Goal: Information Seeking & Learning: Find specific fact

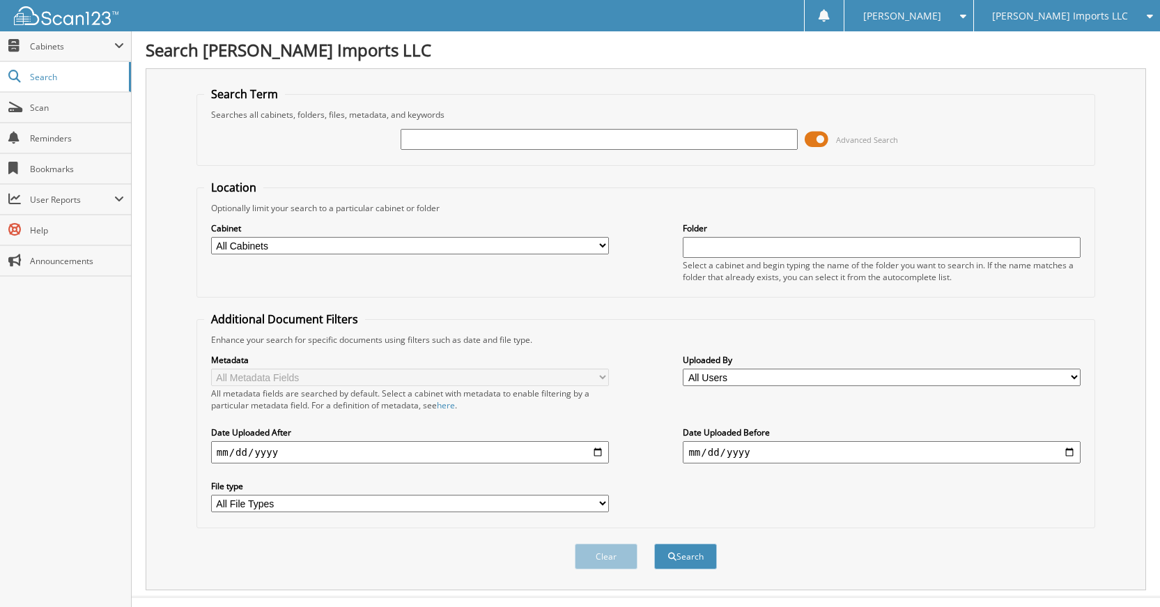
click at [437, 547] on div "Clear Search" at bounding box center [645, 556] width 899 height 56
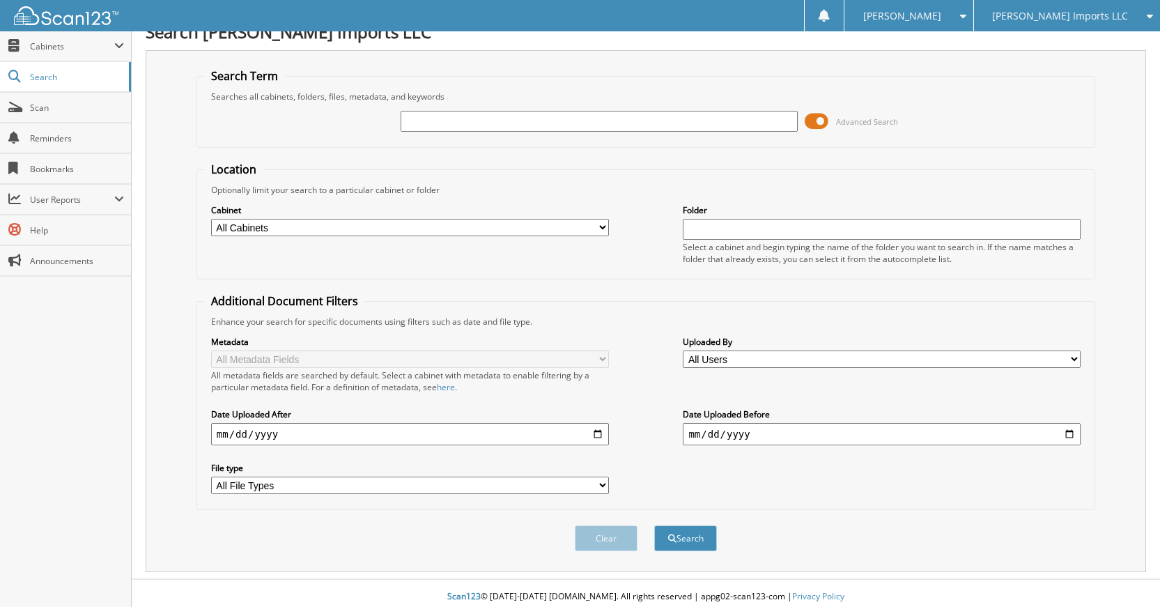
scroll to position [26, 0]
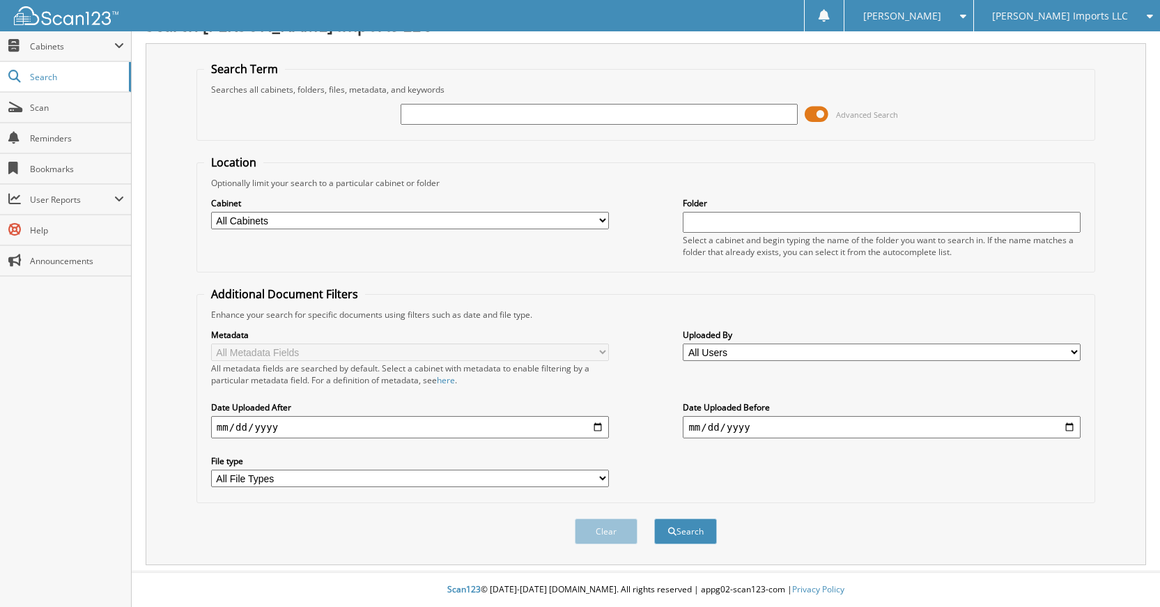
drag, startPoint x: 600, startPoint y: 109, endPoint x: 590, endPoint y: 110, distance: 9.8
click at [590, 110] on input "text" at bounding box center [599, 114] width 398 height 21
type input "445516"
click at [654, 518] on button "Search" at bounding box center [685, 531] width 63 height 26
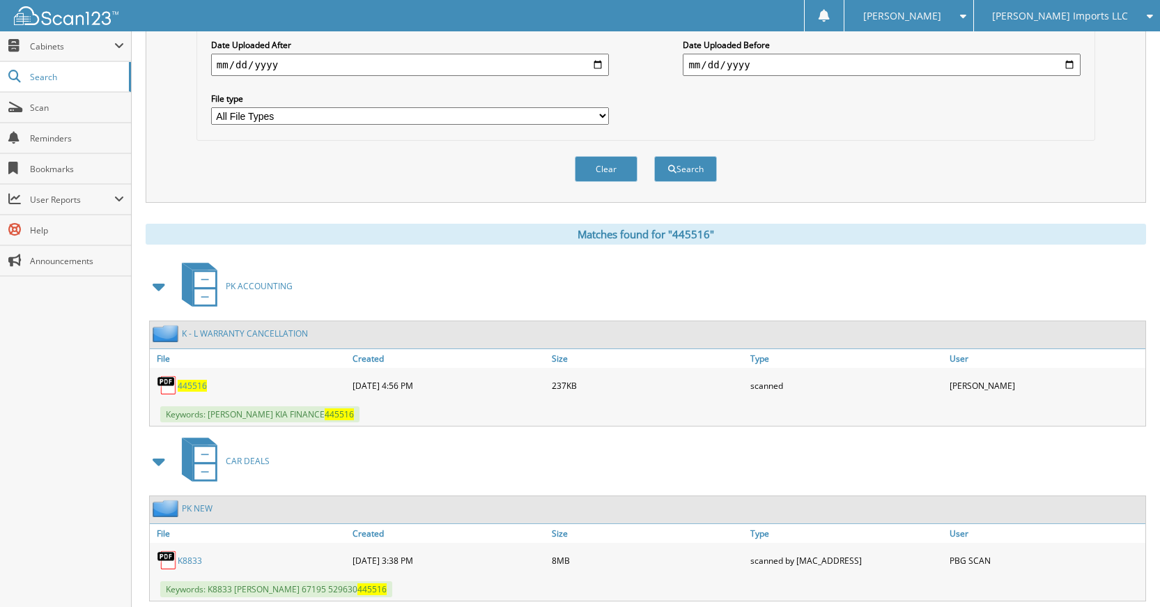
scroll to position [424, 0]
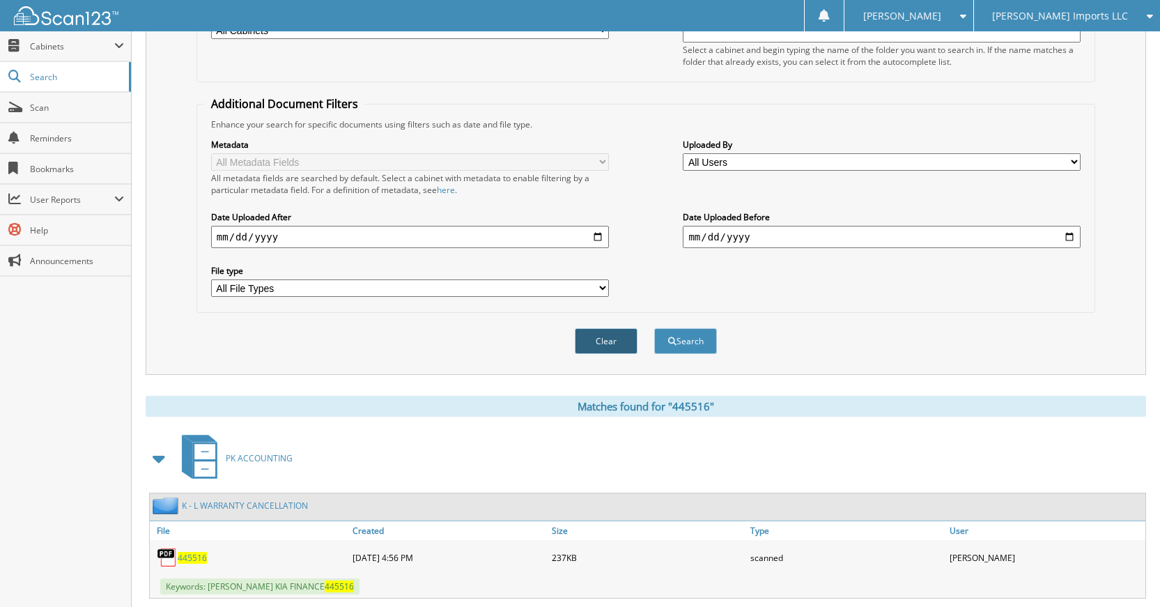
click at [604, 353] on button "Clear" at bounding box center [606, 341] width 63 height 26
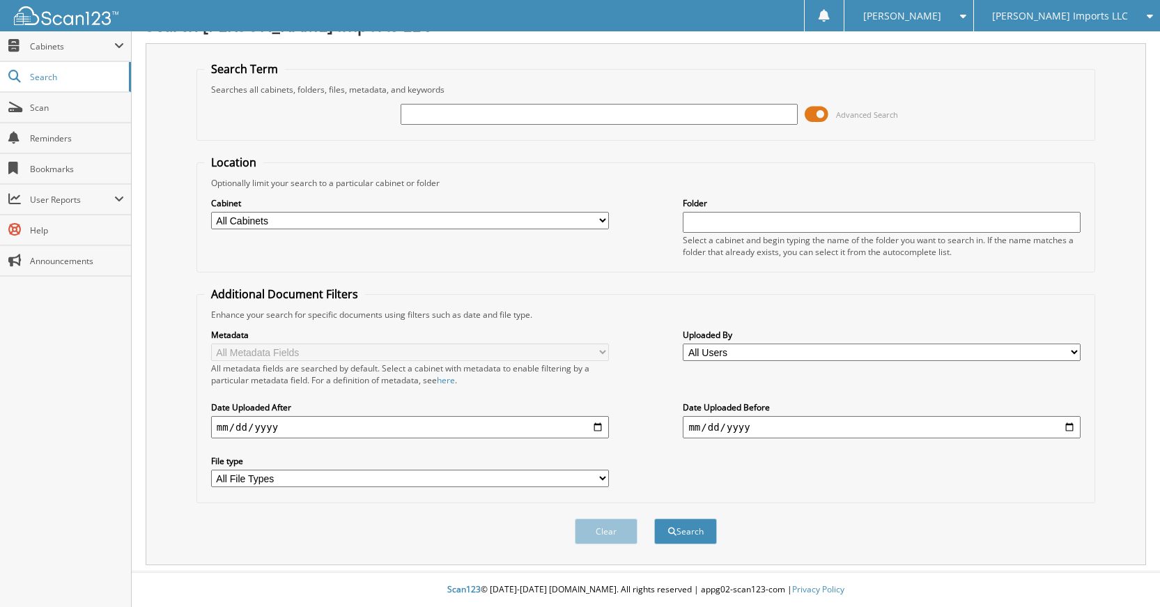
scroll to position [0, 0]
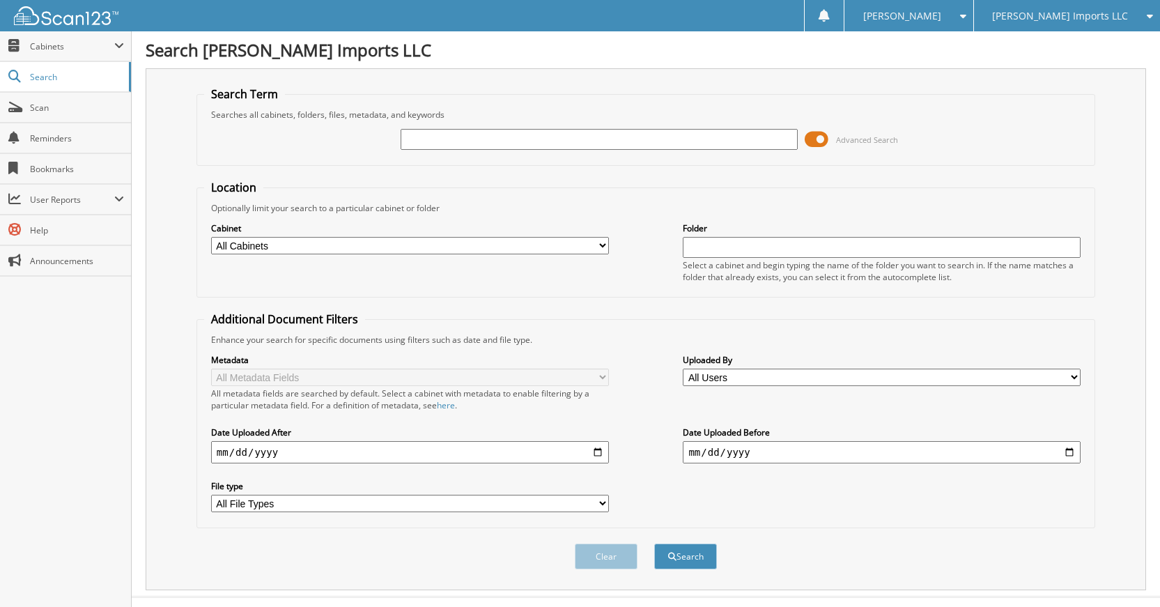
click at [722, 150] on div at bounding box center [599, 139] width 398 height 24
click at [722, 135] on input "text" at bounding box center [599, 139] width 398 height 21
type input "289100"
click at [654, 543] on button "Search" at bounding box center [685, 556] width 63 height 26
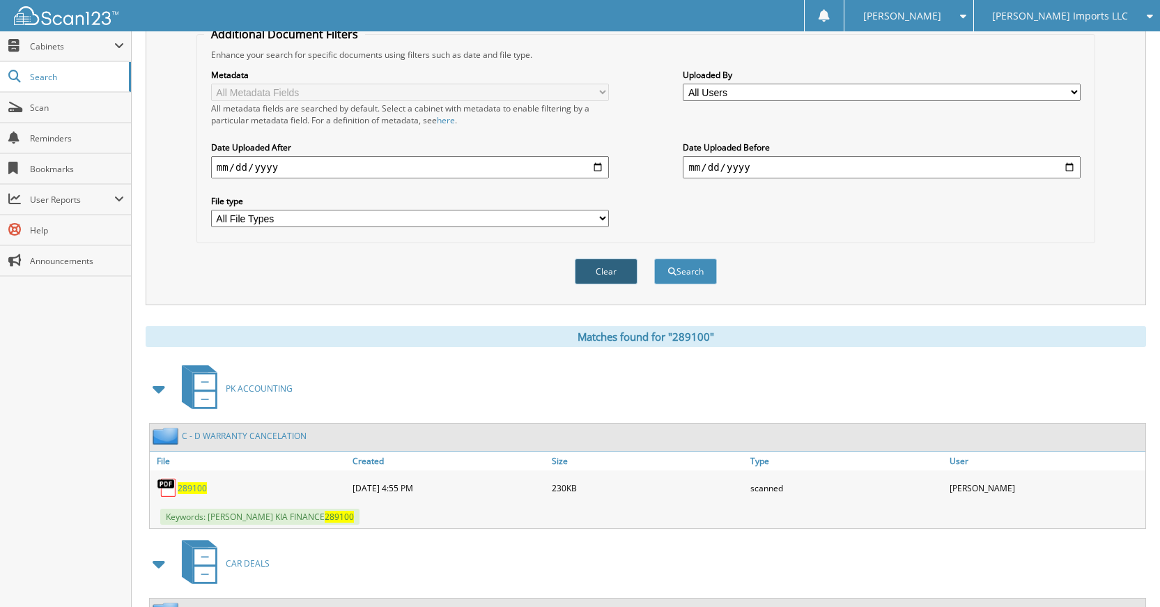
click at [602, 274] on button "Clear" at bounding box center [606, 271] width 63 height 26
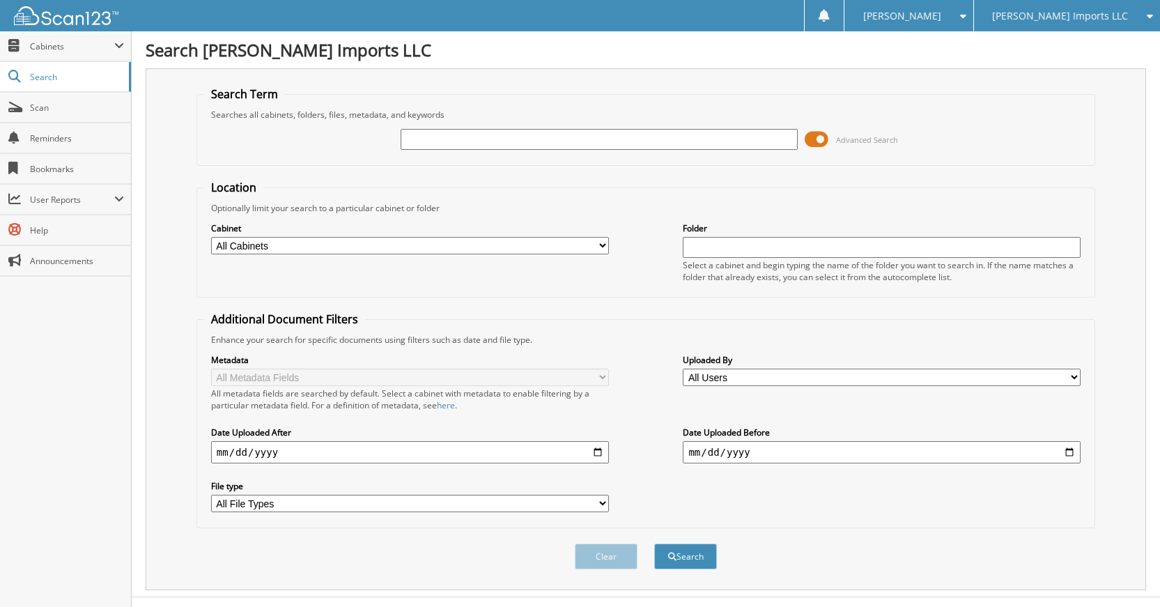
click at [680, 142] on input "text" at bounding box center [599, 139] width 398 height 21
type input "140230"
click at [654, 543] on button "Search" at bounding box center [685, 556] width 63 height 26
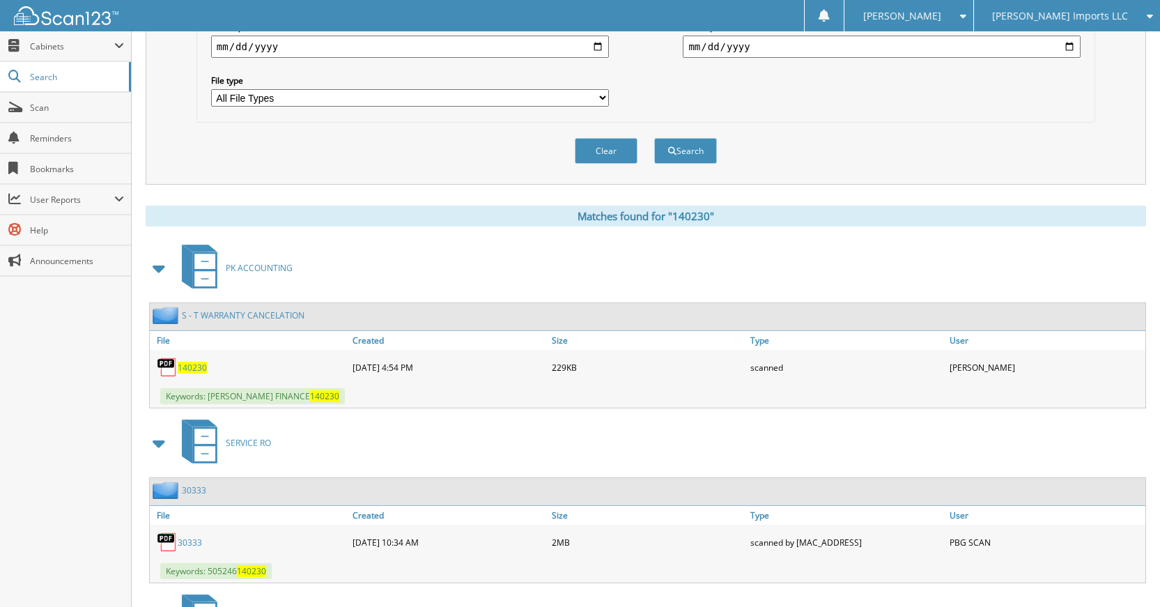
scroll to position [279, 0]
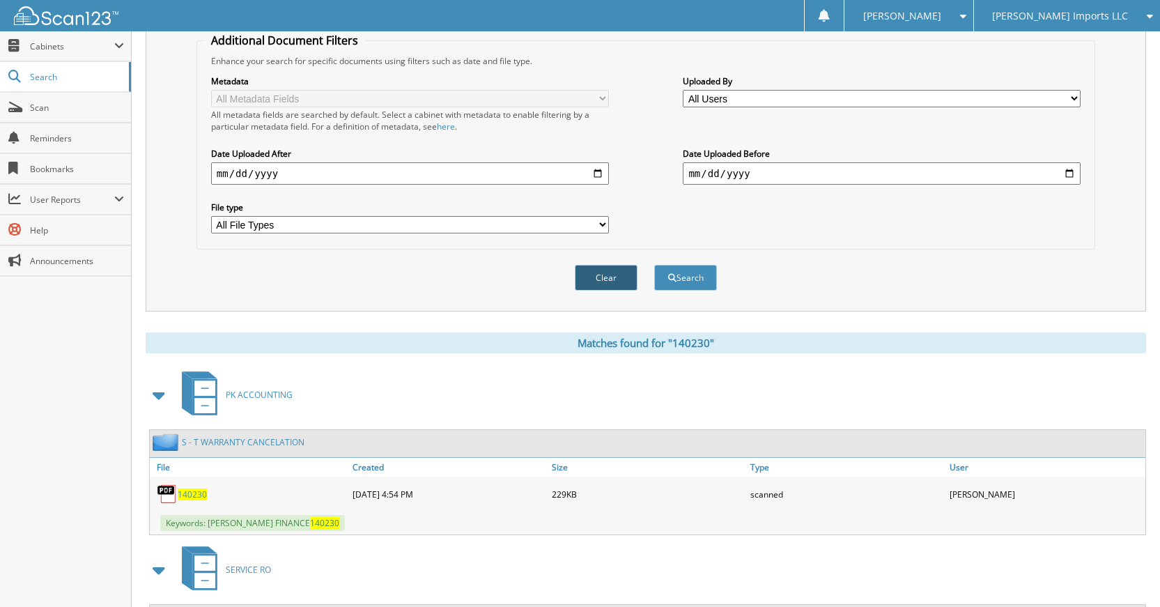
click at [611, 276] on button "Clear" at bounding box center [606, 278] width 63 height 26
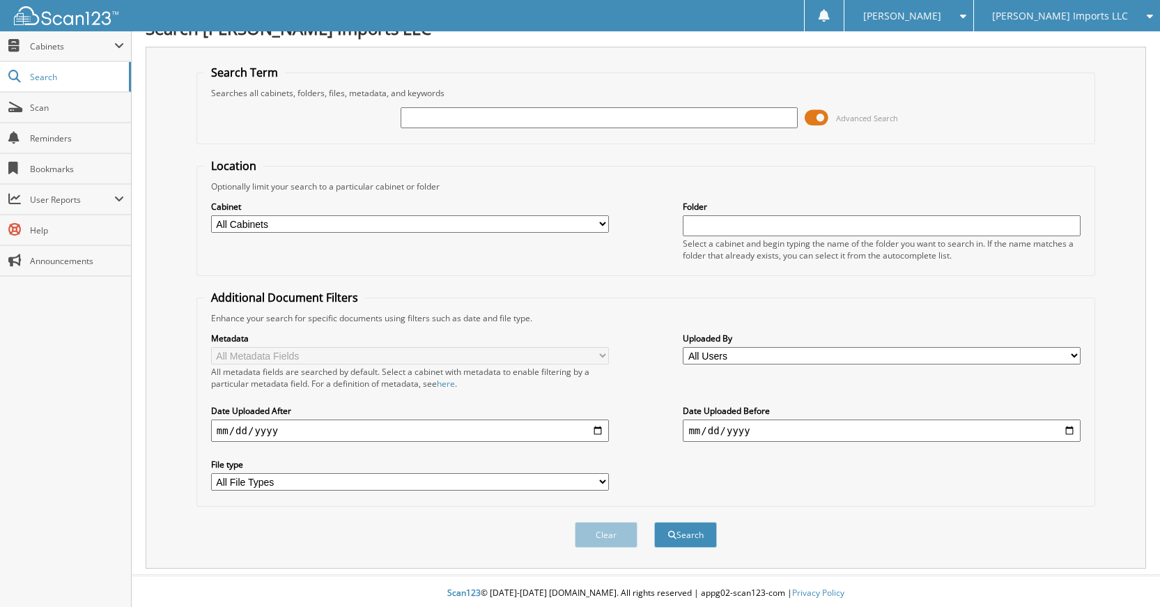
scroll to position [0, 0]
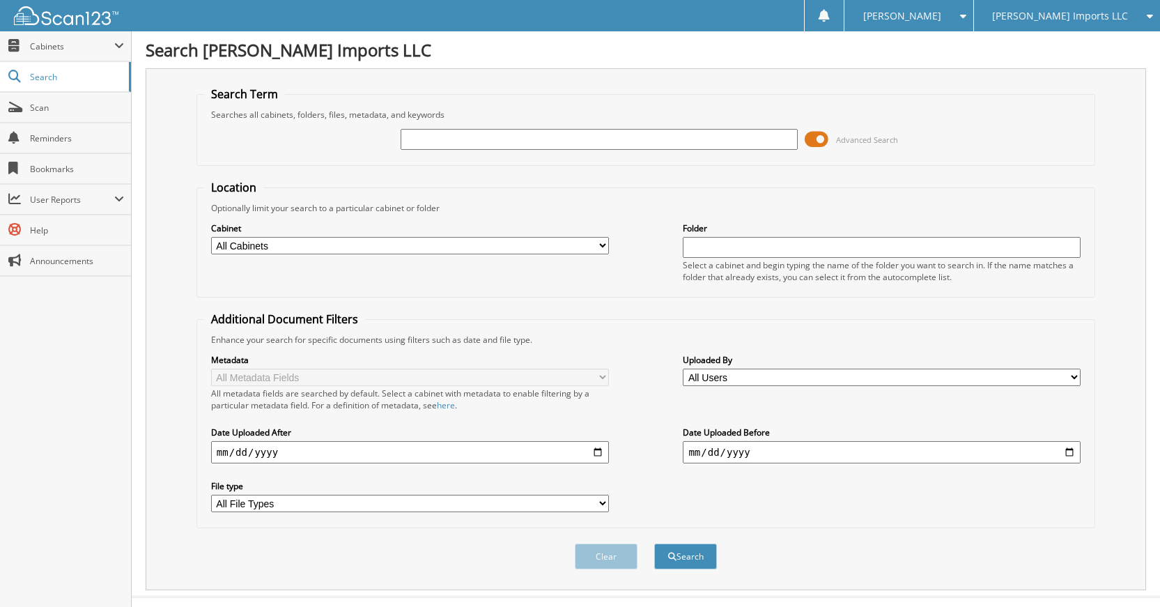
click at [664, 141] on input "text" at bounding box center [599, 139] width 398 height 21
type input "754434"
click at [654, 543] on button "Search" at bounding box center [685, 556] width 63 height 26
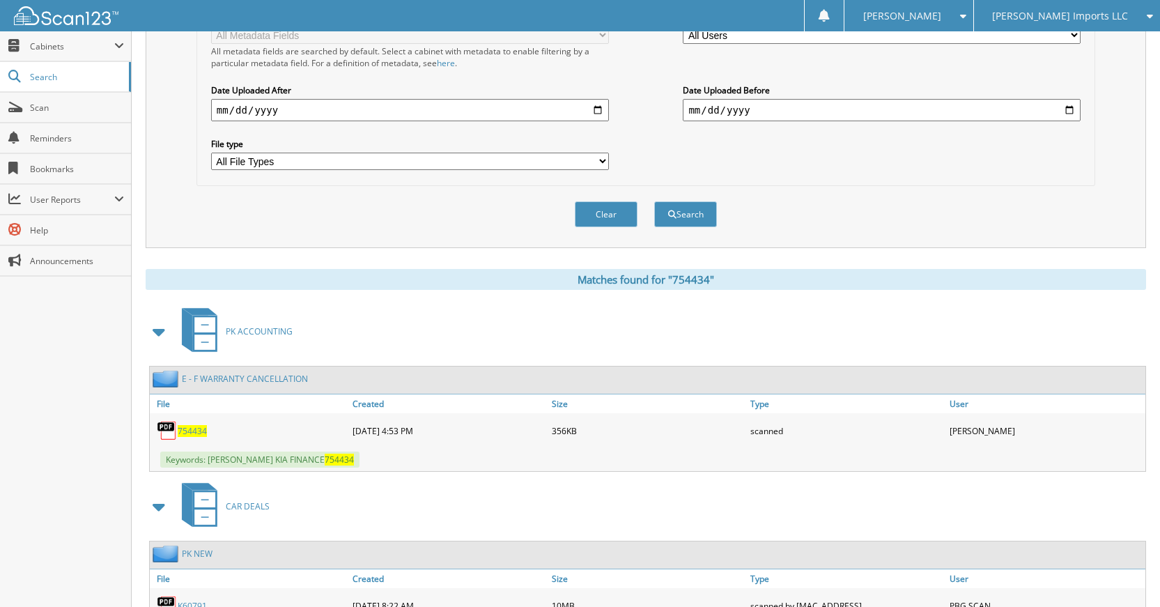
scroll to position [424, 0]
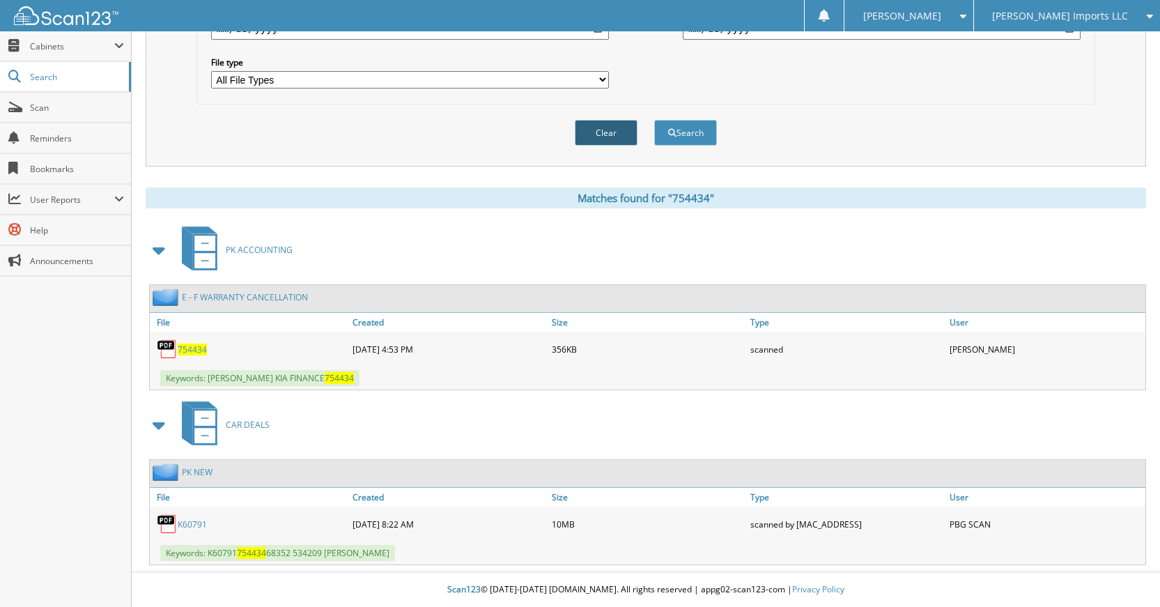
click at [613, 140] on button "Clear" at bounding box center [606, 133] width 63 height 26
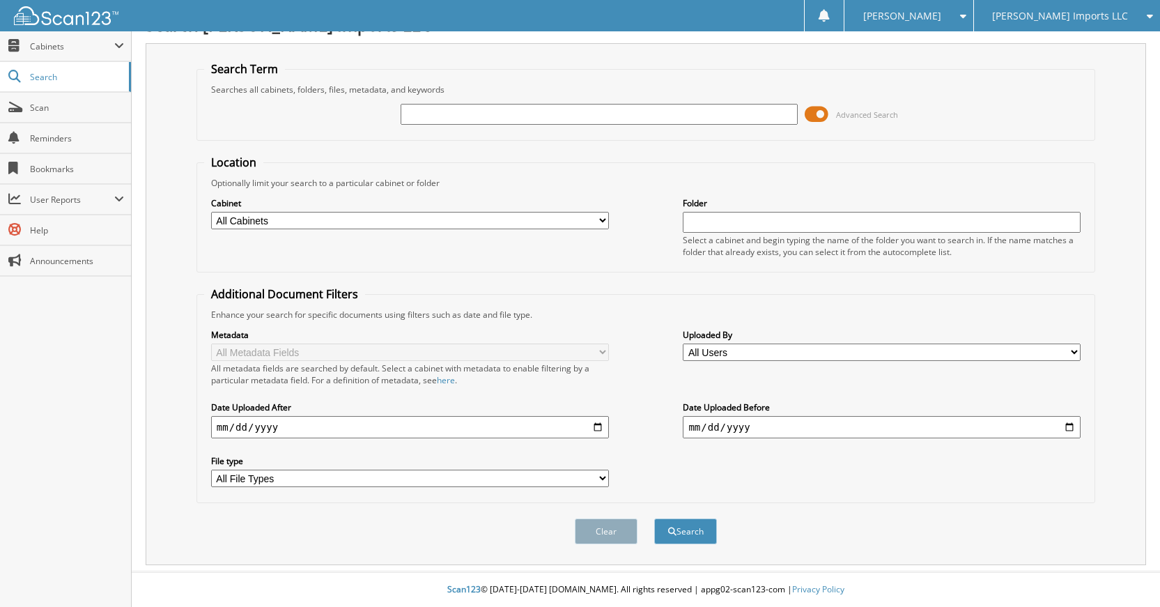
scroll to position [26, 0]
click at [634, 110] on input "text" at bounding box center [599, 114] width 398 height 21
type input "518146"
click at [654, 518] on button "Search" at bounding box center [685, 531] width 63 height 26
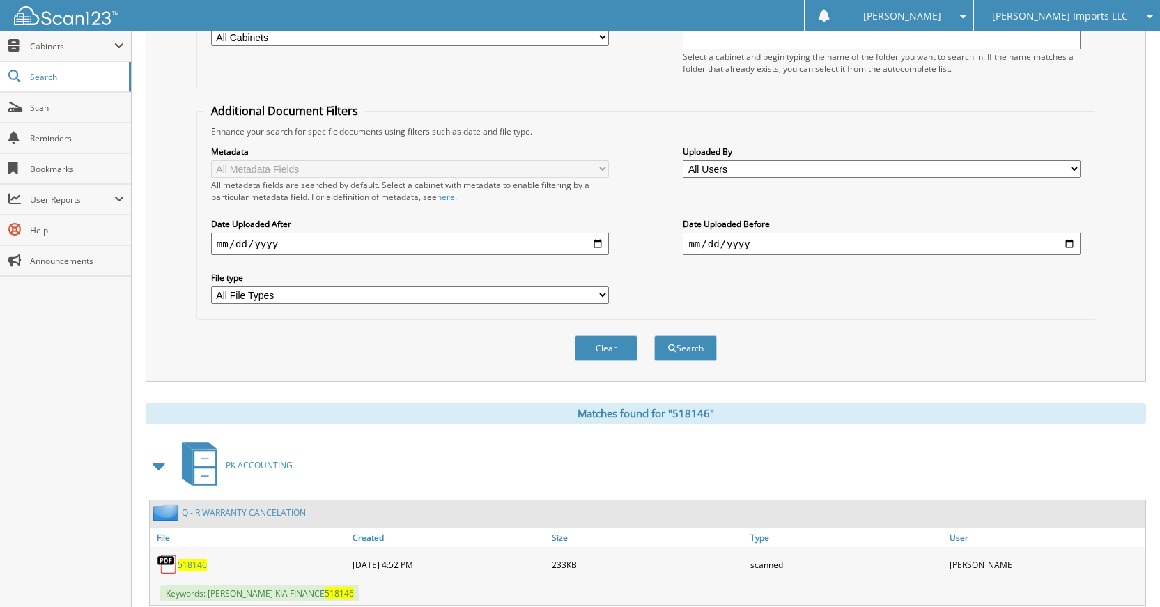
scroll to position [424, 0]
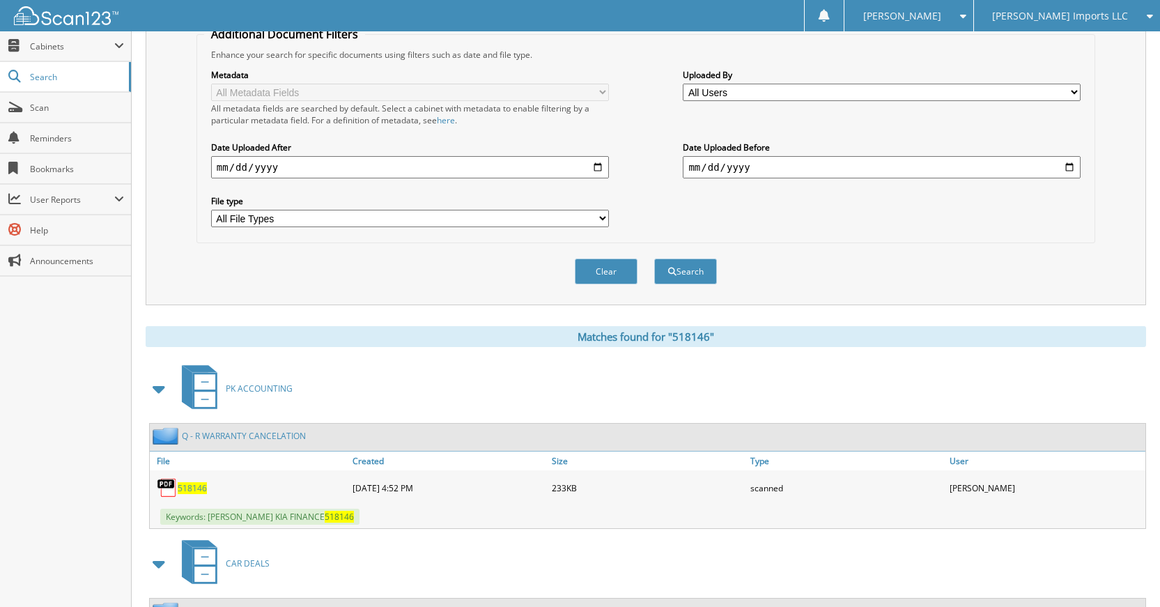
drag, startPoint x: 601, startPoint y: 270, endPoint x: 601, endPoint y: 278, distance: 7.7
click at [601, 278] on button "Clear" at bounding box center [606, 271] width 63 height 26
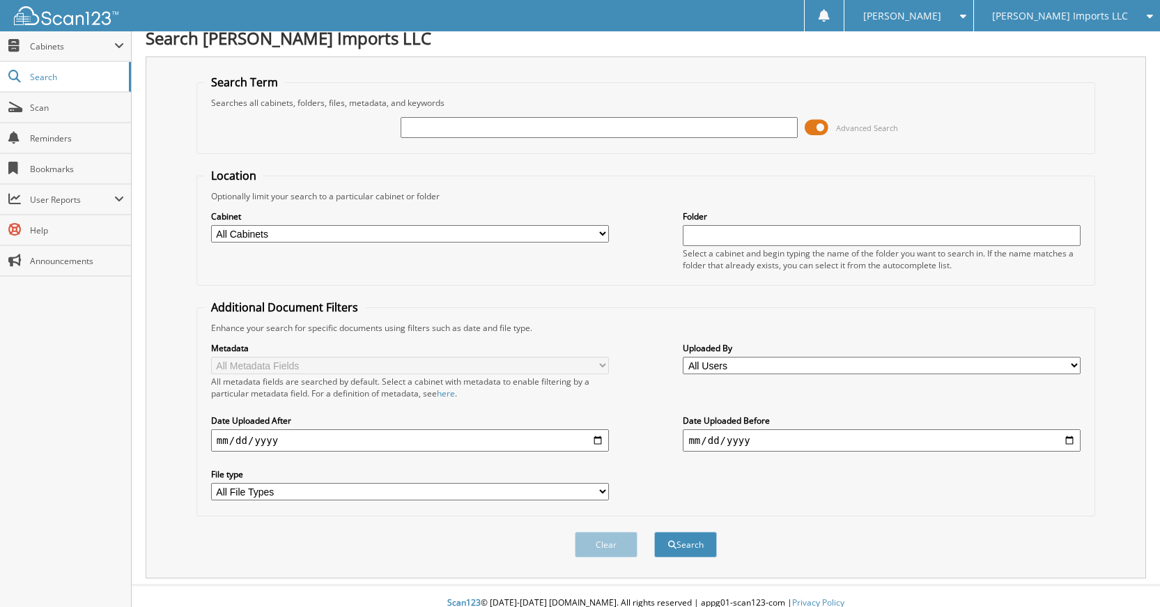
scroll to position [0, 0]
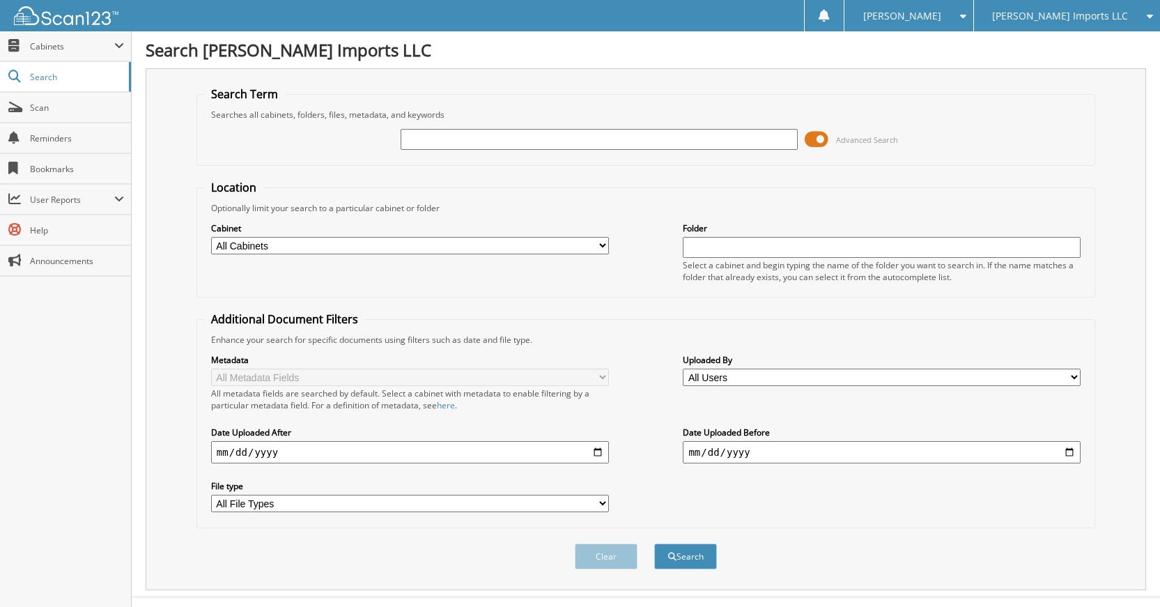
click at [671, 140] on input "text" at bounding box center [599, 139] width 398 height 21
type input "433224"
click at [654, 543] on button "Search" at bounding box center [685, 556] width 63 height 26
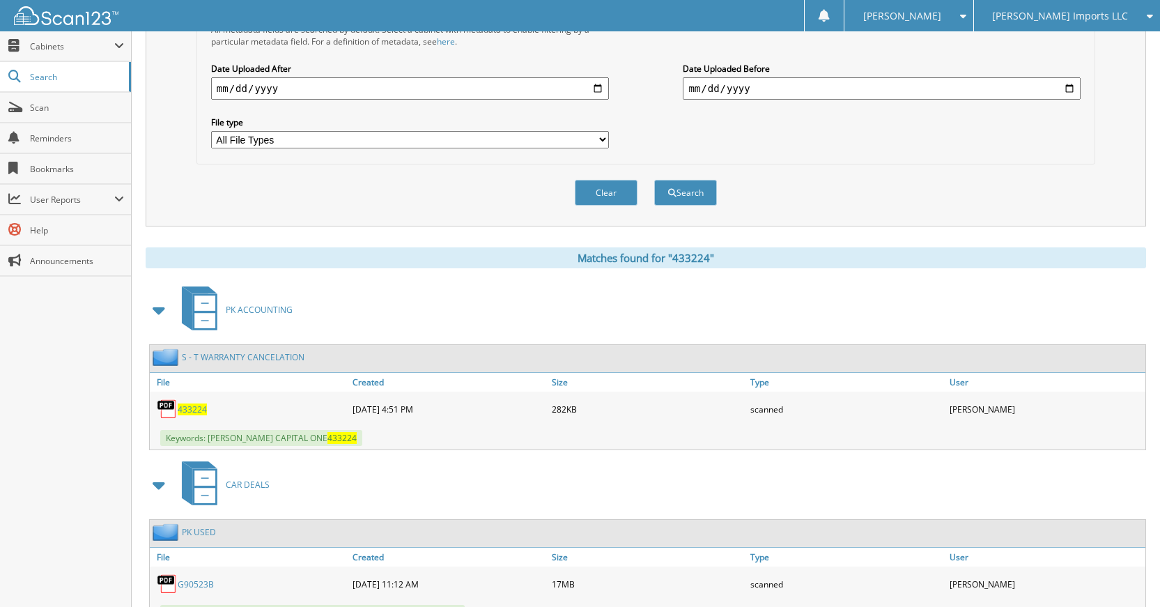
scroll to position [285, 0]
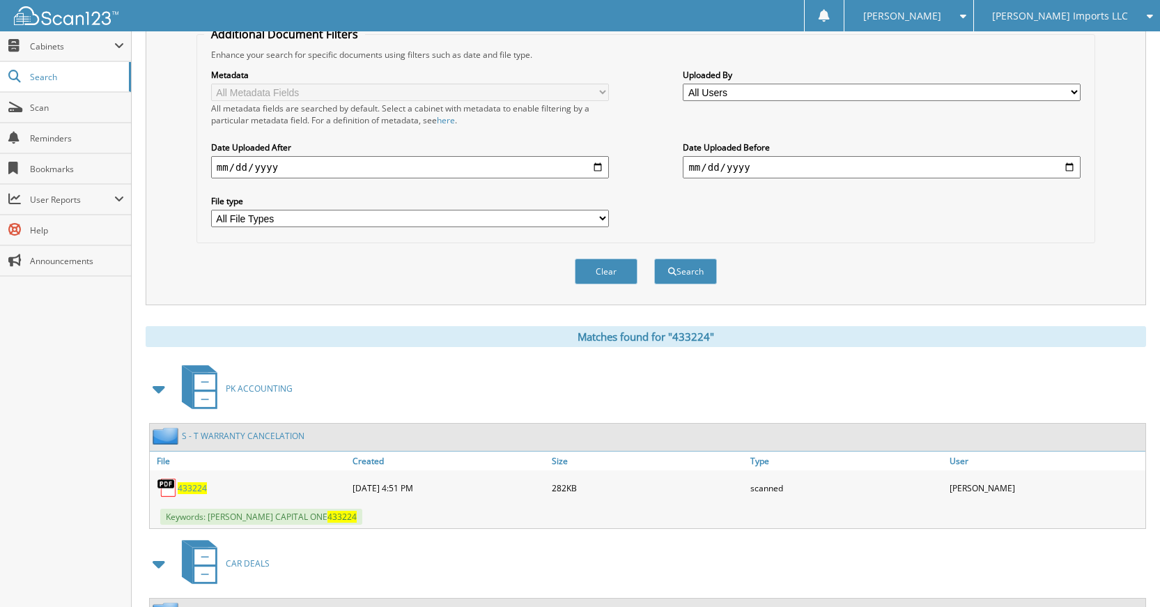
click at [603, 283] on button "Clear" at bounding box center [606, 271] width 63 height 26
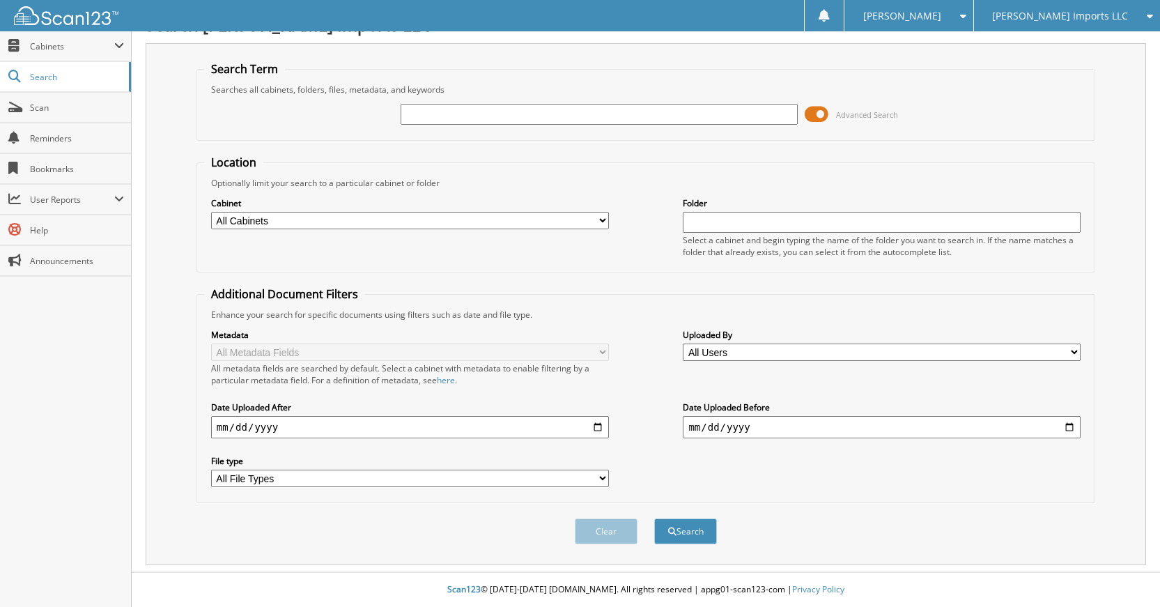
scroll to position [0, 0]
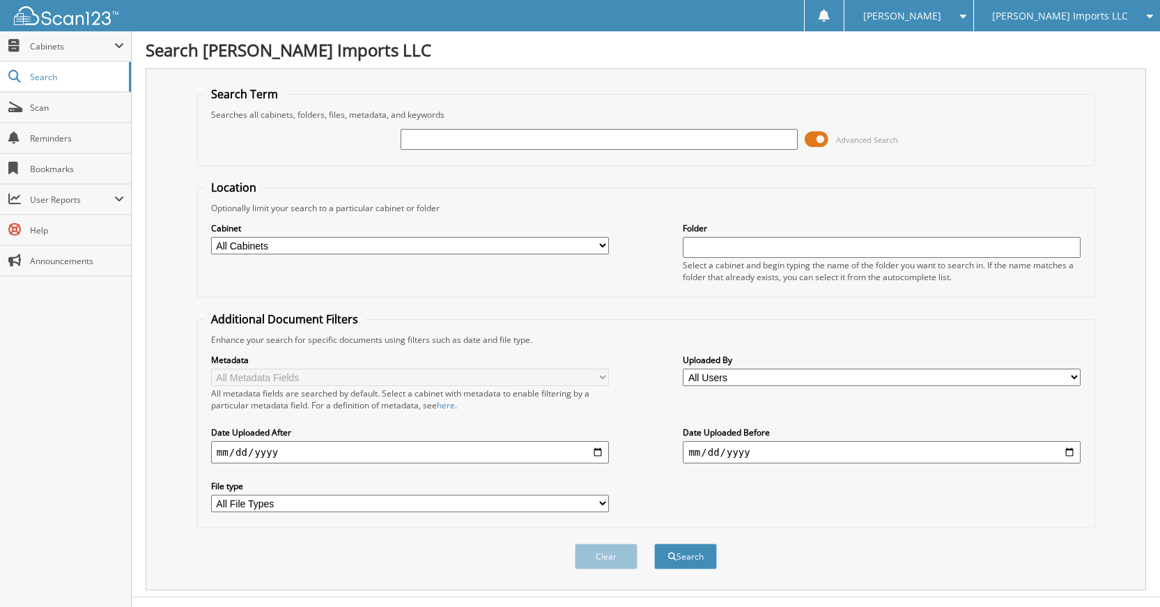
click at [668, 146] on input "text" at bounding box center [599, 139] width 398 height 21
type input "816943"
click at [654, 543] on button "Search" at bounding box center [685, 556] width 63 height 26
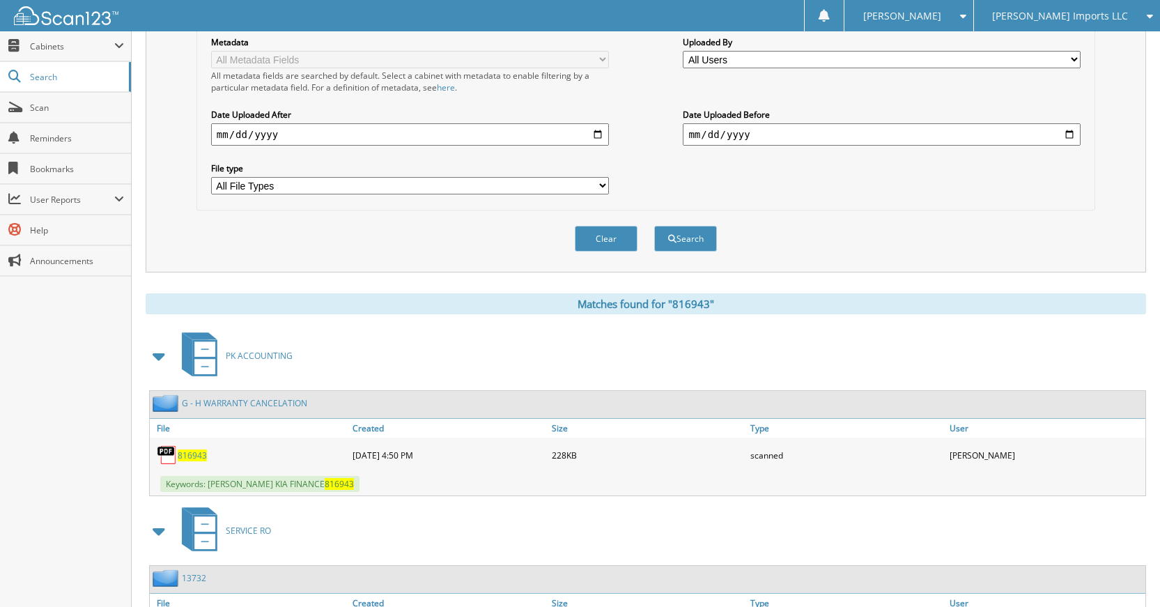
scroll to position [557, 0]
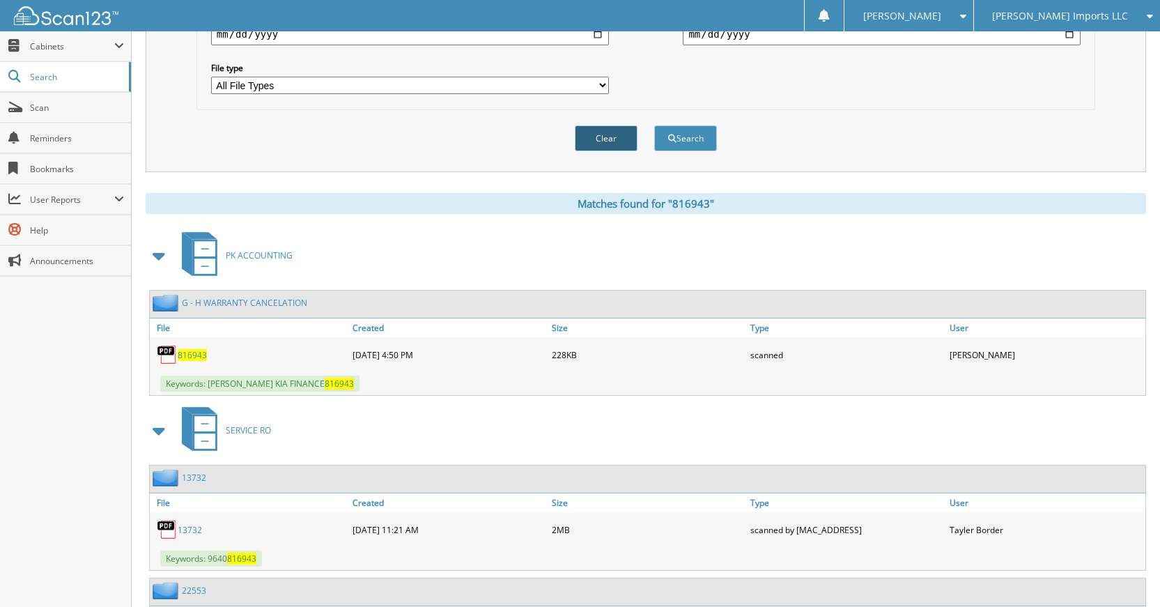
click at [584, 141] on button "Clear" at bounding box center [606, 138] width 63 height 26
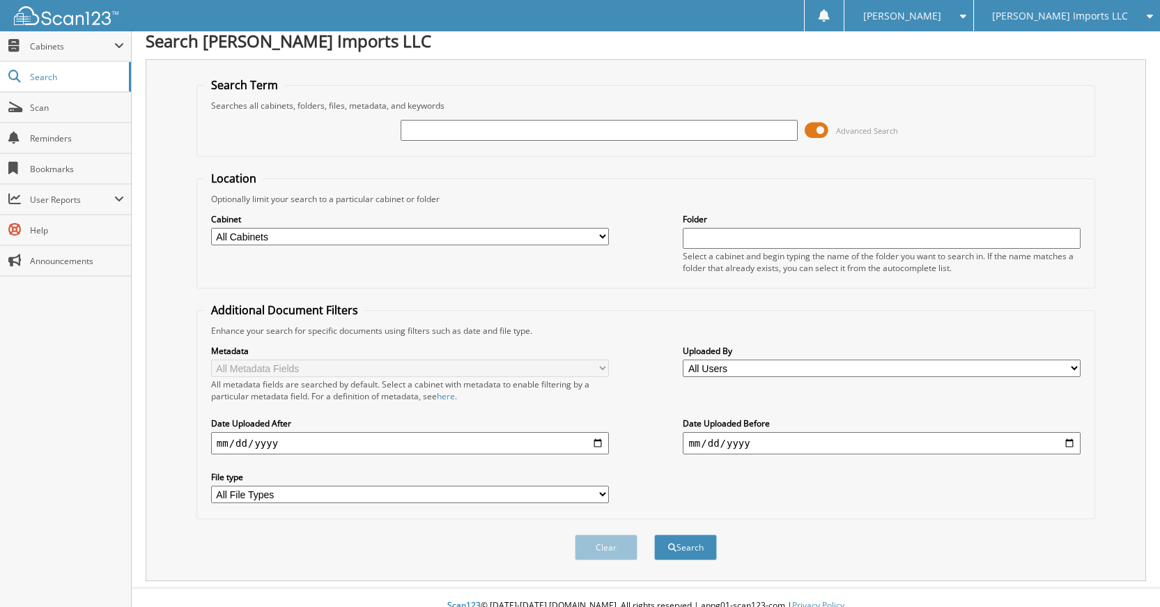
scroll to position [0, 0]
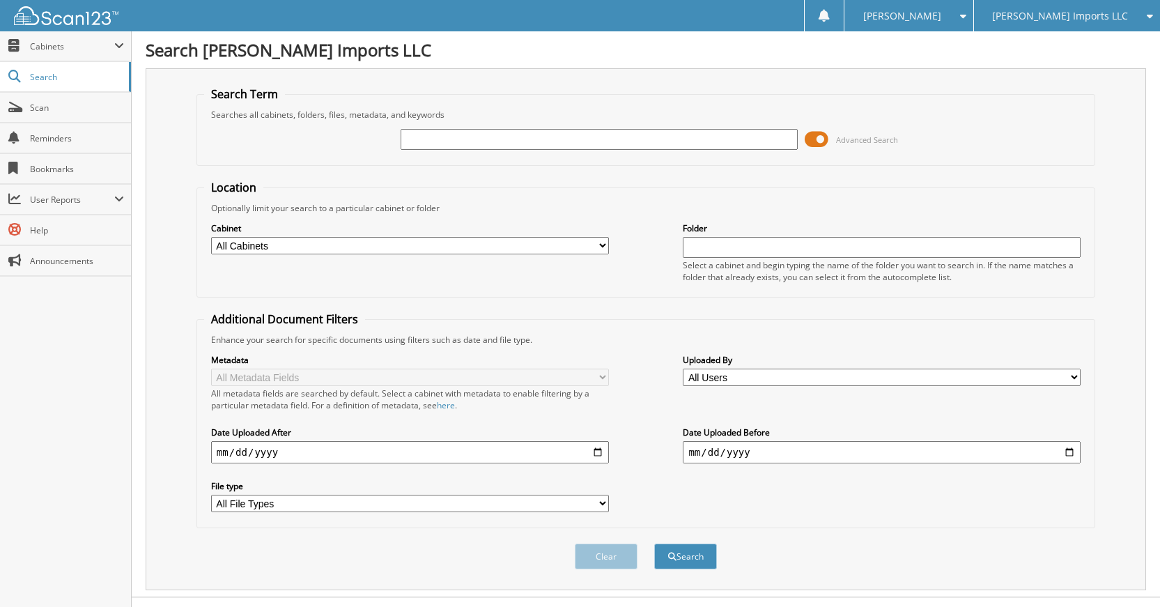
click at [650, 142] on input "text" at bounding box center [599, 139] width 398 height 21
type input "136356"
click at [654, 543] on button "Search" at bounding box center [685, 556] width 63 height 26
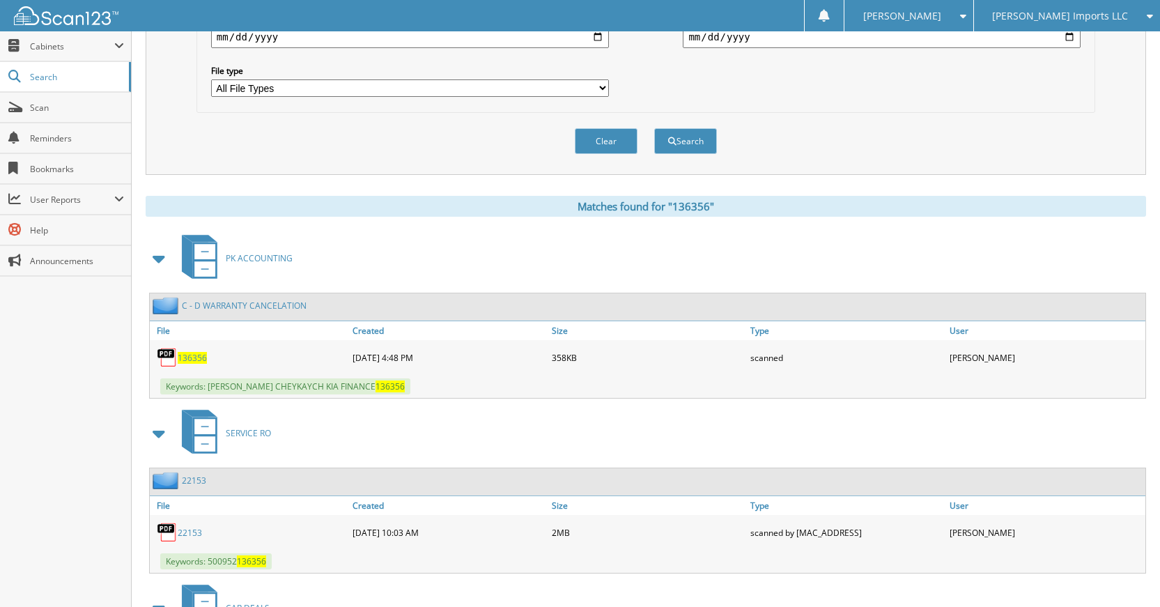
scroll to position [348, 0]
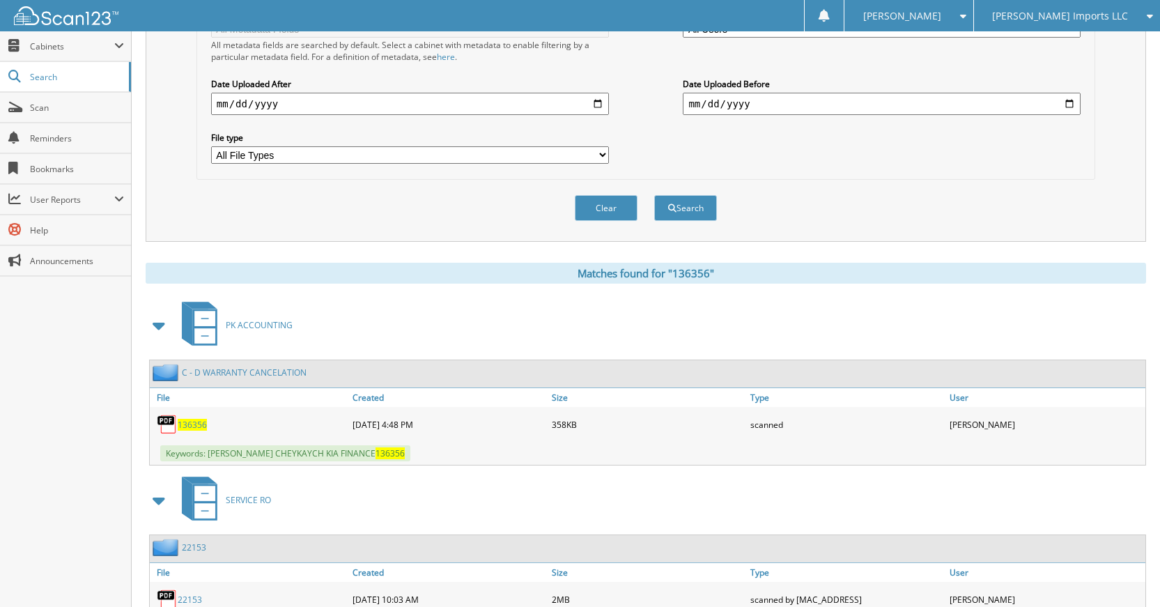
click at [602, 216] on button "Clear" at bounding box center [606, 208] width 63 height 26
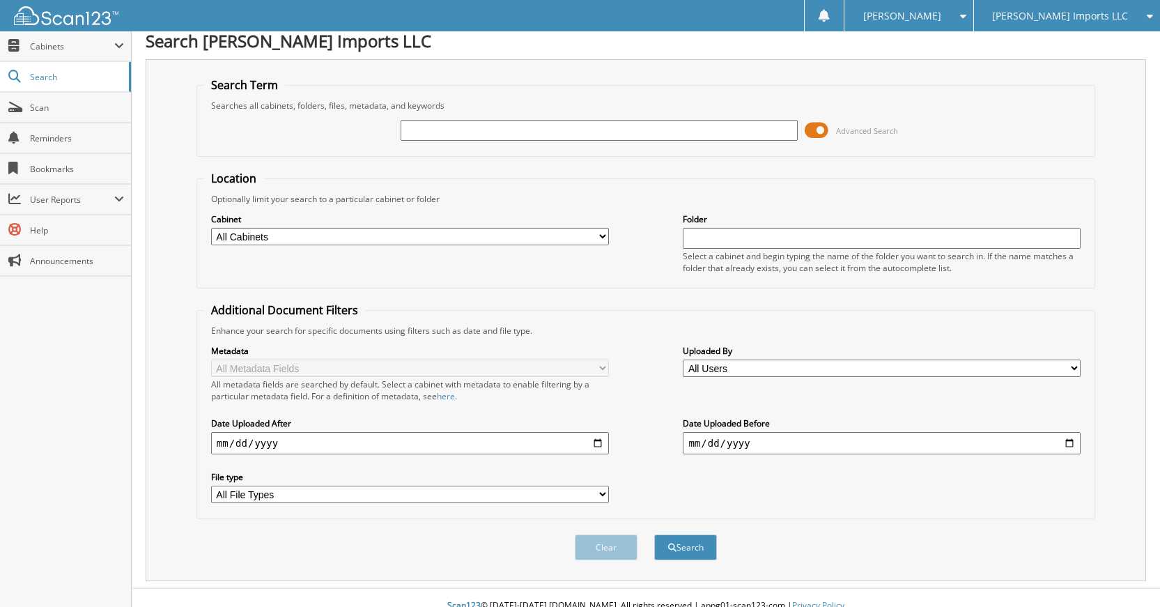
scroll to position [0, 0]
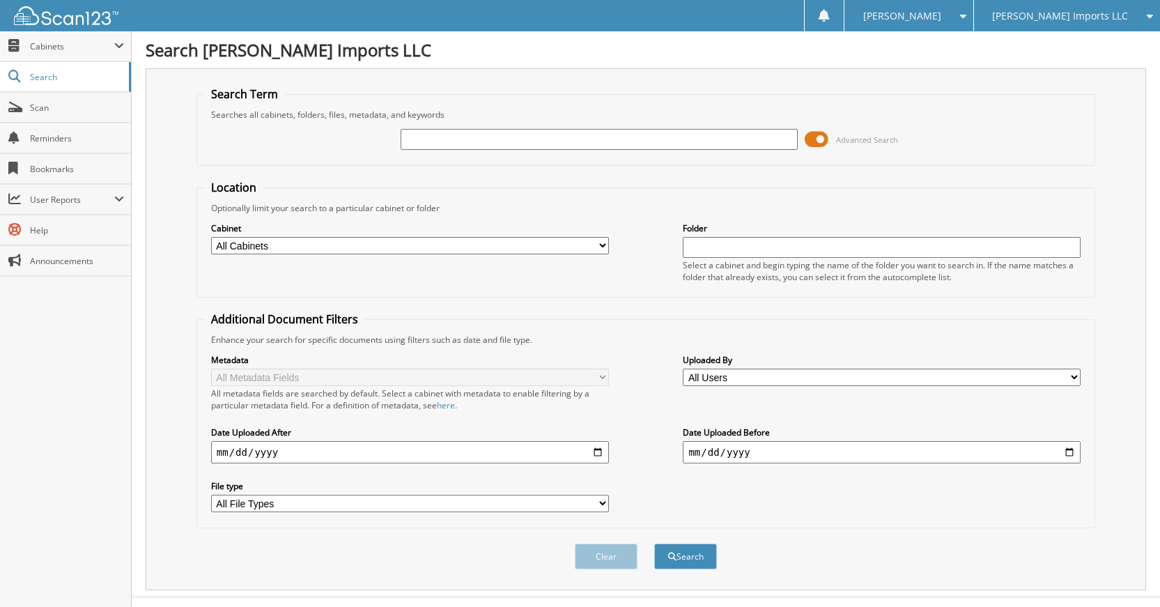
click at [632, 143] on input "text" at bounding box center [599, 139] width 398 height 21
type input "60792"
click at [654, 543] on button "Search" at bounding box center [685, 556] width 63 height 26
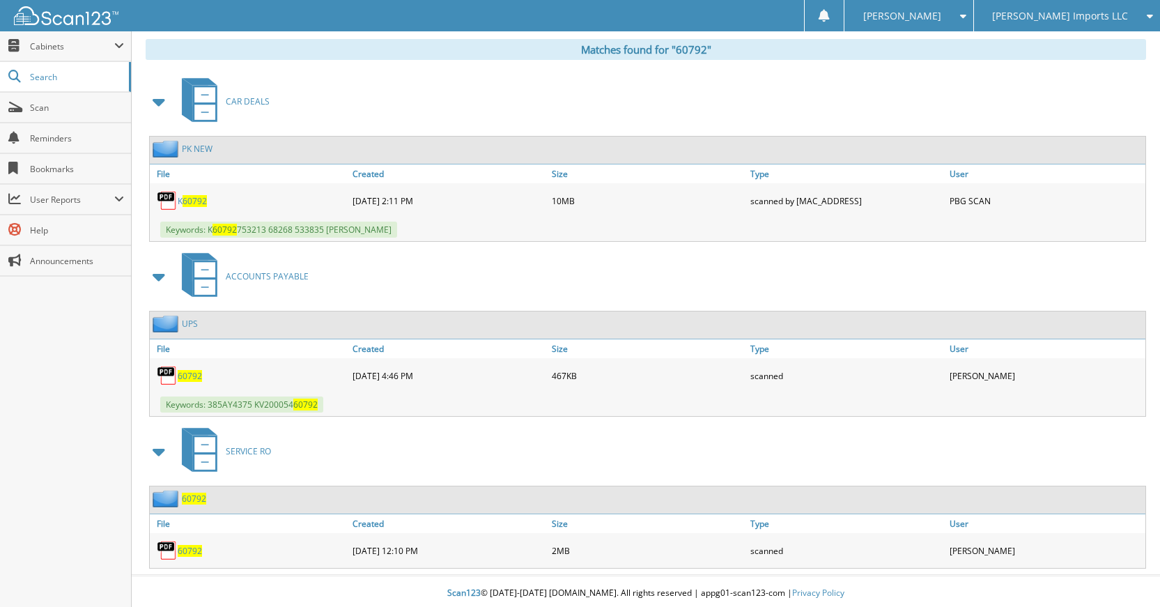
scroll to position [576, 0]
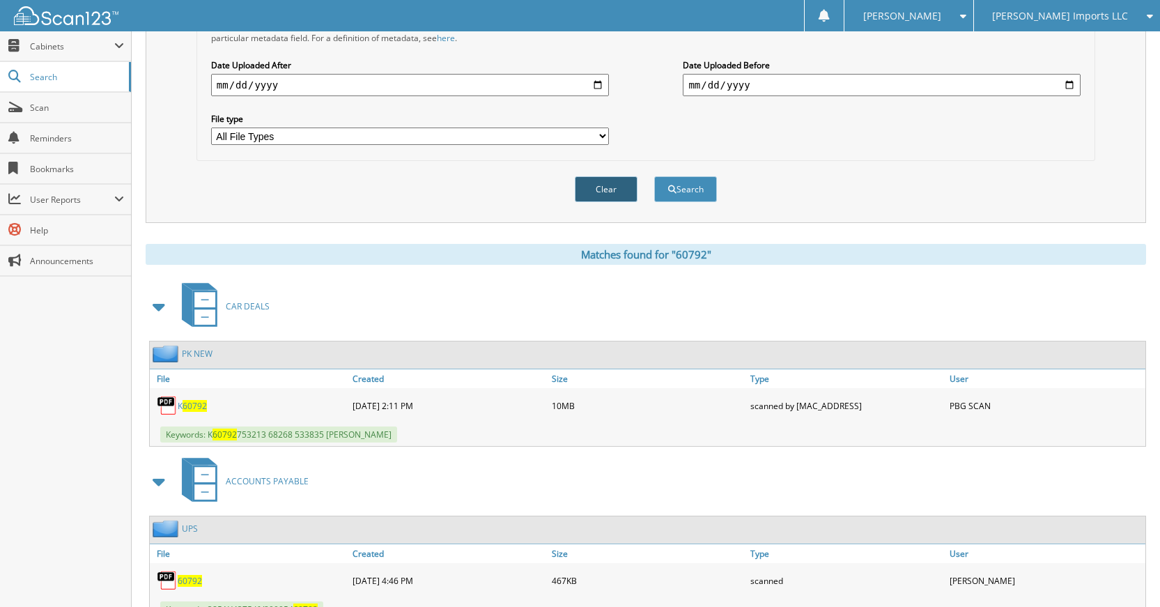
click at [590, 190] on button "Clear" at bounding box center [606, 189] width 63 height 26
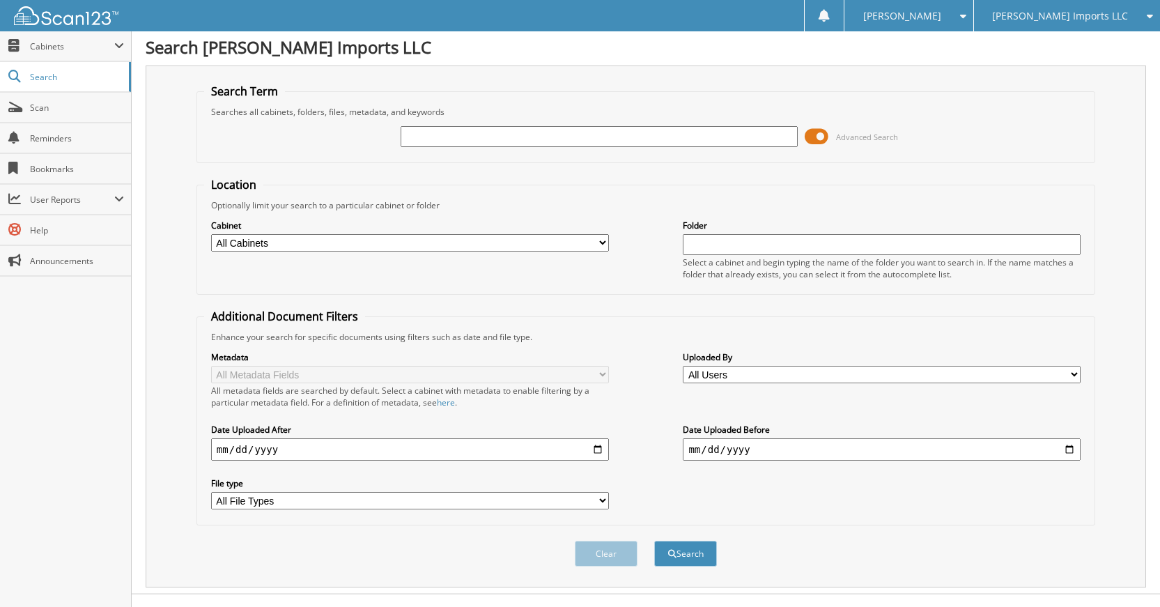
scroll to position [0, 0]
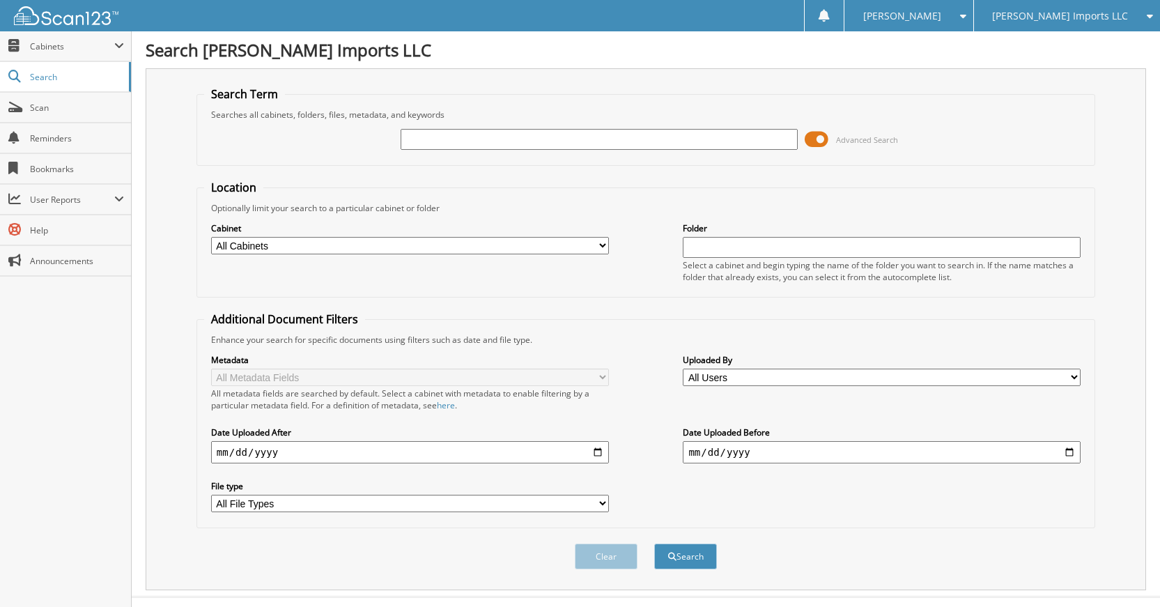
click at [724, 132] on input "text" at bounding box center [599, 139] width 398 height 21
type input "60782"
click at [654, 543] on button "Search" at bounding box center [685, 556] width 63 height 26
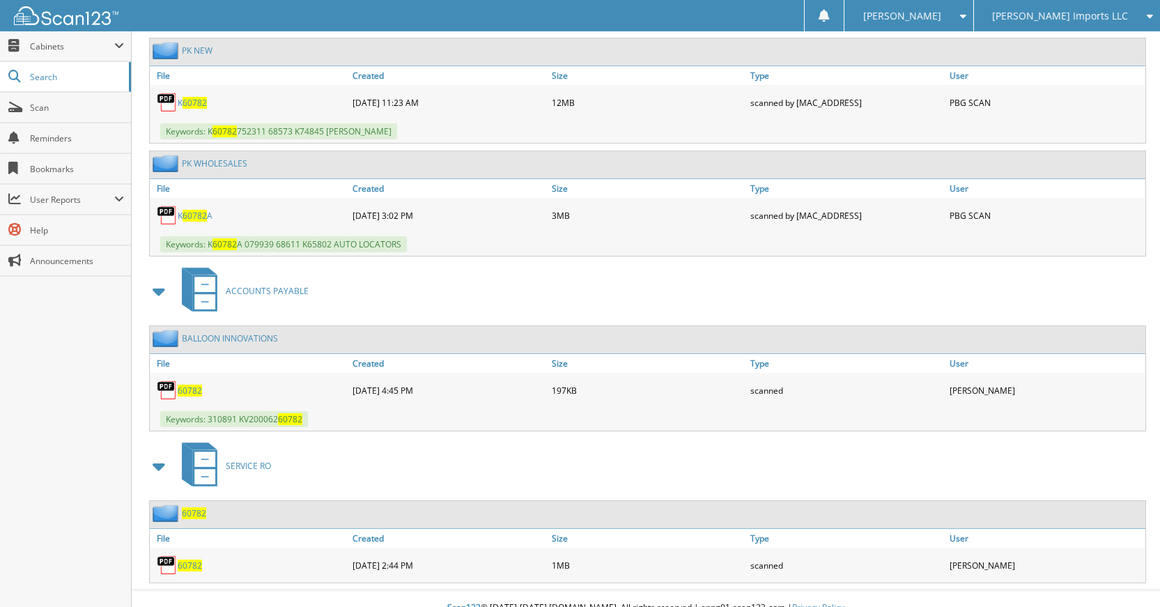
scroll to position [689, 0]
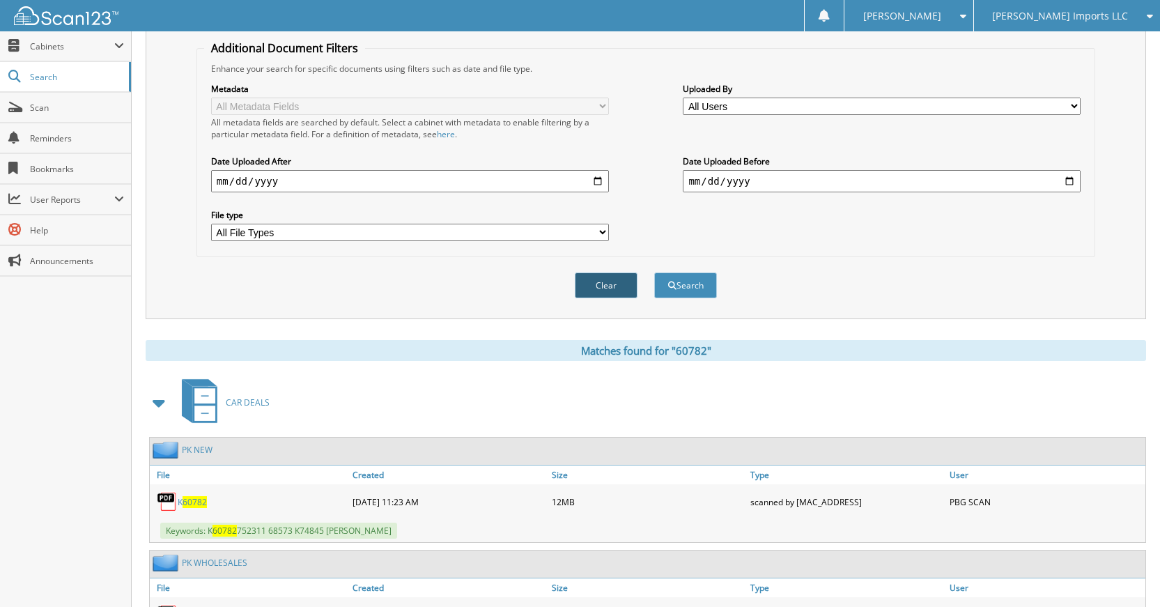
click at [612, 288] on button "Clear" at bounding box center [606, 285] width 63 height 26
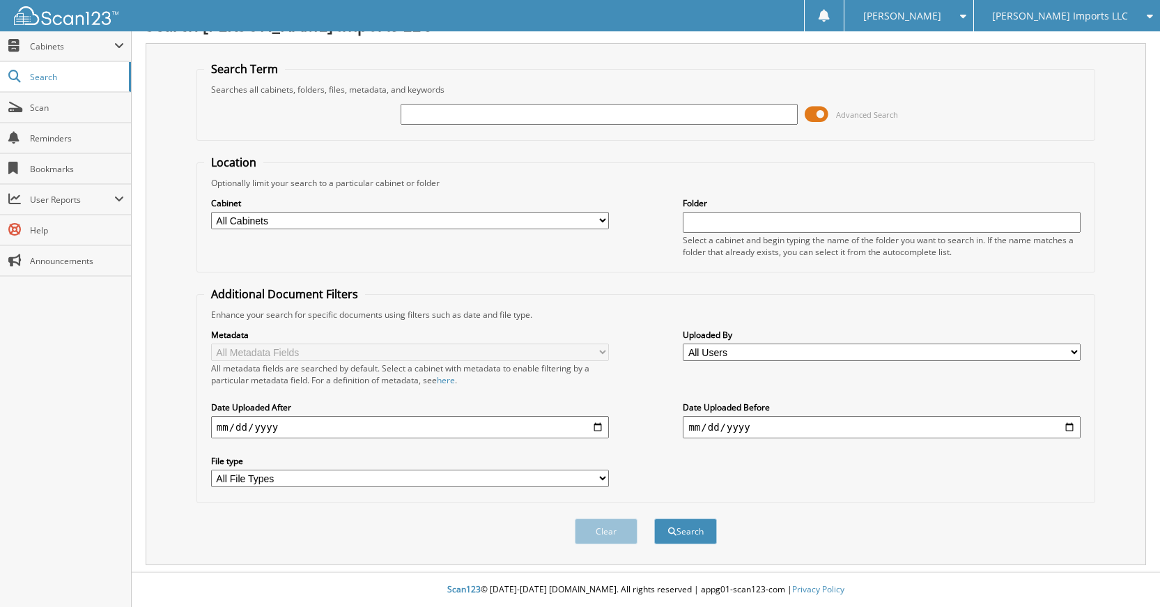
scroll to position [0, 0]
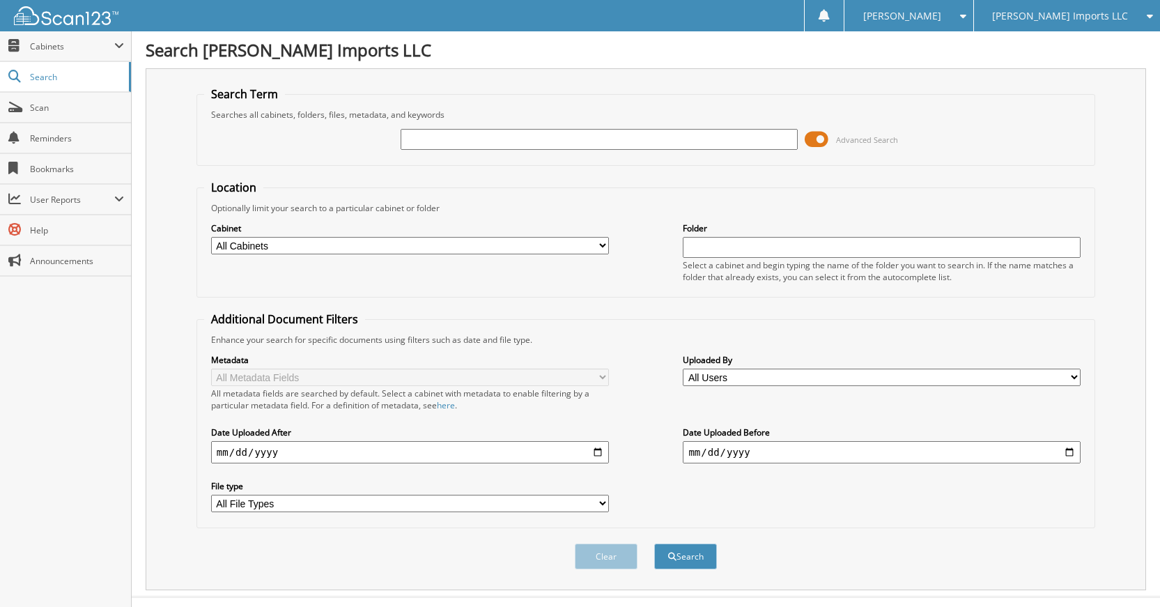
click at [632, 149] on input "text" at bounding box center [599, 139] width 398 height 21
type input "60793"
click at [654, 543] on button "Search" at bounding box center [685, 556] width 63 height 26
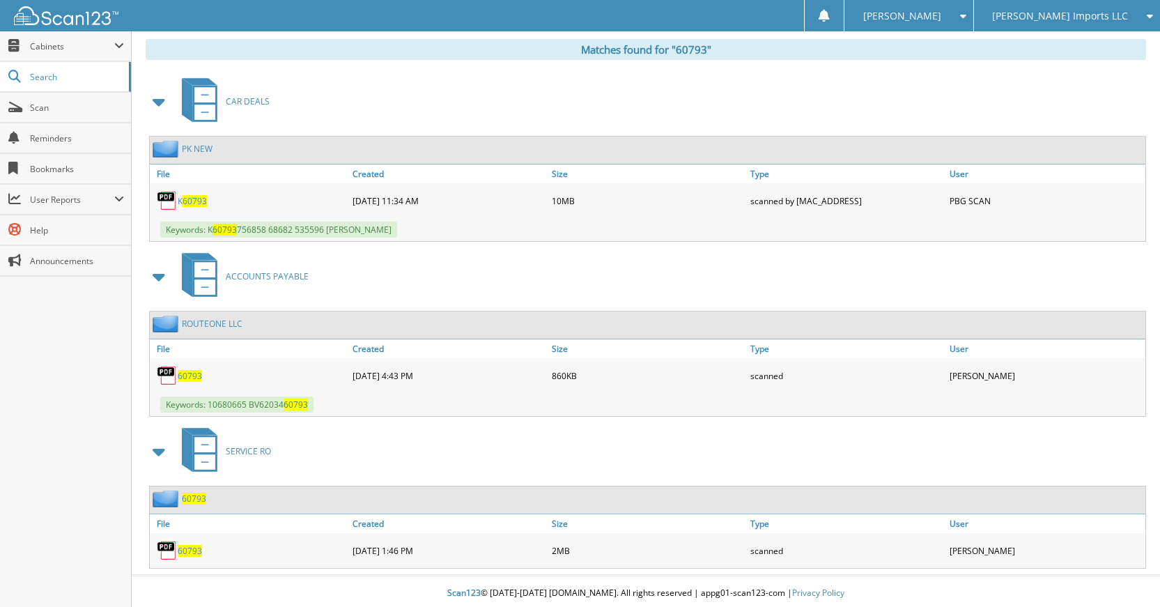
scroll to position [576, 0]
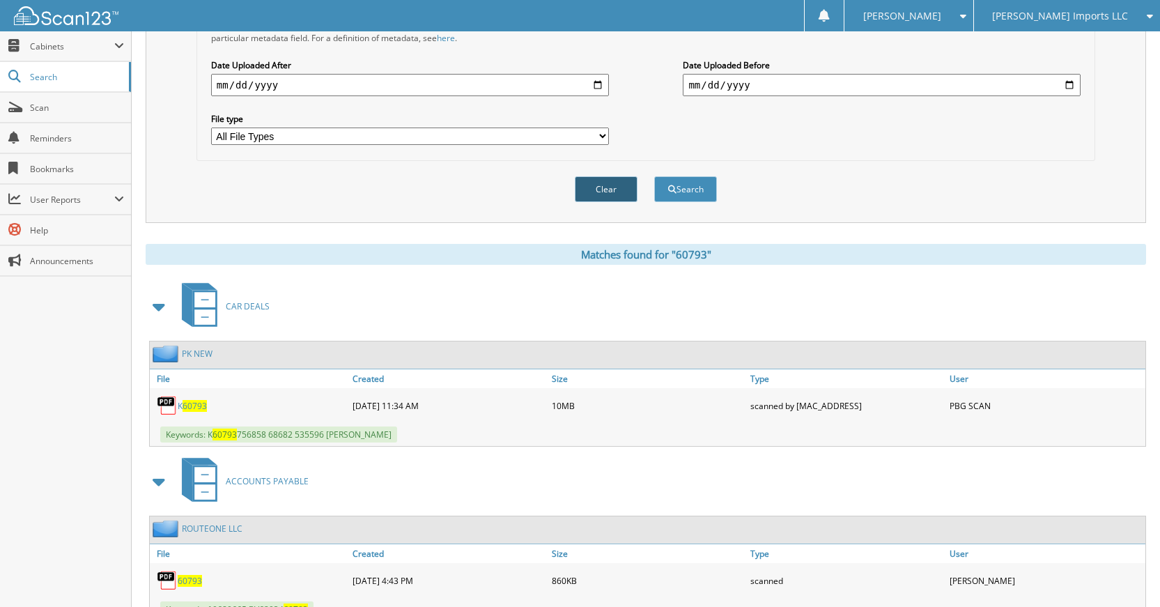
click at [619, 182] on button "Clear" at bounding box center [606, 189] width 63 height 26
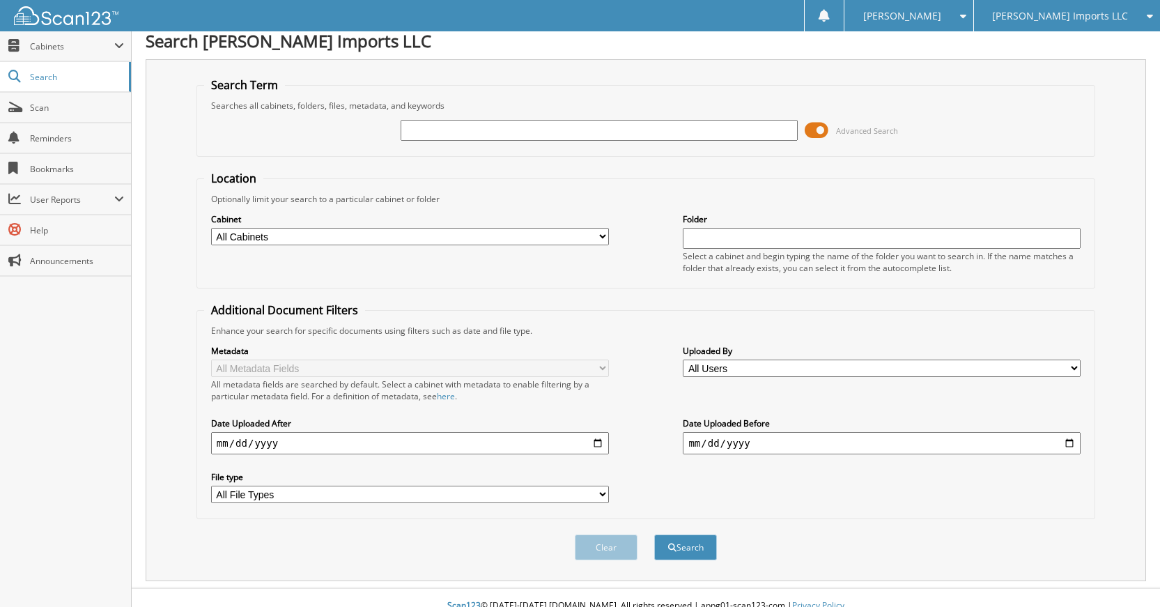
scroll to position [0, 0]
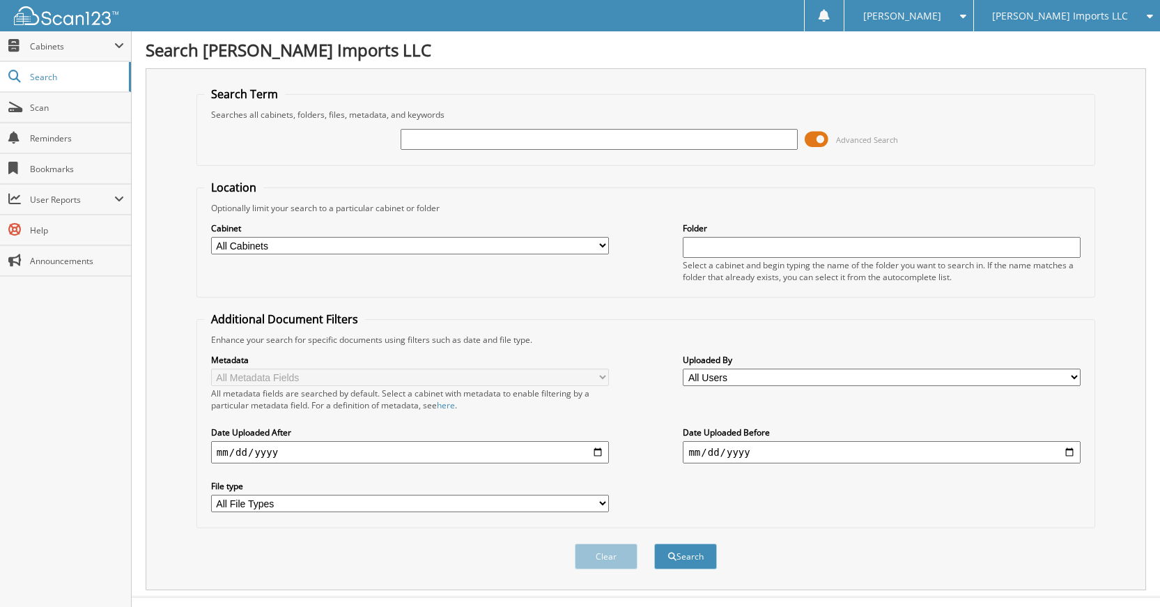
click at [734, 127] on div "Advanced Search" at bounding box center [645, 139] width 883 height 38
click at [736, 132] on input "text" at bounding box center [599, 139] width 398 height 21
type input "60820"
click at [654, 543] on button "Search" at bounding box center [685, 556] width 63 height 26
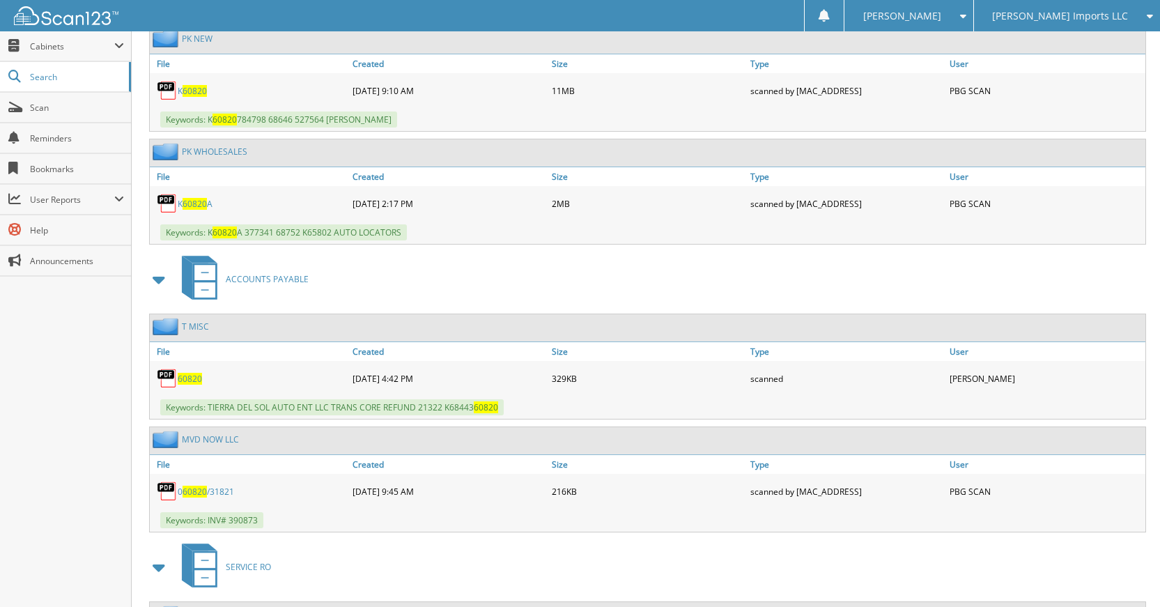
scroll to position [697, 0]
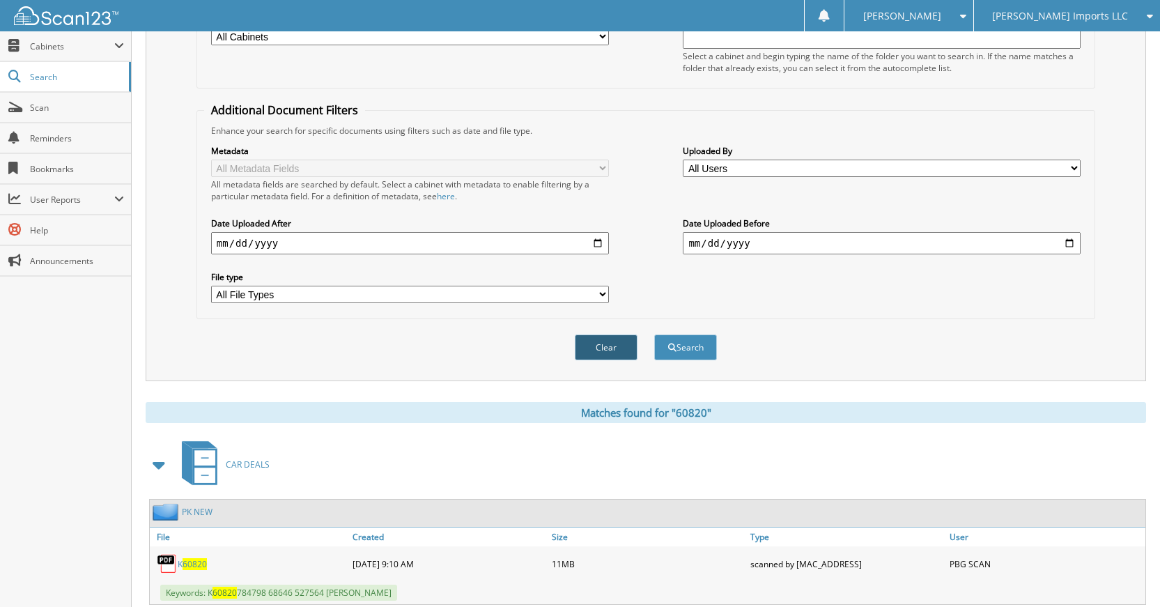
click at [624, 347] on button "Clear" at bounding box center [606, 347] width 63 height 26
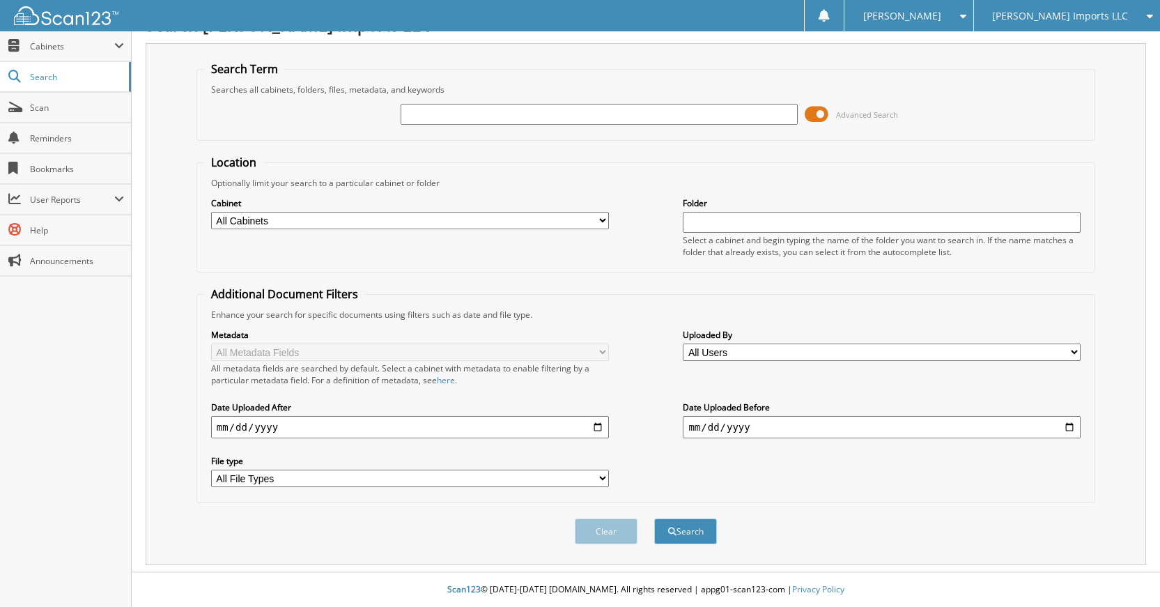
scroll to position [0, 0]
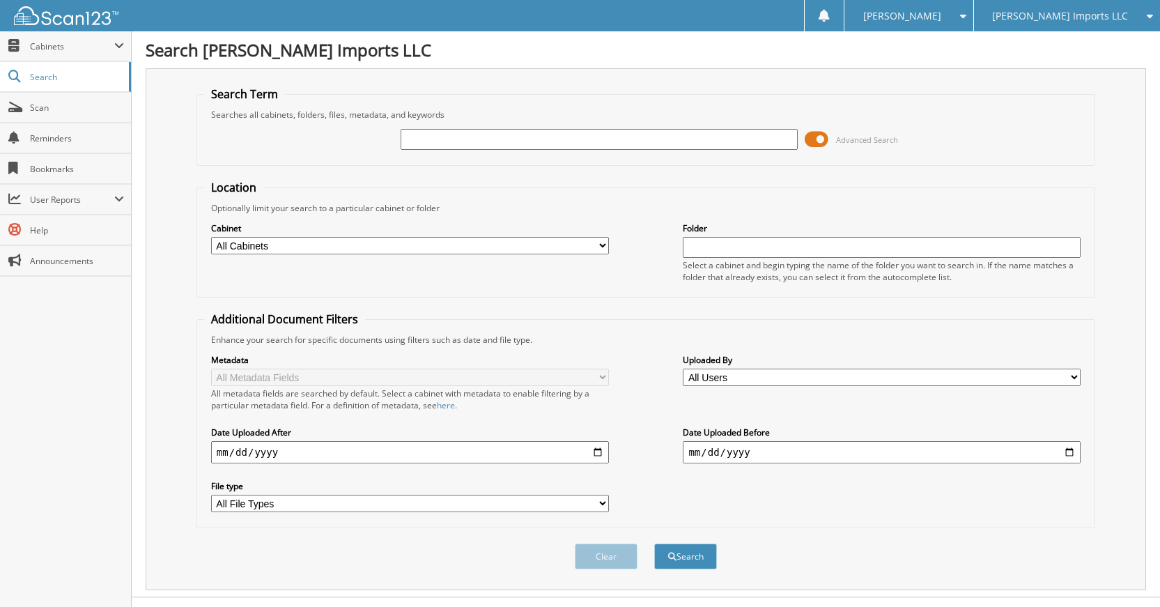
click at [708, 144] on input "text" at bounding box center [599, 139] width 398 height 21
type input "60834"
click at [654, 543] on button "Search" at bounding box center [685, 556] width 63 height 26
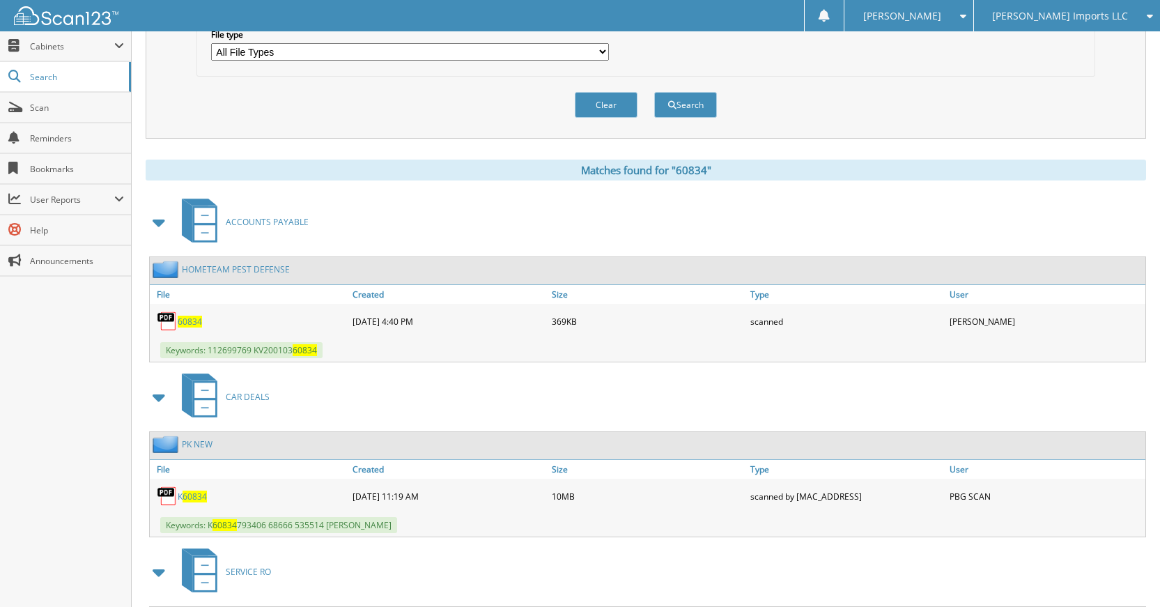
scroll to position [348, 0]
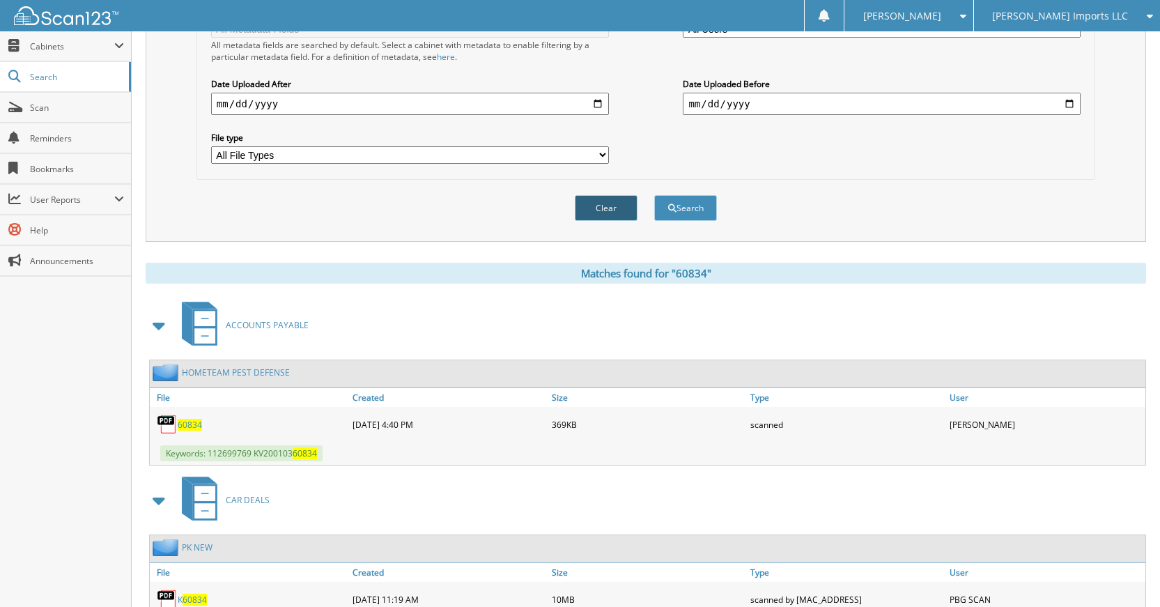
click at [611, 201] on button "Clear" at bounding box center [606, 208] width 63 height 26
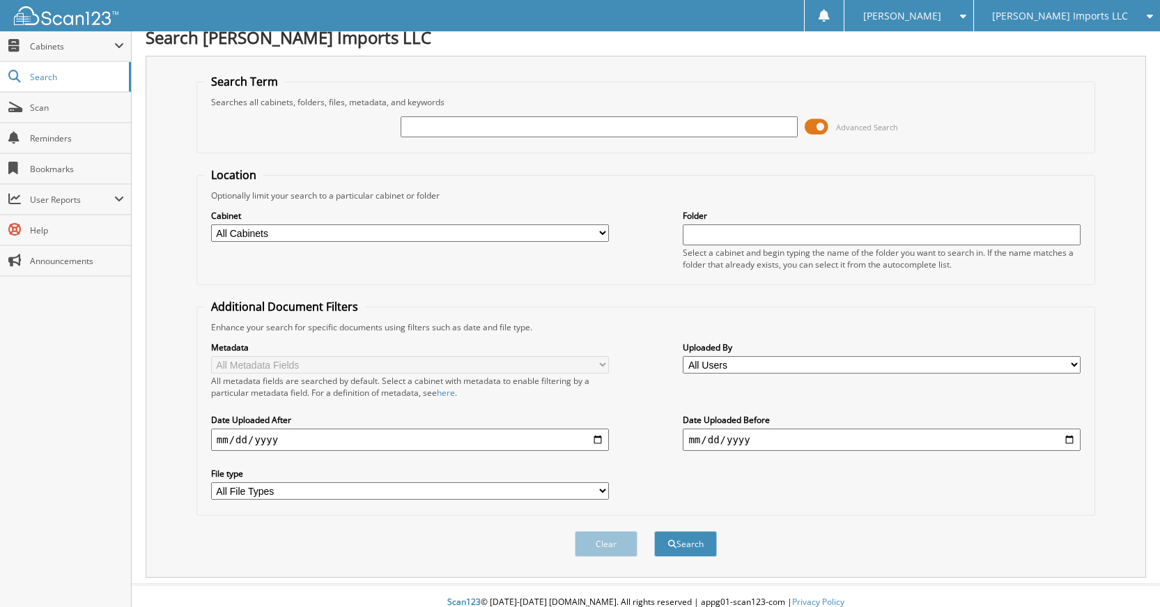
scroll to position [0, 0]
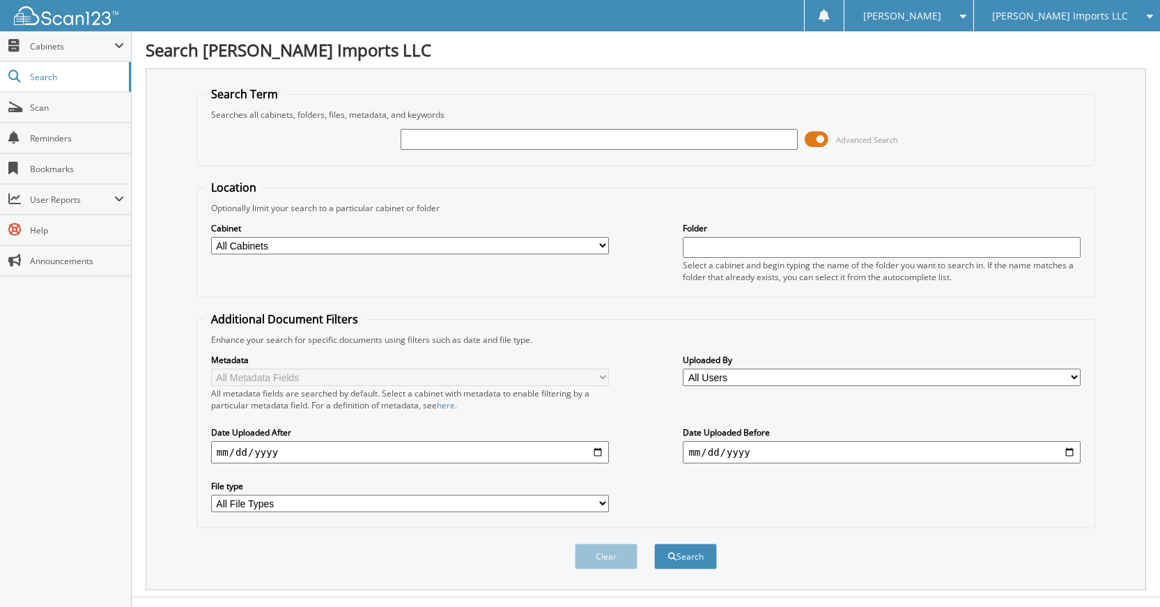
click at [653, 141] on input "text" at bounding box center [599, 139] width 398 height 21
type input "60850"
click at [654, 543] on button "Search" at bounding box center [685, 556] width 63 height 26
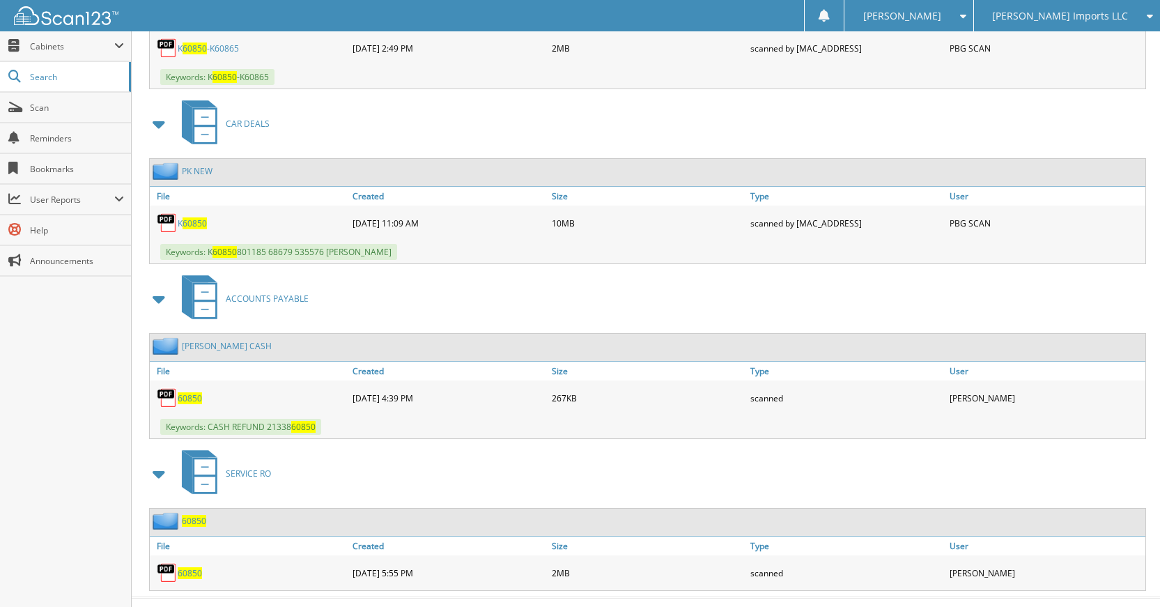
scroll to position [751, 0]
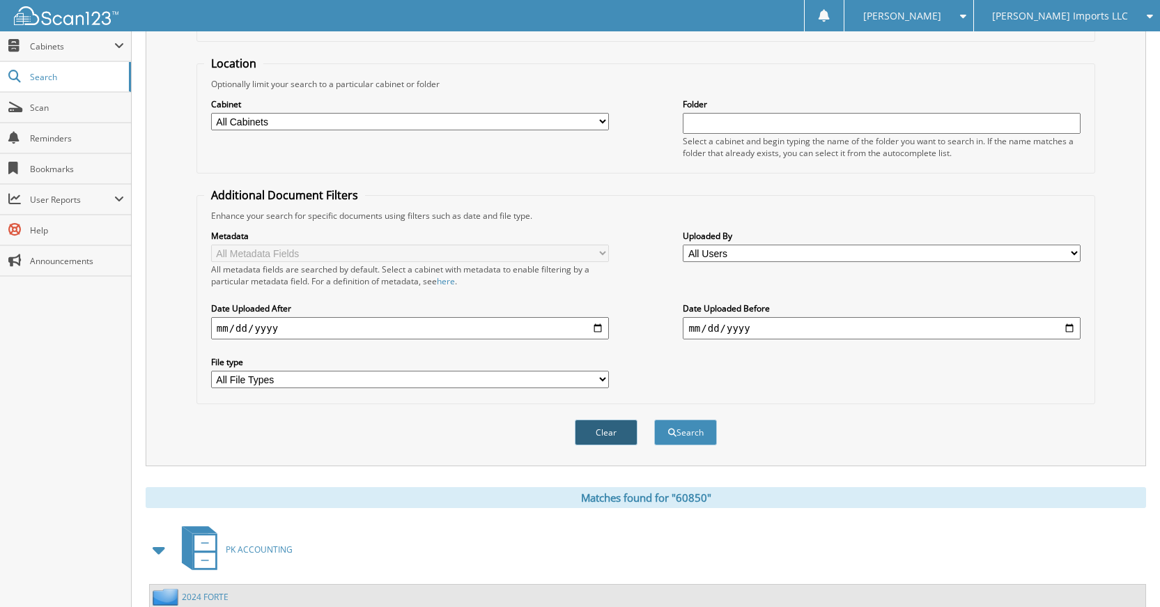
click at [590, 440] on button "Clear" at bounding box center [606, 432] width 63 height 26
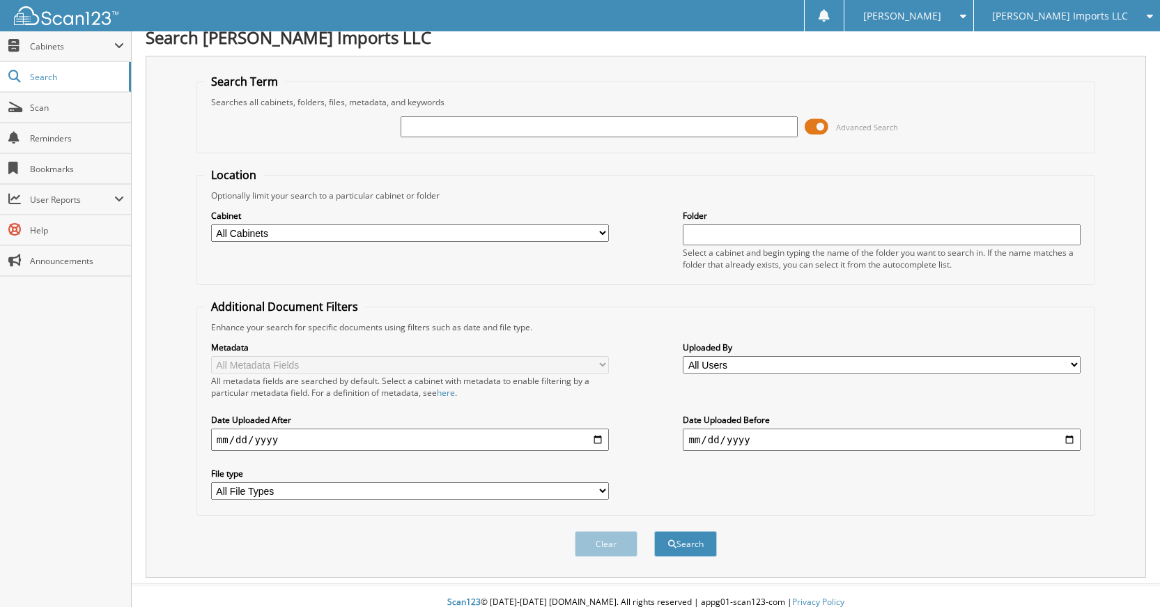
scroll to position [0, 0]
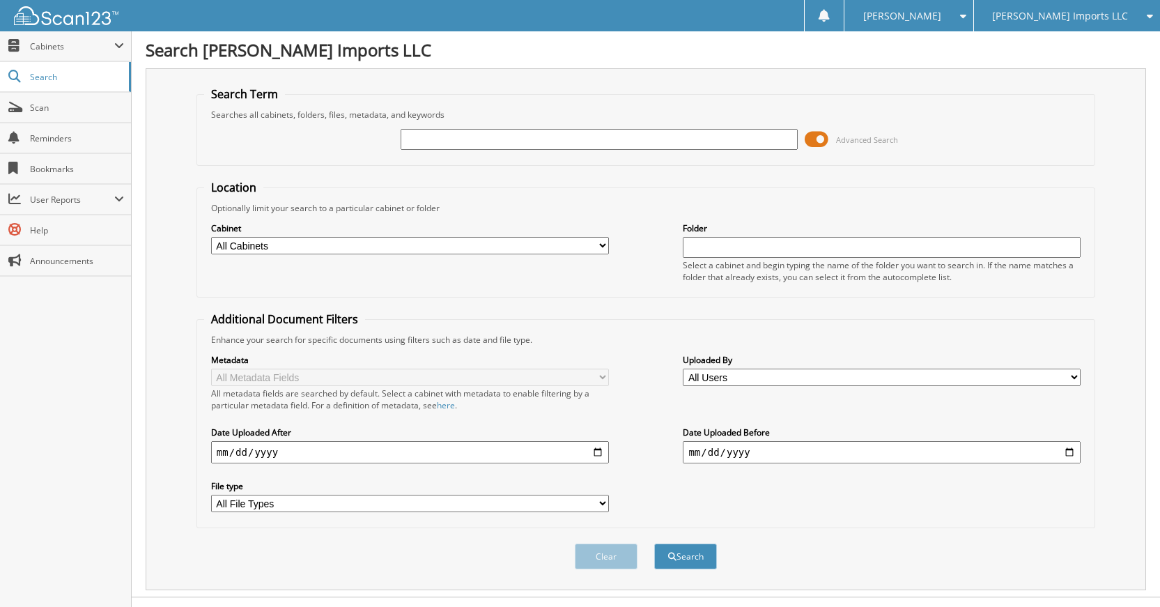
click at [635, 137] on input "text" at bounding box center [599, 139] width 398 height 21
type input "60833"
click at [654, 543] on button "Search" at bounding box center [685, 556] width 63 height 26
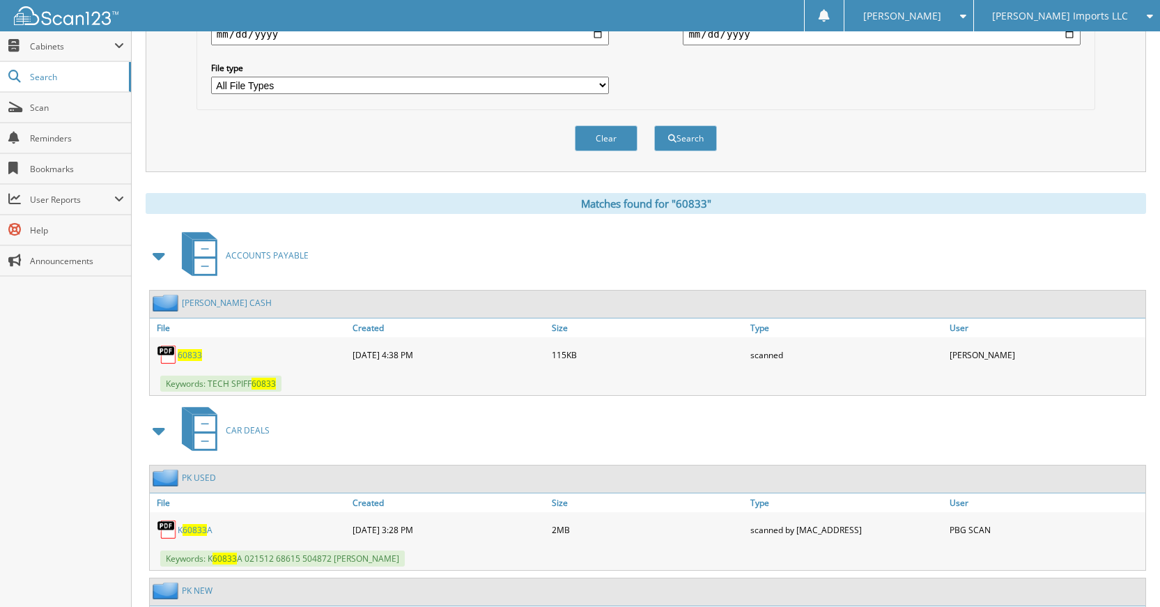
click at [616, 150] on button "Clear" at bounding box center [606, 138] width 63 height 26
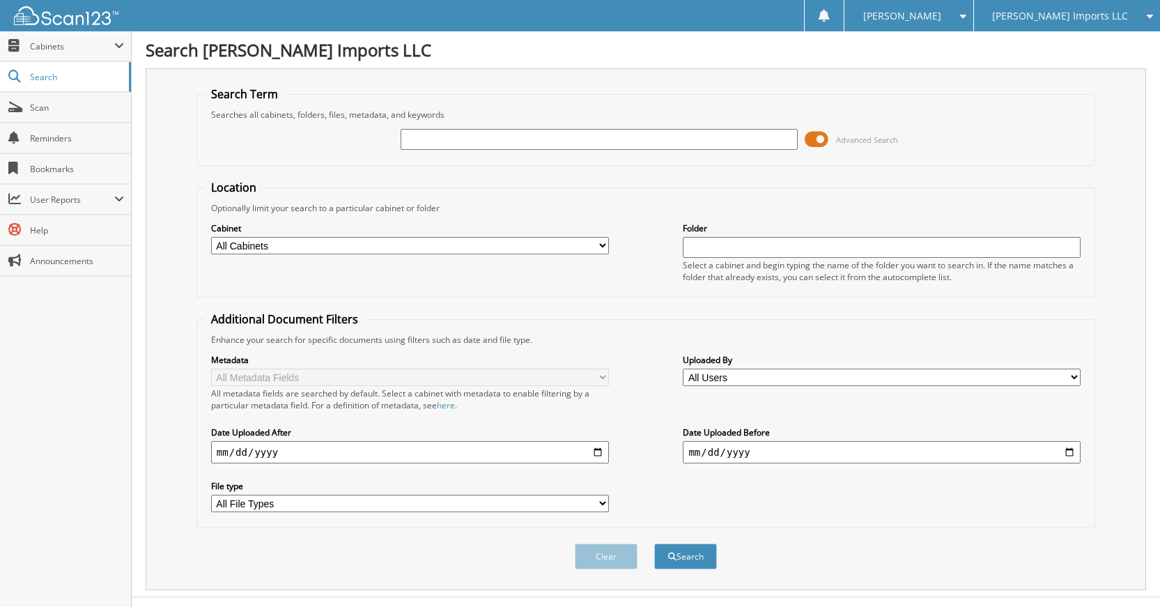
click at [648, 146] on input "text" at bounding box center [599, 139] width 398 height 21
type input "60742"
click at [654, 543] on button "Search" at bounding box center [685, 556] width 63 height 26
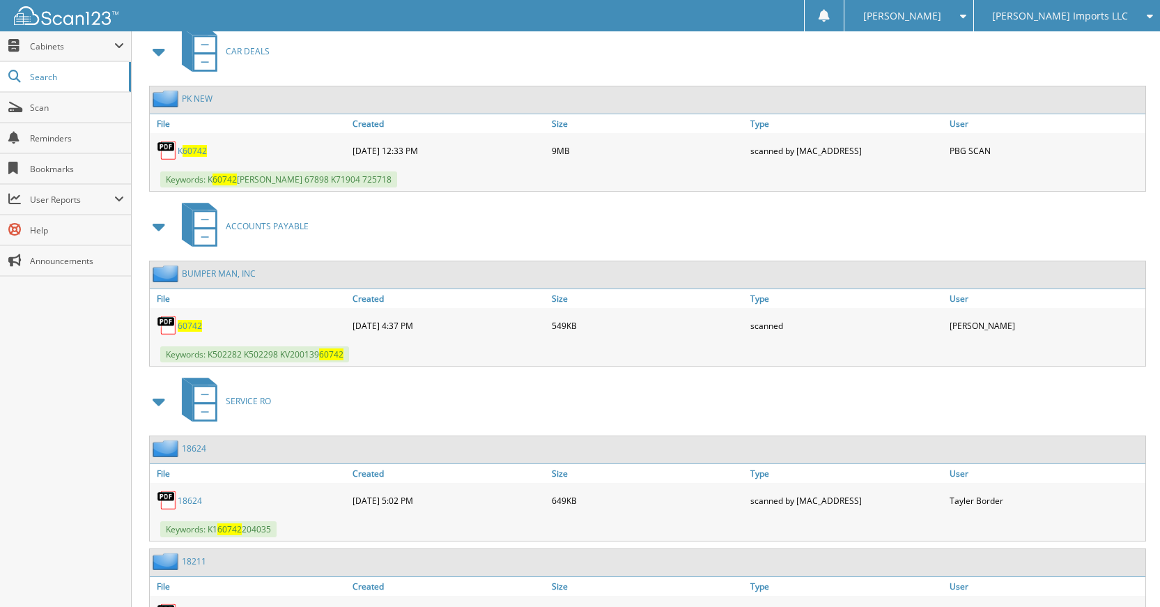
scroll to position [627, 0]
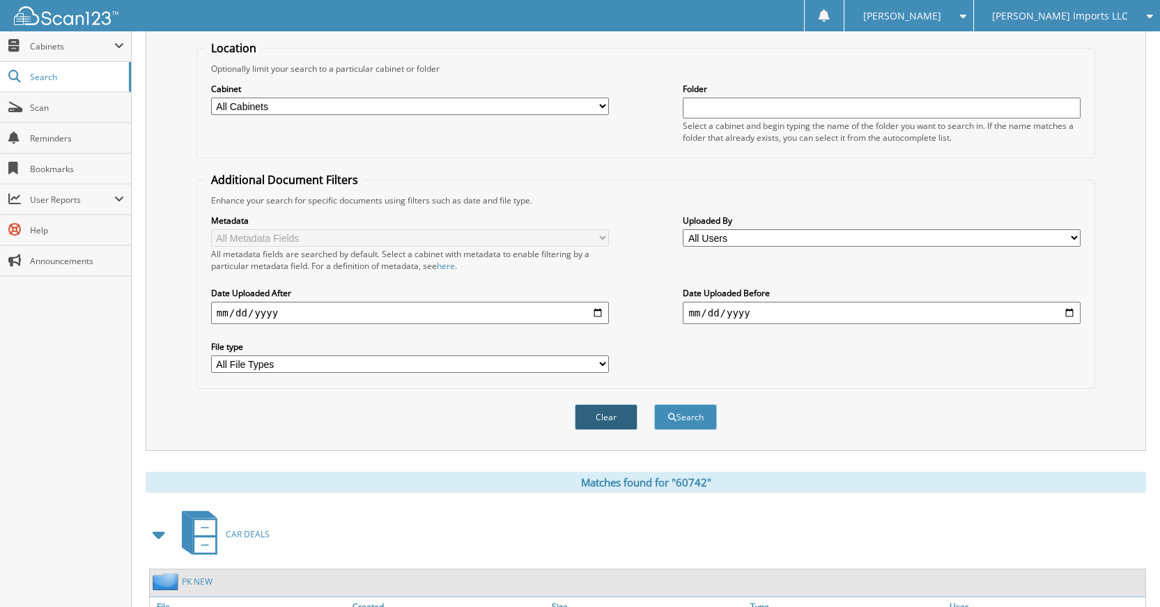
click at [606, 417] on button "Clear" at bounding box center [606, 417] width 63 height 26
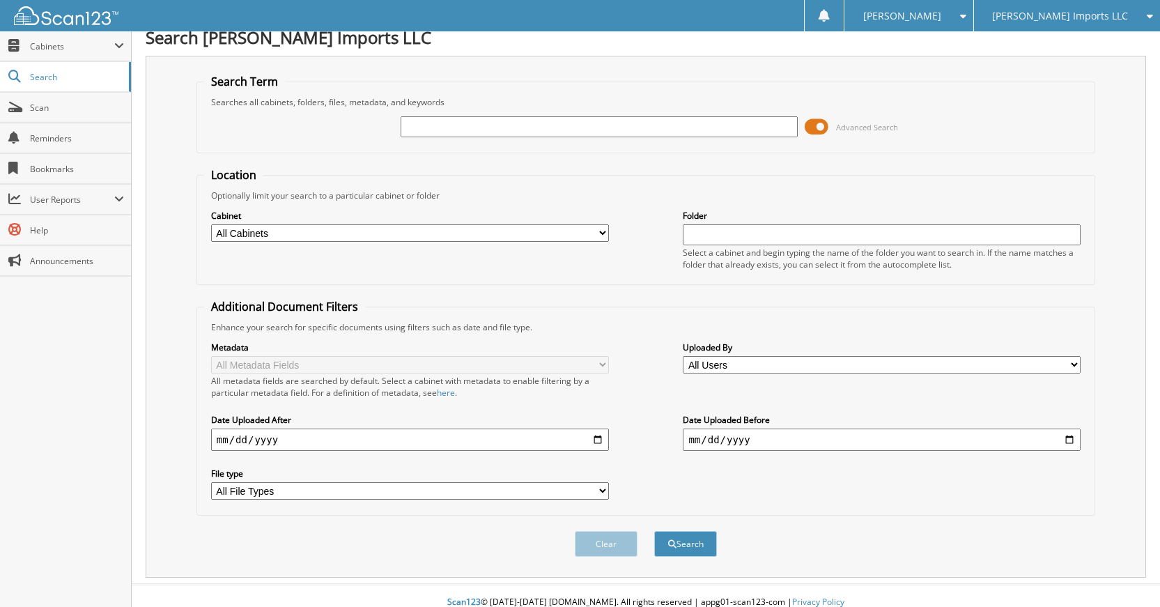
scroll to position [0, 0]
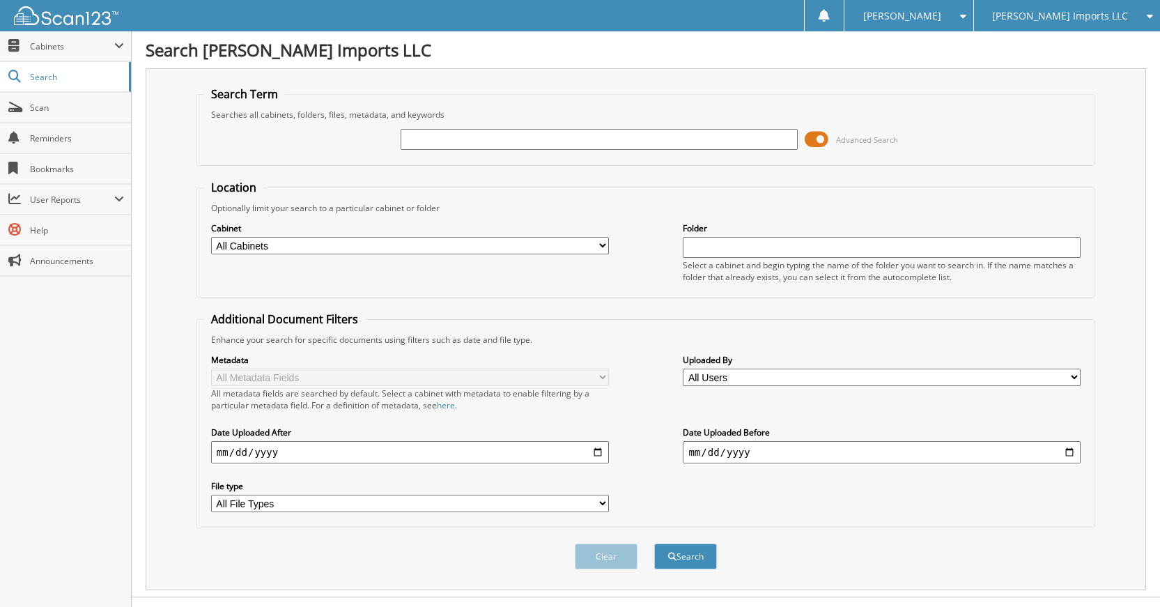
click at [655, 132] on input "text" at bounding box center [599, 139] width 398 height 21
type input "60741"
click at [654, 543] on button "Search" at bounding box center [685, 556] width 63 height 26
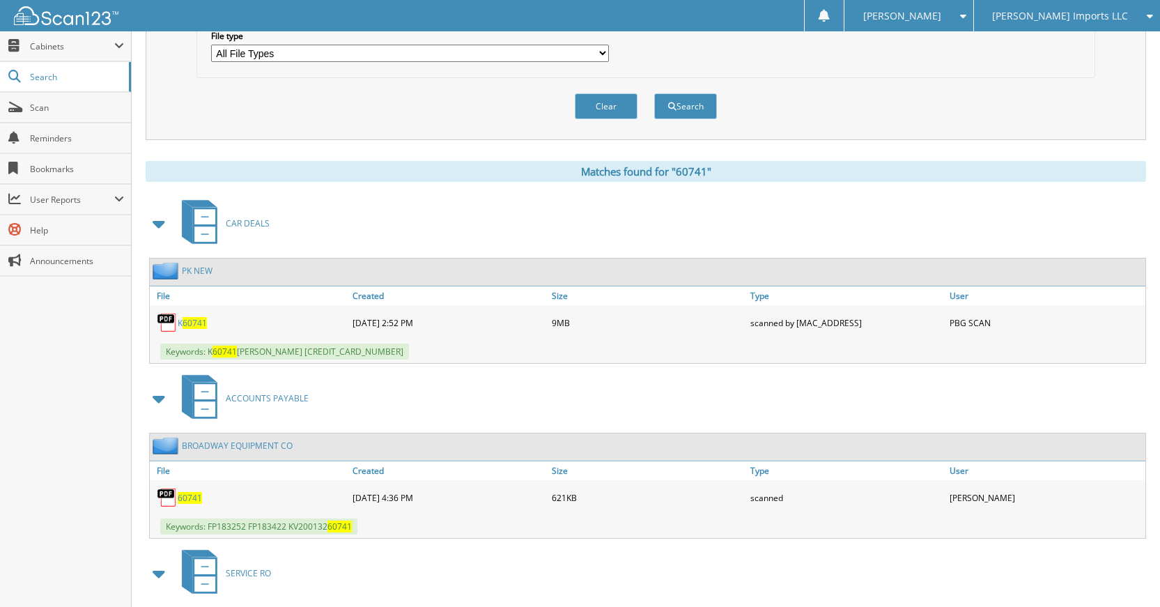
scroll to position [437, 0]
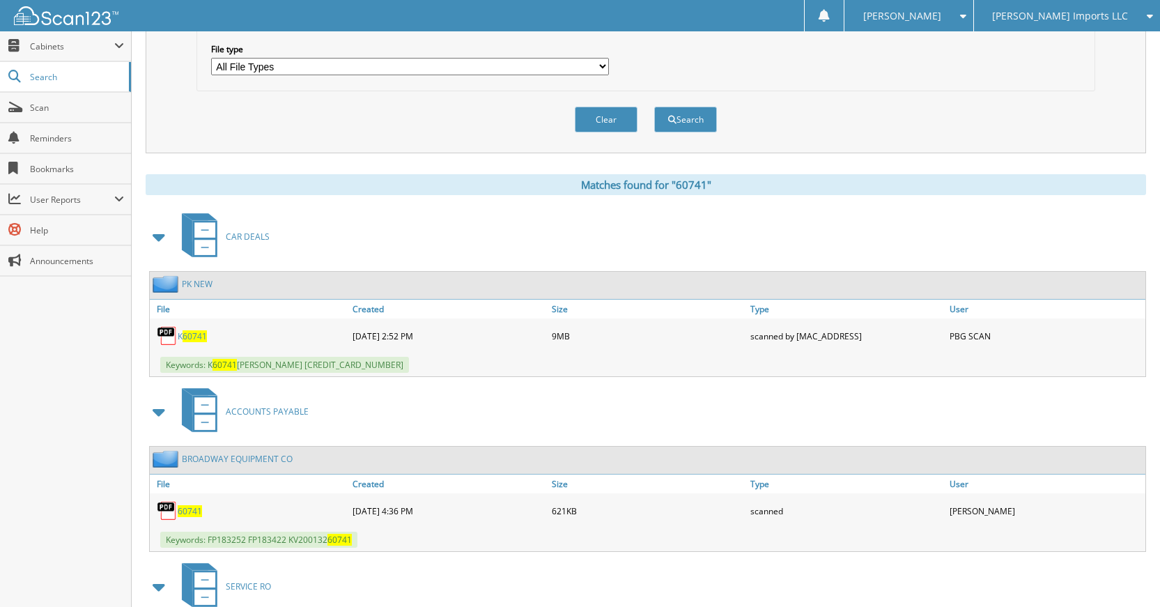
drag, startPoint x: 596, startPoint y: 125, endPoint x: 589, endPoint y: 130, distance: 7.9
click at [591, 127] on button "Clear" at bounding box center [606, 120] width 63 height 26
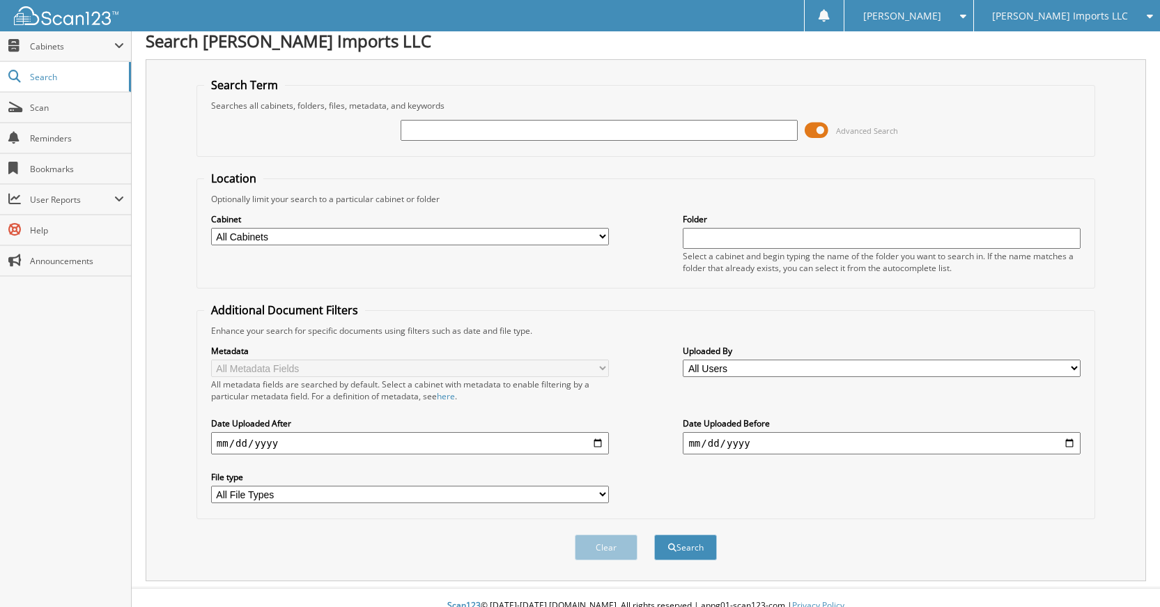
scroll to position [0, 0]
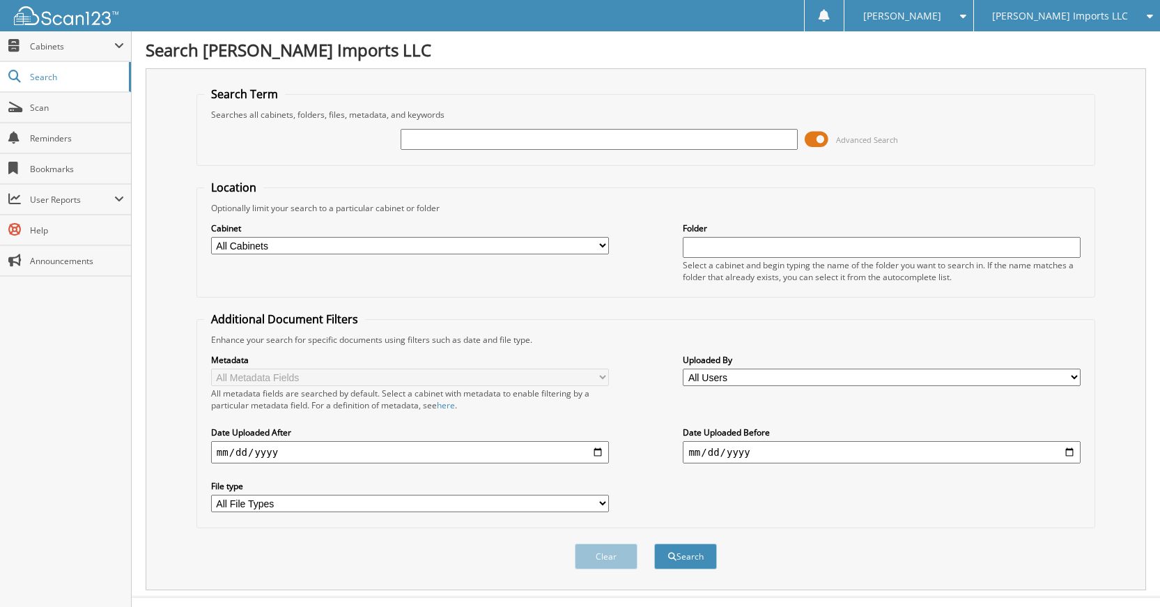
click at [634, 152] on div "Advanced Search" at bounding box center [645, 139] width 883 height 38
click at [632, 144] on input "text" at bounding box center [599, 139] width 398 height 21
type input "60740"
click at [654, 543] on button "Search" at bounding box center [685, 556] width 63 height 26
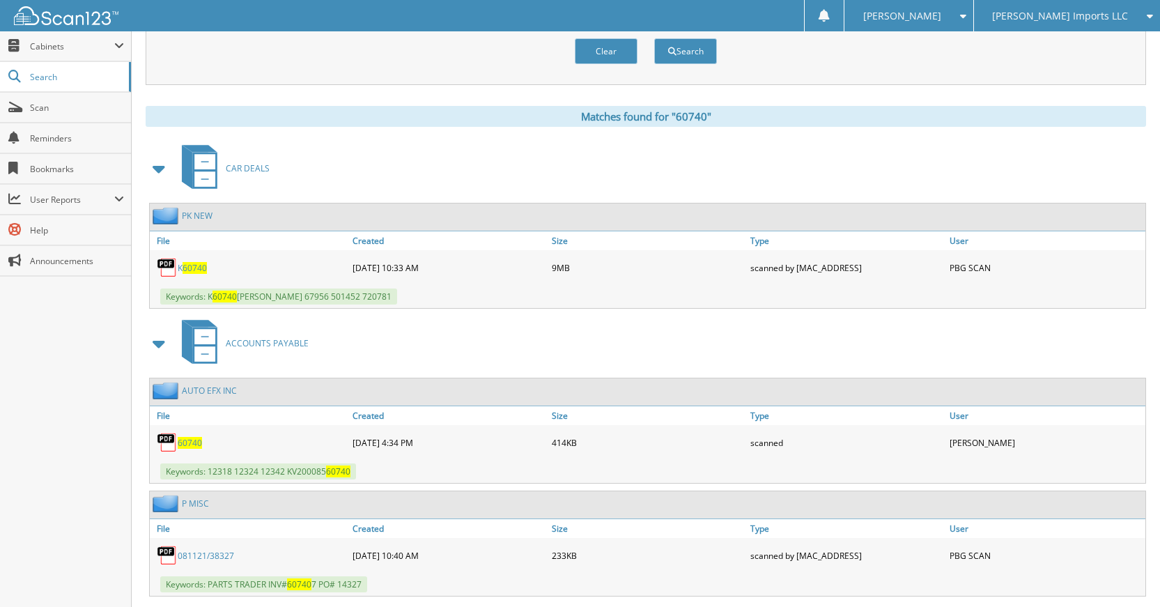
scroll to position [627, 0]
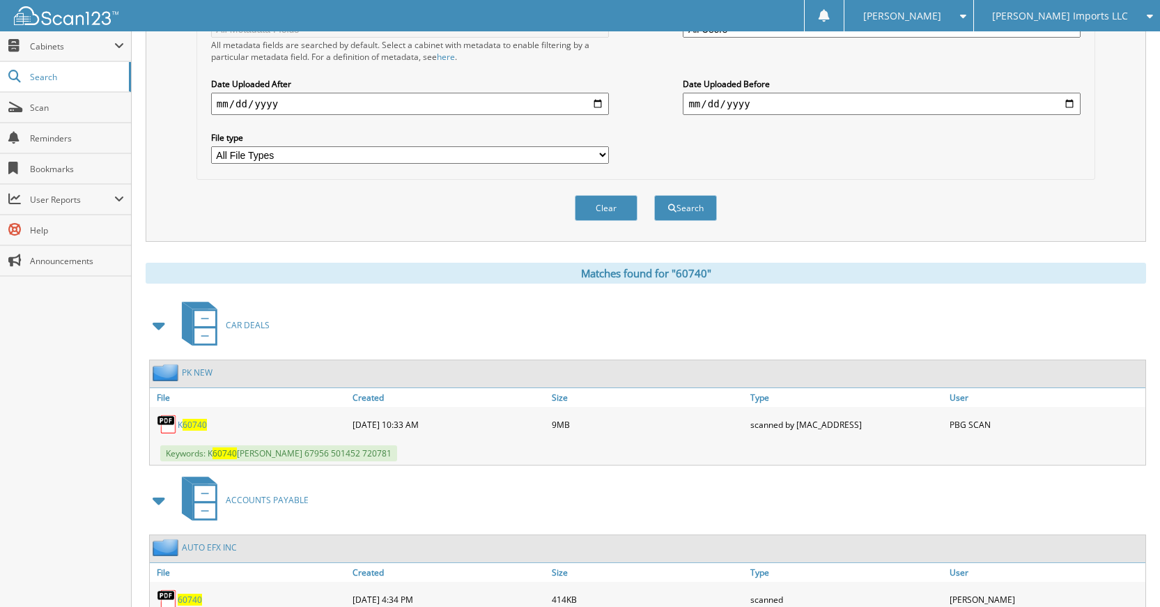
drag, startPoint x: 595, startPoint y: 199, endPoint x: 597, endPoint y: 221, distance: 23.1
click at [594, 203] on button "Clear" at bounding box center [606, 208] width 63 height 26
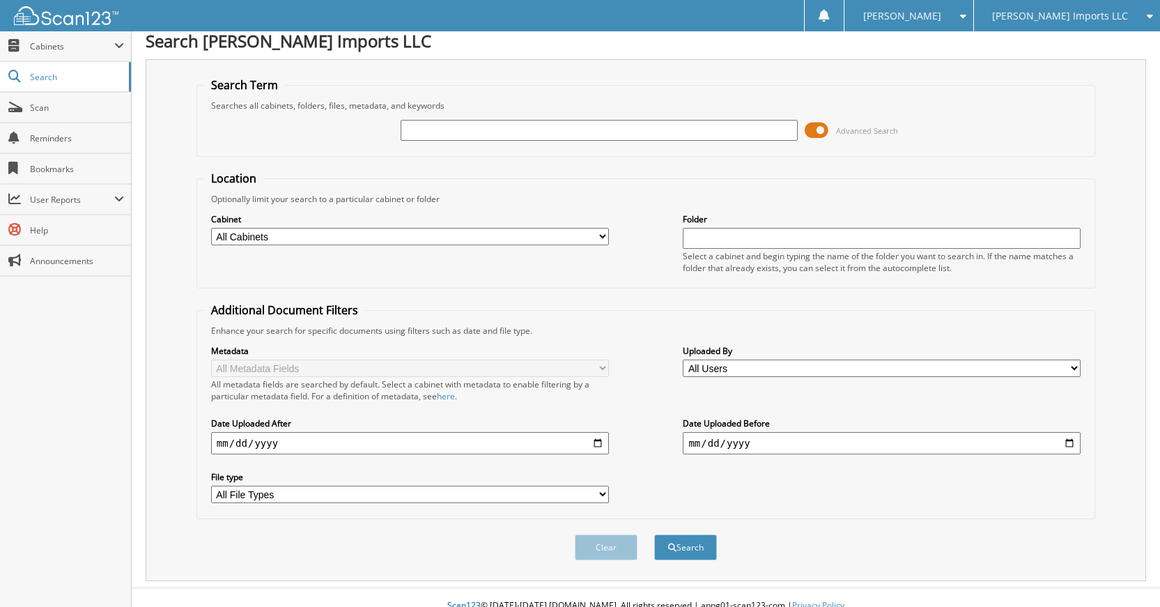
scroll to position [0, 0]
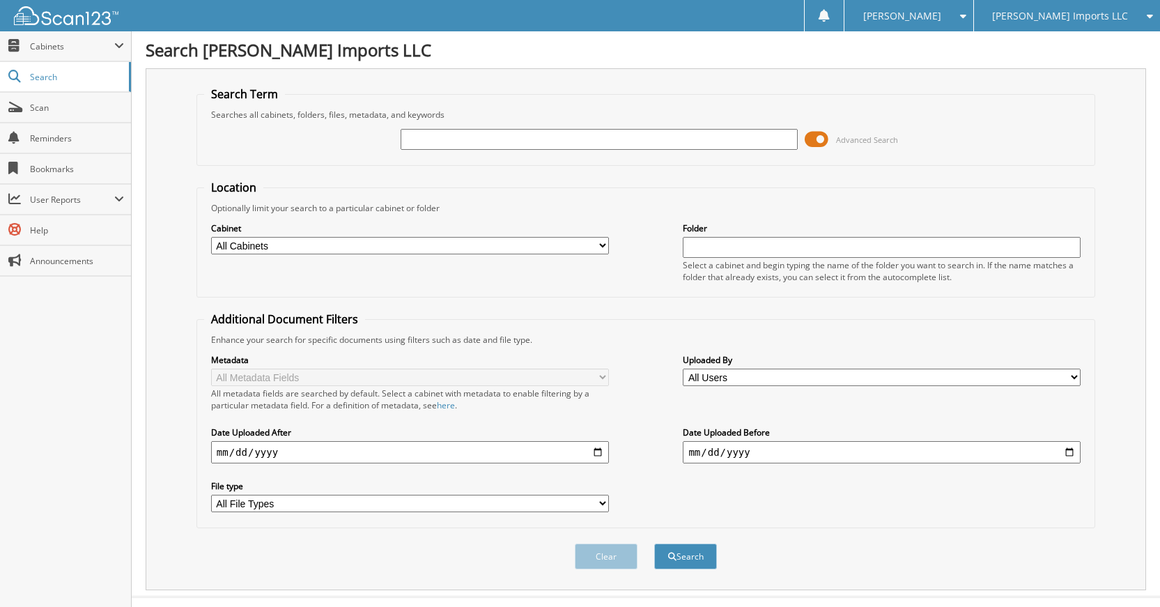
click at [673, 134] on input "text" at bounding box center [599, 139] width 398 height 21
type input "60739"
click at [654, 543] on button "Search" at bounding box center [685, 556] width 63 height 26
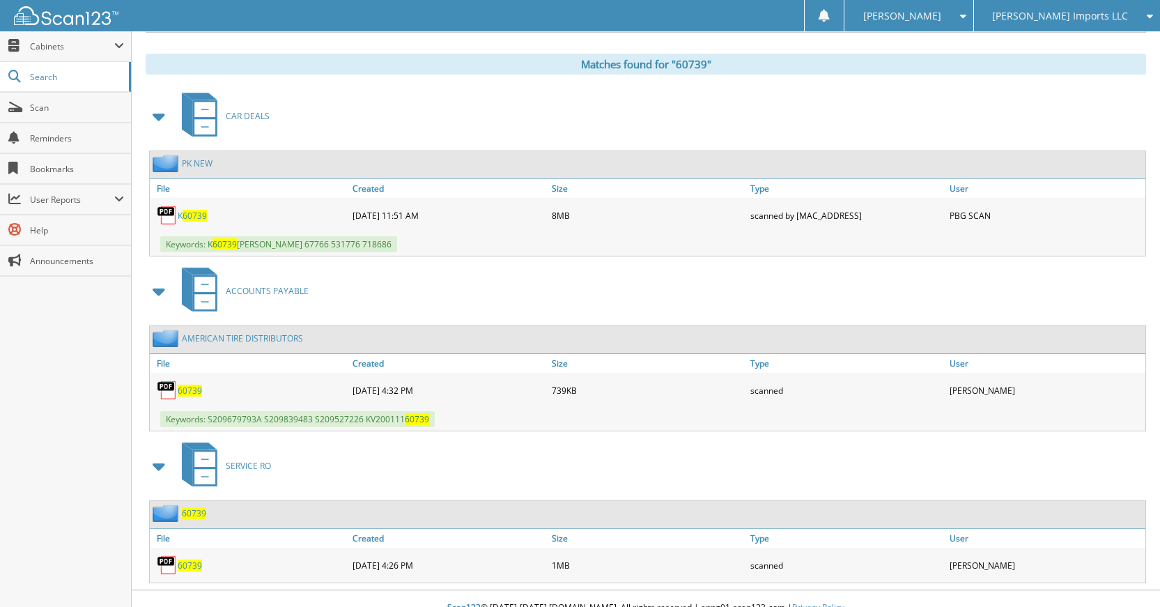
scroll to position [576, 0]
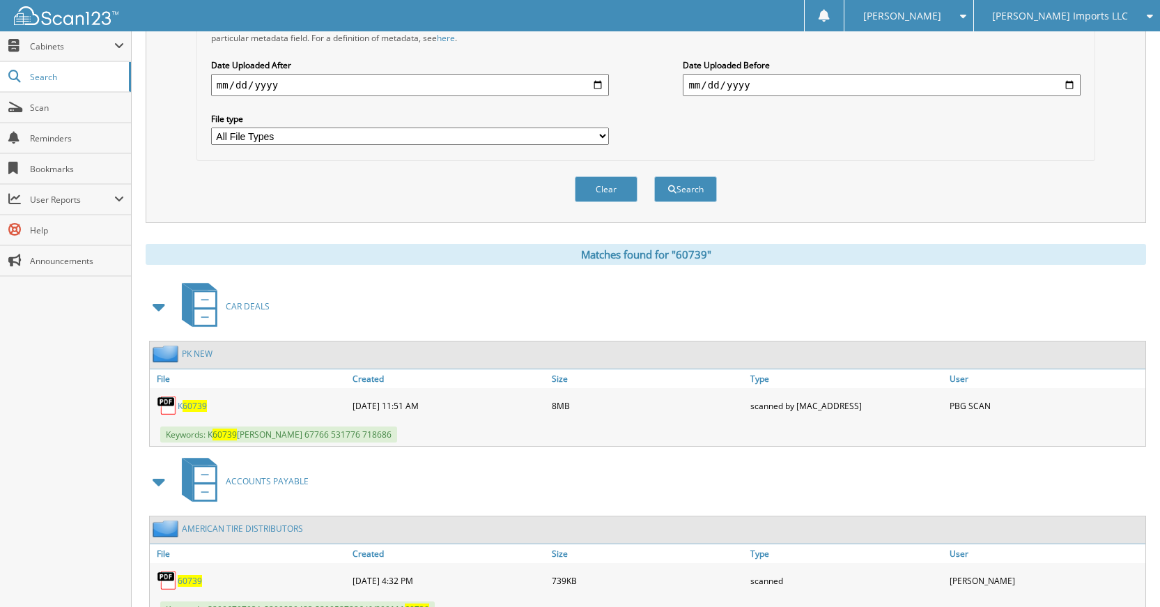
drag, startPoint x: 598, startPoint y: 192, endPoint x: 588, endPoint y: 238, distance: 47.7
click at [598, 194] on button "Clear" at bounding box center [606, 189] width 63 height 26
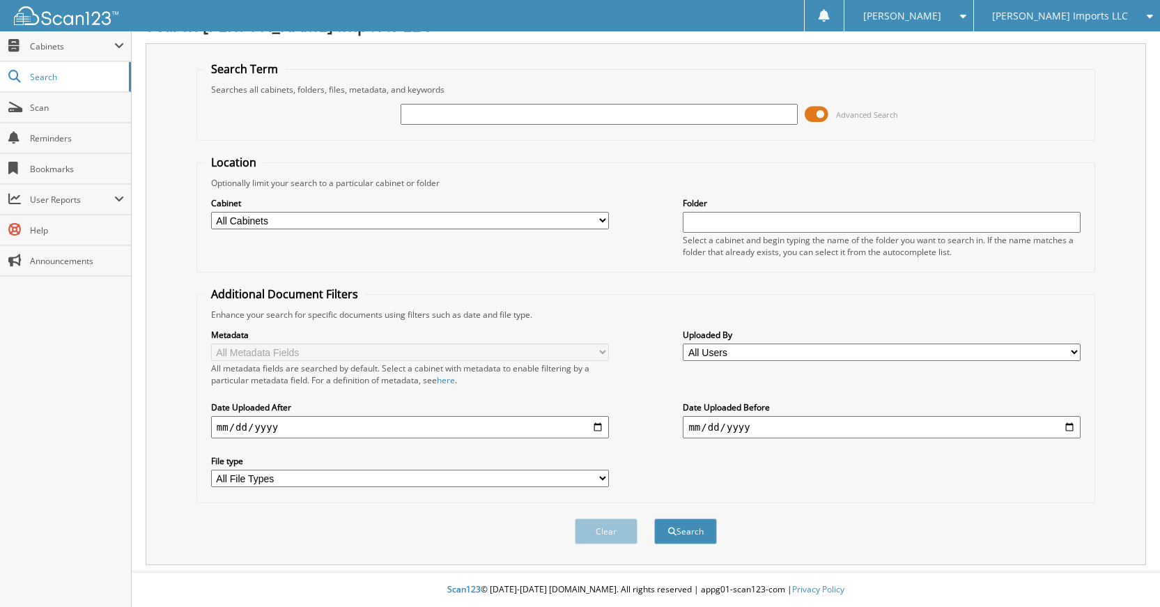
scroll to position [0, 0]
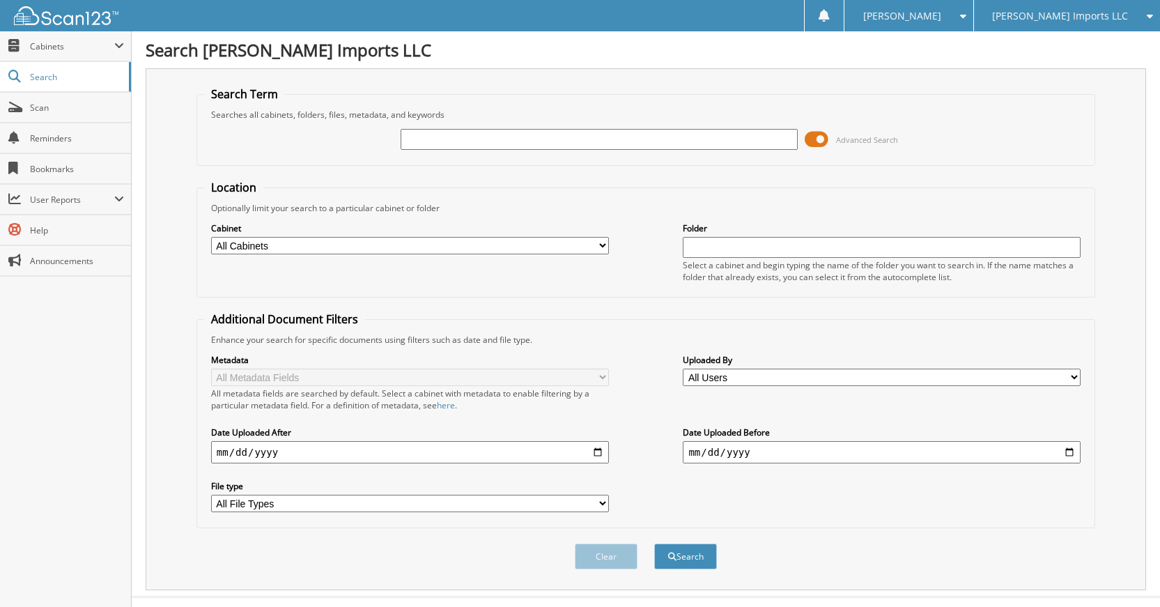
click at [697, 138] on input "text" at bounding box center [599, 139] width 398 height 21
type input "60738"
click at [654, 543] on button "Search" at bounding box center [685, 556] width 63 height 26
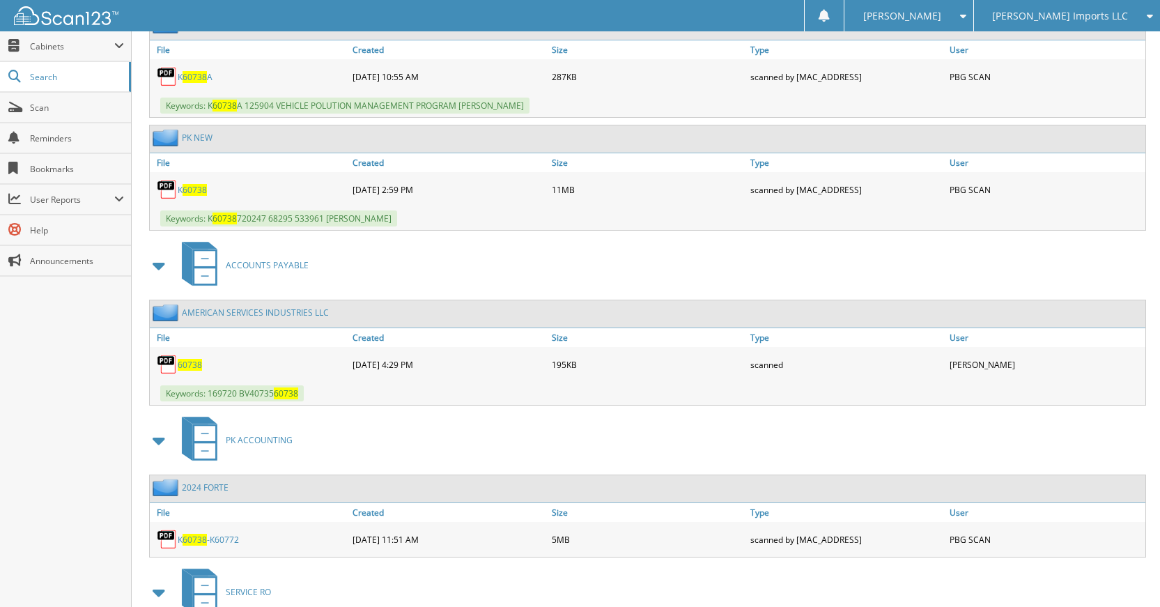
scroll to position [697, 0]
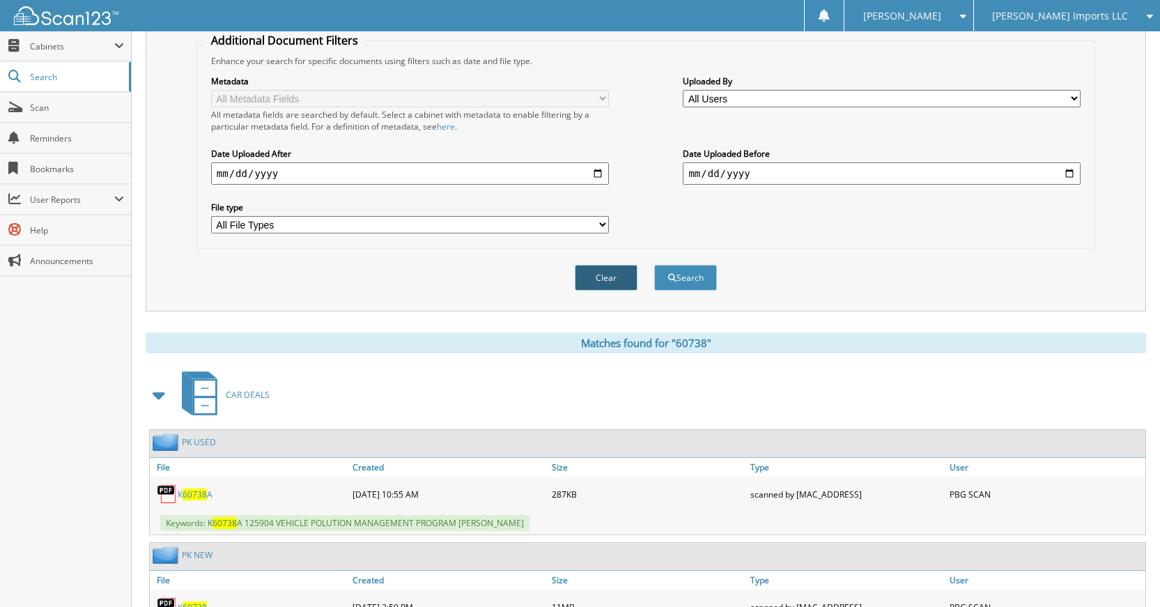
click at [609, 277] on button "Clear" at bounding box center [606, 278] width 63 height 26
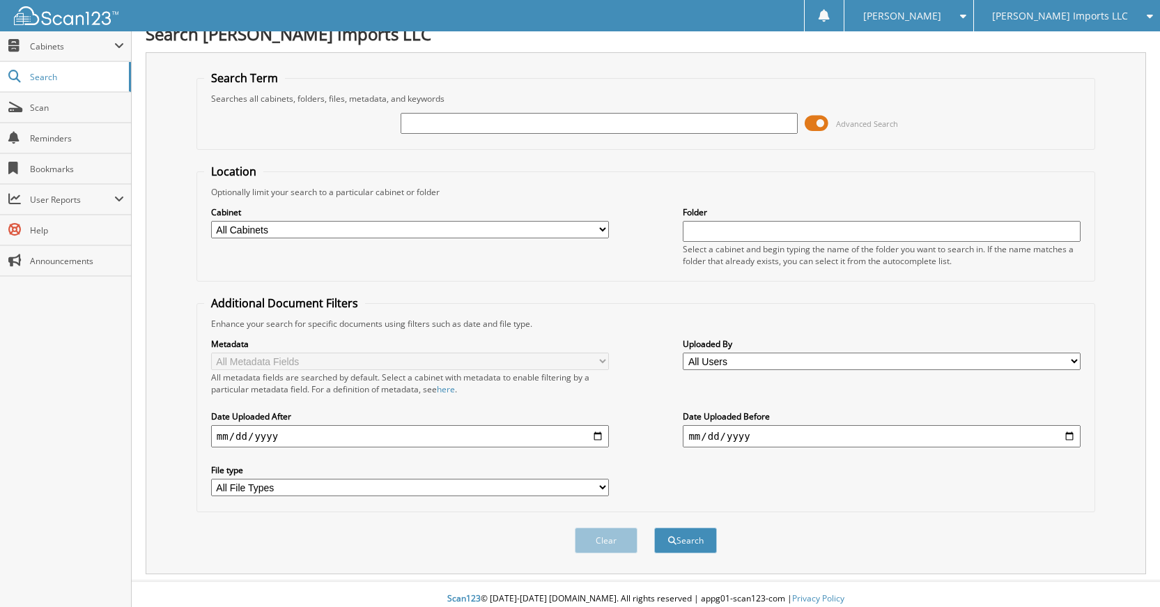
scroll to position [0, 0]
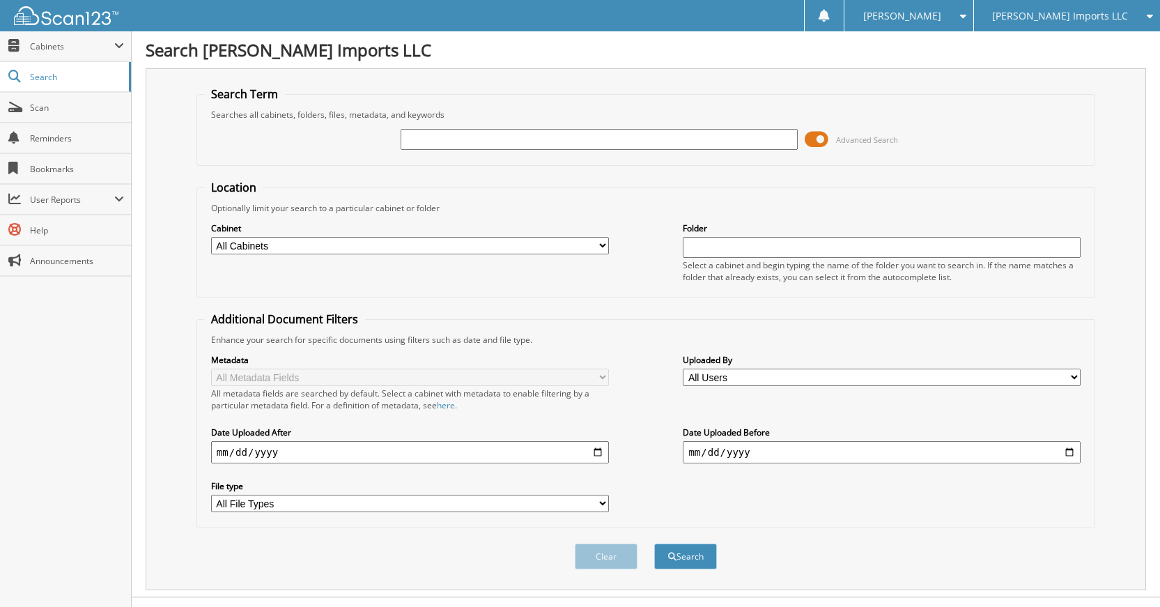
click at [619, 122] on fieldset "Search Term Searches all cabinets, folders, files, metadata, and keywords Advan…" at bounding box center [645, 125] width 899 height 79
click at [623, 144] on input "text" at bounding box center [599, 139] width 398 height 21
type input "60737"
click at [654, 543] on button "Search" at bounding box center [685, 556] width 63 height 26
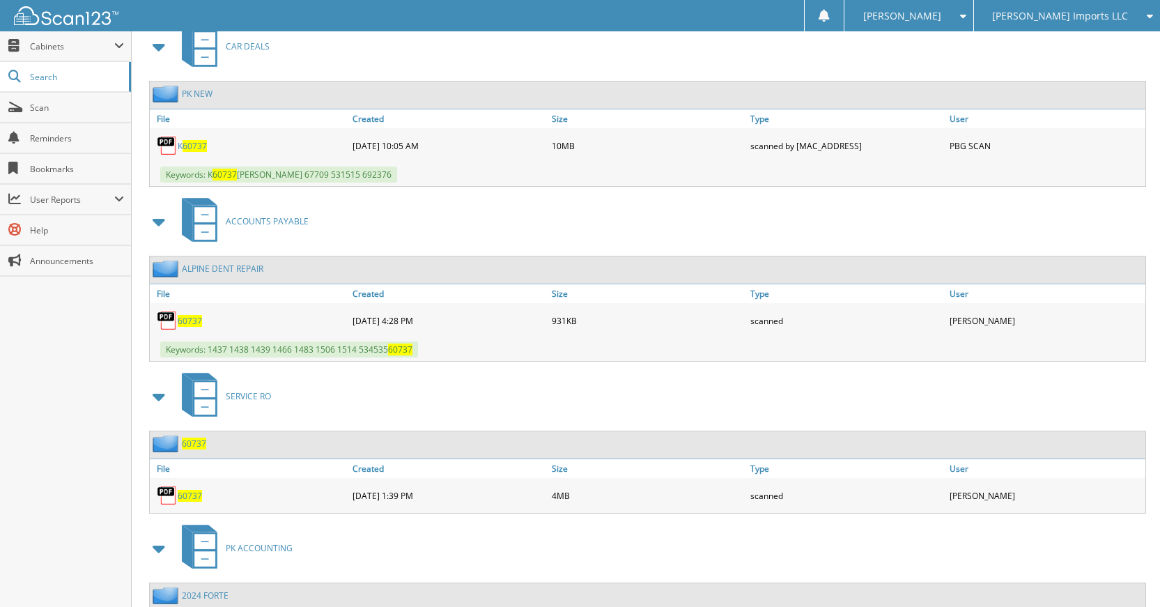
scroll to position [557, 0]
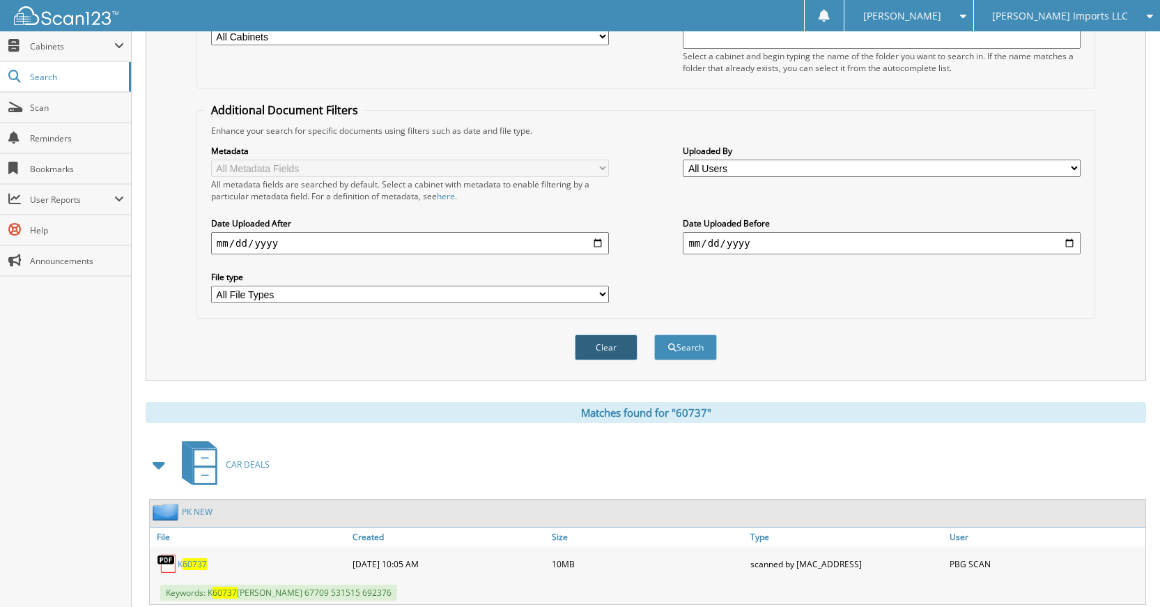
click at [604, 356] on button "Clear" at bounding box center [606, 347] width 63 height 26
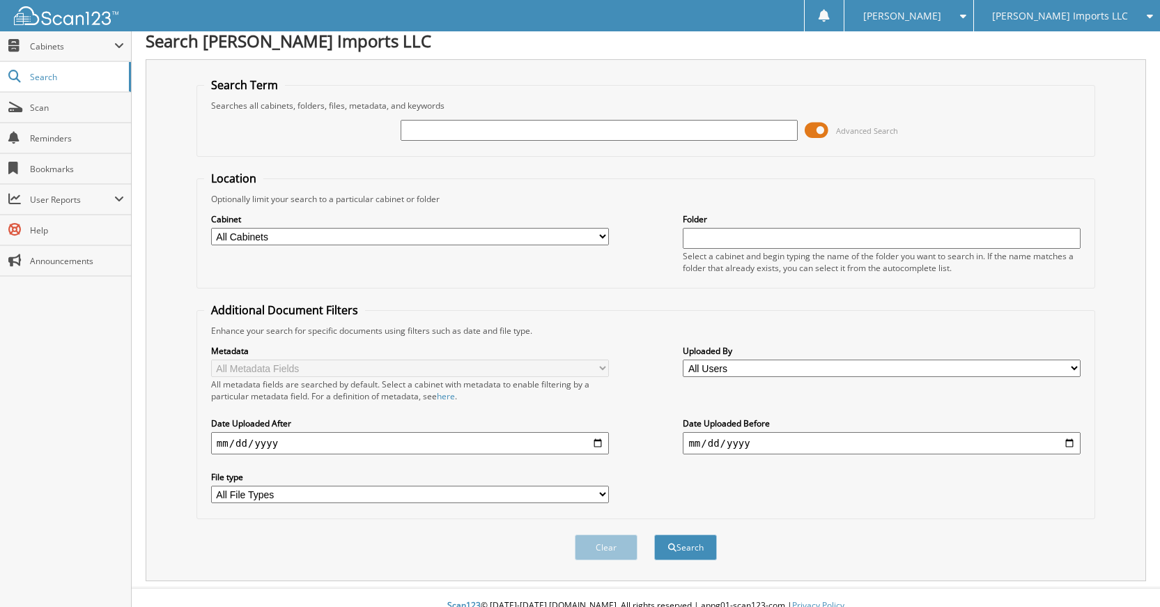
scroll to position [0, 0]
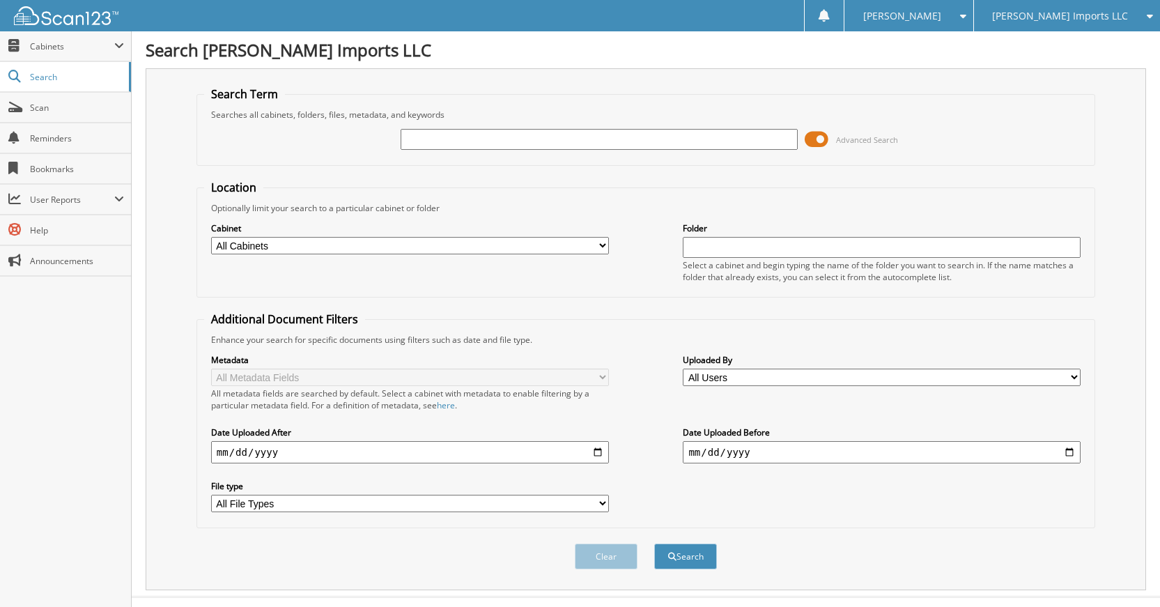
click at [639, 140] on input "text" at bounding box center [599, 139] width 398 height 21
type input "60766"
click at [654, 543] on button "Search" at bounding box center [685, 556] width 63 height 26
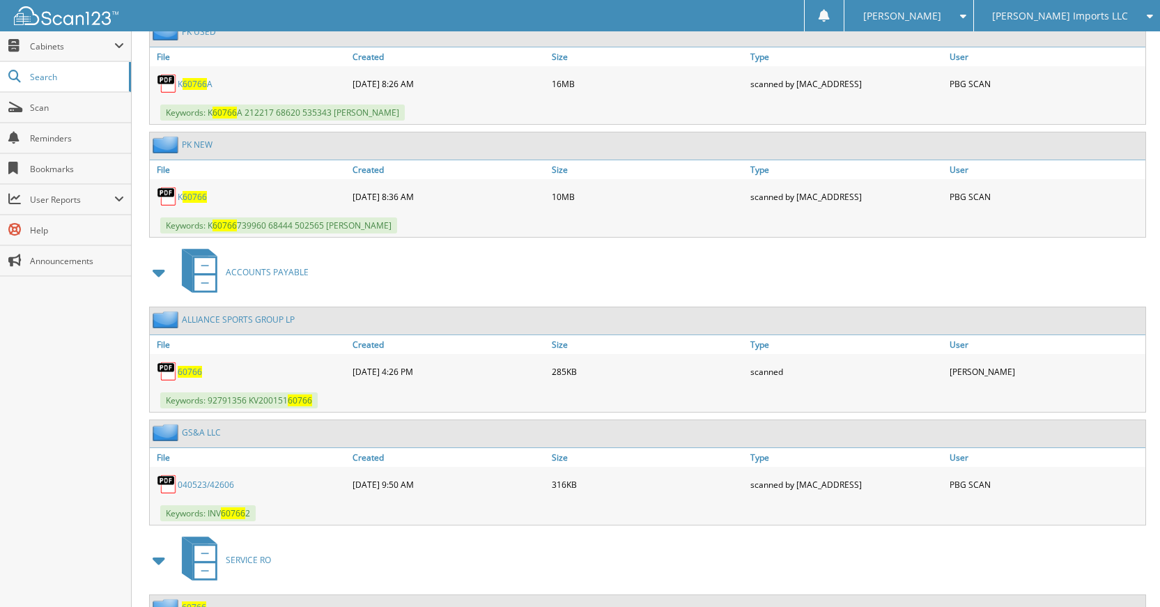
scroll to position [697, 0]
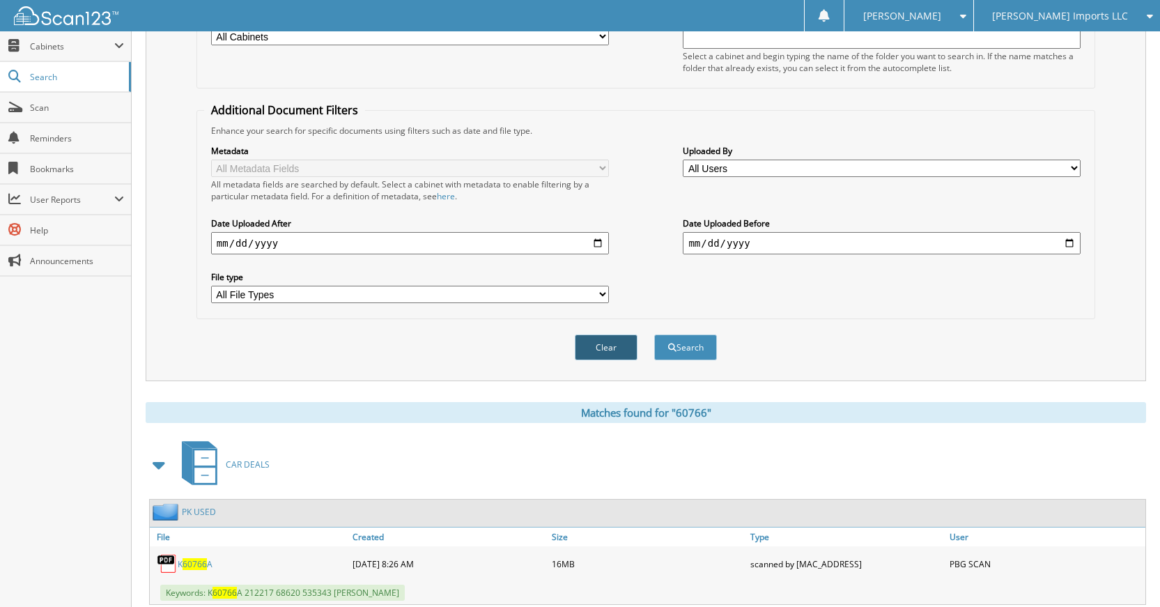
click at [607, 348] on button "Clear" at bounding box center [606, 347] width 63 height 26
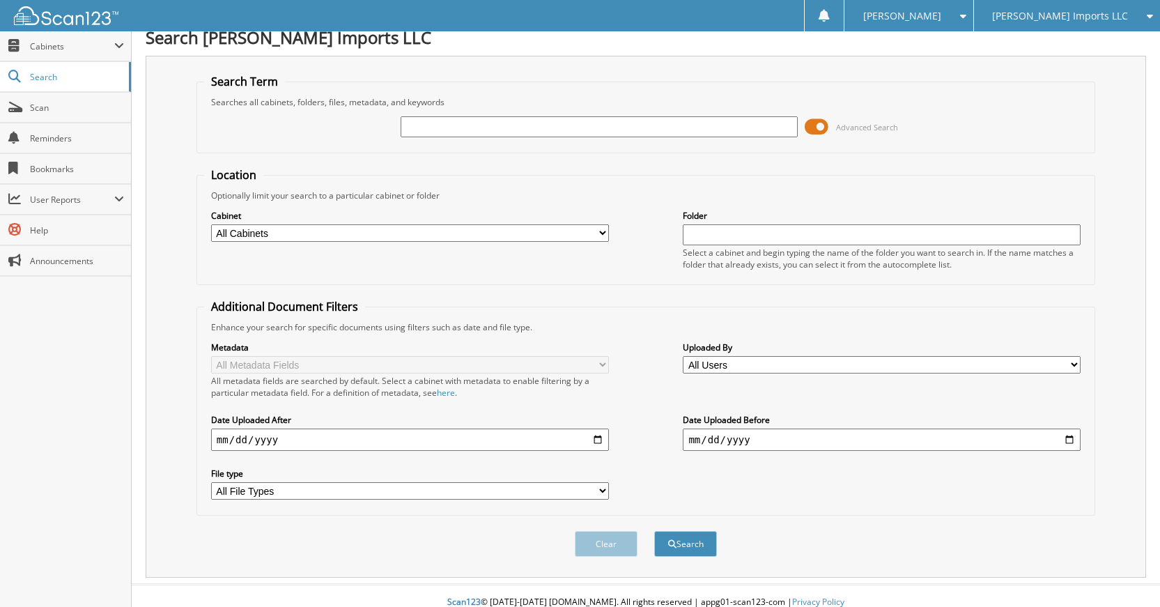
scroll to position [0, 0]
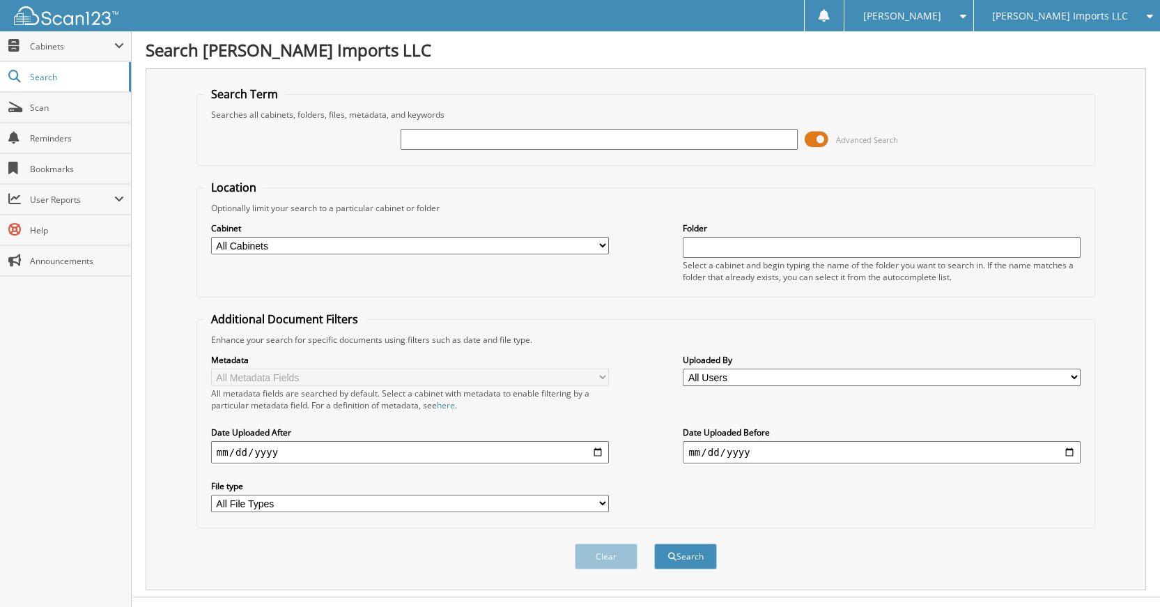
click at [619, 142] on input "text" at bounding box center [599, 139] width 398 height 21
type input "60736"
click at [654, 543] on button "Search" at bounding box center [685, 556] width 63 height 26
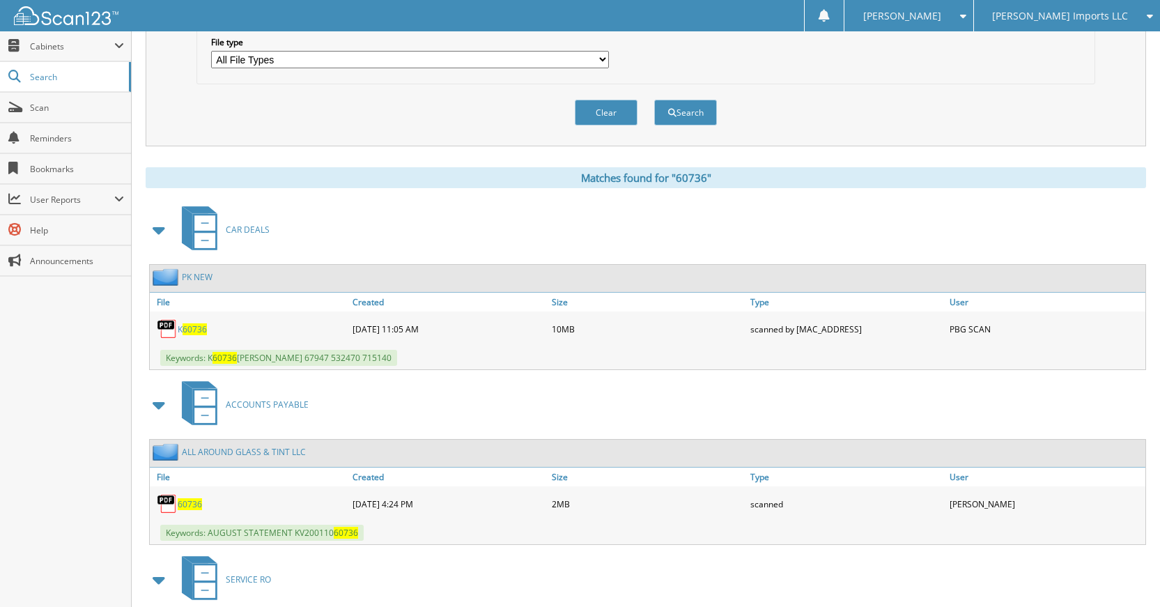
scroll to position [297, 0]
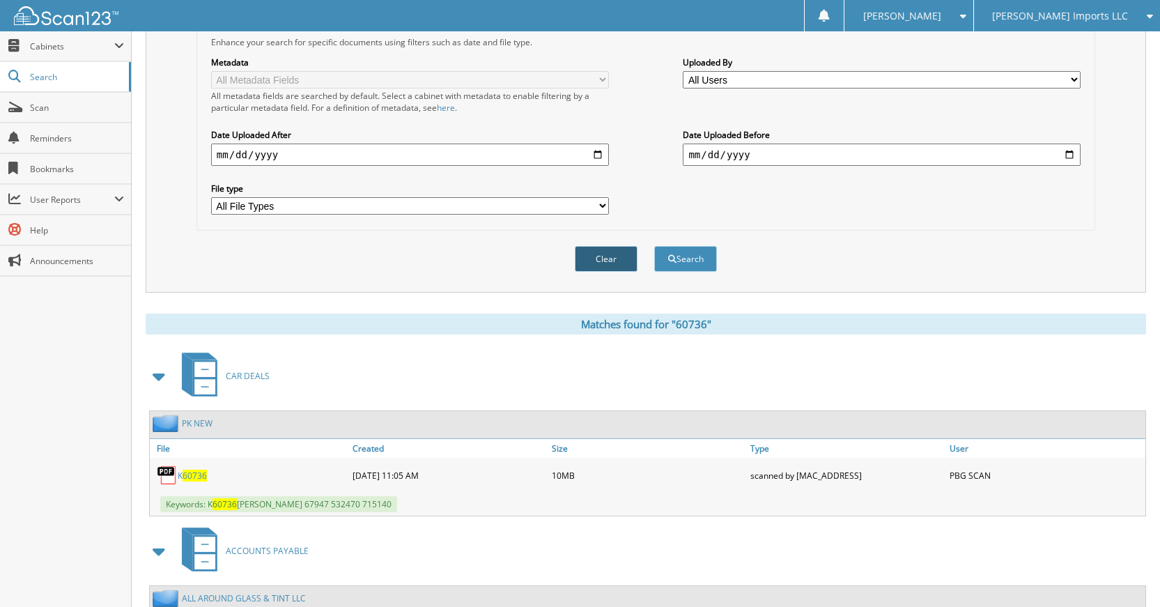
click at [617, 265] on button "Clear" at bounding box center [606, 259] width 63 height 26
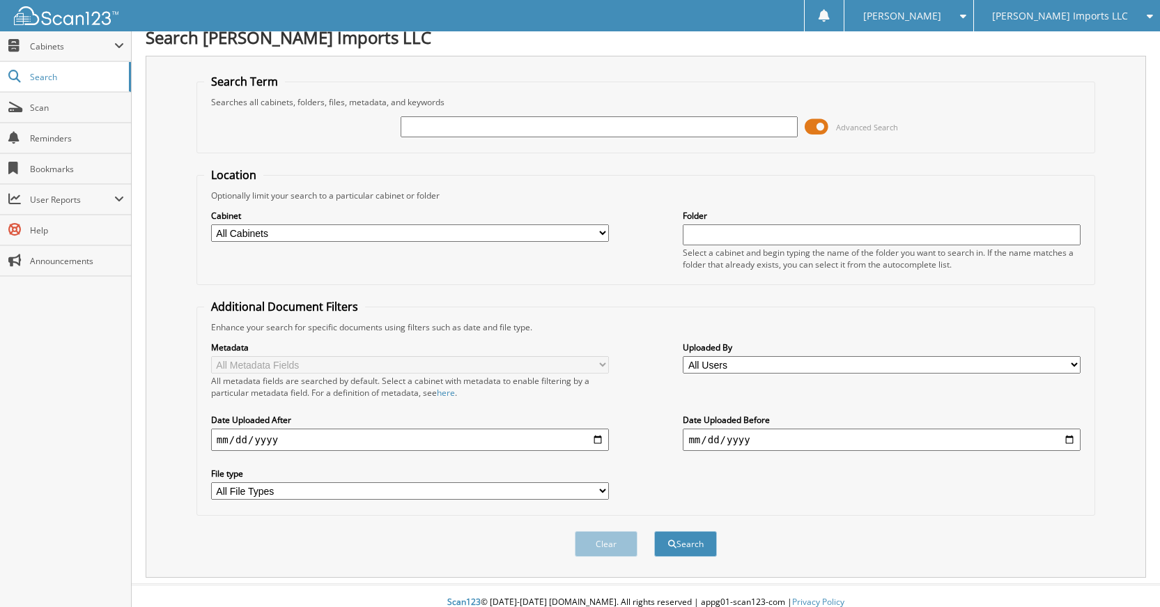
scroll to position [0, 0]
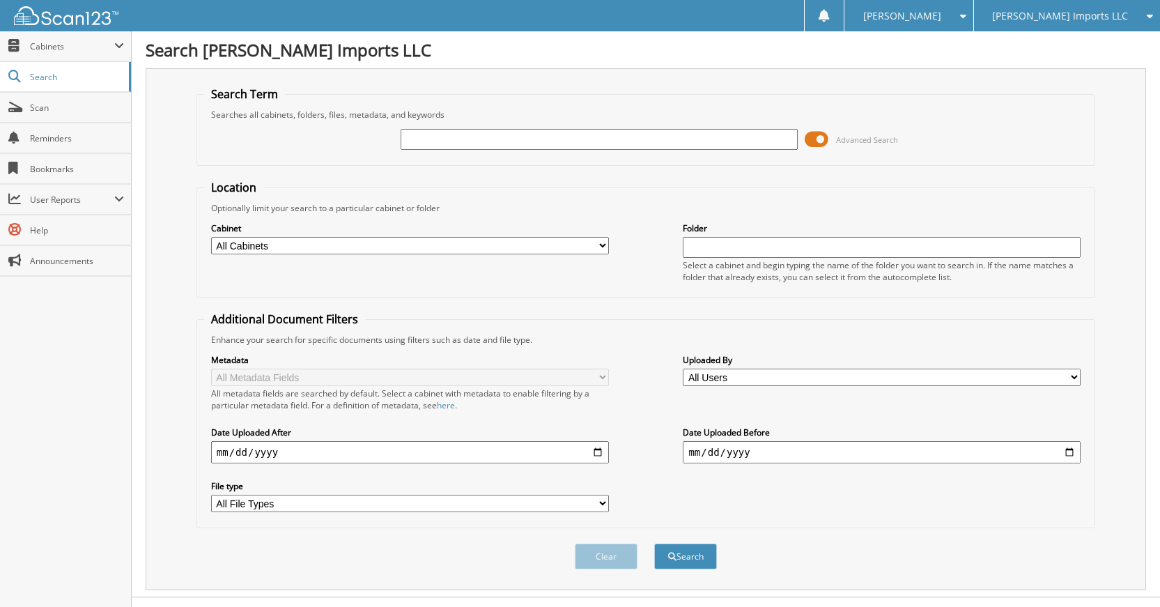
click at [657, 137] on input "text" at bounding box center [599, 139] width 398 height 21
type input "60735"
click at [654, 543] on button "Search" at bounding box center [685, 556] width 63 height 26
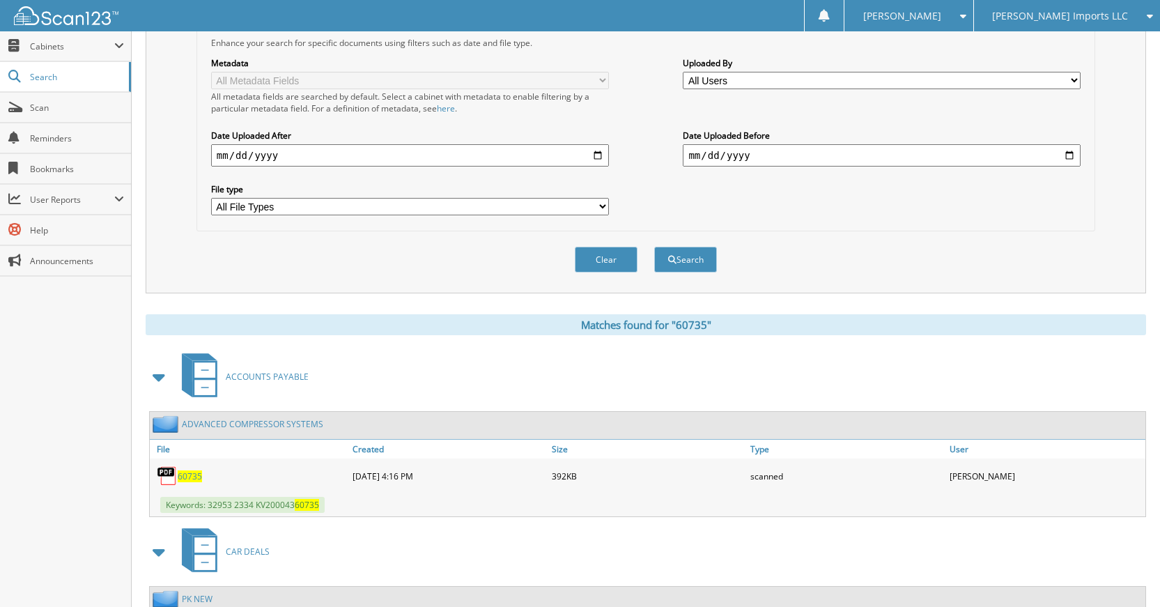
scroll to position [228, 0]
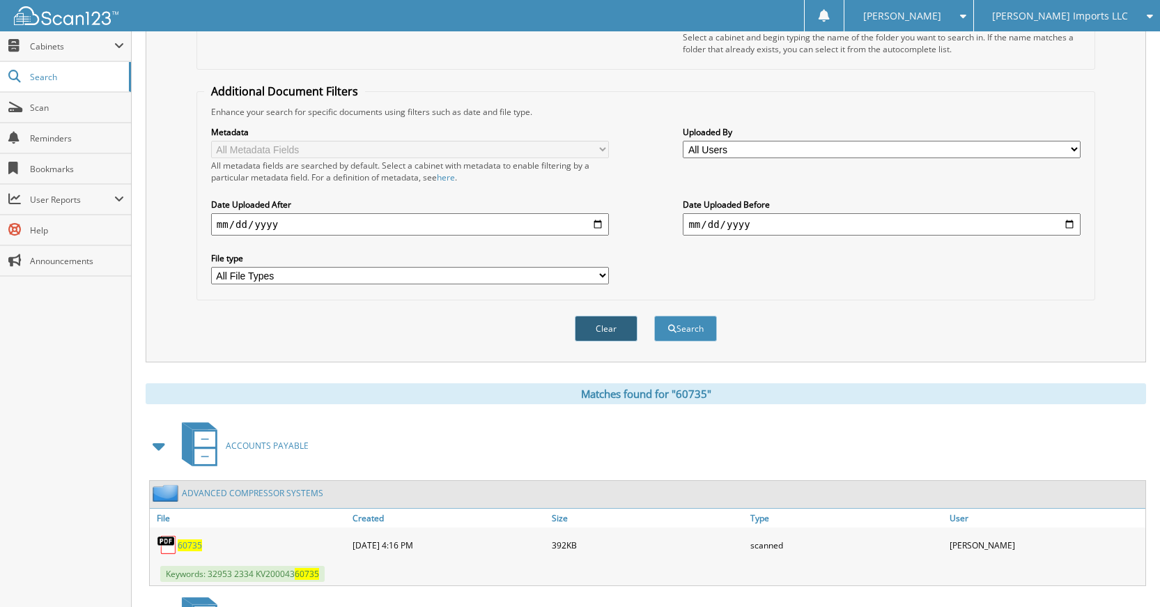
click at [607, 329] on button "Clear" at bounding box center [606, 329] width 63 height 26
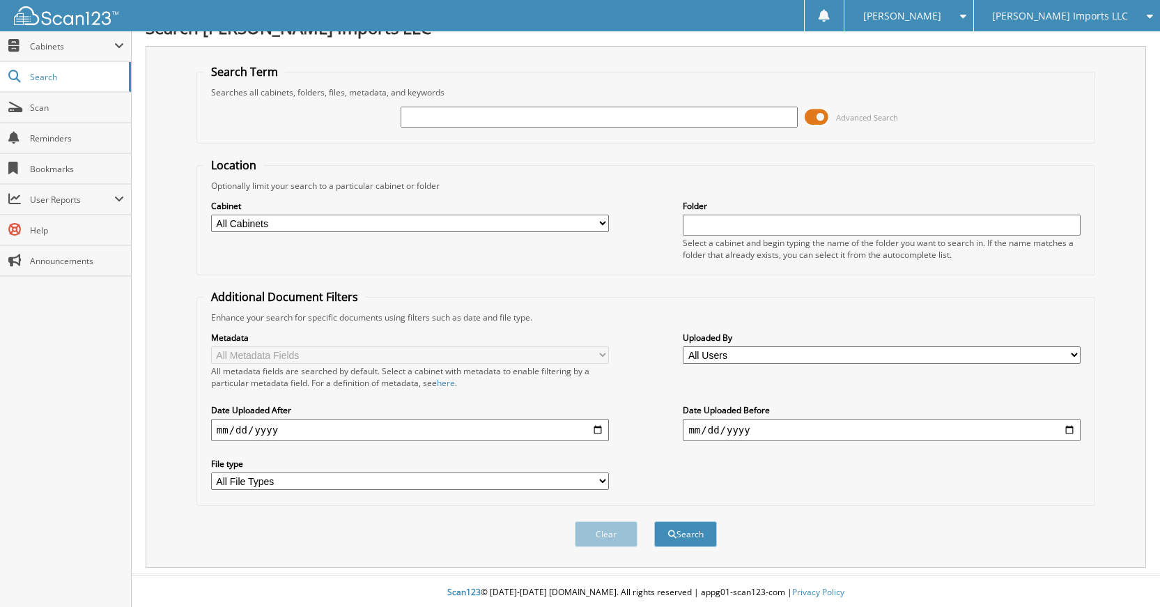
scroll to position [0, 0]
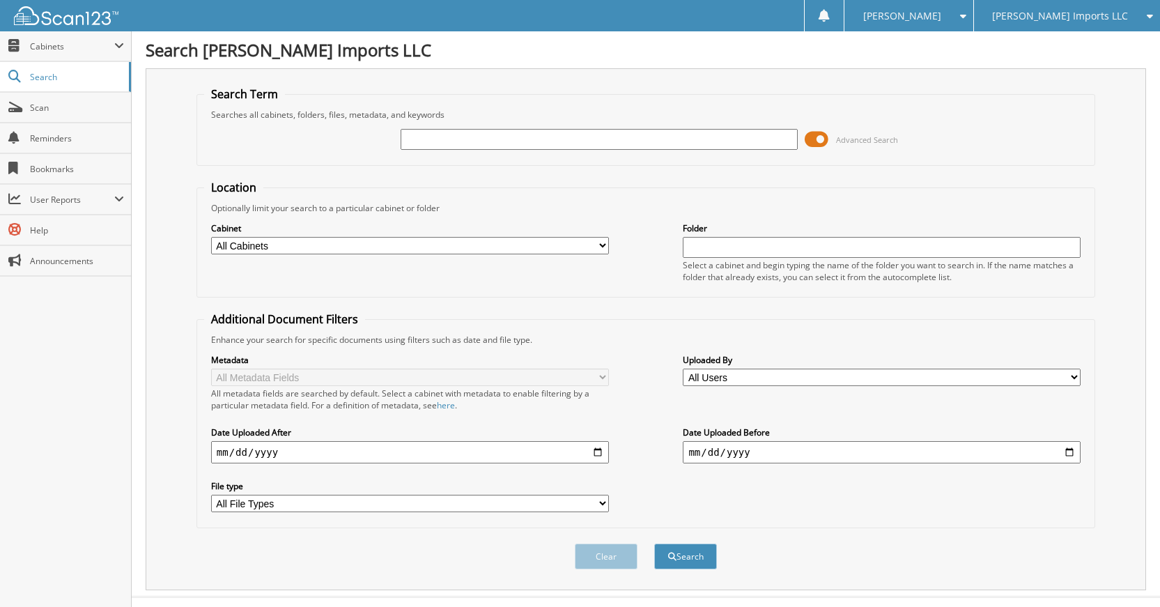
click at [651, 128] on div at bounding box center [599, 139] width 398 height 24
click at [647, 134] on input "text" at bounding box center [599, 139] width 398 height 21
type input "60756"
click at [654, 543] on button "Search" at bounding box center [685, 556] width 63 height 26
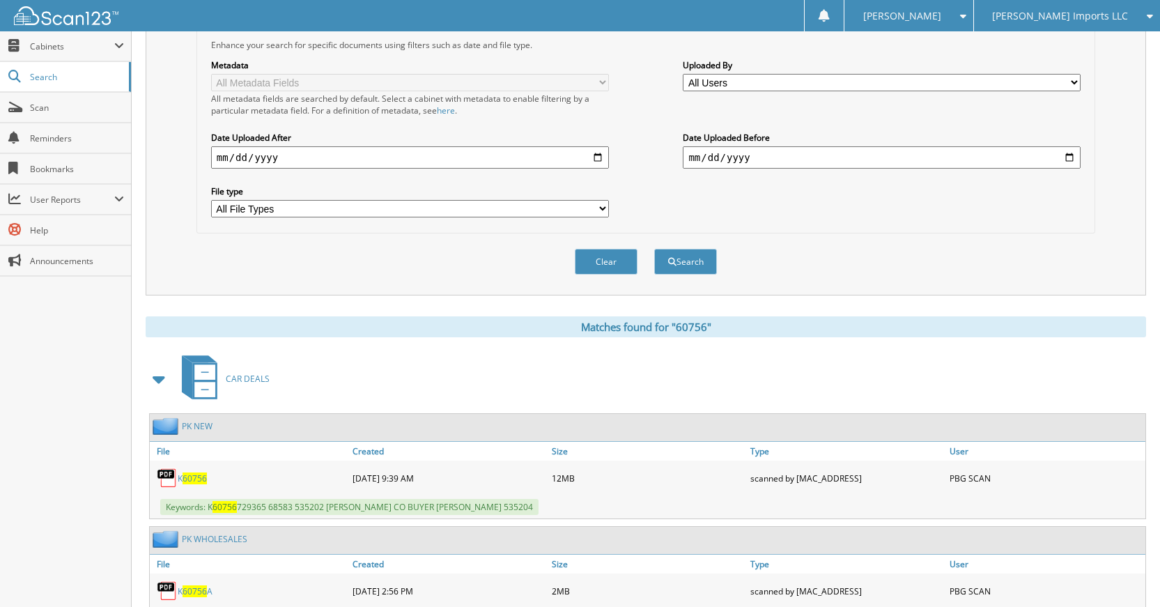
scroll to position [139, 0]
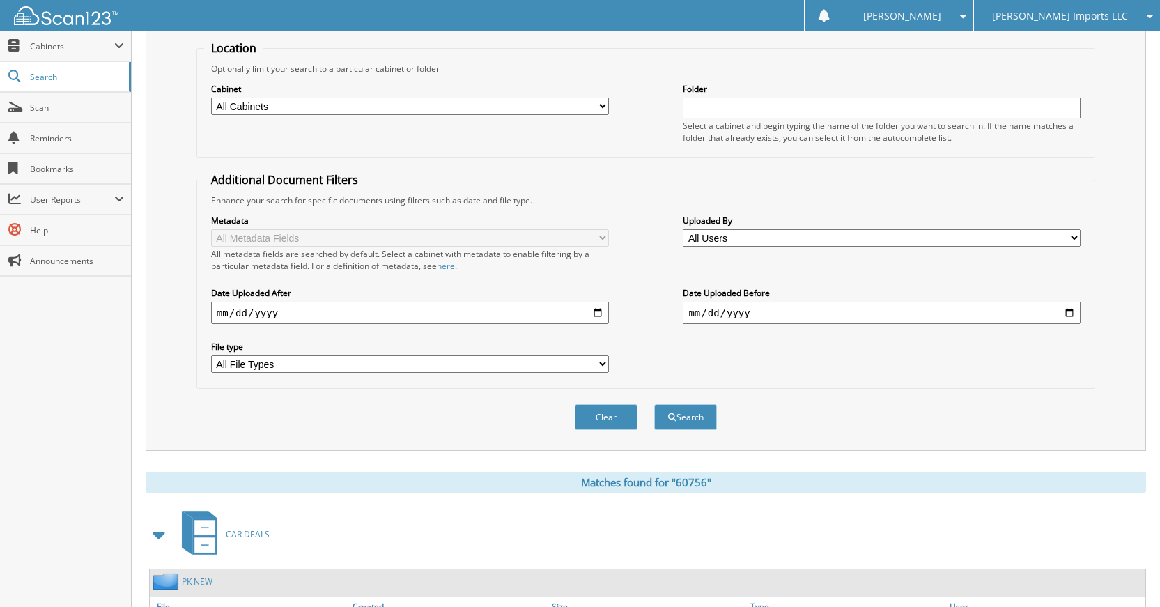
click at [618, 421] on button "Clear" at bounding box center [606, 417] width 63 height 26
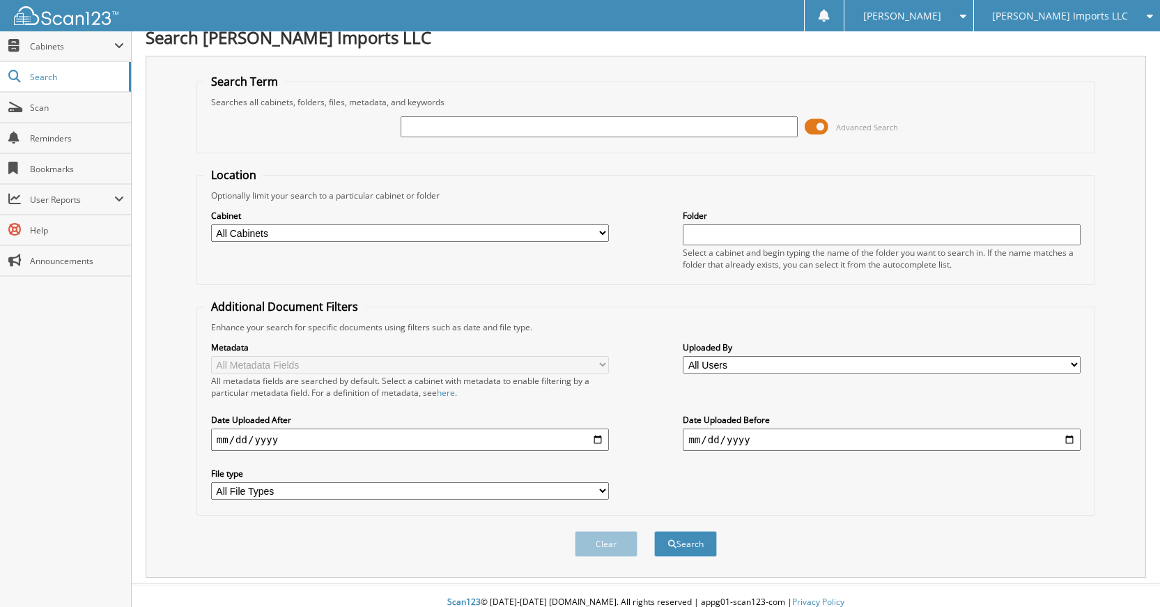
scroll to position [0, 0]
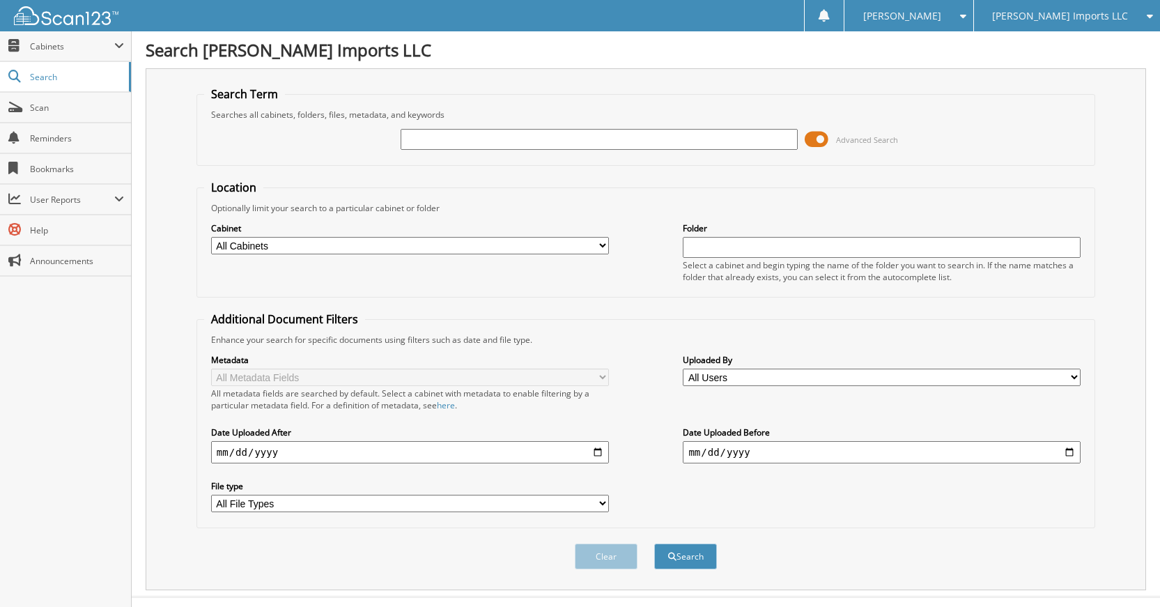
click at [660, 140] on input "text" at bounding box center [599, 139] width 398 height 21
type input "60755."
click at [654, 543] on button "Search" at bounding box center [685, 556] width 63 height 26
drag, startPoint x: 656, startPoint y: 132, endPoint x: 640, endPoint y: 128, distance: 16.4
click at [655, 131] on input "60755." at bounding box center [599, 139] width 398 height 21
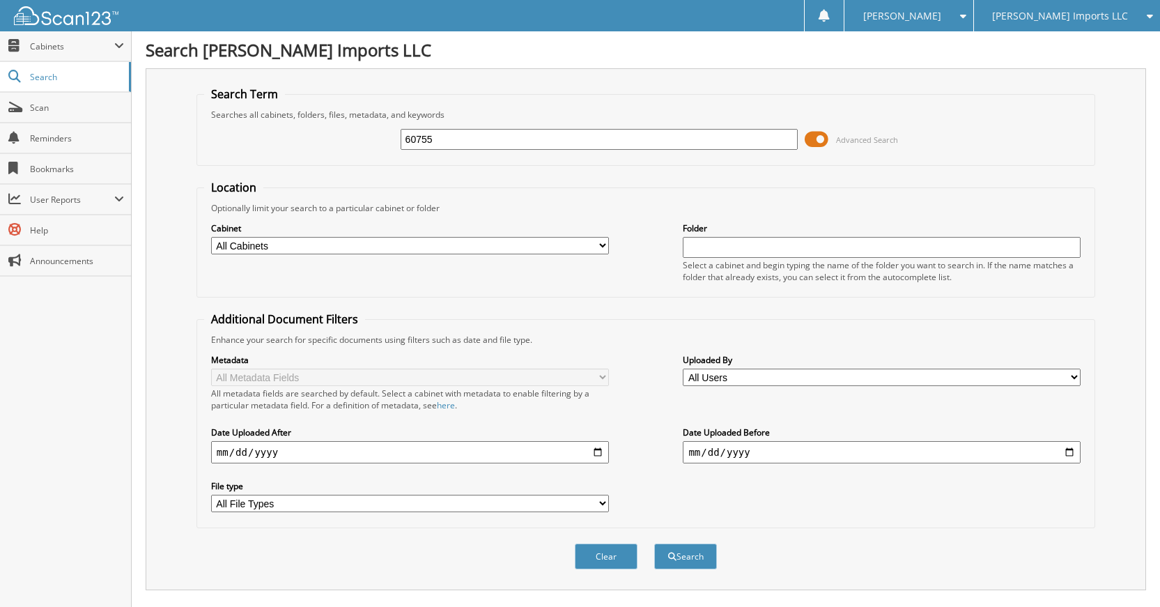
type input "60755"
click at [654, 543] on button "Search" at bounding box center [685, 556] width 63 height 26
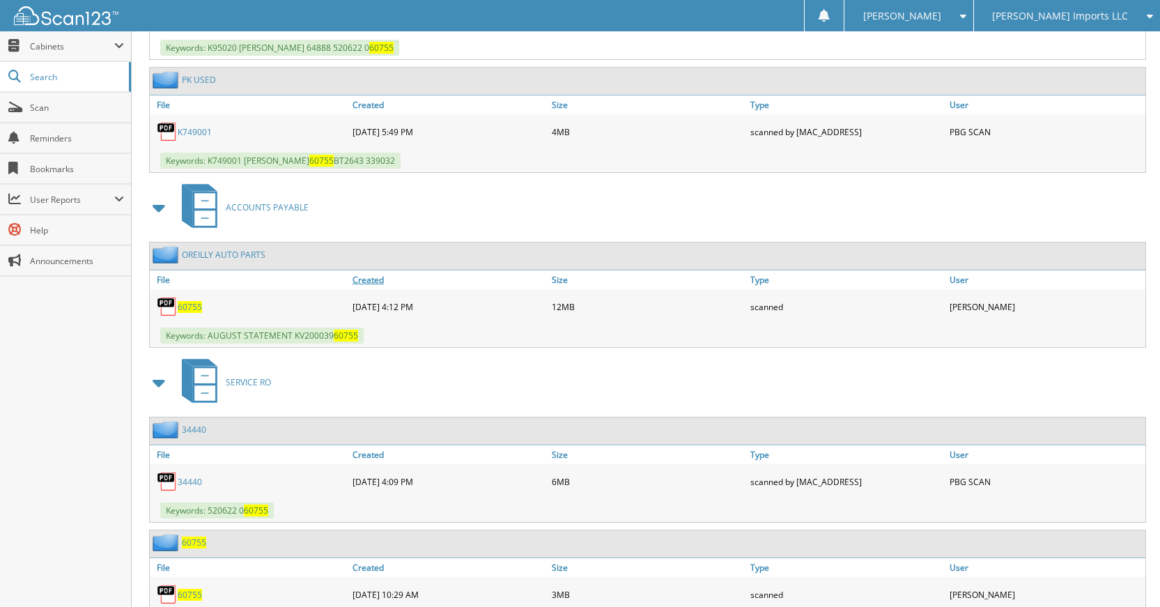
scroll to position [836, 0]
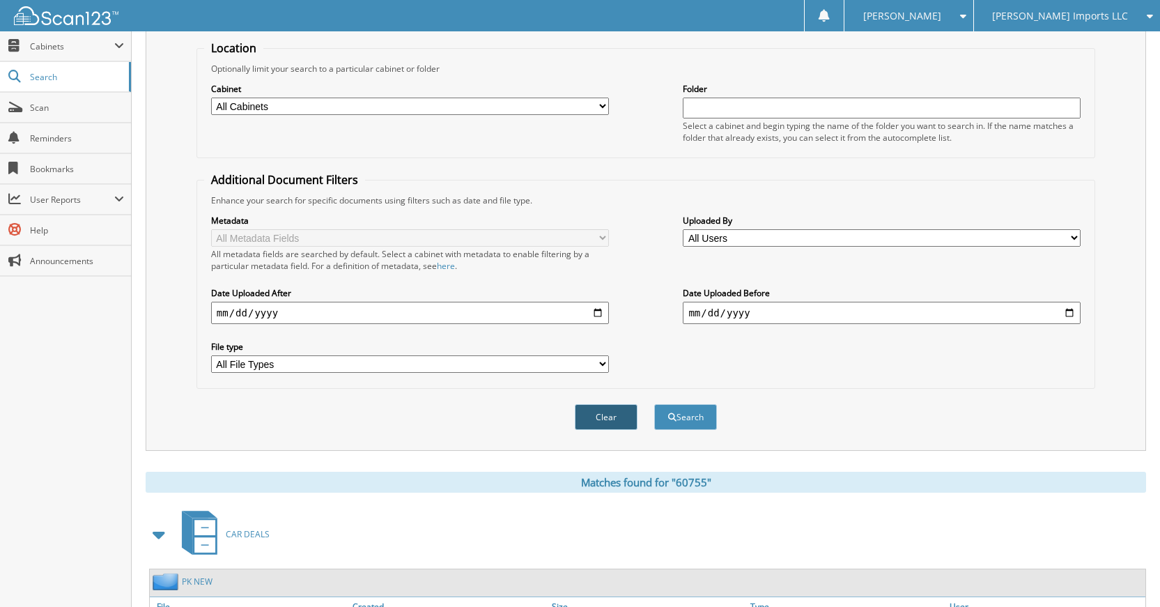
click at [607, 415] on button "Clear" at bounding box center [606, 417] width 63 height 26
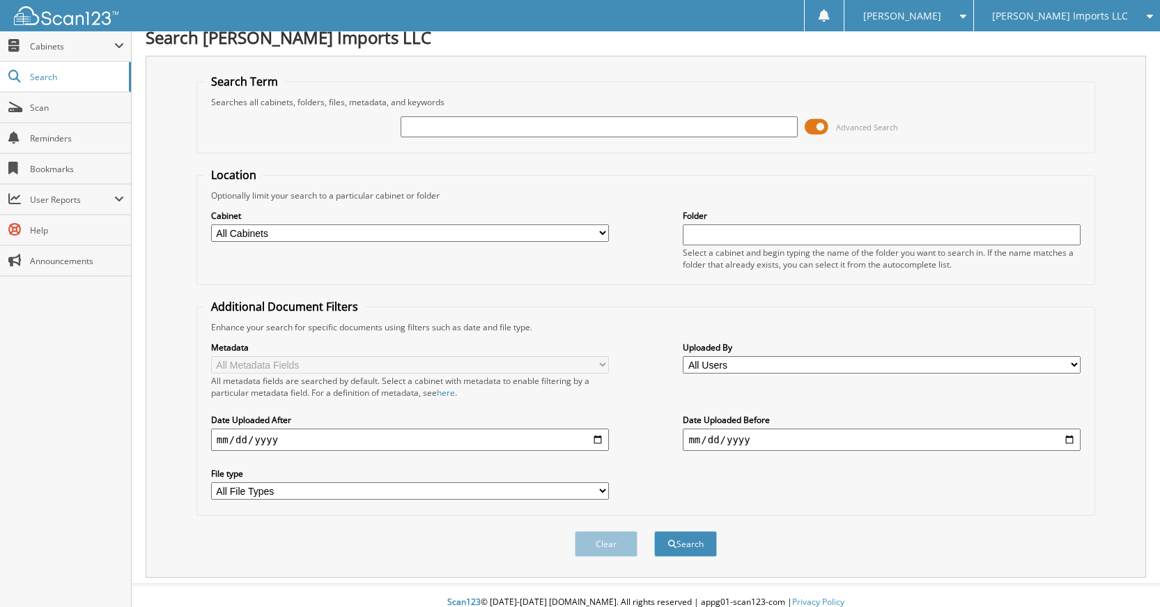
scroll to position [0, 0]
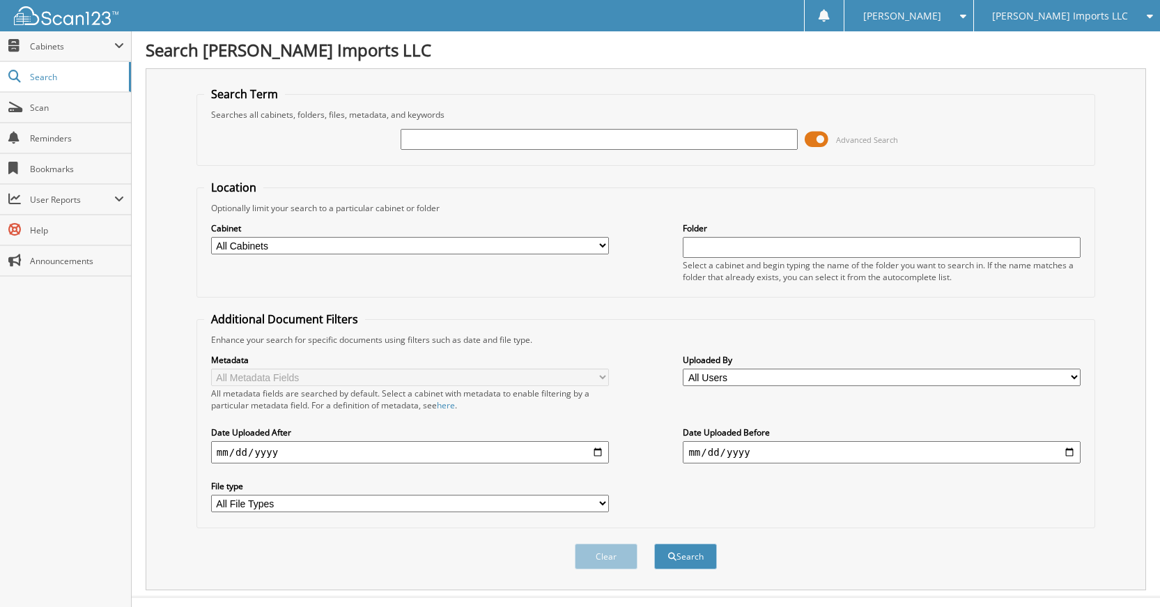
drag, startPoint x: 676, startPoint y: 123, endPoint x: 680, endPoint y: 153, distance: 30.2
click at [676, 133] on div "Advanced Search" at bounding box center [645, 139] width 883 height 38
drag, startPoint x: 679, startPoint y: 162, endPoint x: 676, endPoint y: 155, distance: 8.2
click at [678, 162] on fieldset "Search Term Searches all cabinets, folders, files, metadata, and keywords Advan…" at bounding box center [645, 125] width 899 height 79
click at [742, 178] on form "Search Term Searches all cabinets, folders, files, metadata, and keywords Advan…" at bounding box center [645, 335] width 899 height 498
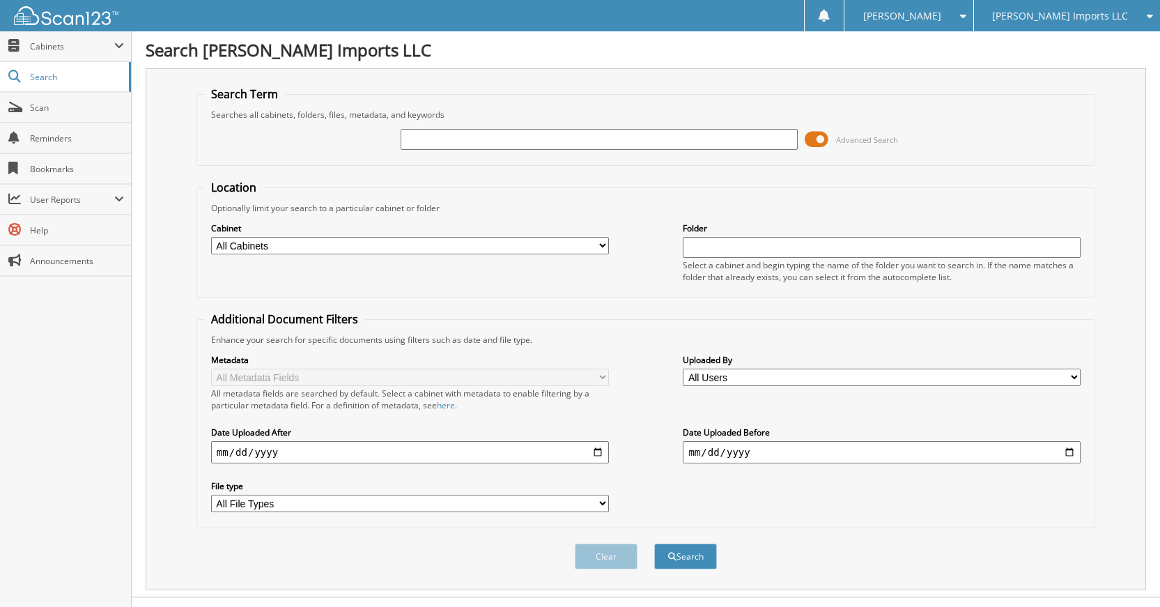
click at [712, 137] on input "text" at bounding box center [599, 139] width 398 height 21
type input "60754"
click at [654, 543] on button "Search" at bounding box center [685, 556] width 63 height 26
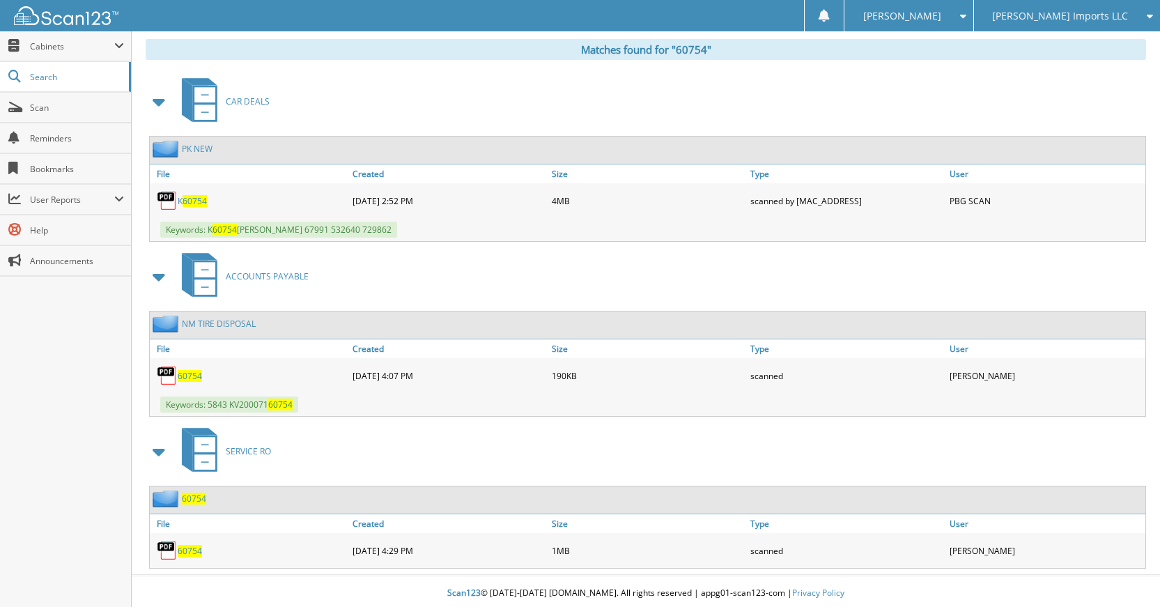
scroll to position [576, 0]
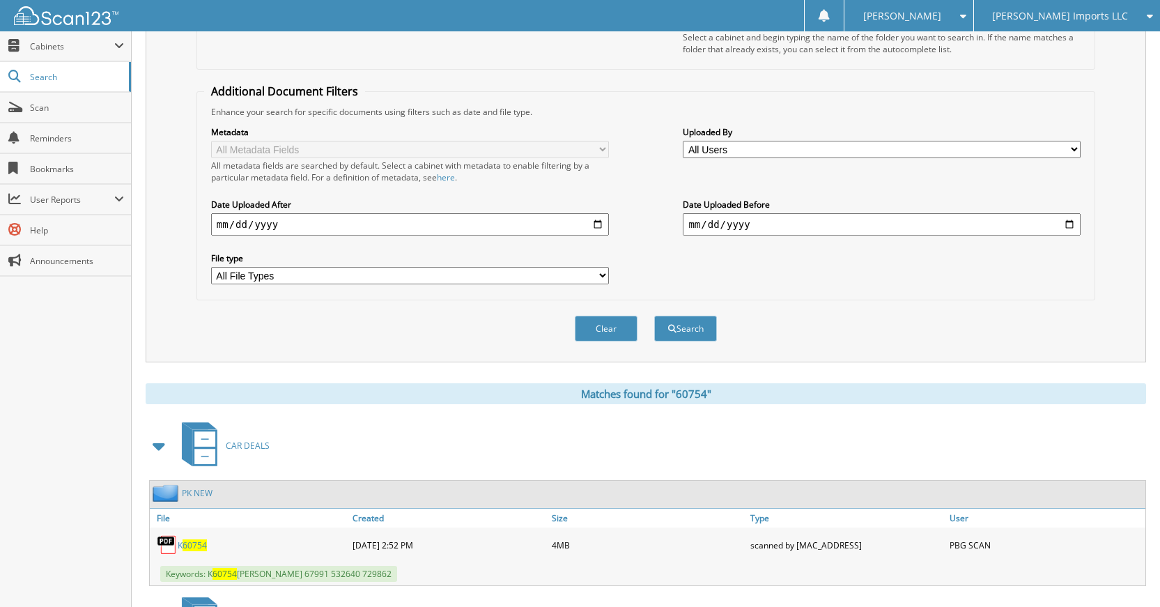
click at [622, 322] on button "Clear" at bounding box center [606, 329] width 63 height 26
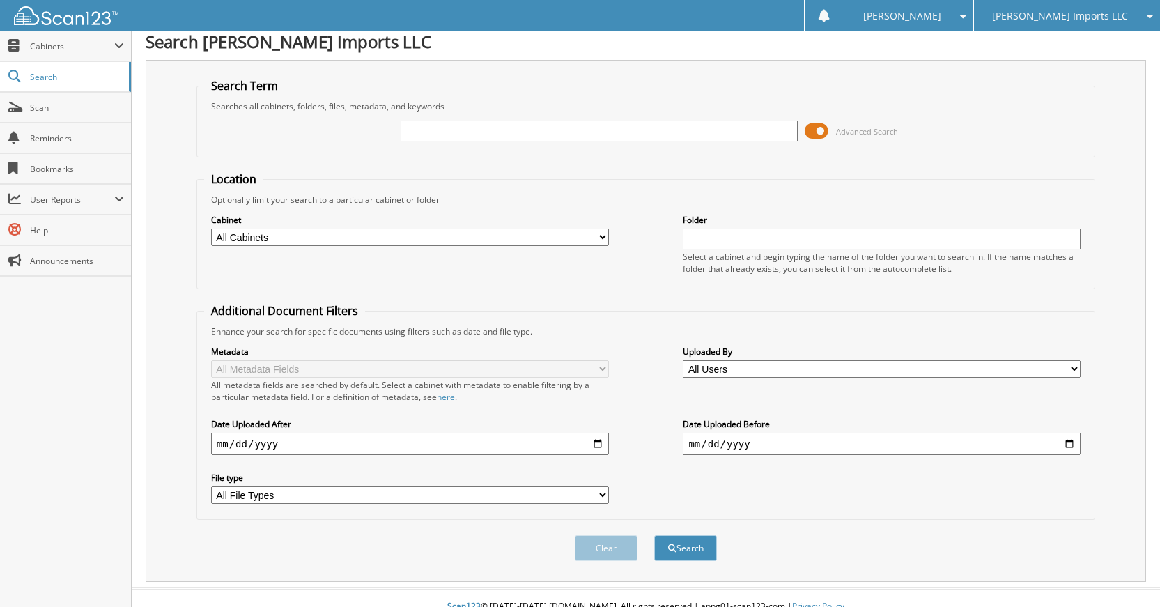
scroll to position [0, 0]
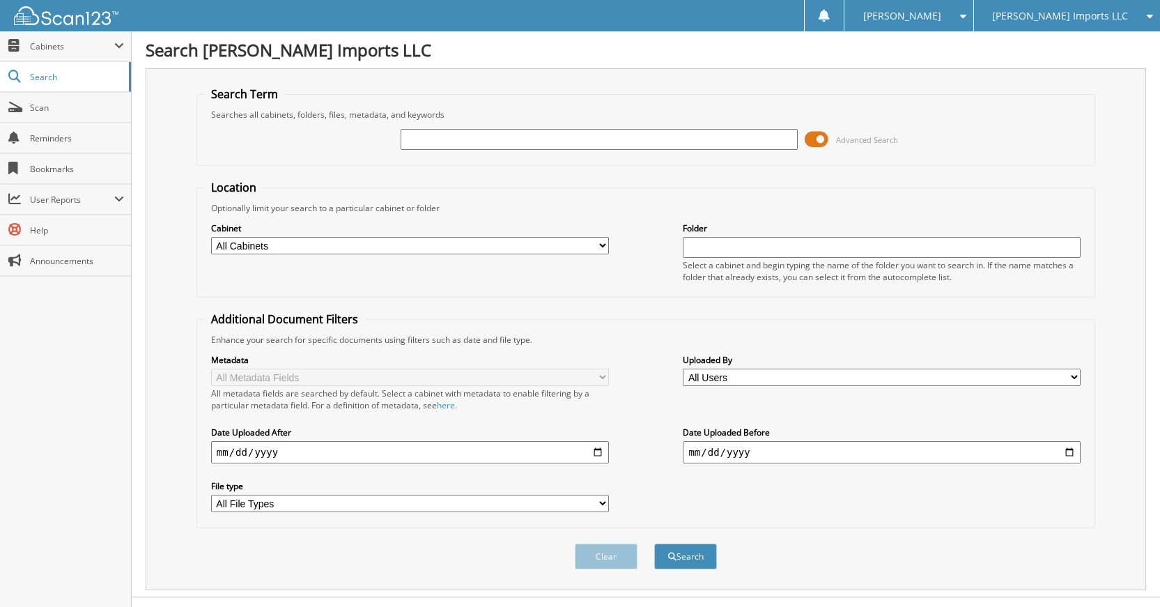
click at [655, 141] on input "text" at bounding box center [599, 139] width 398 height 21
type input "60753"
click at [654, 543] on button "Search" at bounding box center [685, 556] width 63 height 26
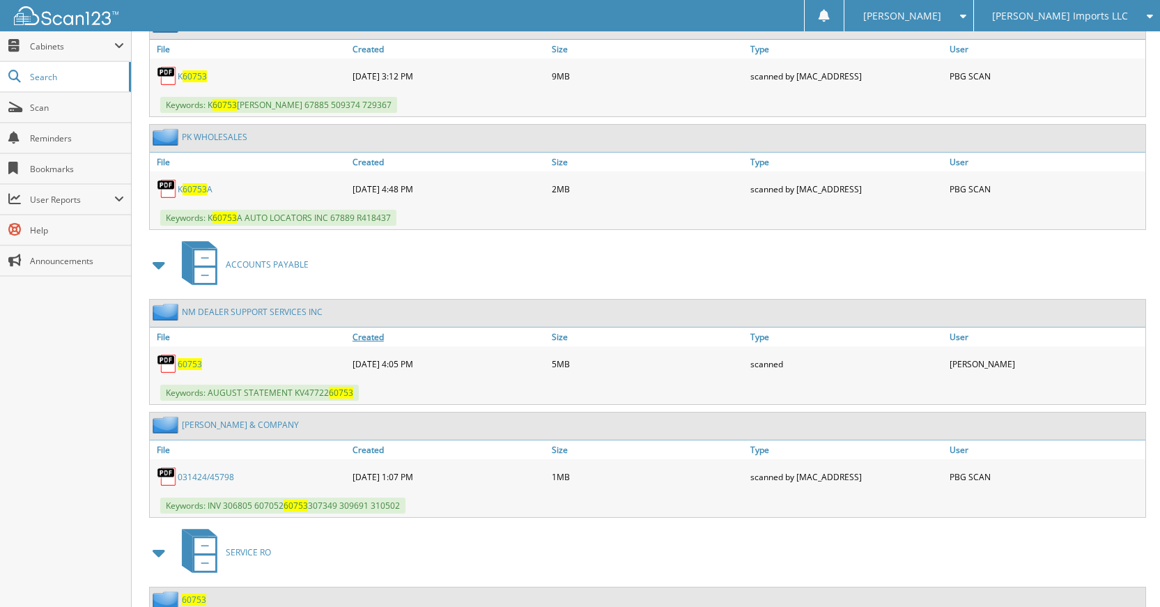
scroll to position [766, 0]
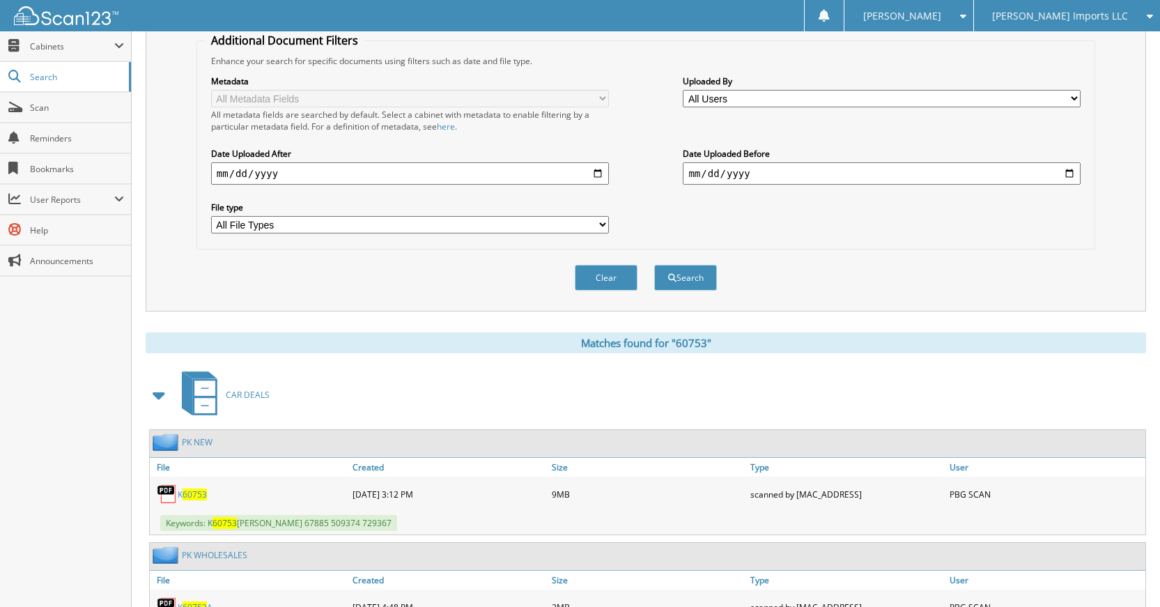
click at [617, 274] on button "Clear" at bounding box center [606, 278] width 63 height 26
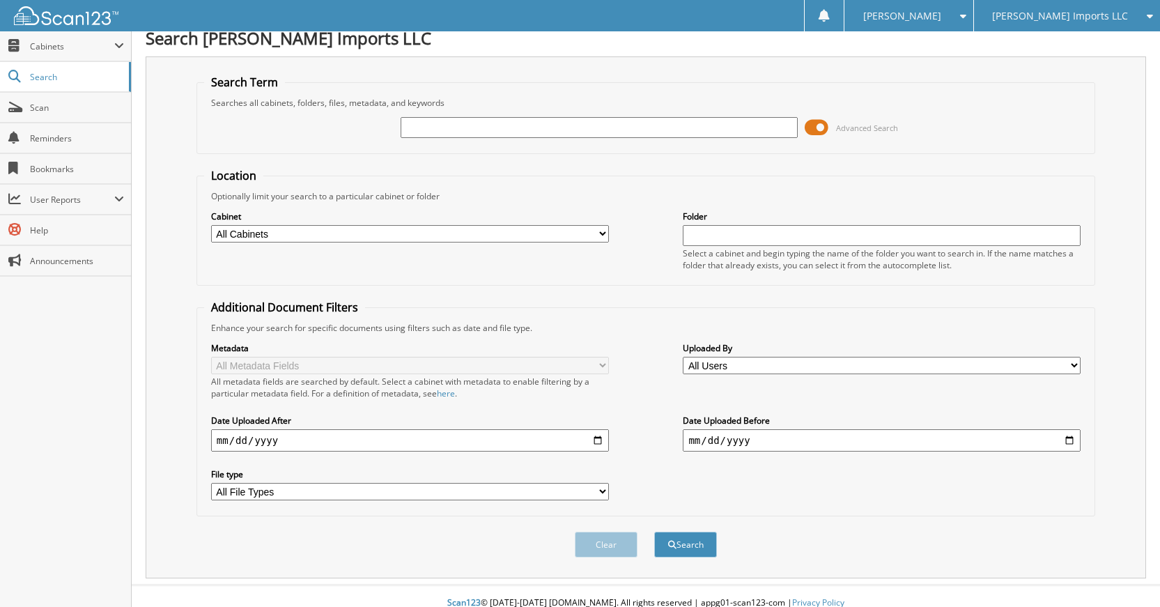
scroll to position [0, 0]
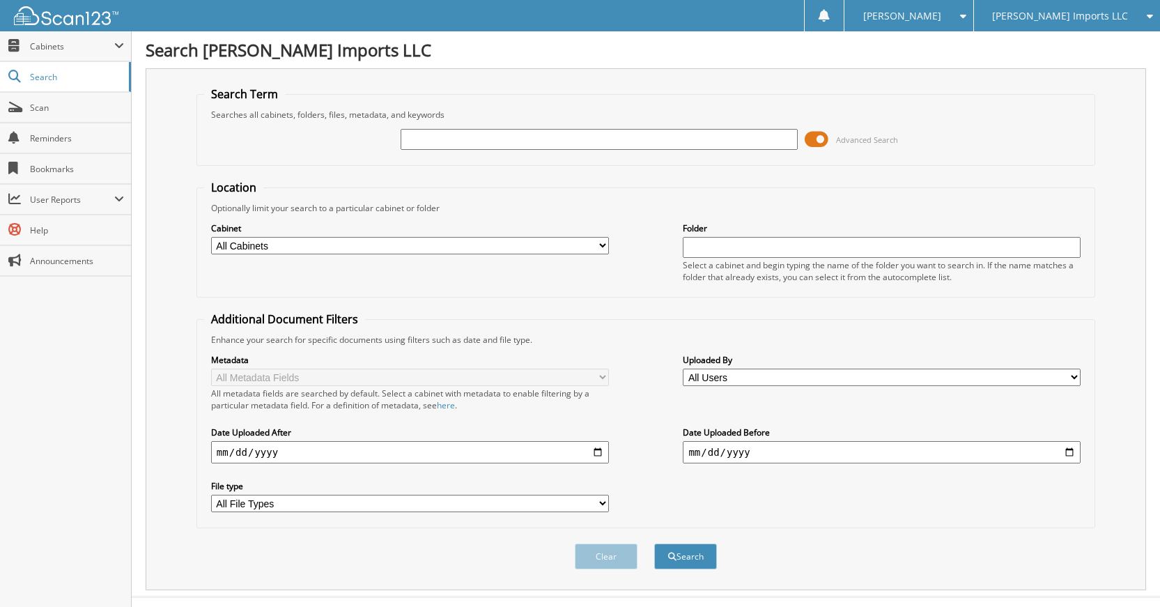
click at [728, 132] on input "text" at bounding box center [599, 139] width 398 height 21
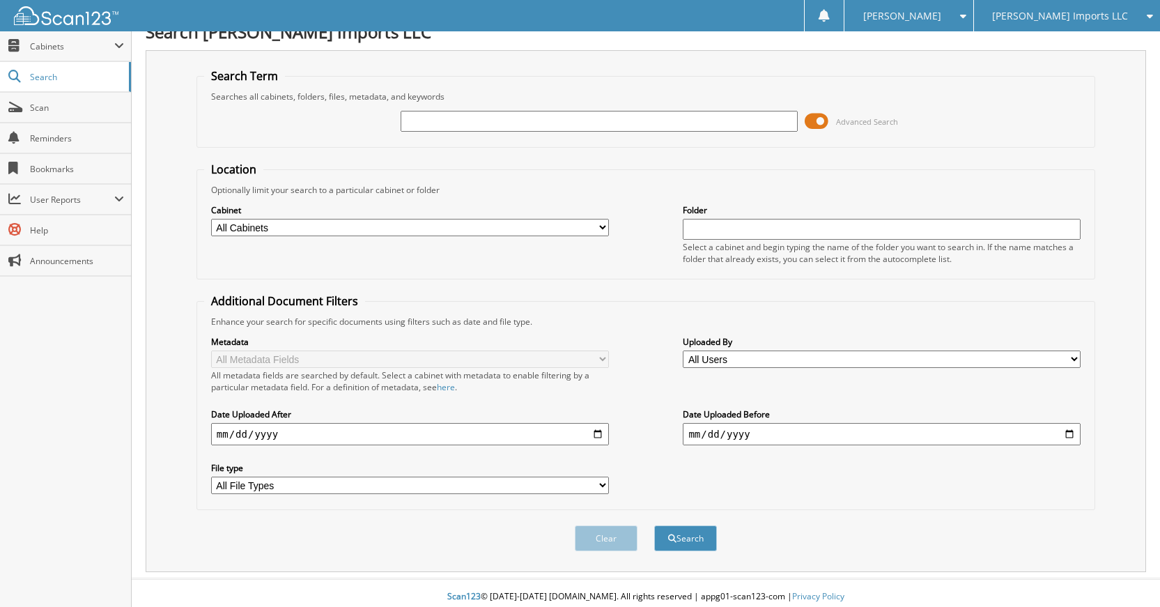
scroll to position [26, 0]
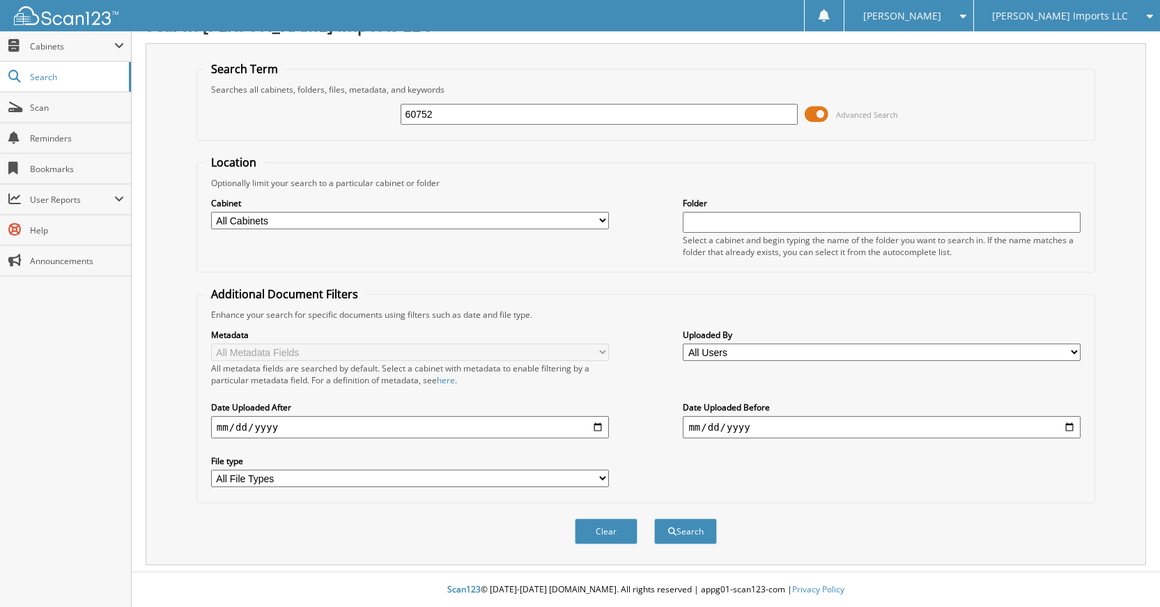
type input "60752"
click at [654, 518] on button "Search" at bounding box center [685, 531] width 63 height 26
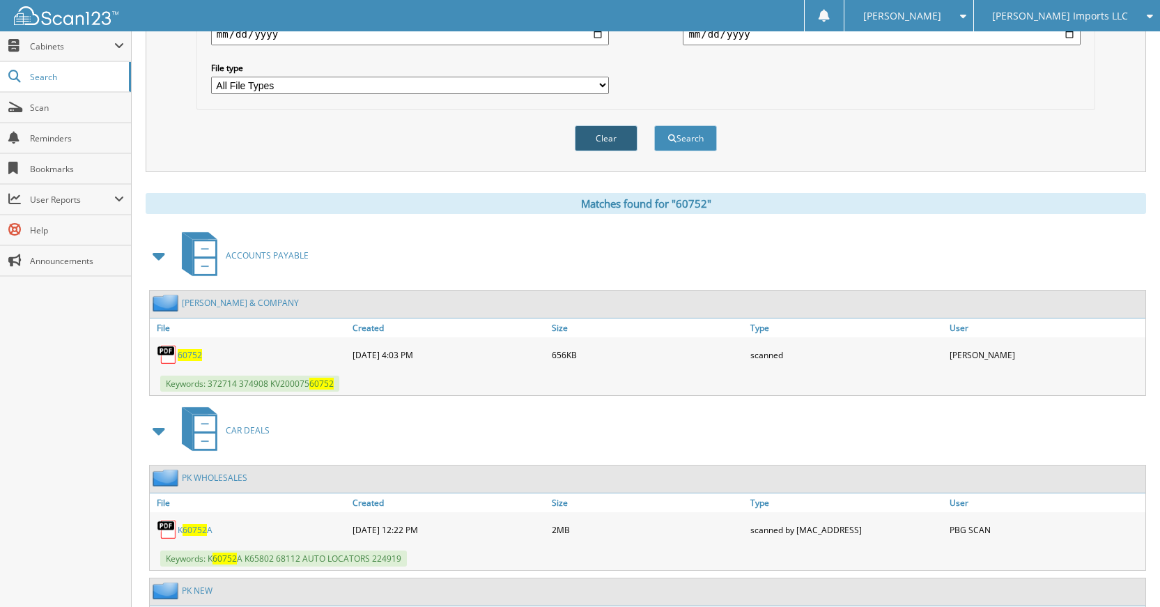
click at [590, 143] on button "Clear" at bounding box center [606, 138] width 63 height 26
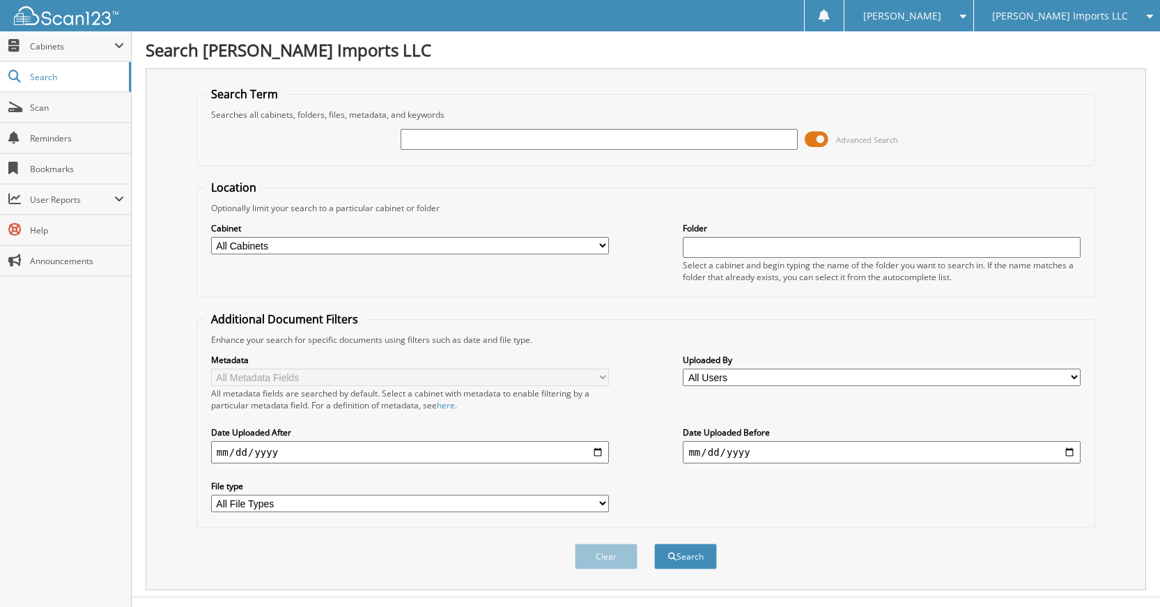
click at [658, 136] on input "text" at bounding box center [599, 139] width 398 height 21
type input "60751"
click at [654, 543] on button "Search" at bounding box center [685, 556] width 63 height 26
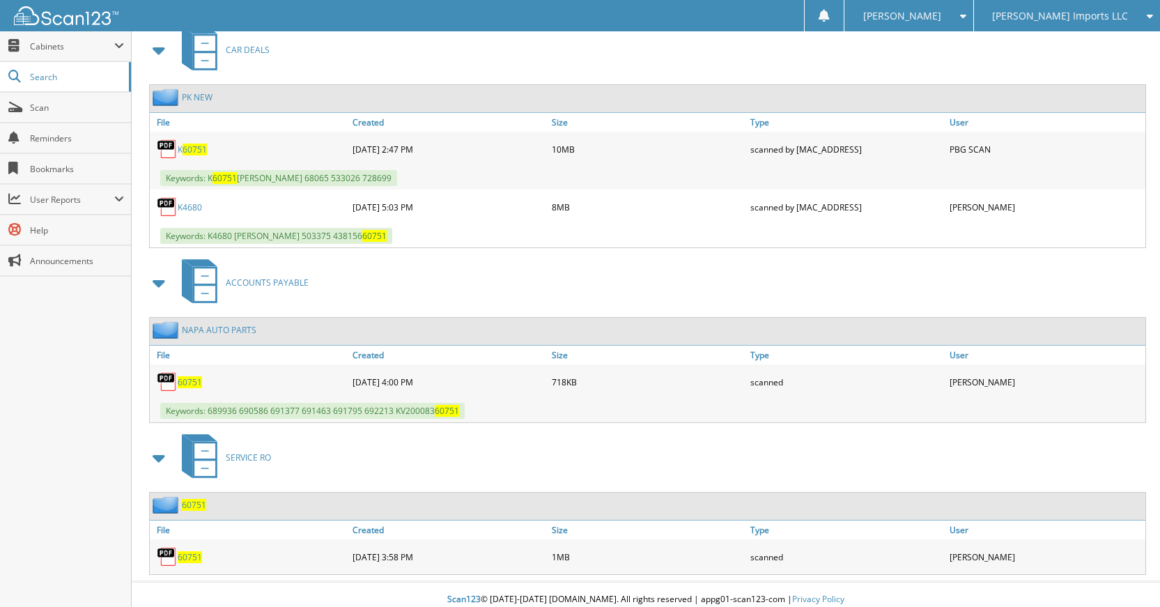
scroll to position [634, 0]
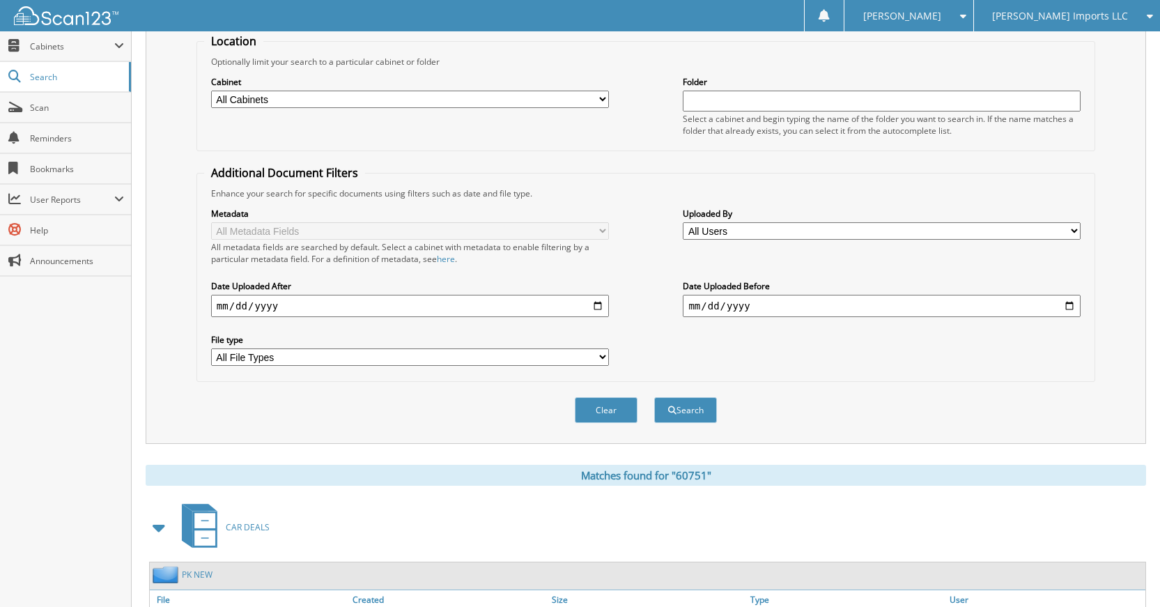
click at [596, 423] on div "Clear Search" at bounding box center [645, 410] width 899 height 56
click at [614, 413] on button "Clear" at bounding box center [606, 410] width 63 height 26
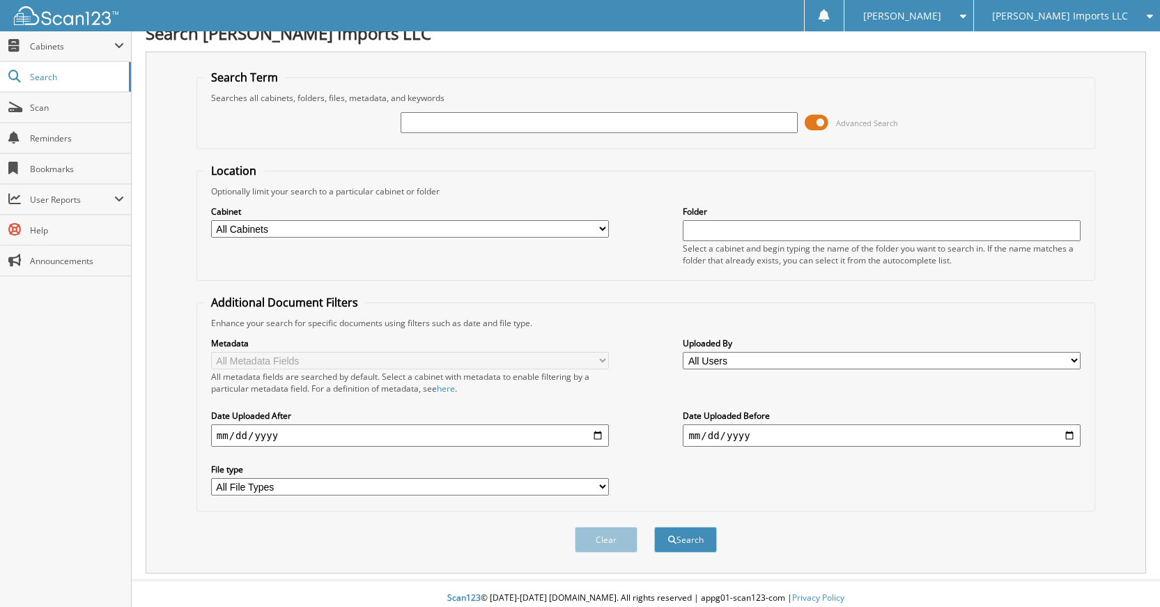
scroll to position [0, 0]
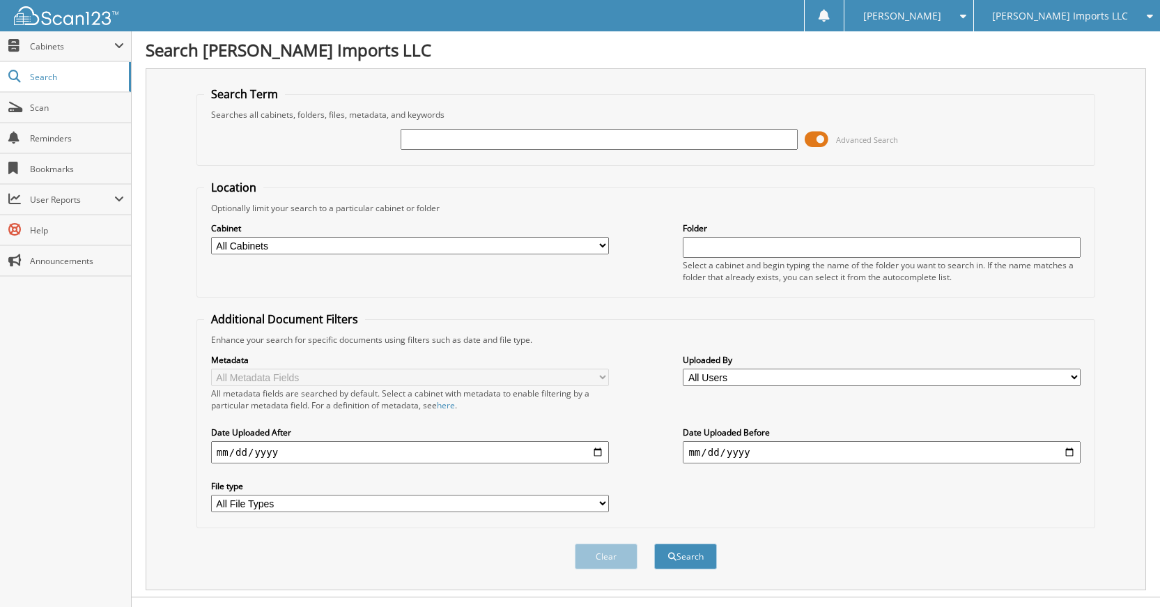
click at [654, 143] on input "text" at bounding box center [599, 139] width 398 height 21
type input "60750"
click at [654, 543] on button "Search" at bounding box center [685, 556] width 63 height 26
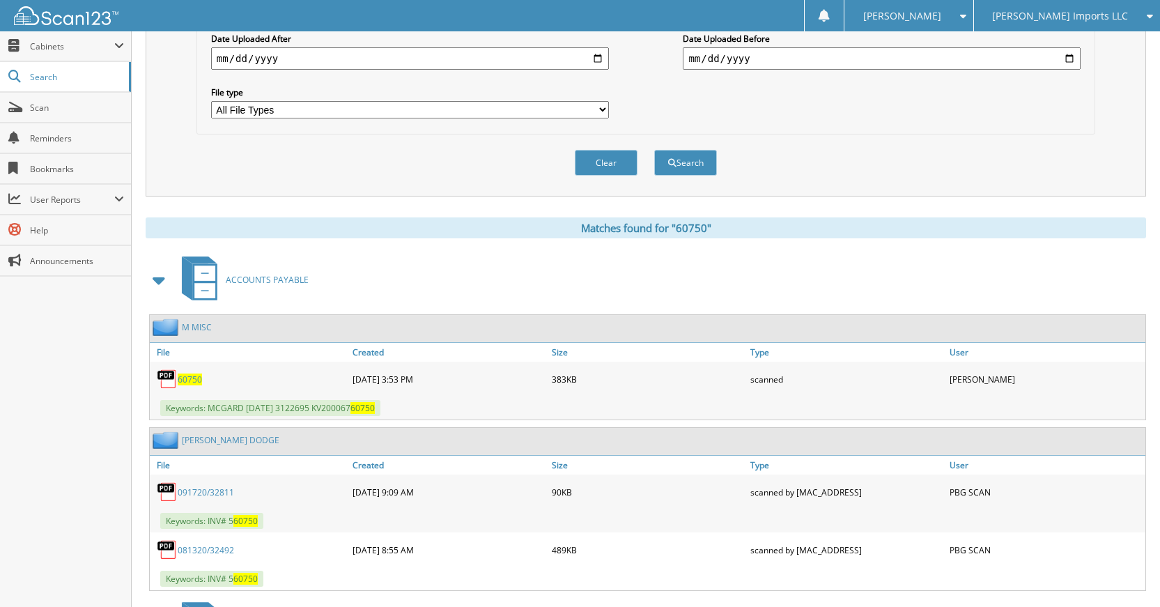
scroll to position [418, 0]
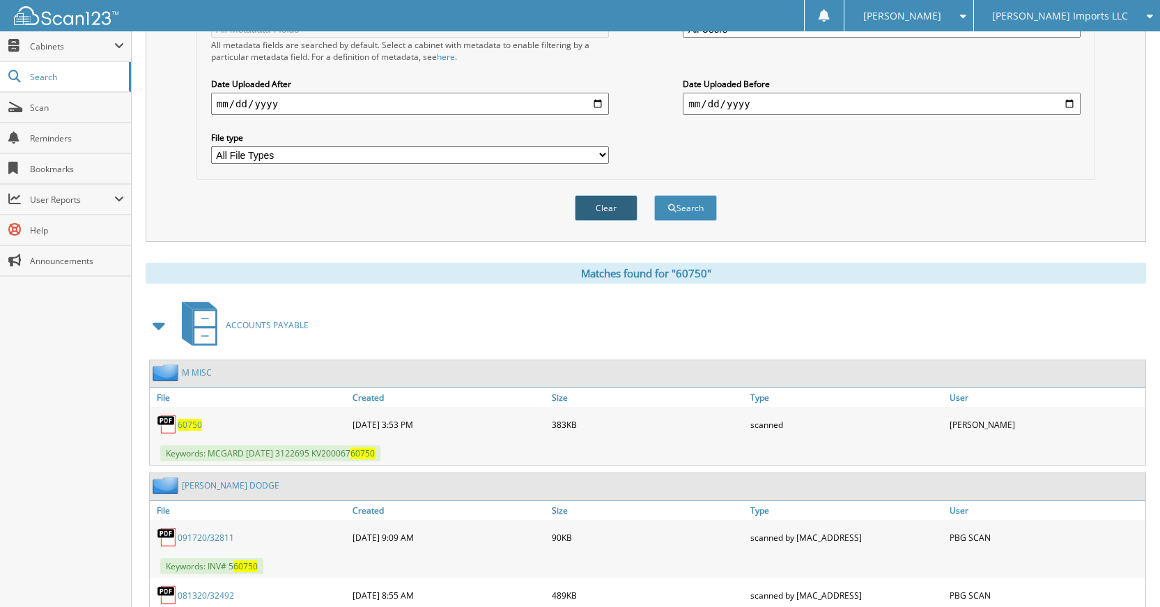
click at [602, 216] on button "Clear" at bounding box center [606, 208] width 63 height 26
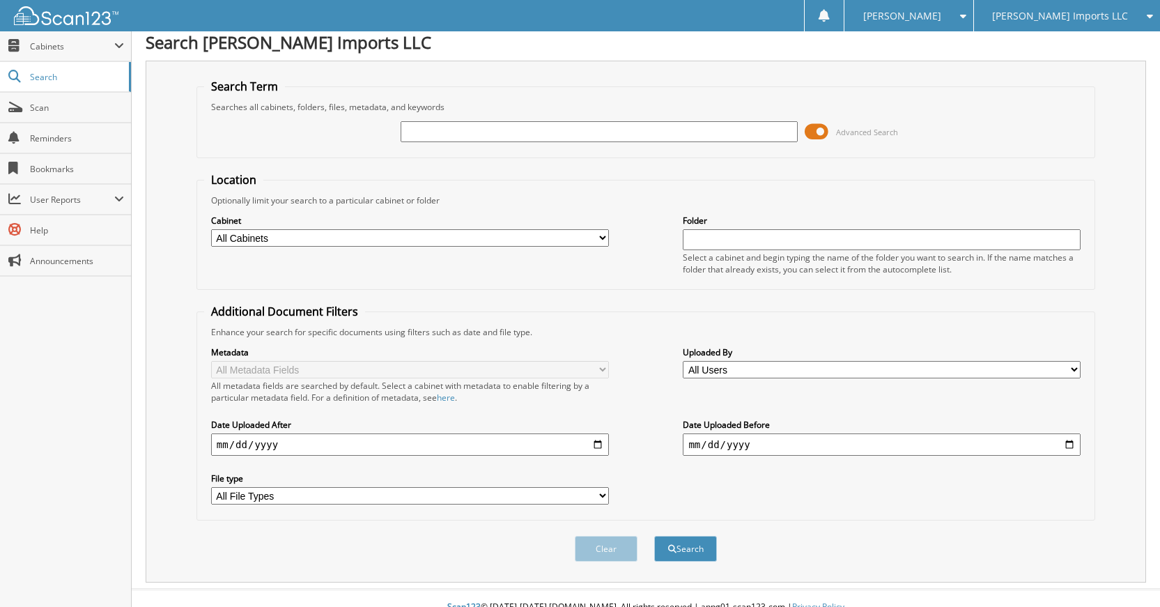
scroll to position [0, 0]
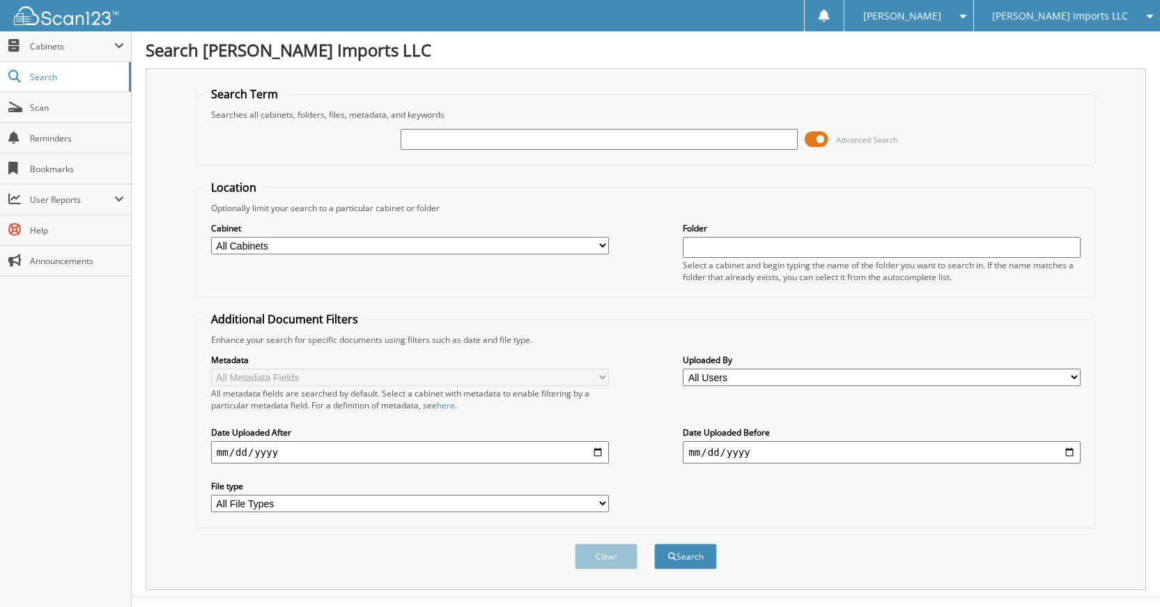
click at [625, 143] on input "text" at bounding box center [599, 139] width 398 height 21
type input "60749"
click at [654, 543] on button "Search" at bounding box center [685, 556] width 63 height 26
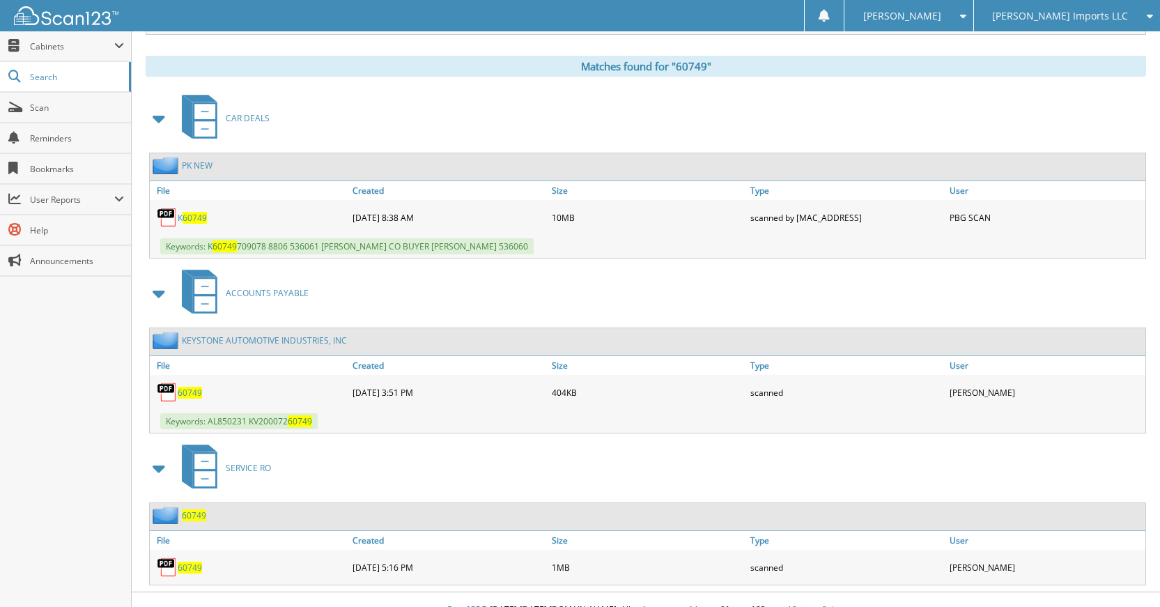
scroll to position [557, 0]
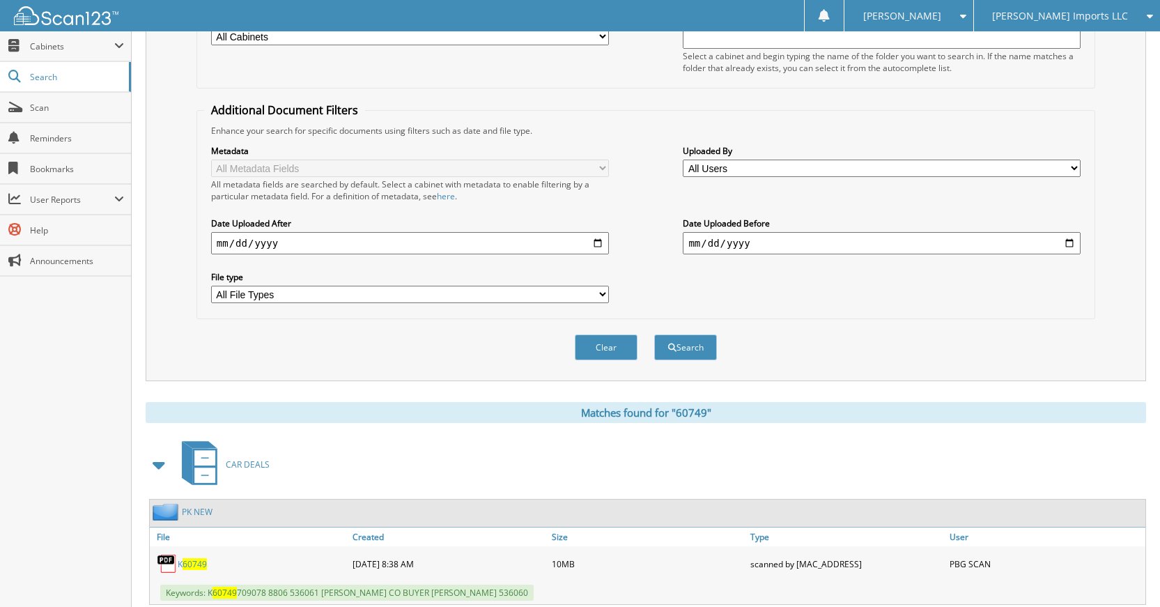
click at [607, 349] on button "Clear" at bounding box center [606, 347] width 63 height 26
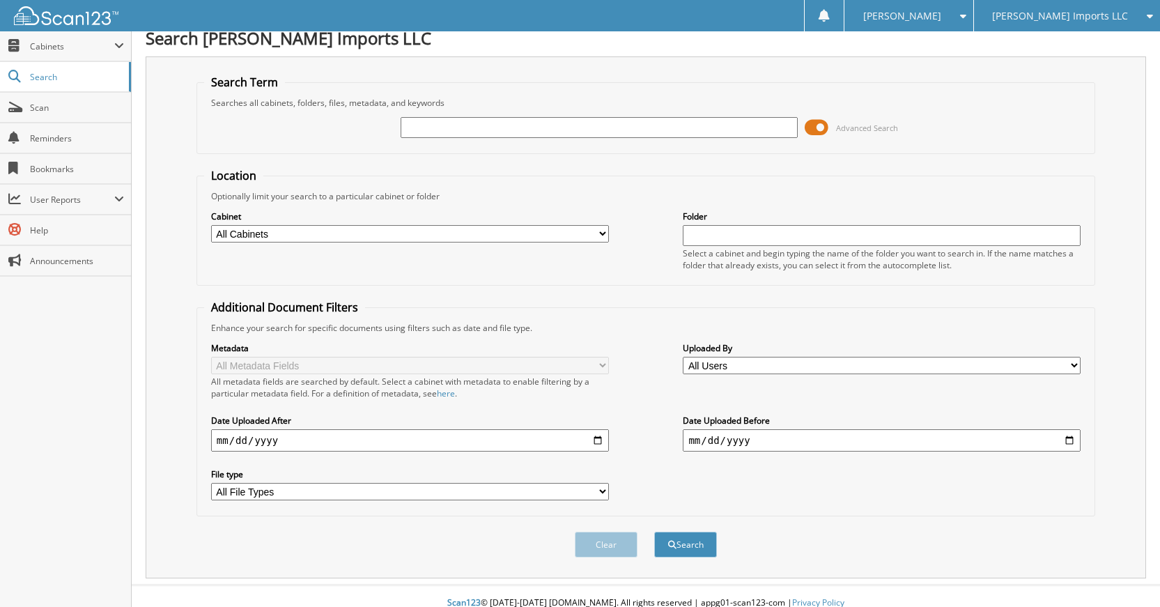
scroll to position [0, 0]
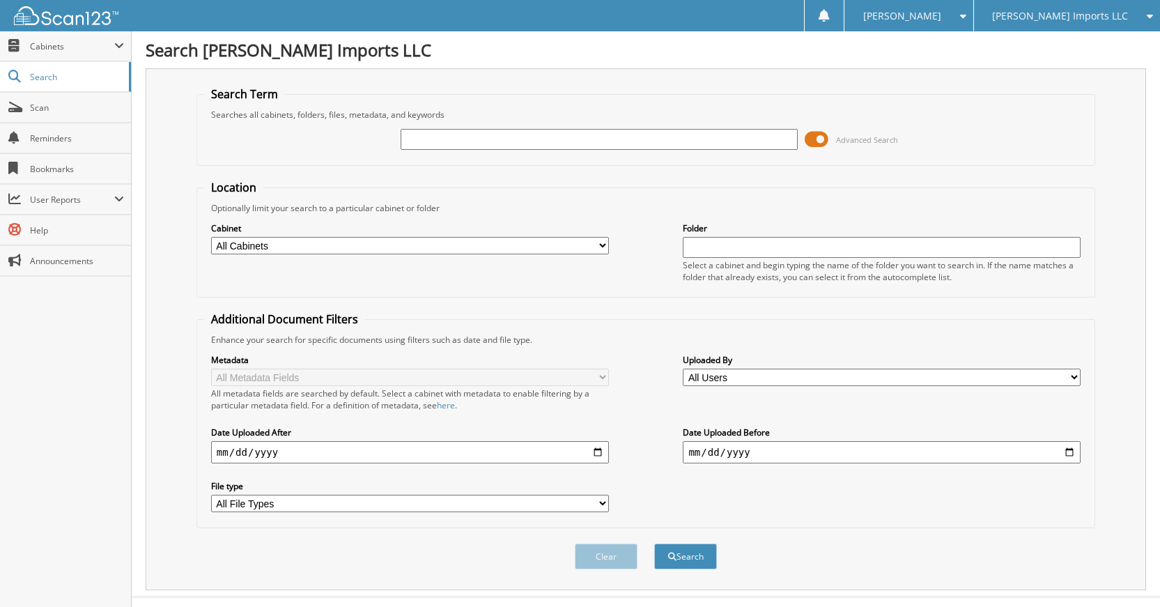
click at [670, 144] on input "text" at bounding box center [599, 139] width 398 height 21
type input "60748"
click at [654, 543] on button "Search" at bounding box center [685, 556] width 63 height 26
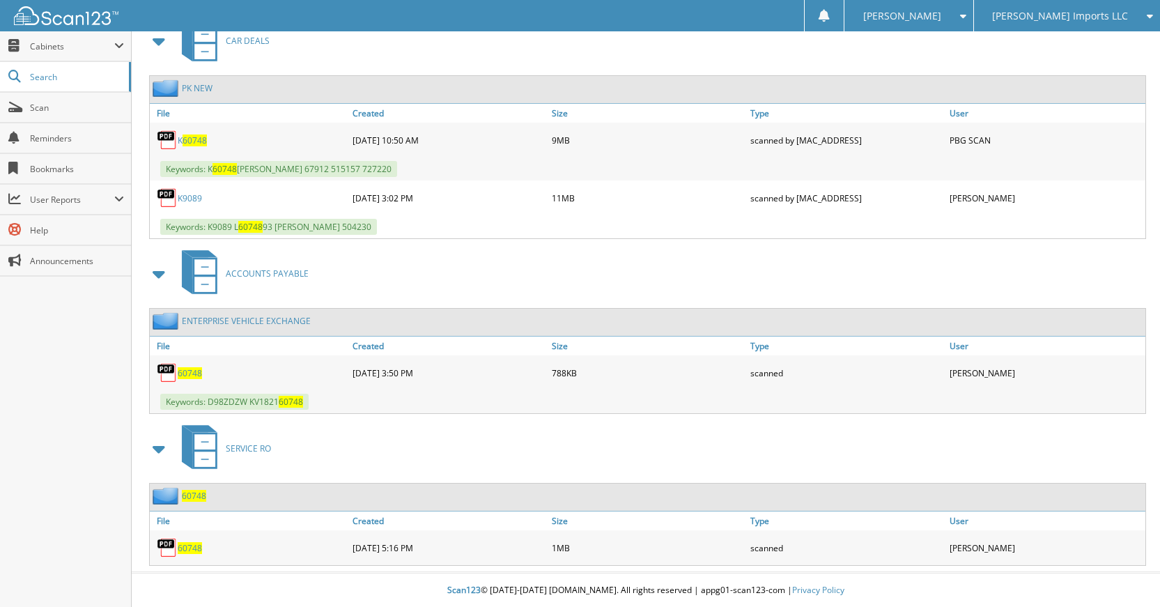
scroll to position [634, 0]
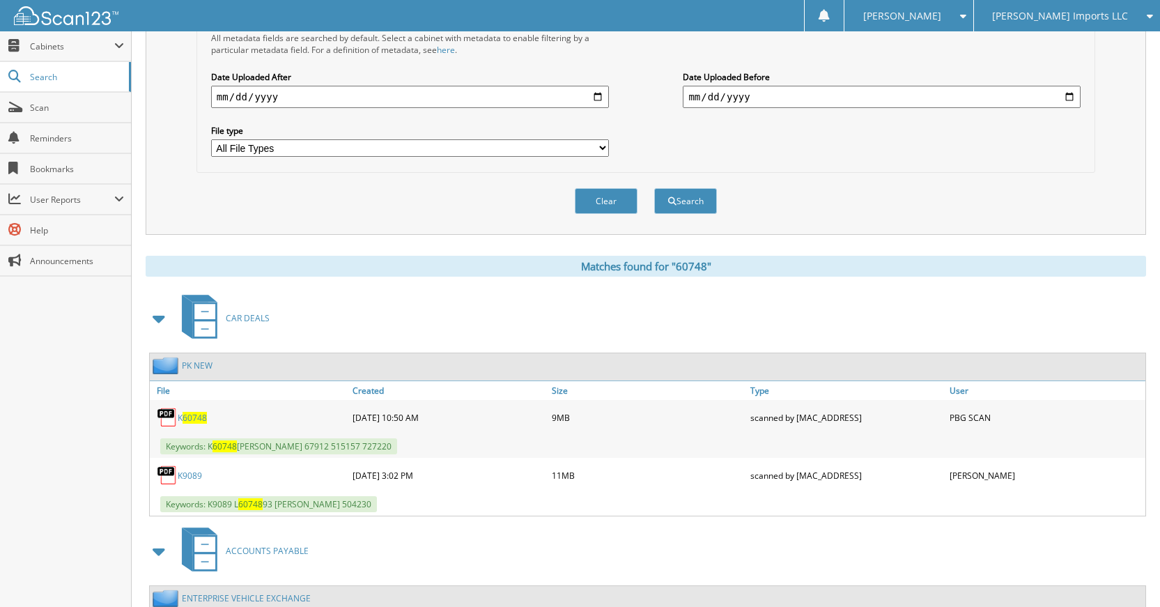
drag, startPoint x: 598, startPoint y: 197, endPoint x: 591, endPoint y: 203, distance: 8.4
click at [594, 199] on button "Clear" at bounding box center [606, 201] width 63 height 26
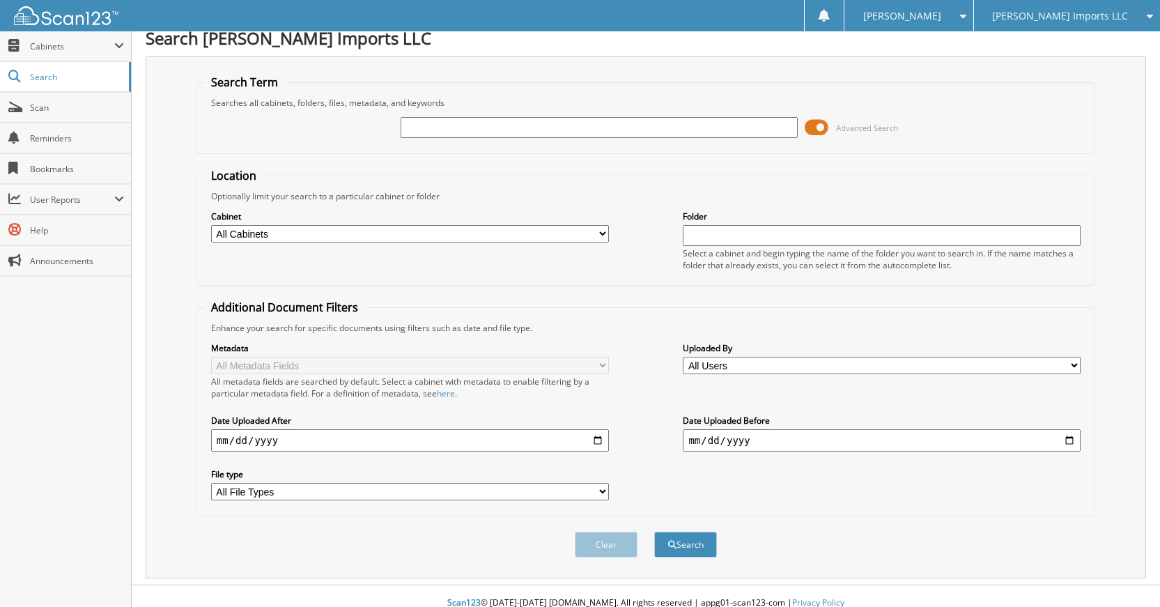
scroll to position [0, 0]
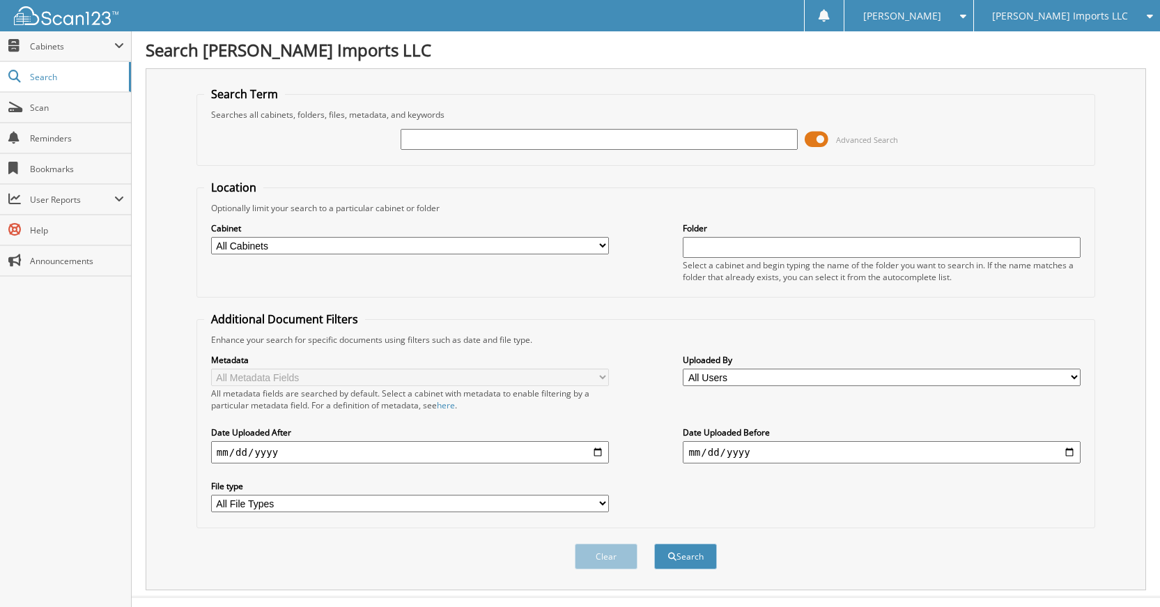
click at [735, 150] on div "Advanced Search" at bounding box center [645, 139] width 883 height 38
click at [733, 133] on input "text" at bounding box center [599, 139] width 398 height 21
type input "60747"
click at [654, 543] on button "Search" at bounding box center [685, 556] width 63 height 26
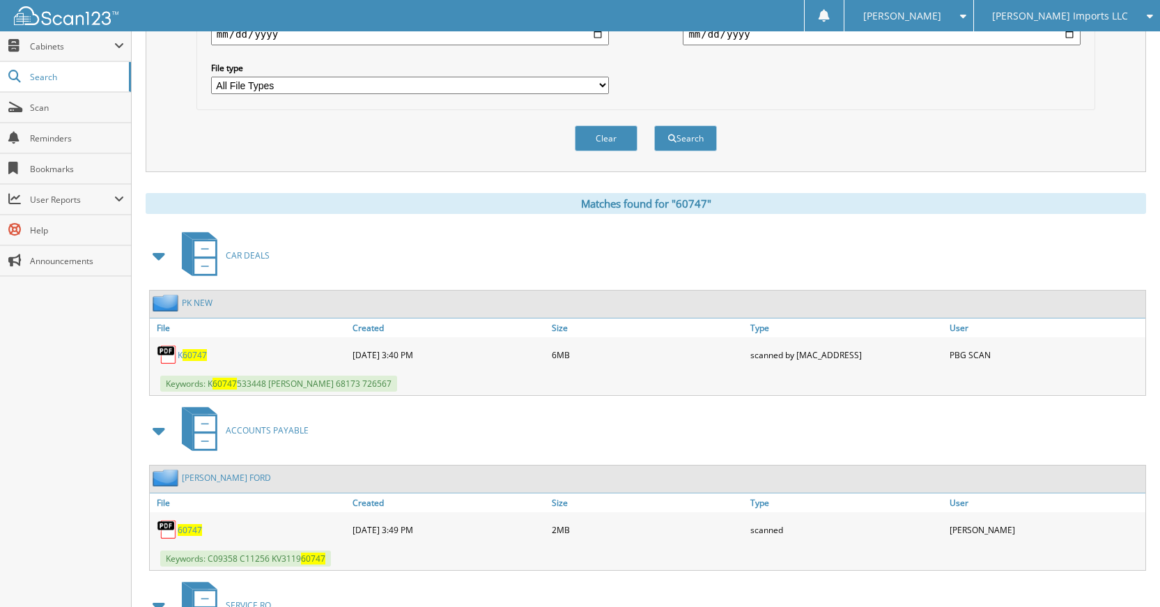
scroll to position [557, 0]
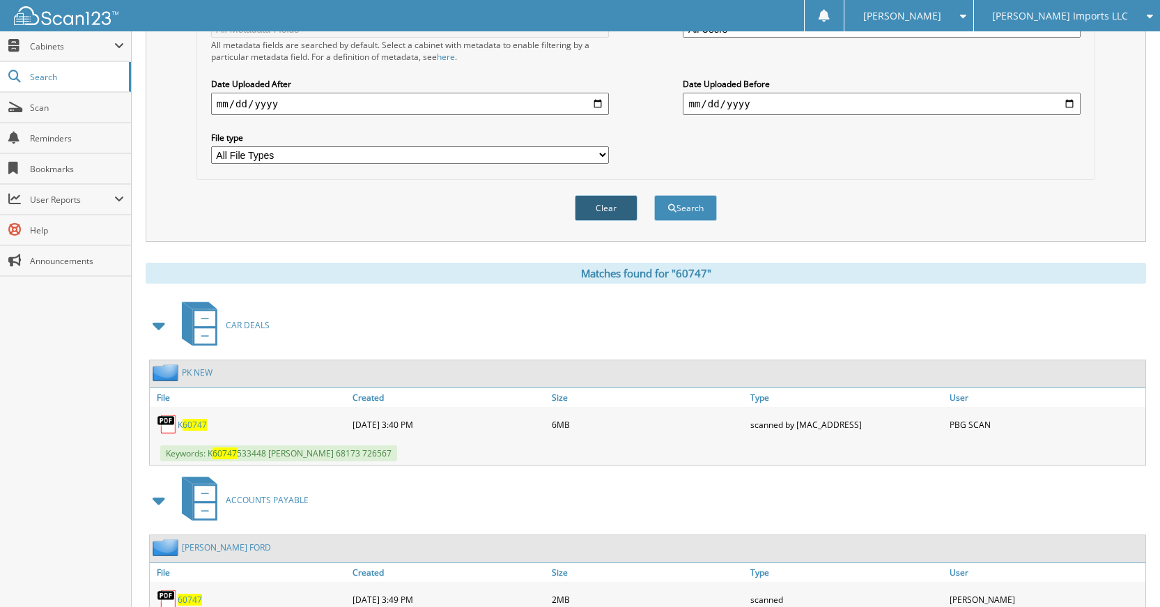
click at [614, 216] on button "Clear" at bounding box center [606, 208] width 63 height 26
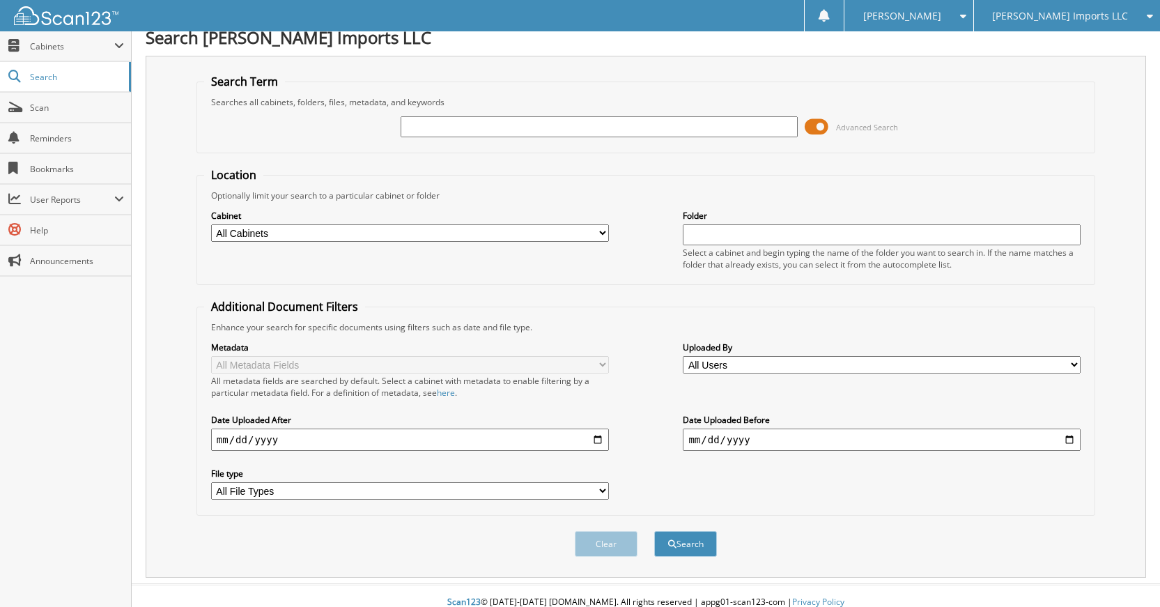
scroll to position [0, 0]
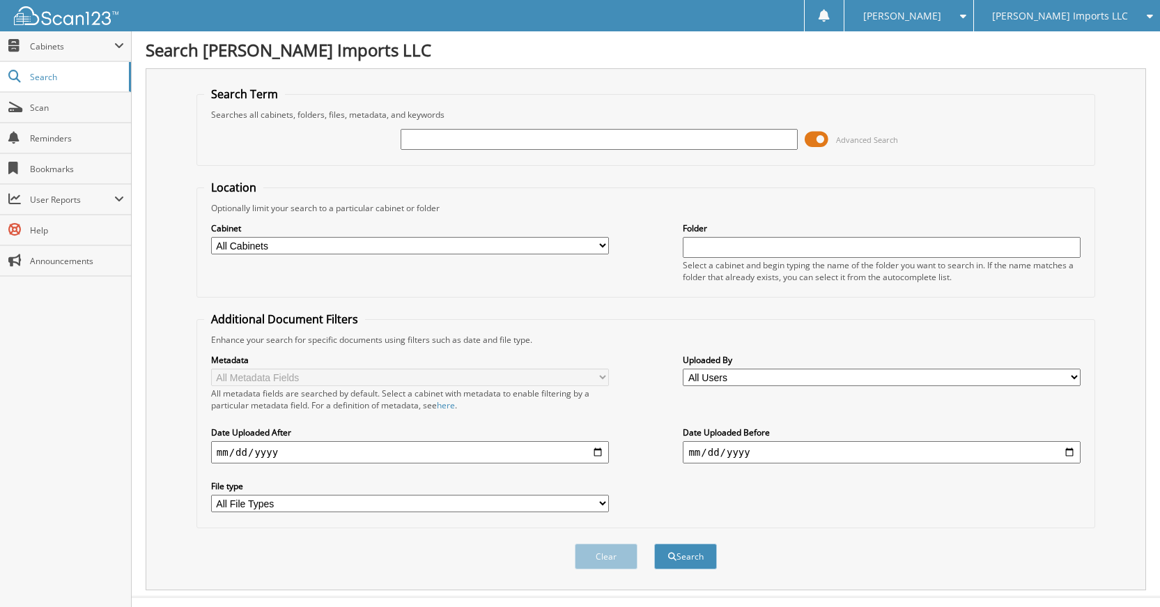
click at [664, 137] on input "text" at bounding box center [599, 139] width 398 height 21
type input "60745"
click at [654, 543] on button "Search" at bounding box center [685, 556] width 63 height 26
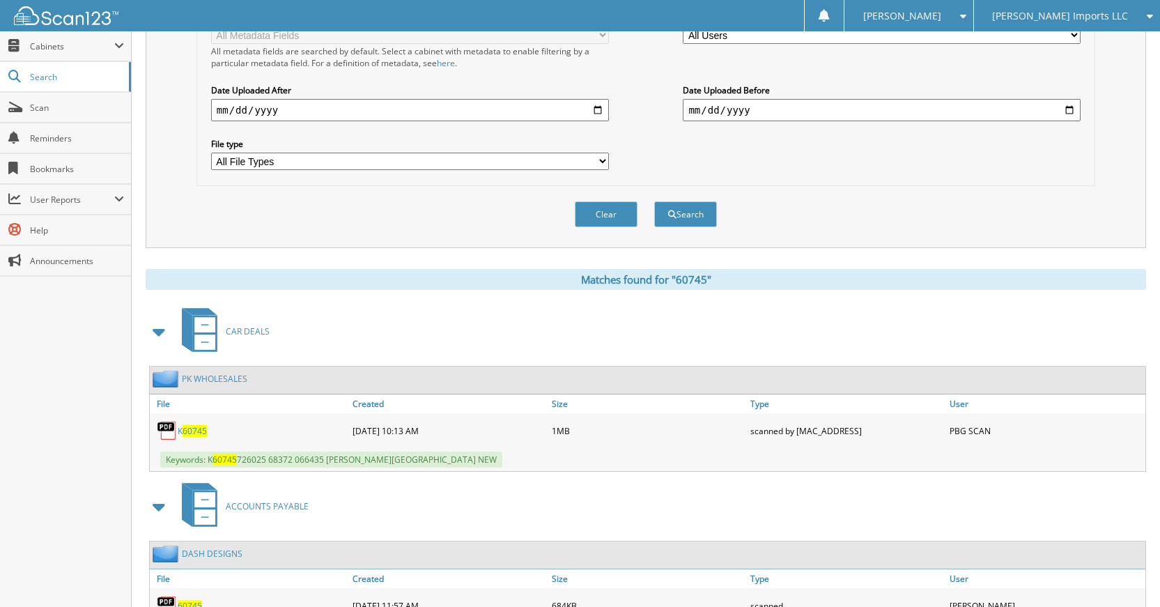
scroll to position [297, 0]
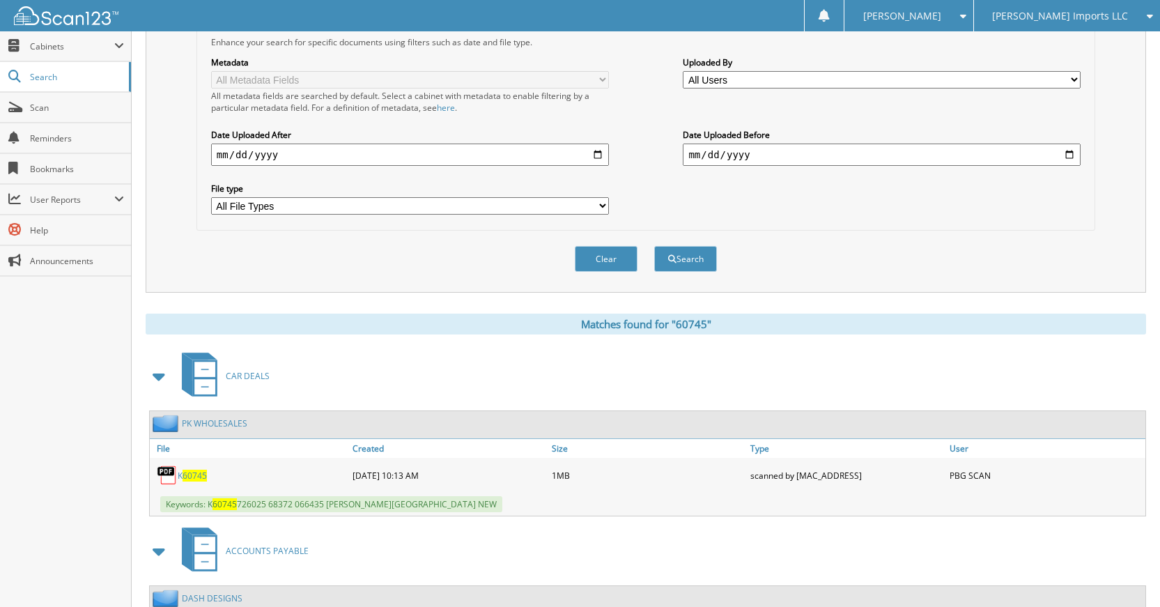
click at [589, 274] on div "Clear Search" at bounding box center [645, 259] width 899 height 56
click at [605, 270] on button "Clear" at bounding box center [606, 259] width 63 height 26
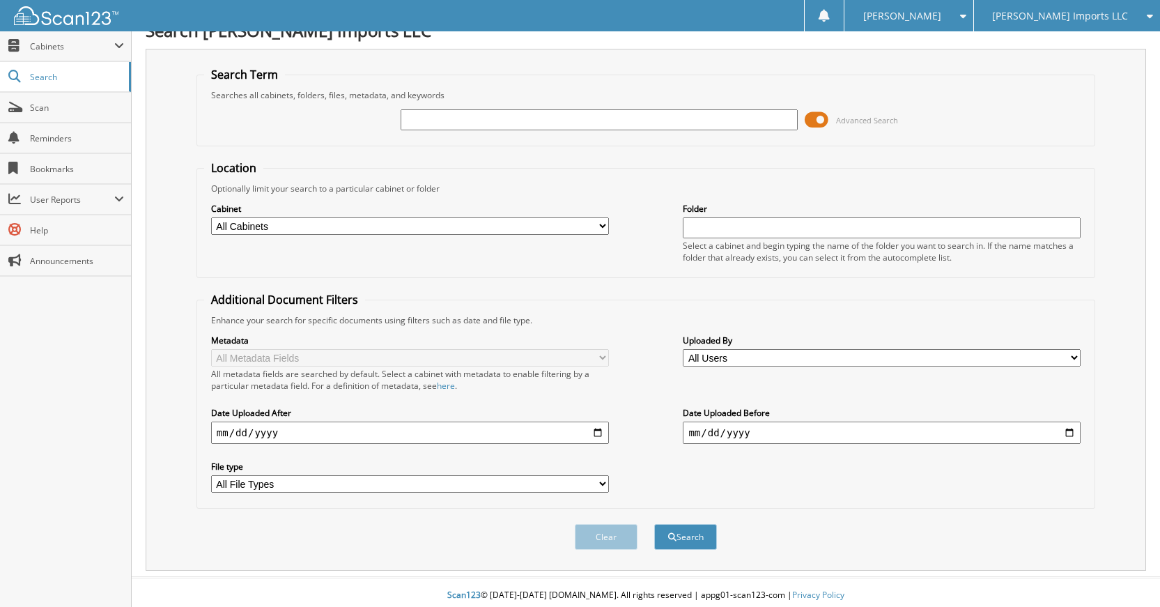
scroll to position [0, 0]
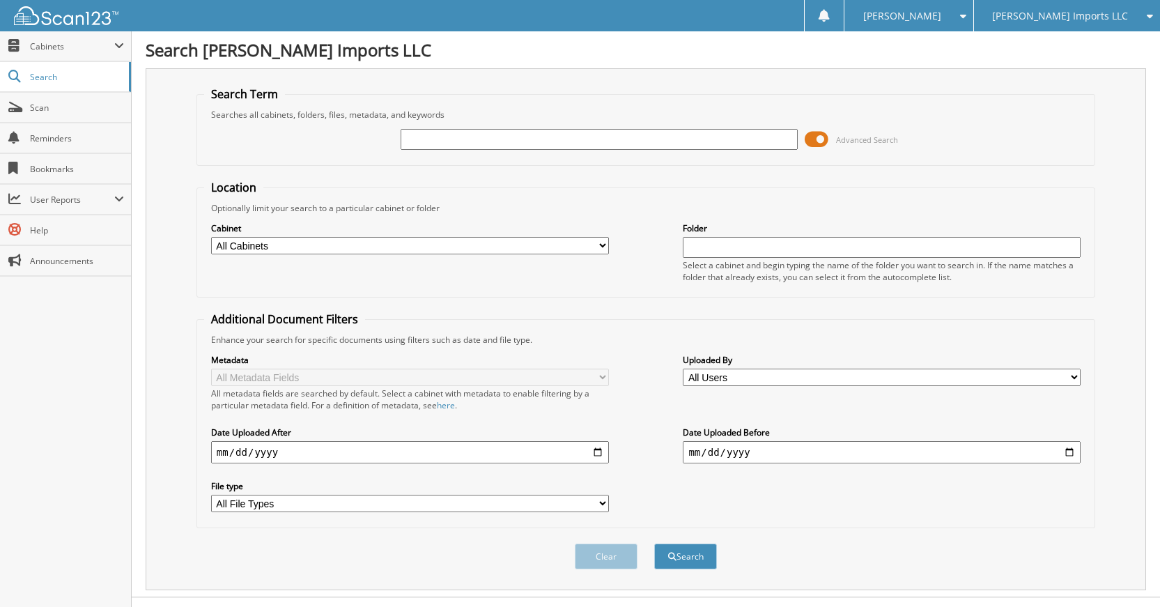
click at [687, 134] on input "text" at bounding box center [599, 139] width 398 height 21
type input "60744"
click at [654, 543] on button "Search" at bounding box center [685, 556] width 63 height 26
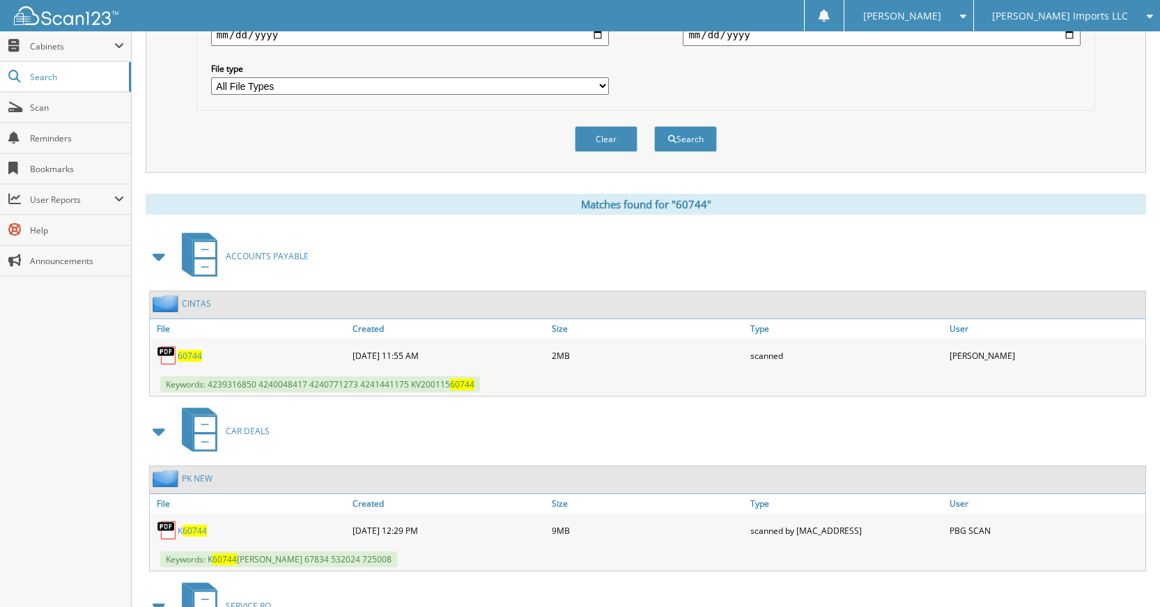
scroll to position [418, 0]
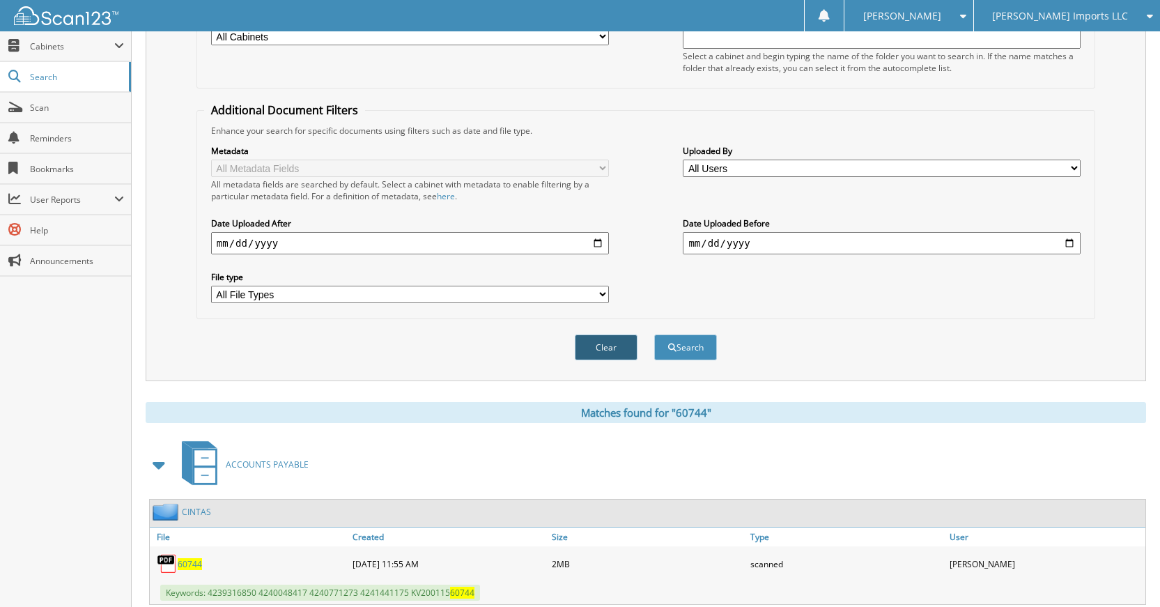
click at [625, 355] on button "Clear" at bounding box center [606, 347] width 63 height 26
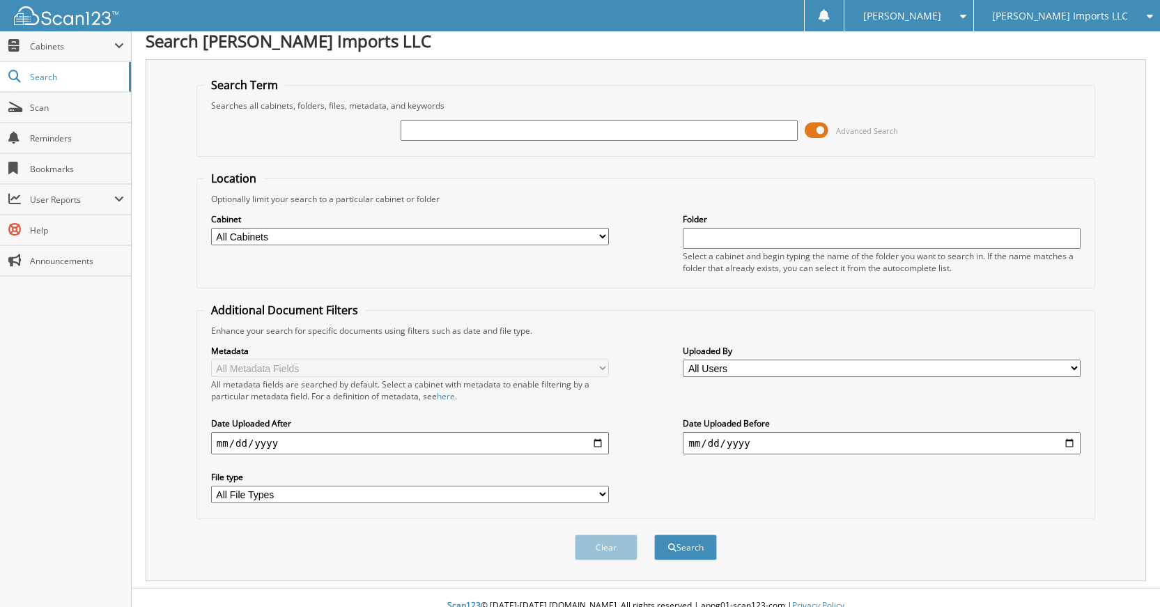
scroll to position [0, 0]
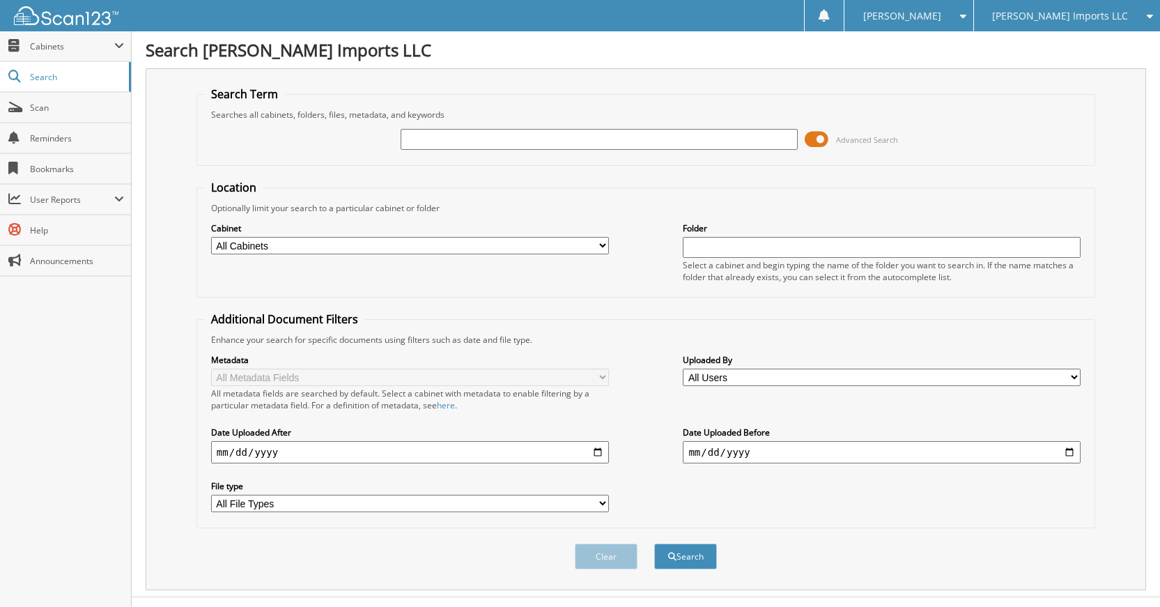
click at [692, 137] on input "text" at bounding box center [599, 139] width 398 height 21
type input "60822"
click at [654, 543] on button "Search" at bounding box center [685, 556] width 63 height 26
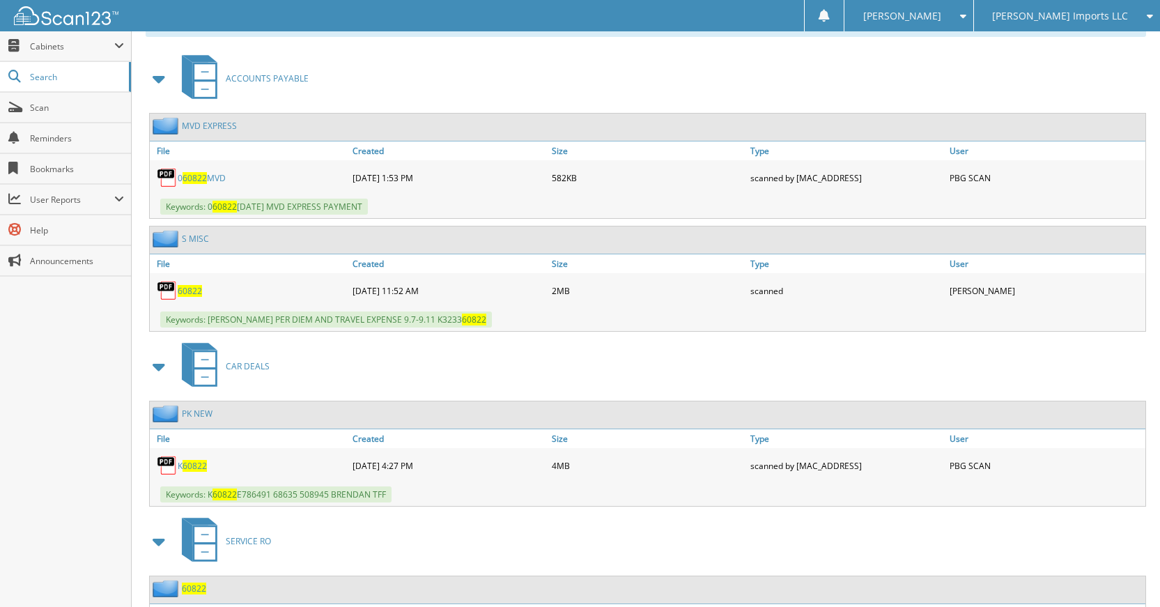
scroll to position [619, 0]
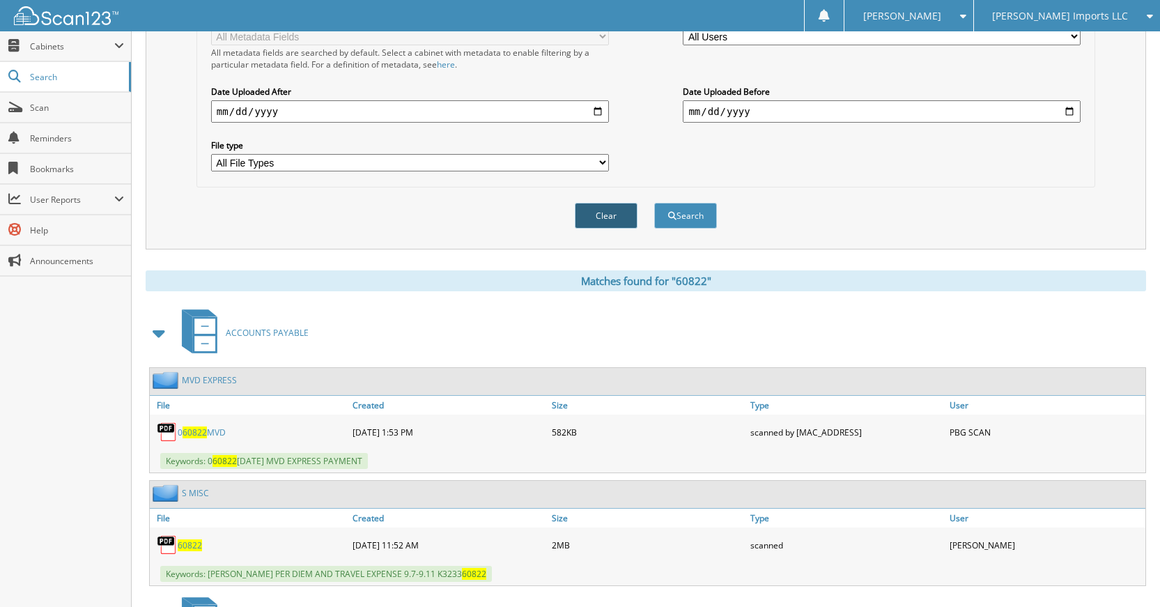
click at [617, 218] on button "Clear" at bounding box center [606, 216] width 63 height 26
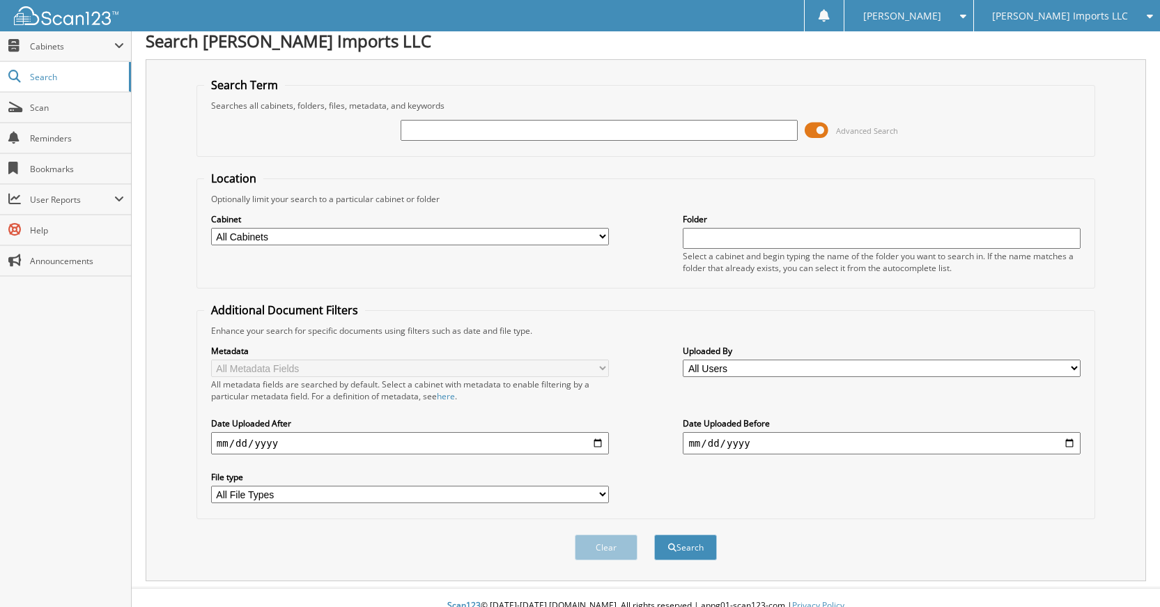
scroll to position [0, 0]
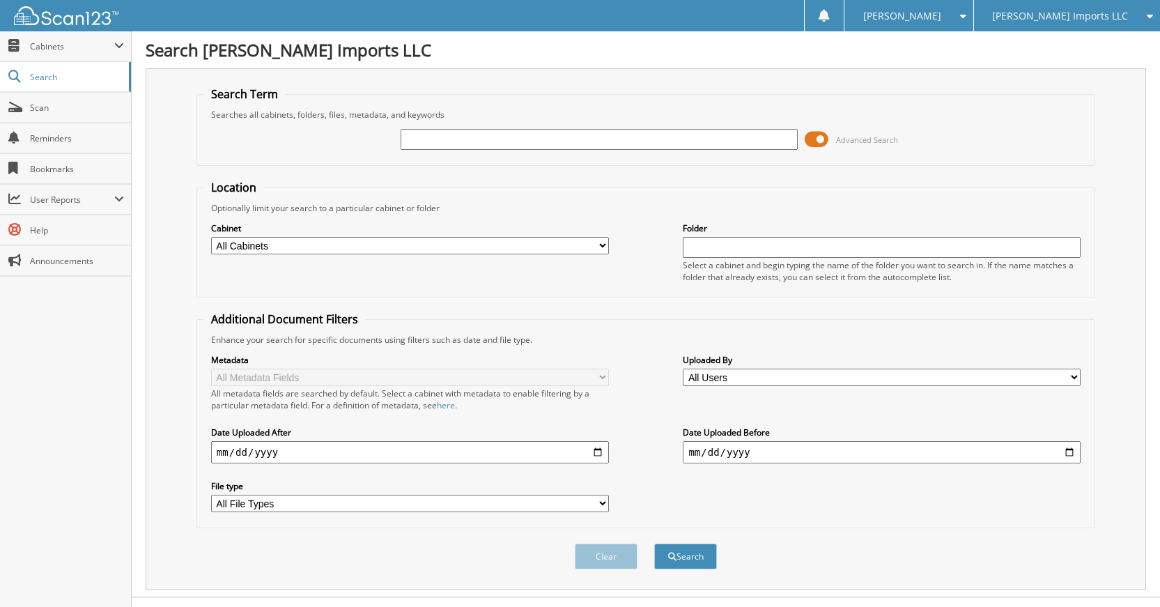
click at [662, 137] on input "text" at bounding box center [599, 139] width 398 height 21
type input "60821"
click at [654, 543] on button "Search" at bounding box center [685, 556] width 63 height 26
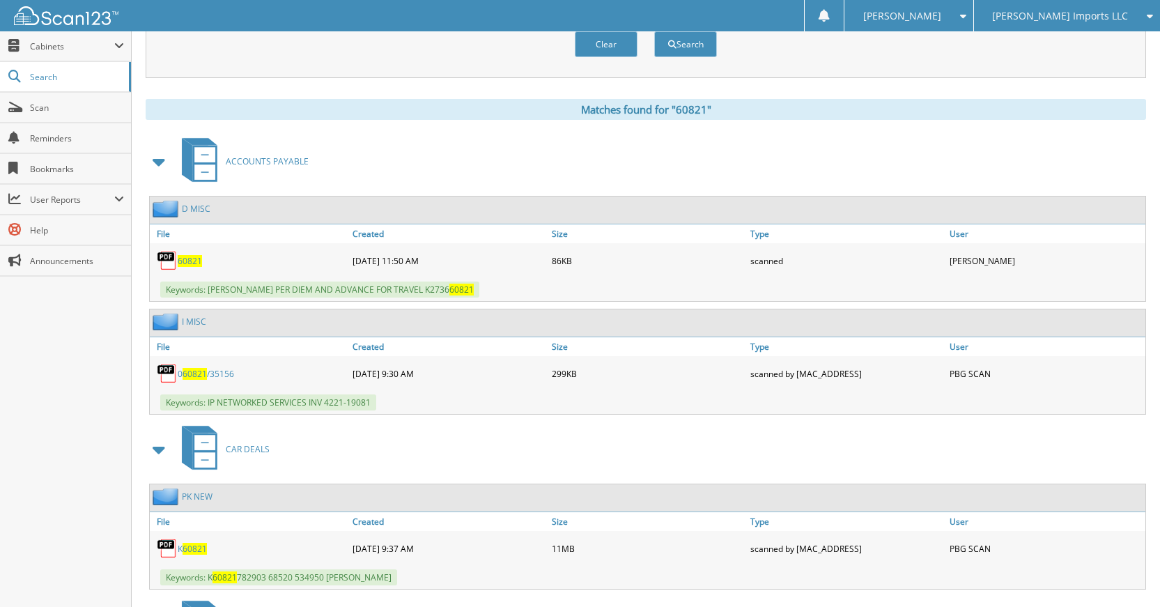
scroll to position [488, 0]
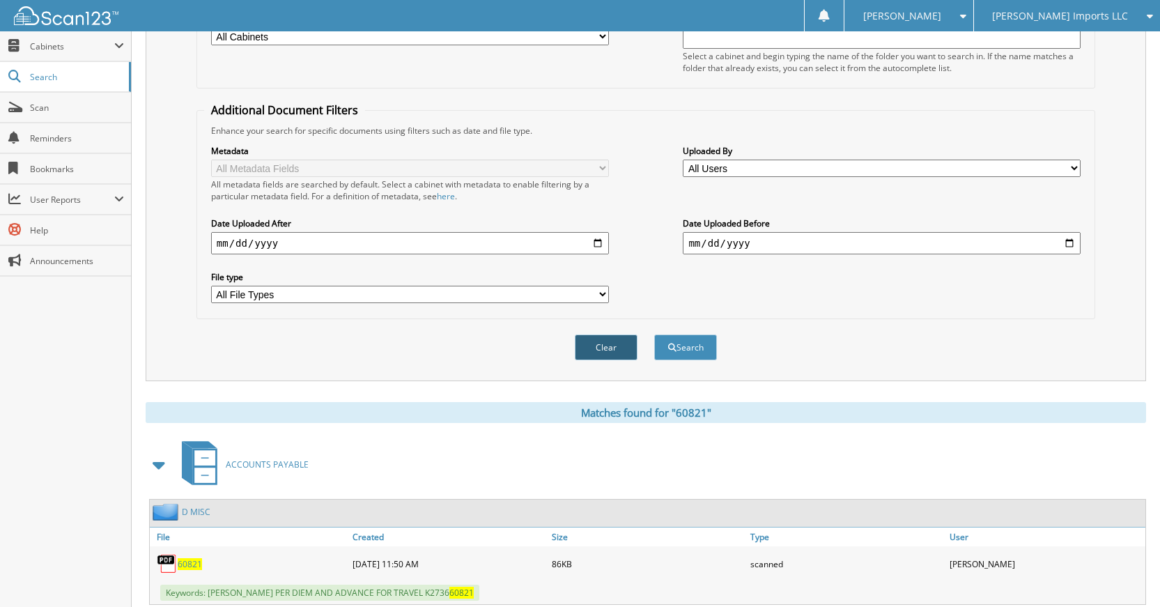
click at [623, 350] on button "Clear" at bounding box center [606, 347] width 63 height 26
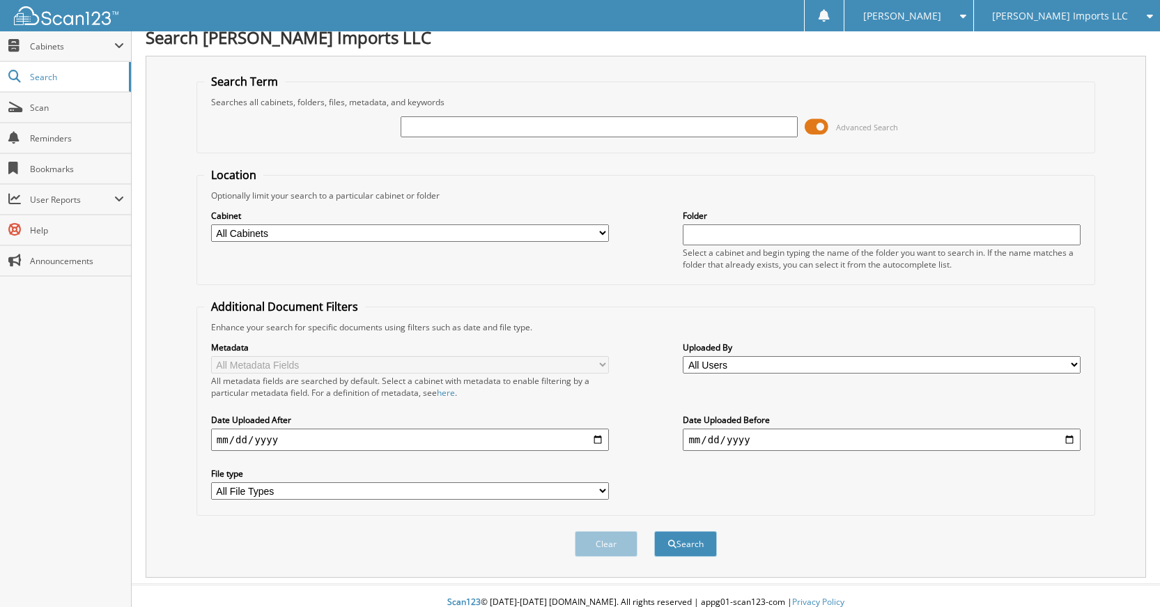
scroll to position [0, 0]
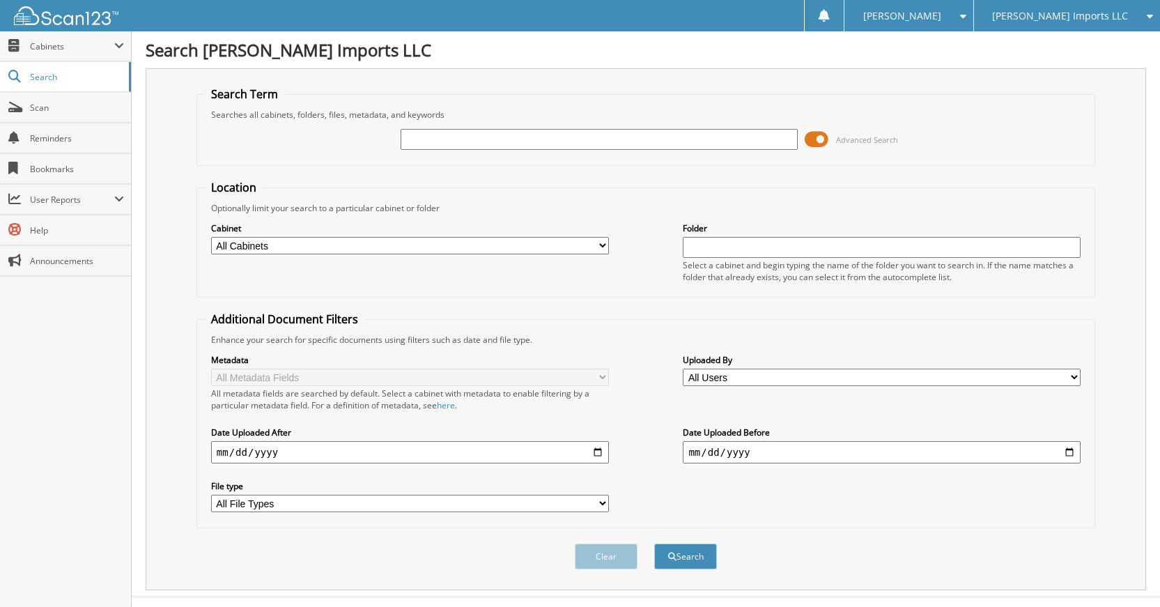
click at [655, 143] on input "text" at bounding box center [599, 139] width 398 height 21
type input "60765"
click at [654, 543] on button "Search" at bounding box center [685, 556] width 63 height 26
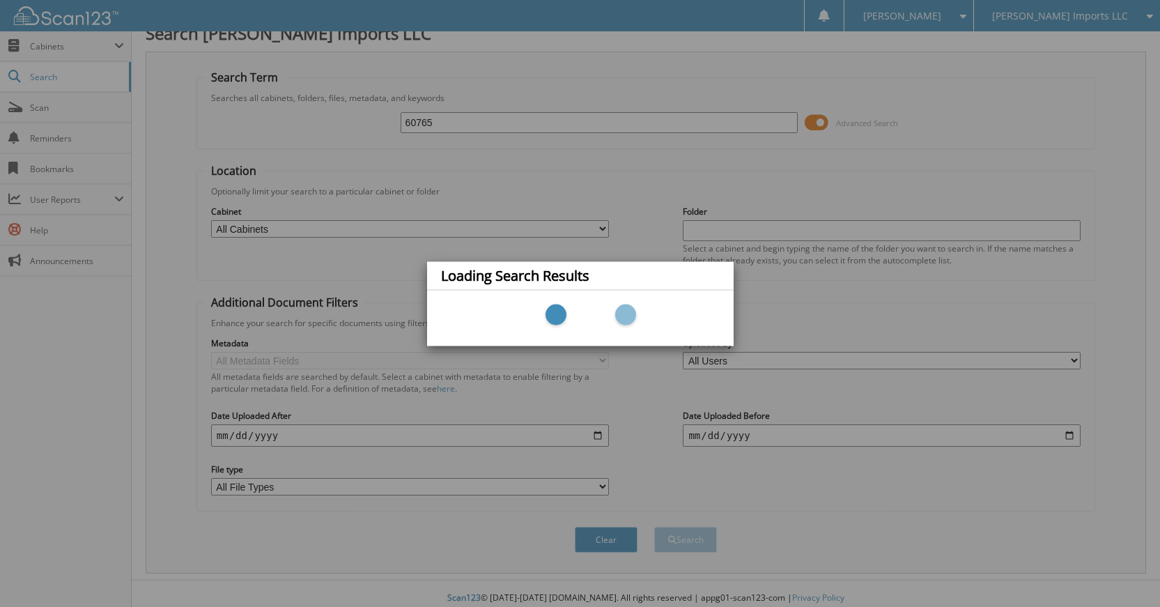
scroll to position [26, 0]
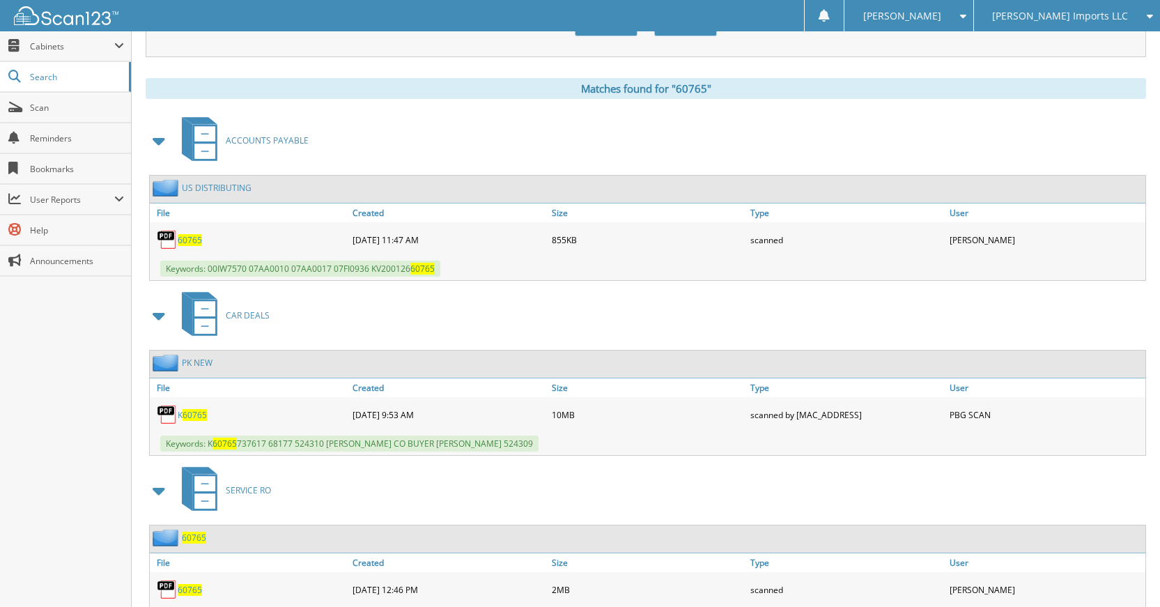
scroll to position [557, 0]
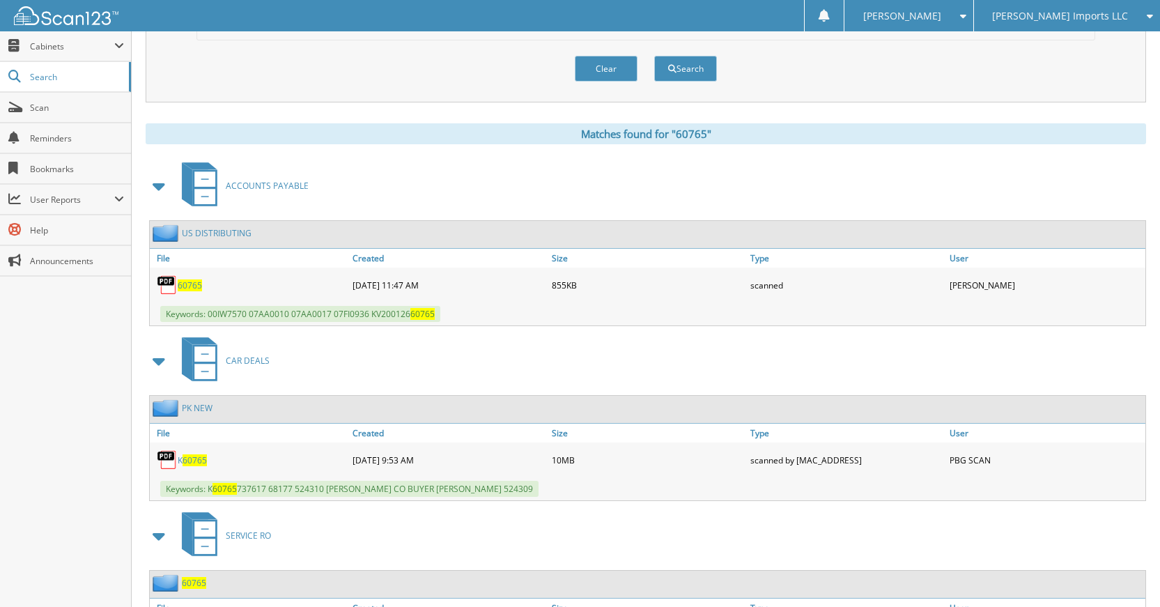
drag, startPoint x: 609, startPoint y: 74, endPoint x: 614, endPoint y: 85, distance: 12.5
click at [609, 73] on button "Clear" at bounding box center [606, 69] width 63 height 26
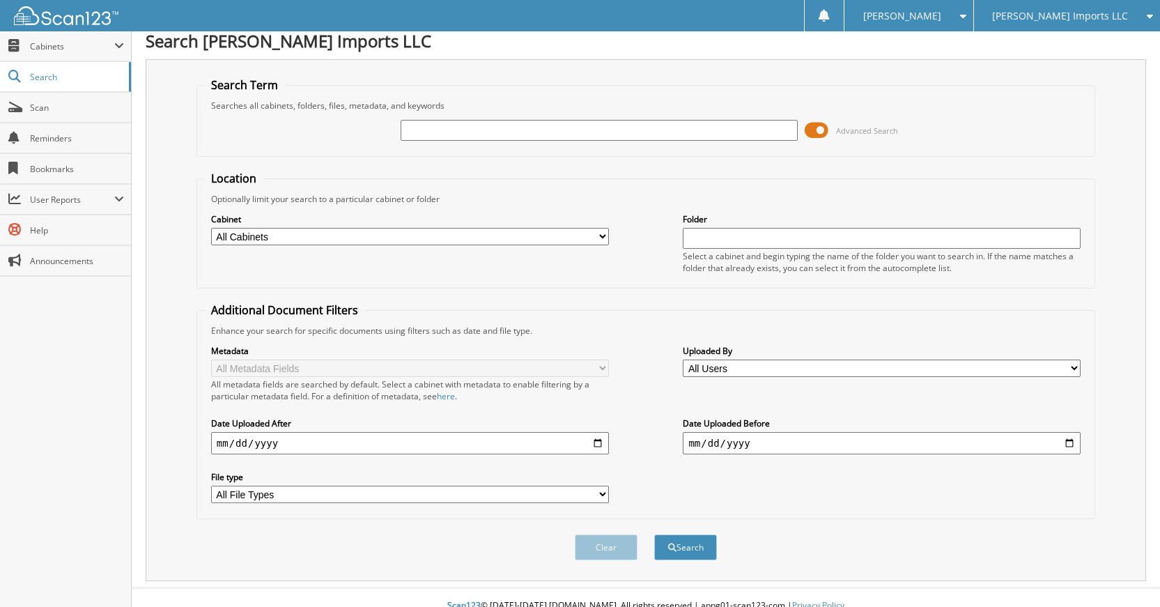
scroll to position [0, 0]
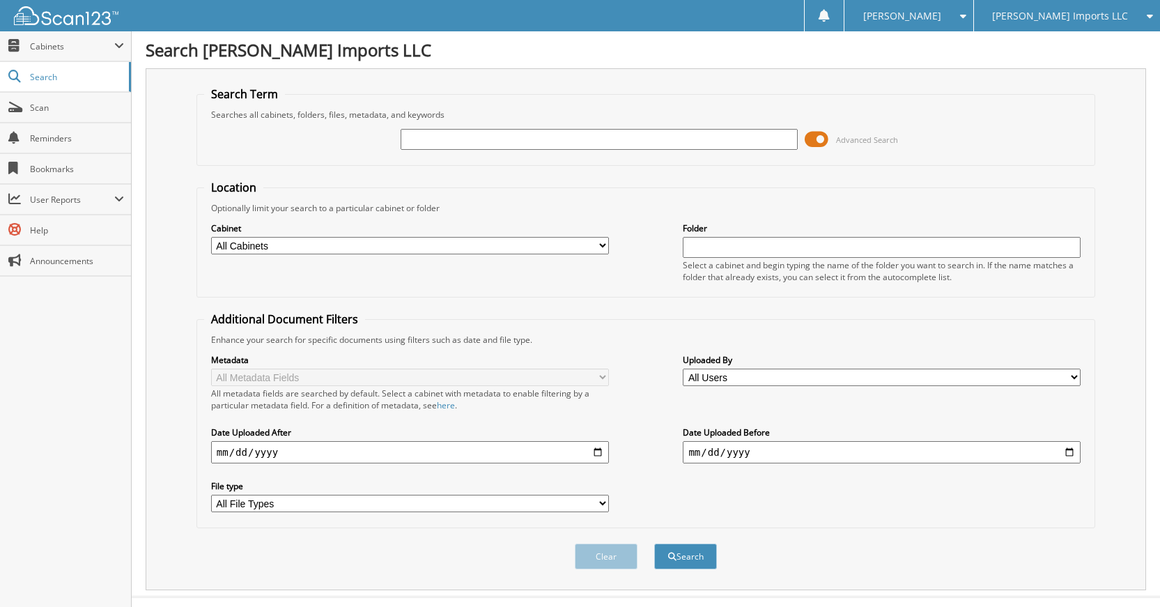
click at [653, 143] on input "text" at bounding box center [599, 139] width 398 height 21
type input "60764"
click at [654, 543] on button "Search" at bounding box center [685, 556] width 63 height 26
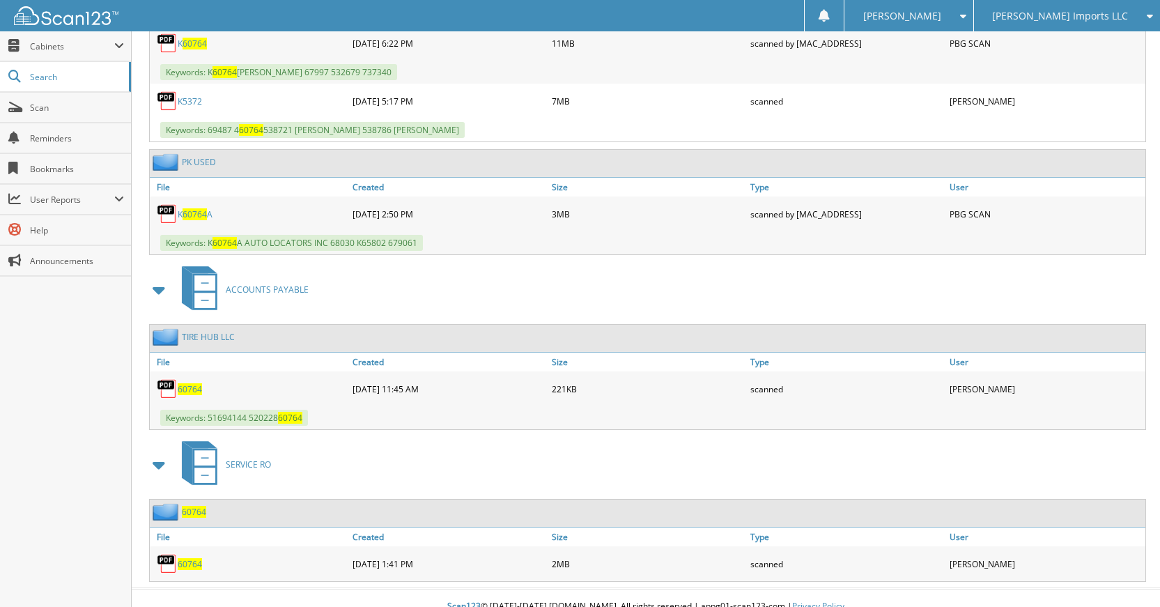
scroll to position [747, 0]
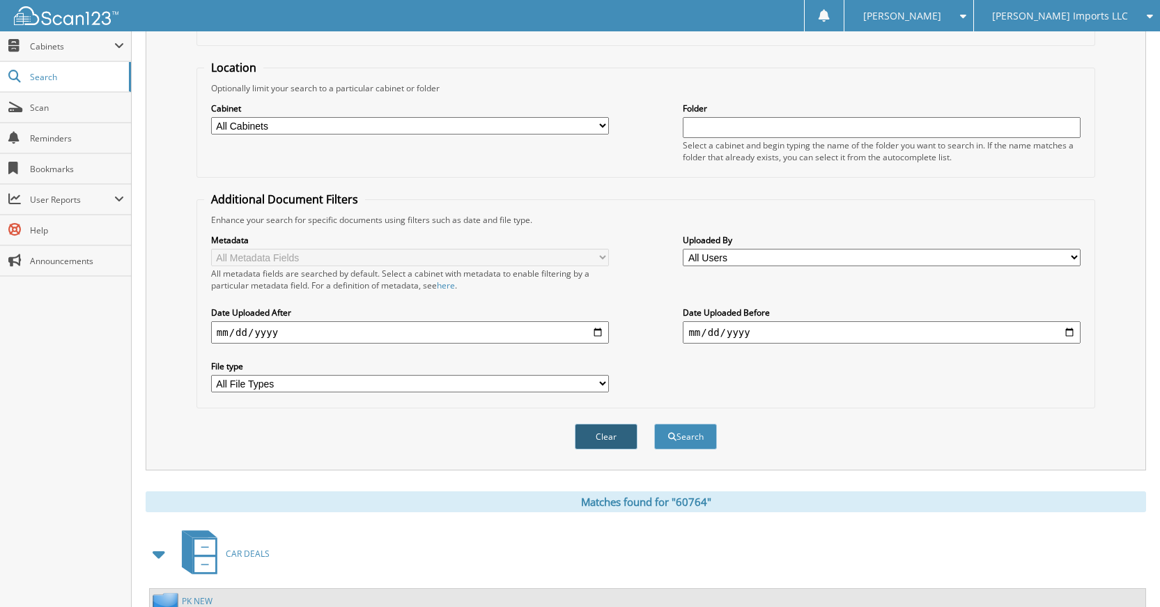
click at [593, 446] on button "Clear" at bounding box center [606, 436] width 63 height 26
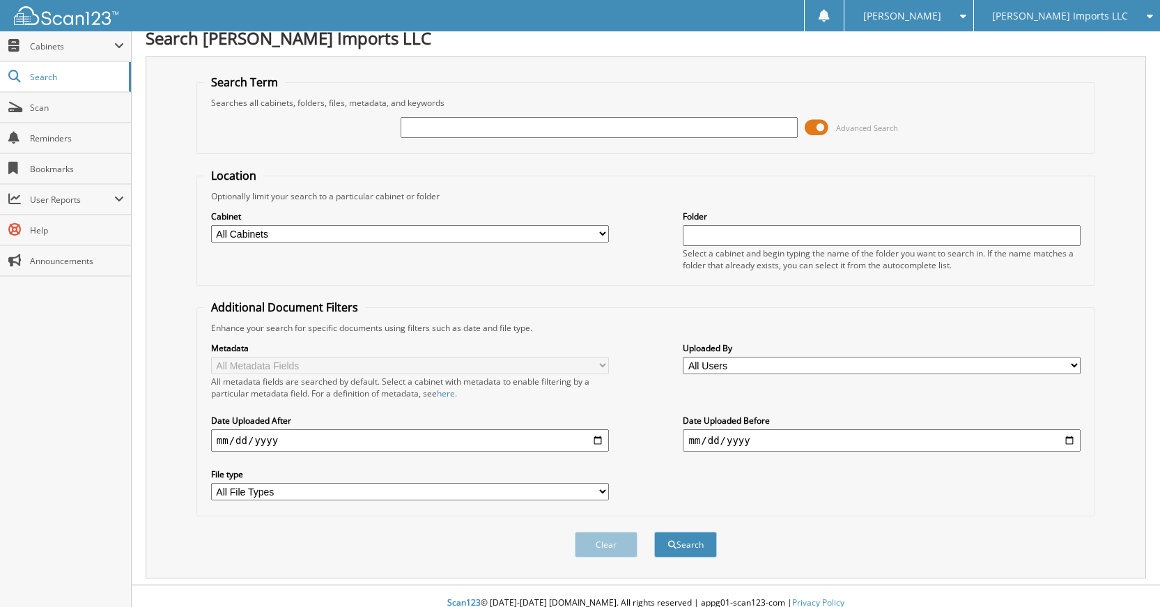
scroll to position [0, 0]
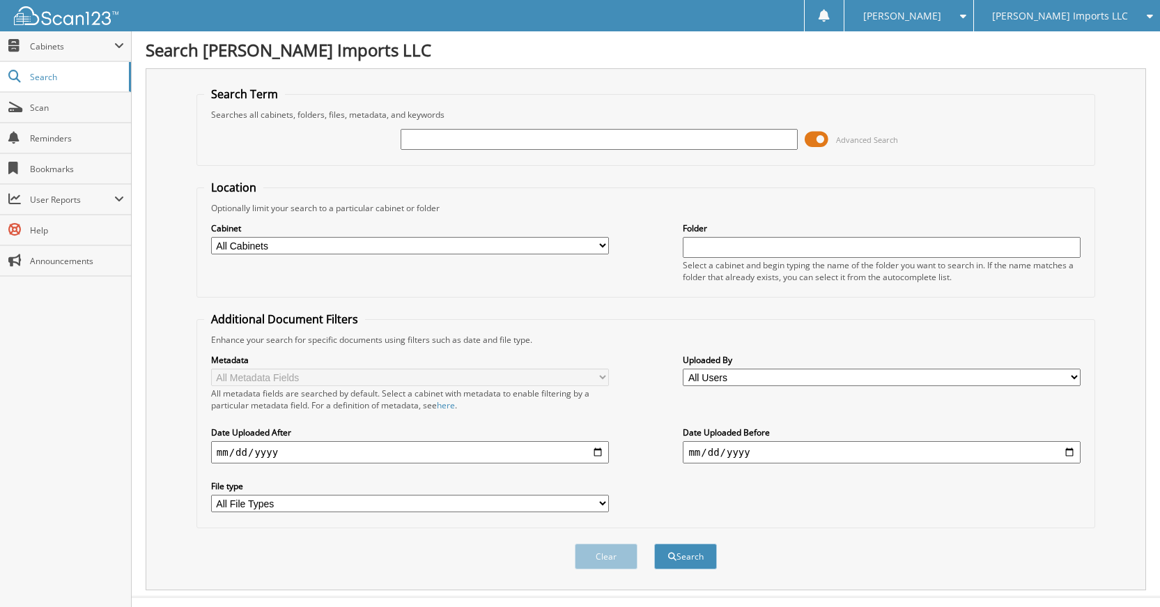
click at [668, 140] on input "text" at bounding box center [599, 139] width 398 height 21
type input "60763"
click at [654, 543] on button "Search" at bounding box center [685, 556] width 63 height 26
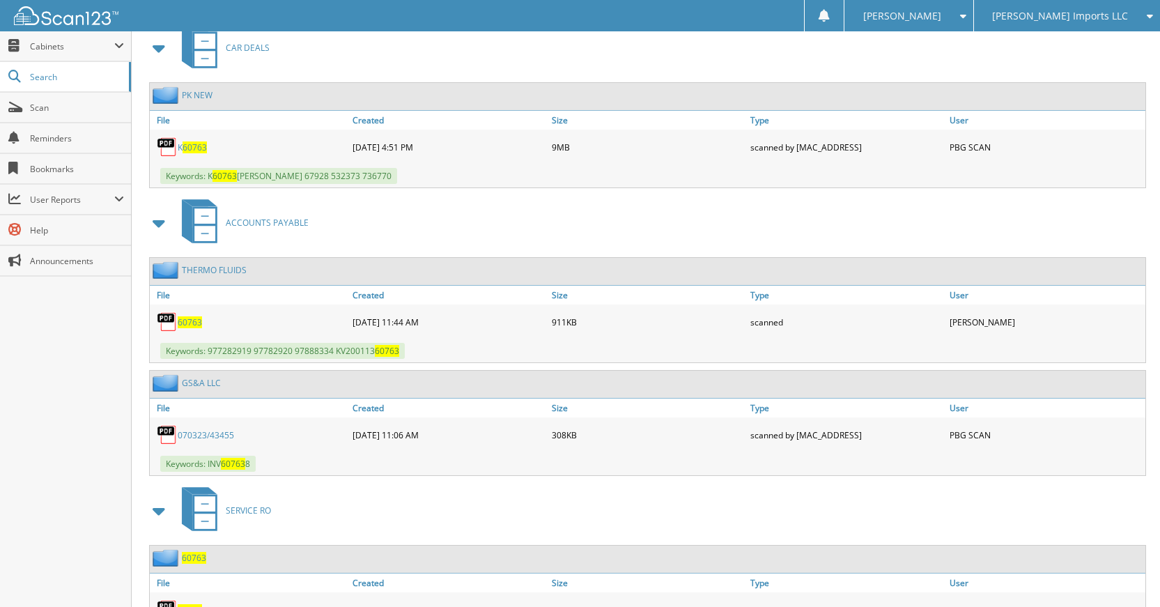
scroll to position [627, 0]
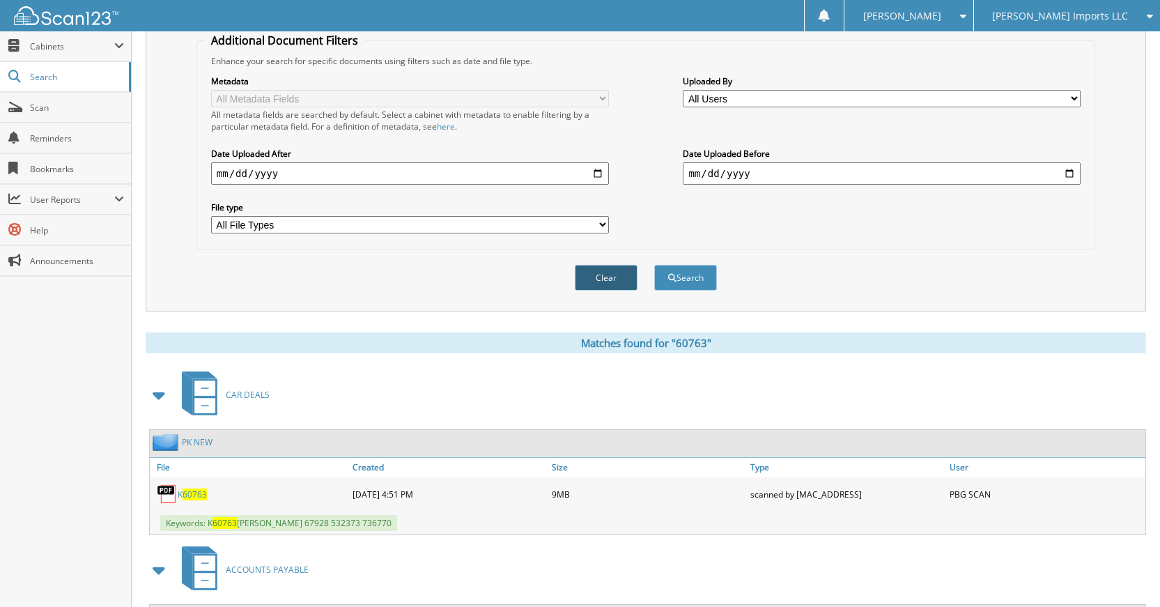
click at [599, 289] on button "Clear" at bounding box center [606, 278] width 63 height 26
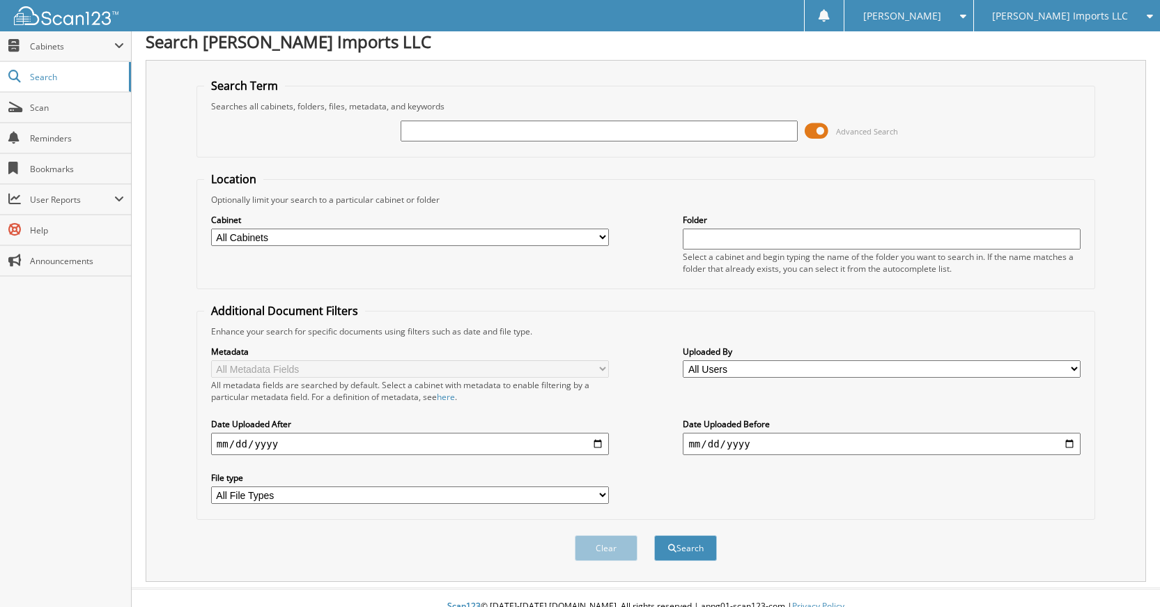
scroll to position [0, 0]
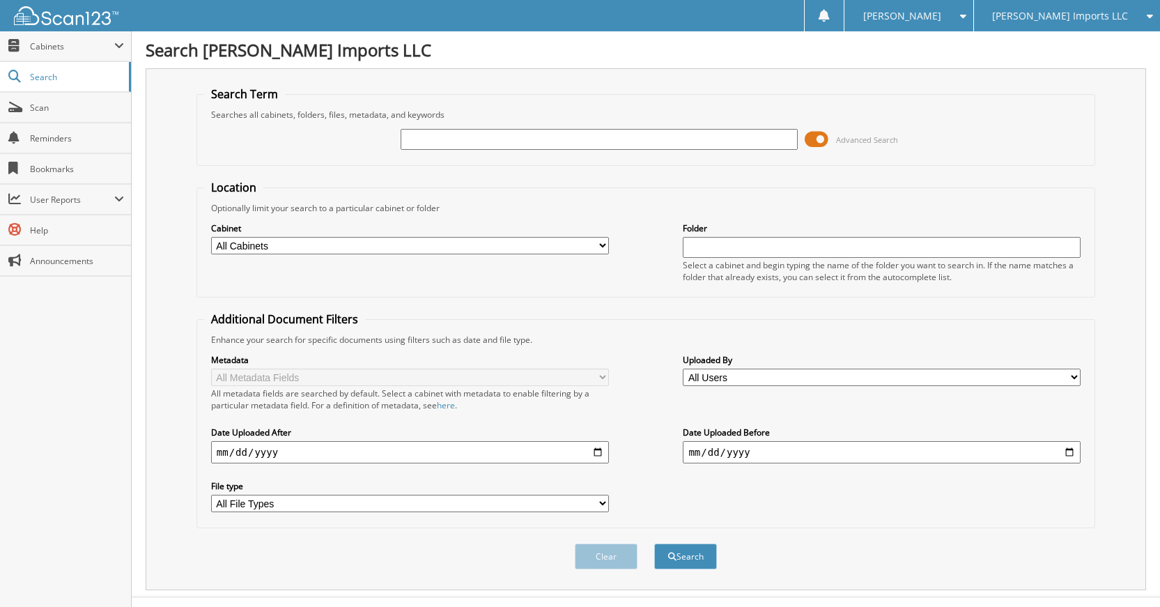
click at [626, 151] on div "Advanced Search" at bounding box center [645, 139] width 883 height 38
click at [628, 143] on input "text" at bounding box center [599, 139] width 398 height 21
type input "60762"
click at [654, 543] on button "Search" at bounding box center [685, 556] width 63 height 26
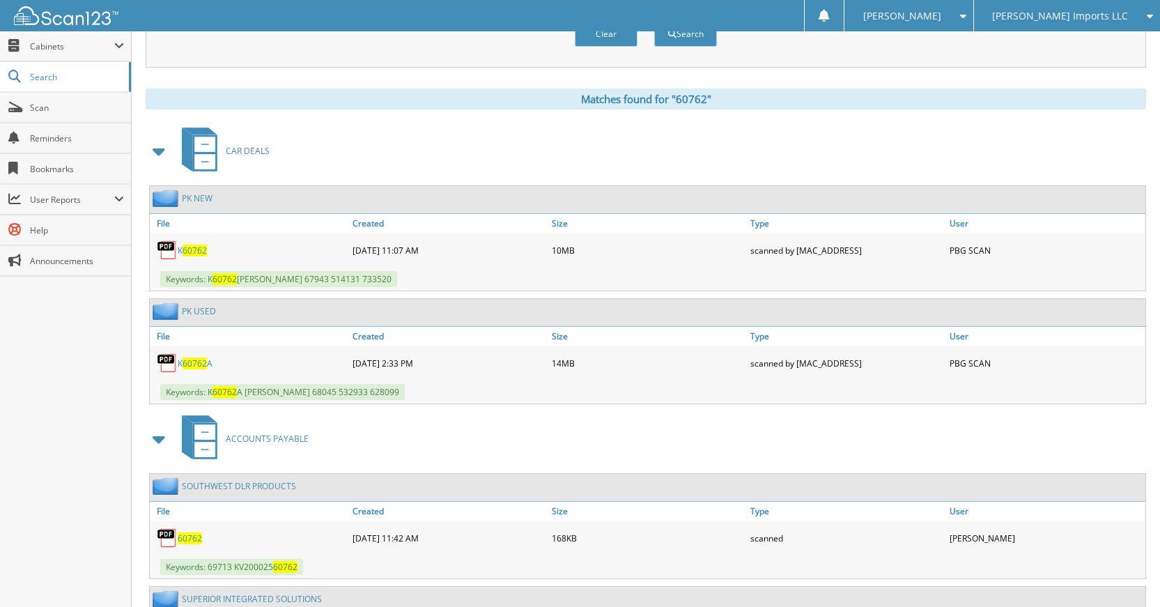
scroll to position [314, 0]
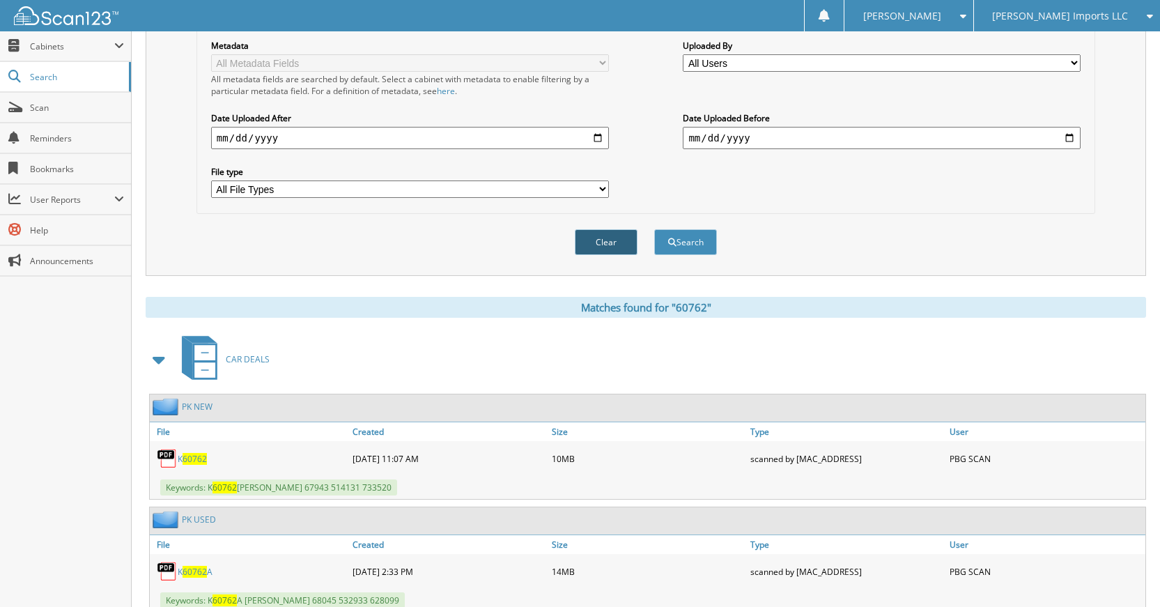
click at [592, 239] on button "Clear" at bounding box center [606, 242] width 63 height 26
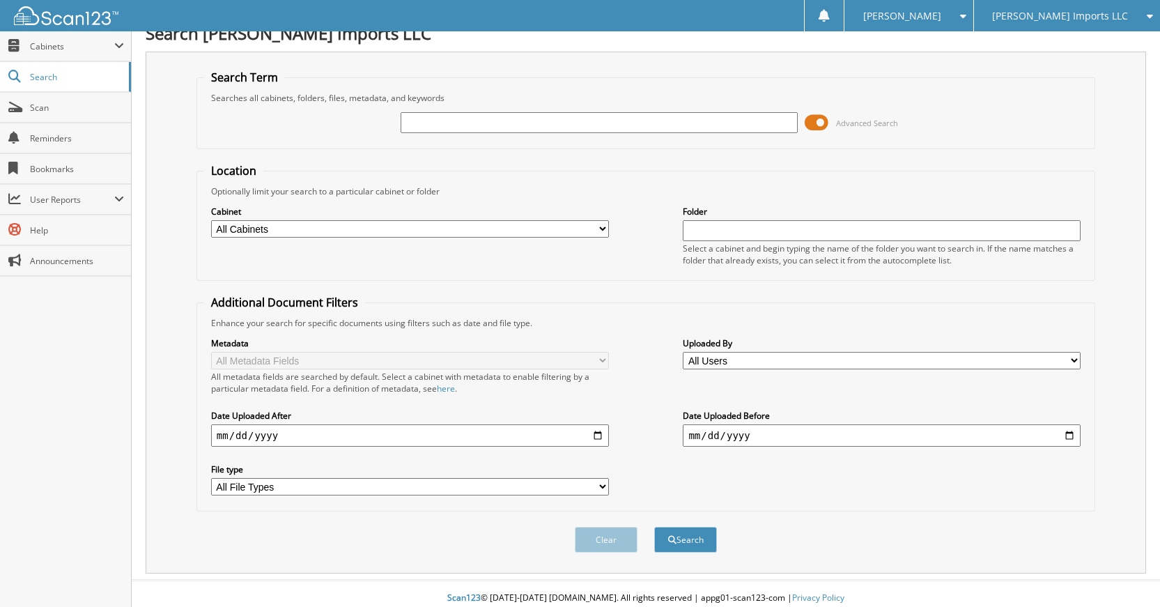
scroll to position [0, 0]
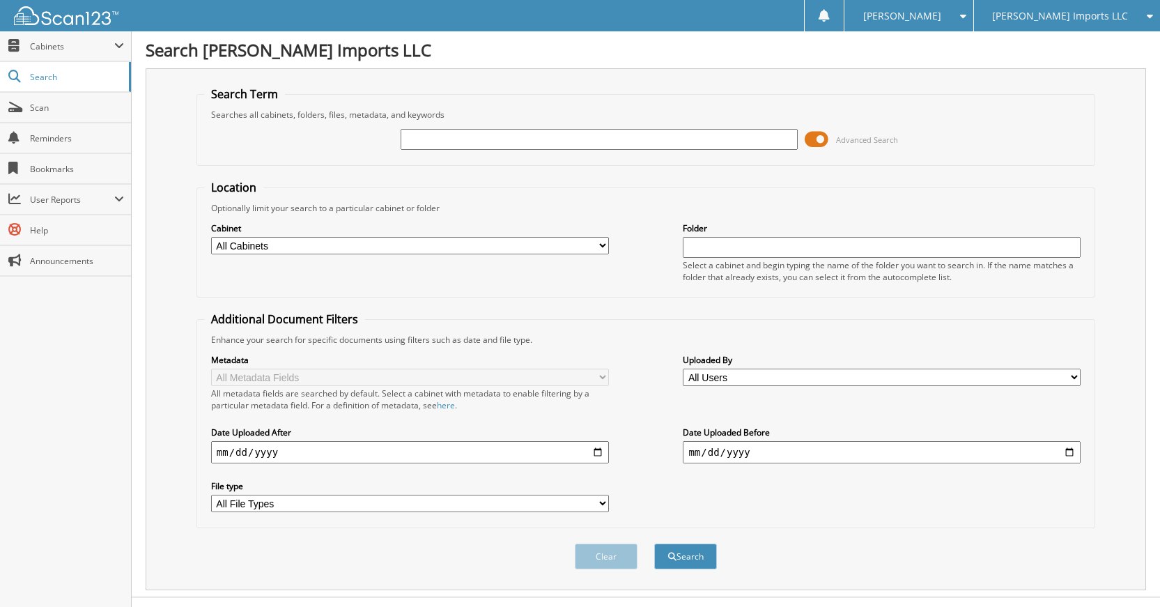
click at [674, 139] on input "text" at bounding box center [599, 139] width 398 height 21
type input "60761"
click at [654, 543] on button "Search" at bounding box center [685, 556] width 63 height 26
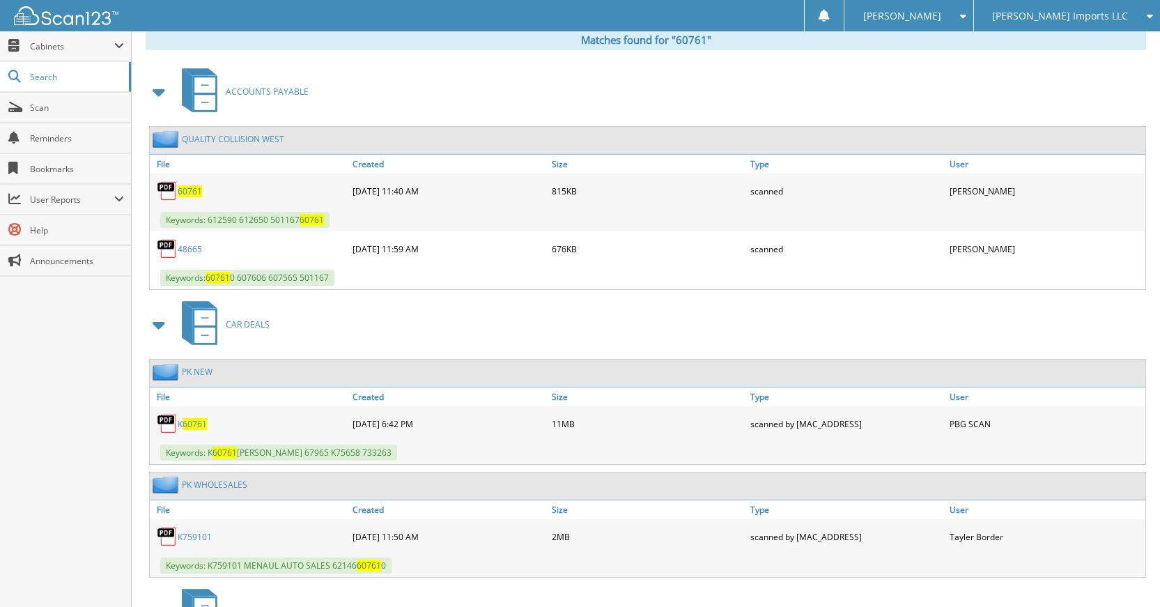
scroll to position [557, 0]
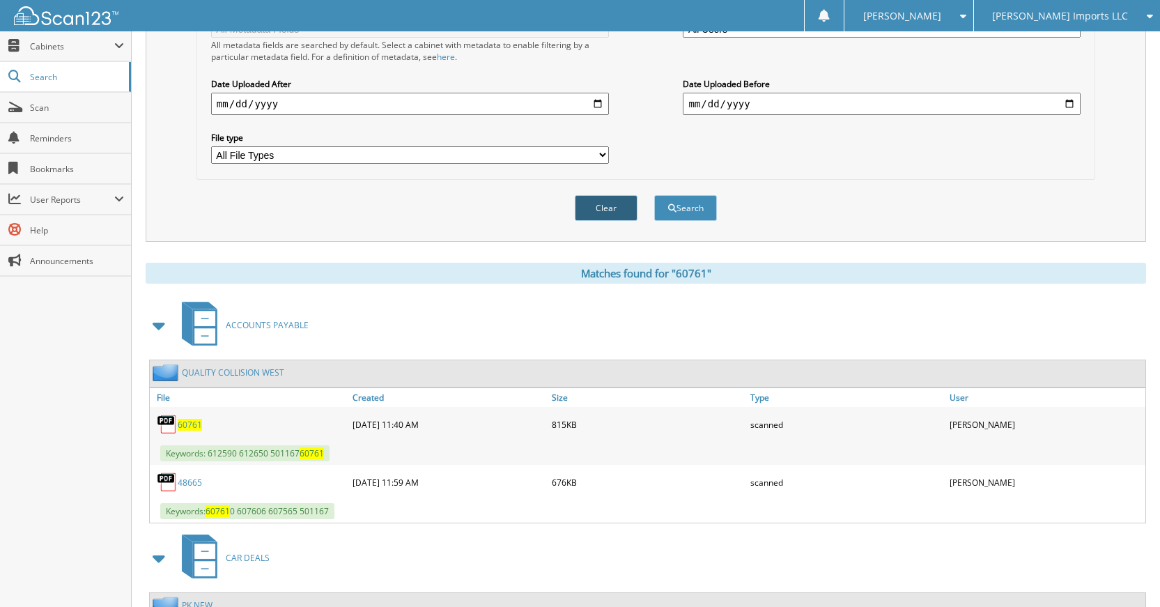
click at [607, 206] on button "Clear" at bounding box center [606, 208] width 63 height 26
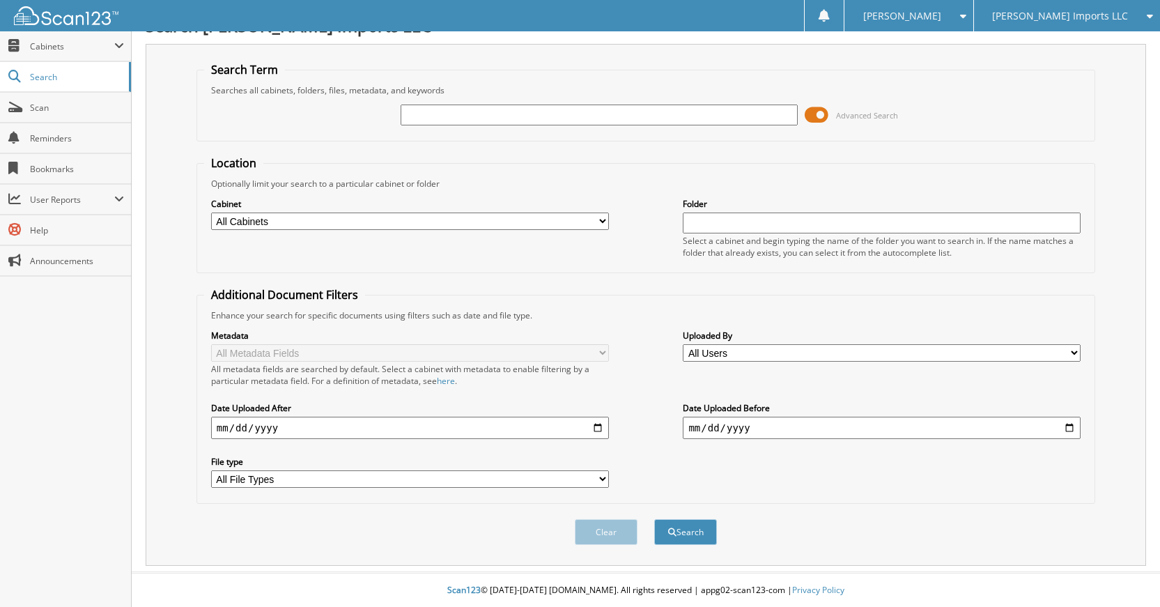
scroll to position [0, 0]
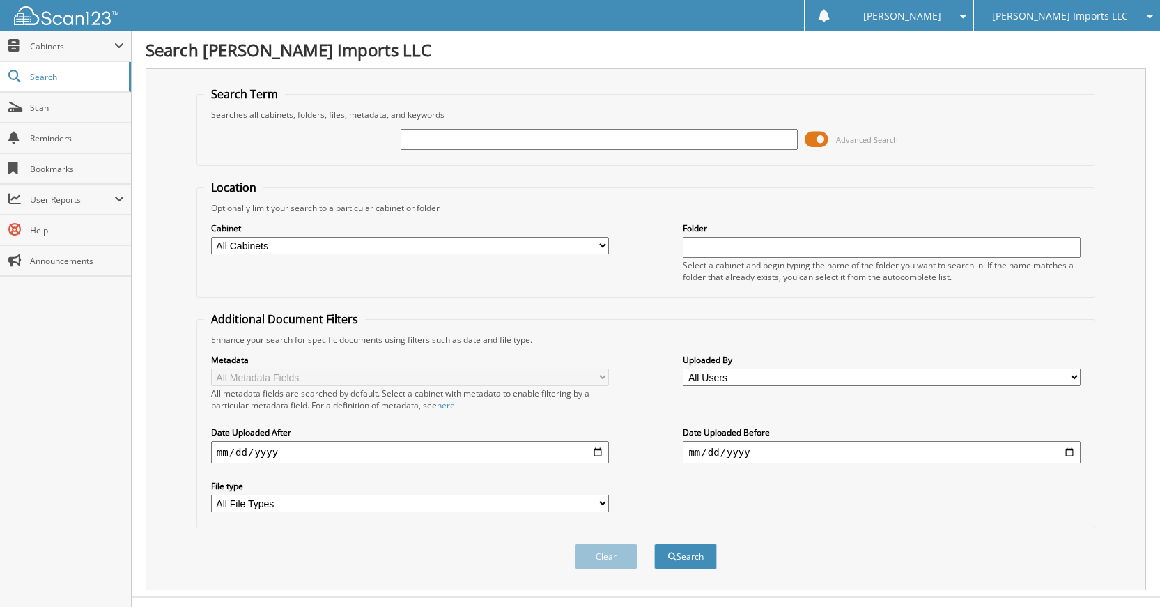
click at [618, 151] on div "Advanced Search" at bounding box center [645, 139] width 883 height 38
click at [625, 145] on input "text" at bounding box center [599, 139] width 398 height 21
type input "+"
type input "60760"
click at [654, 543] on button "Search" at bounding box center [685, 556] width 63 height 26
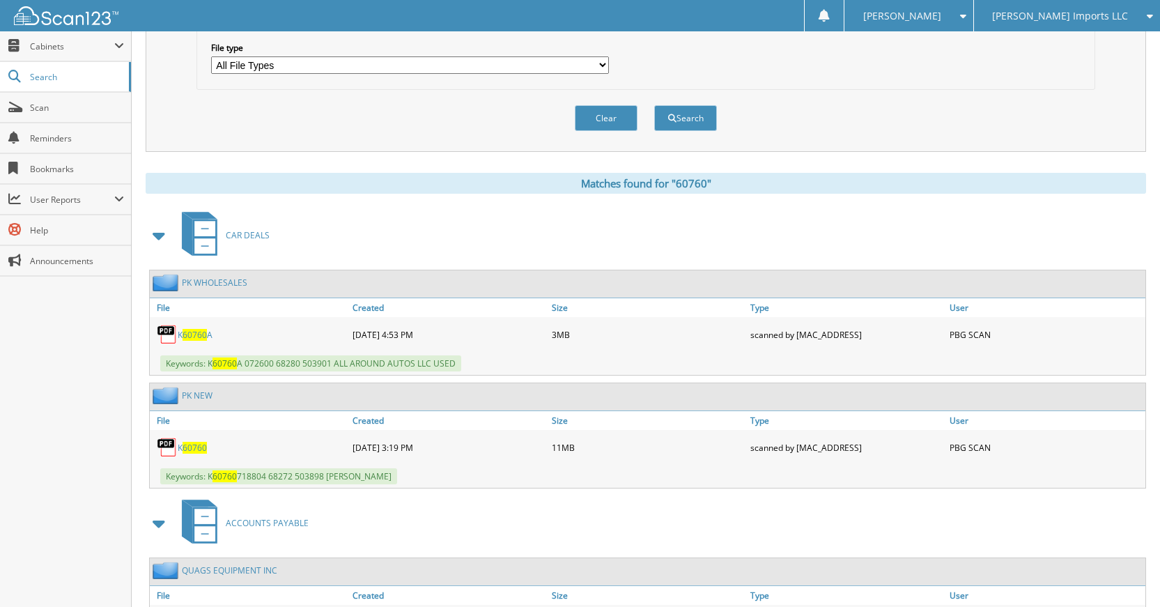
scroll to position [348, 0]
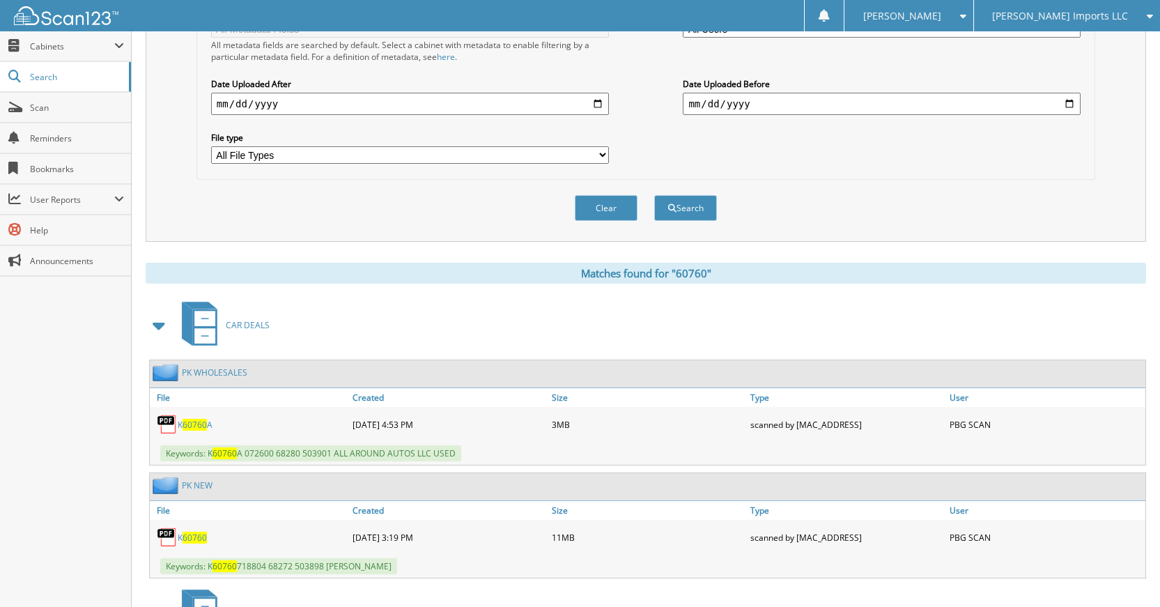
click at [619, 222] on div "Clear Search" at bounding box center [645, 208] width 899 height 56
click at [619, 221] on div "Clear" at bounding box center [605, 208] width 65 height 29
click at [623, 217] on button "Clear" at bounding box center [606, 208] width 63 height 26
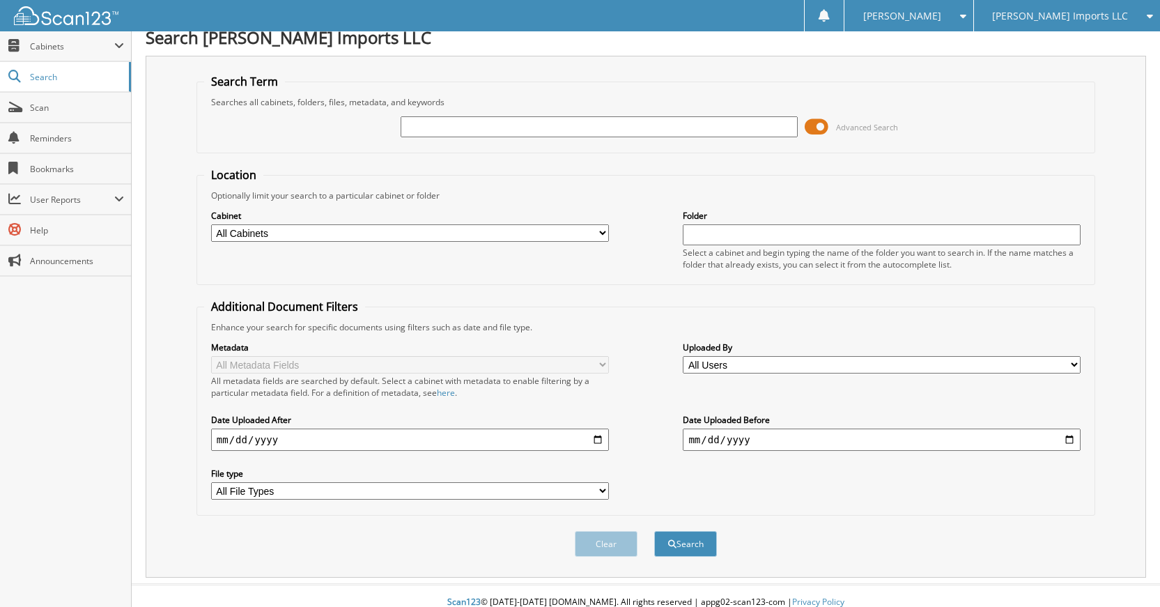
scroll to position [0, 0]
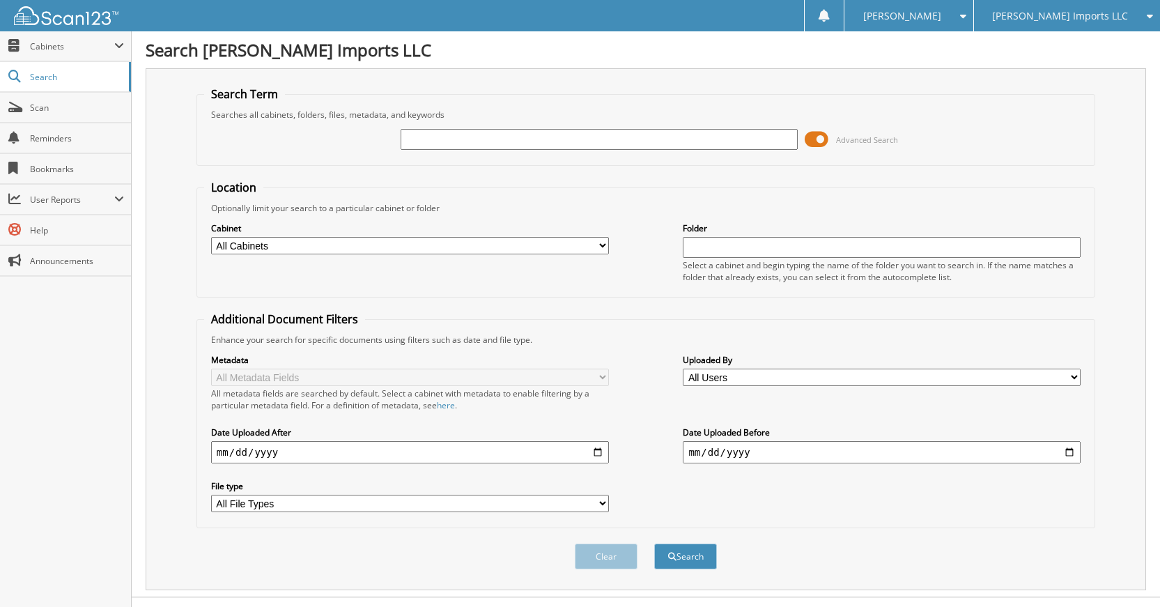
click at [675, 147] on input "text" at bounding box center [599, 139] width 398 height 21
type input "60759"
click at [654, 543] on button "Search" at bounding box center [685, 556] width 63 height 26
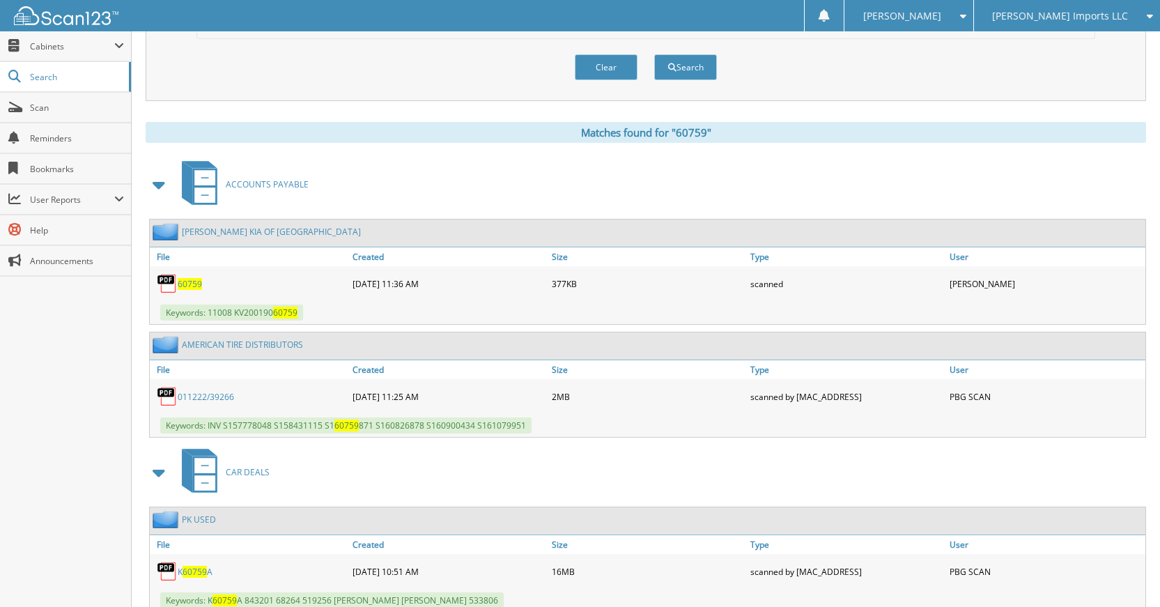
scroll to position [557, 0]
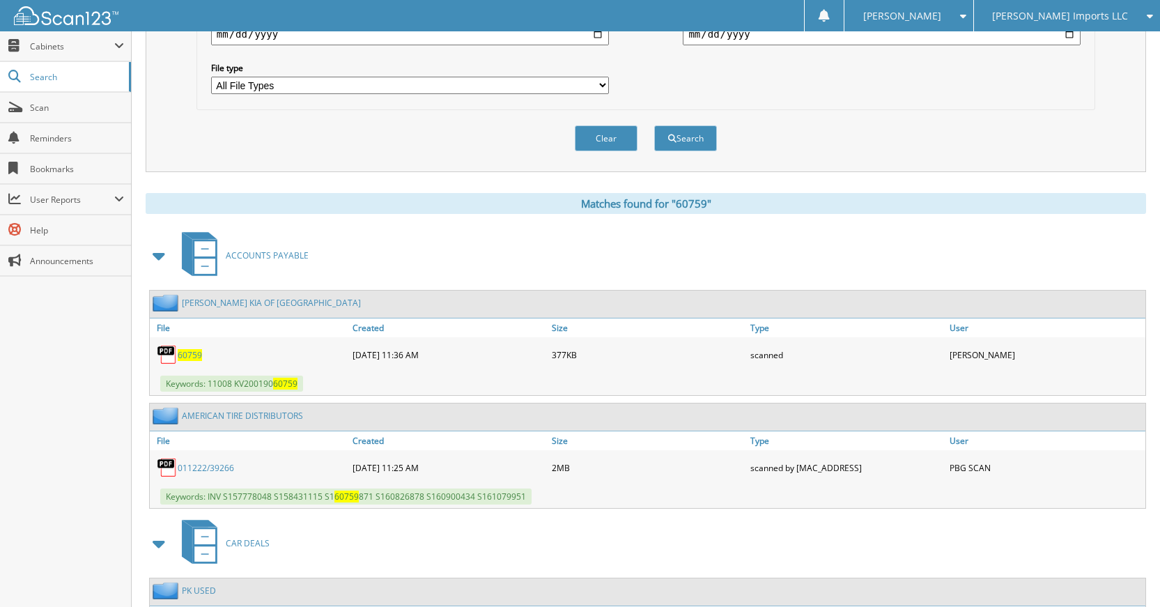
click at [589, 139] on button "Clear" at bounding box center [606, 138] width 63 height 26
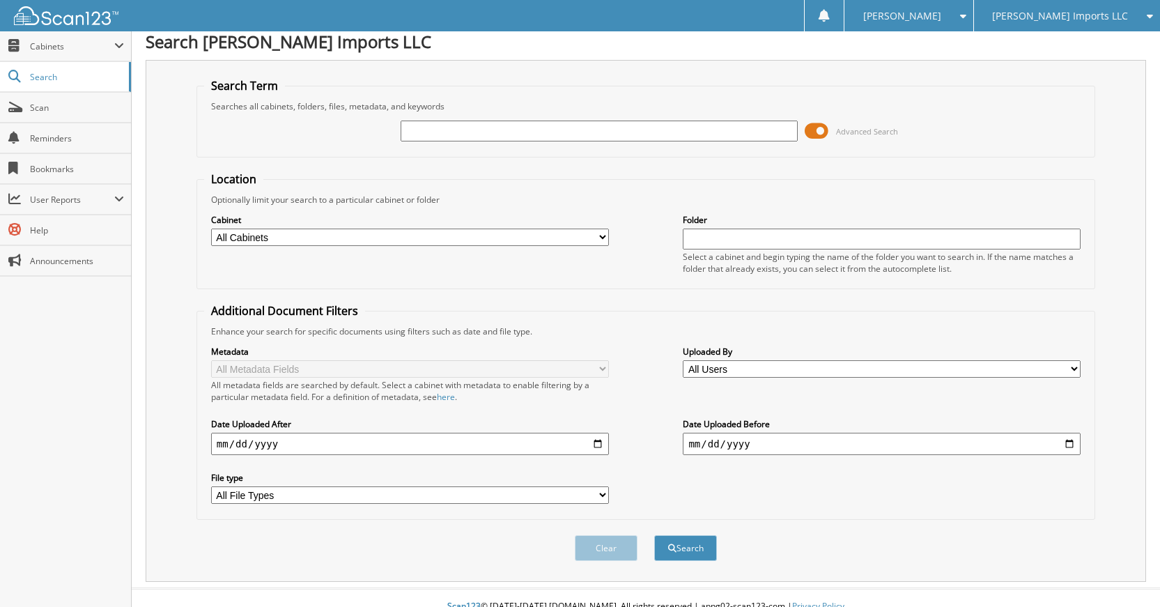
scroll to position [0, 0]
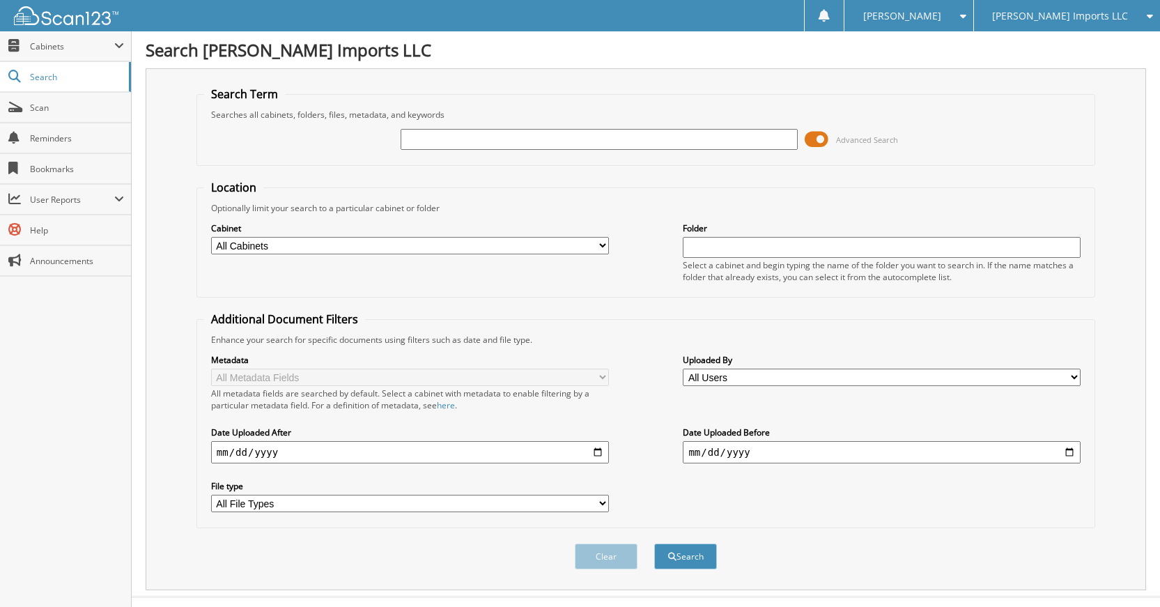
drag, startPoint x: 643, startPoint y: 135, endPoint x: 637, endPoint y: 139, distance: 7.5
click at [643, 136] on input "text" at bounding box center [599, 139] width 398 height 21
type input "60758"
click at [654, 543] on button "Search" at bounding box center [685, 556] width 63 height 26
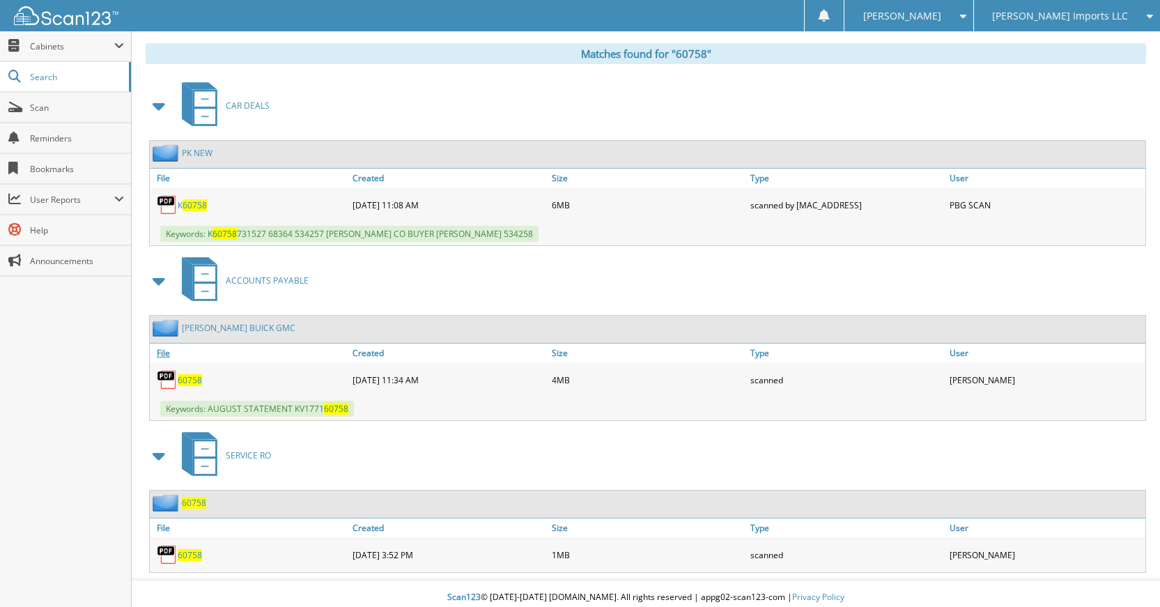
scroll to position [576, 0]
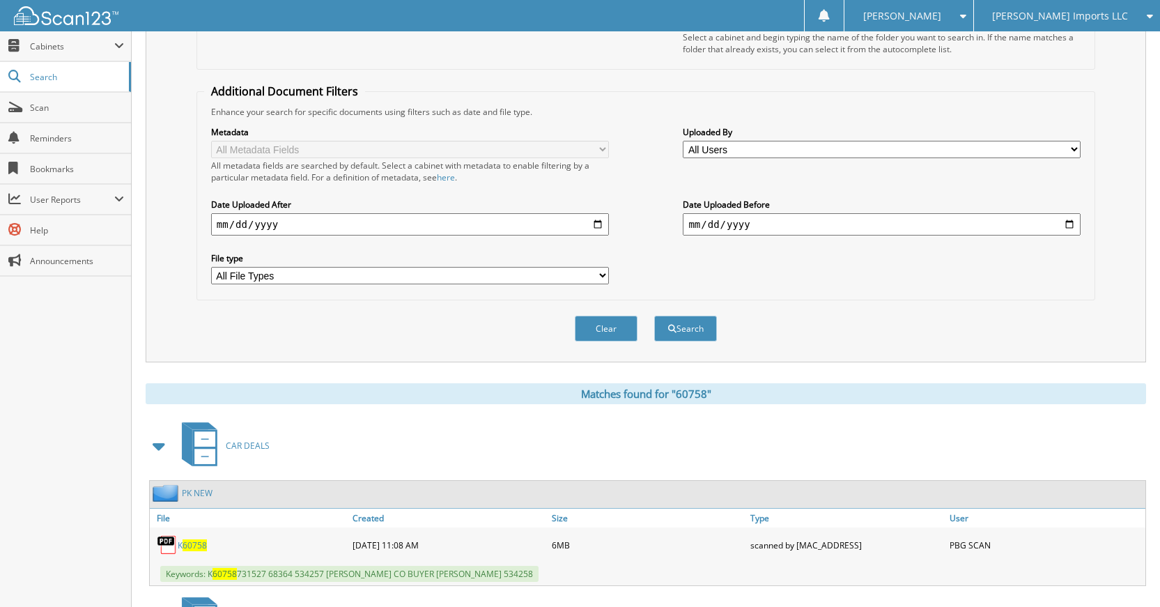
click at [609, 324] on button "Clear" at bounding box center [606, 329] width 63 height 26
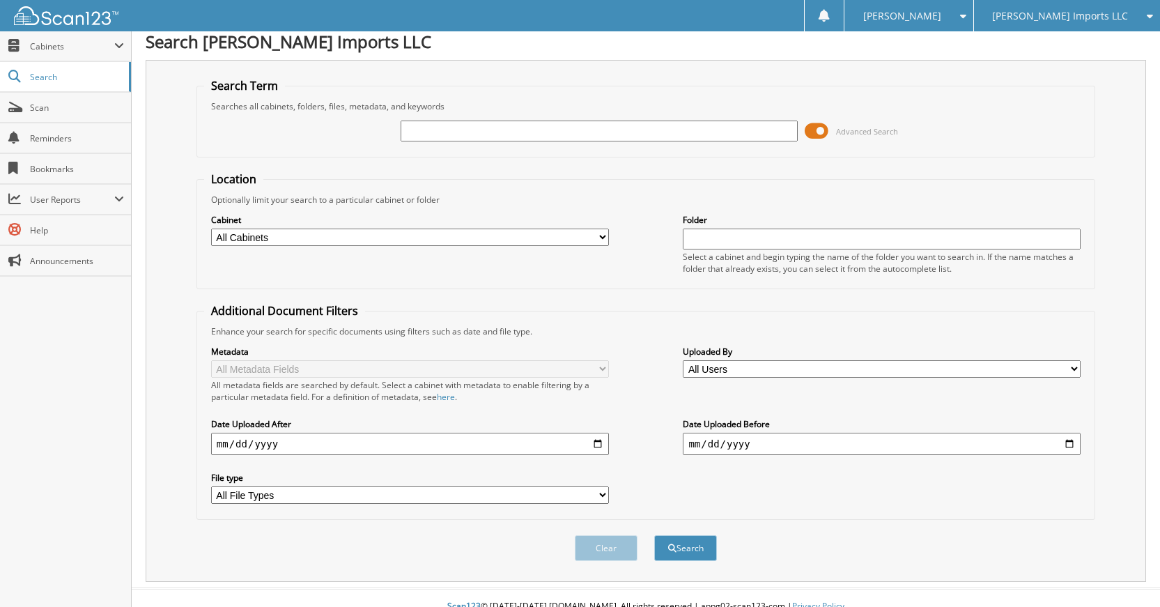
scroll to position [0, 0]
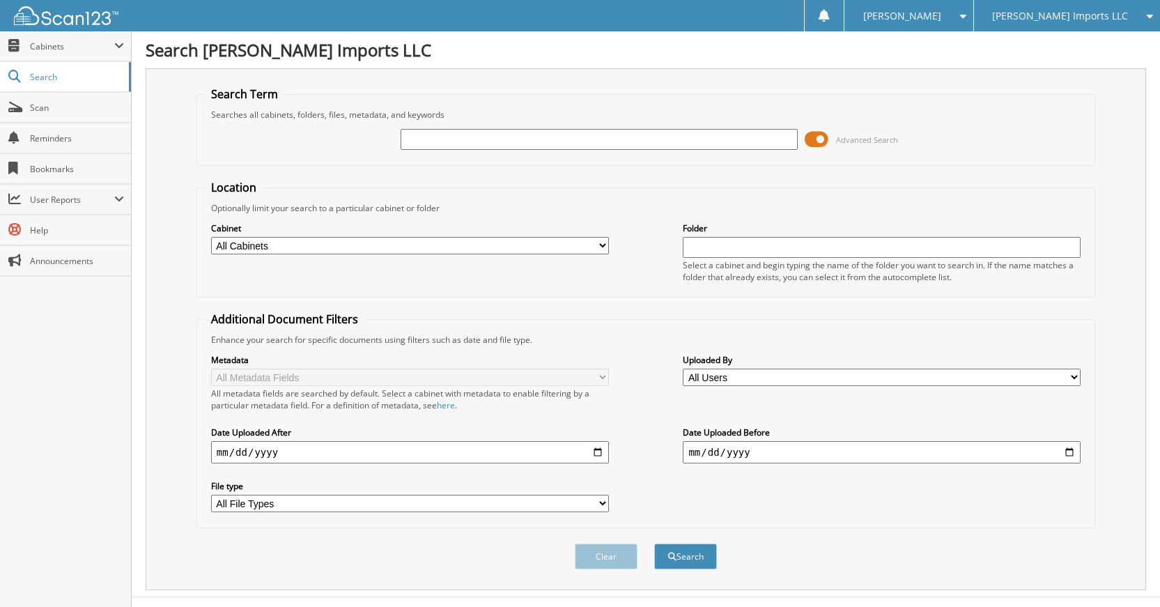
click at [663, 141] on input "text" at bounding box center [599, 139] width 398 height 21
type input "60757"
click at [654, 543] on button "Search" at bounding box center [685, 556] width 63 height 26
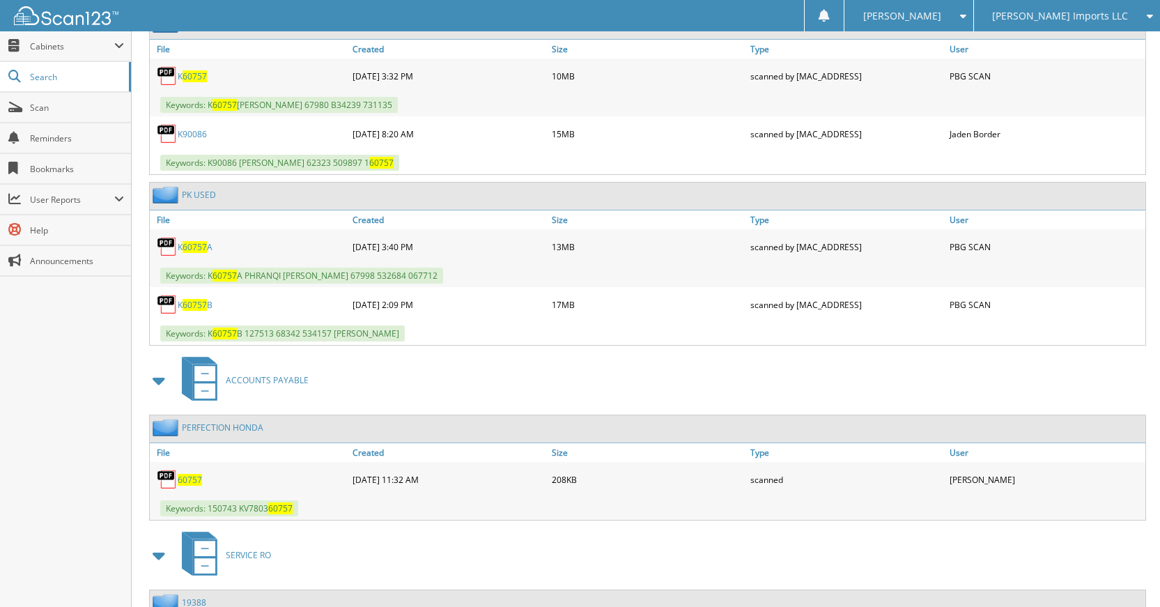
scroll to position [766, 0]
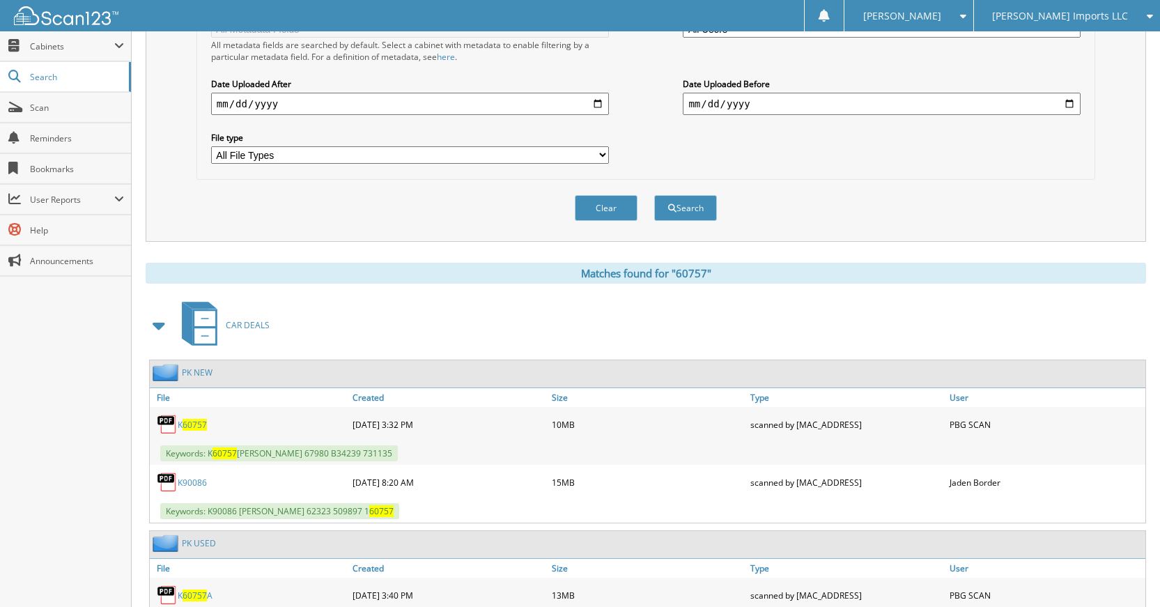
drag, startPoint x: 620, startPoint y: 213, endPoint x: 633, endPoint y: 217, distance: 13.7
click at [621, 212] on button "Clear" at bounding box center [606, 208] width 63 height 26
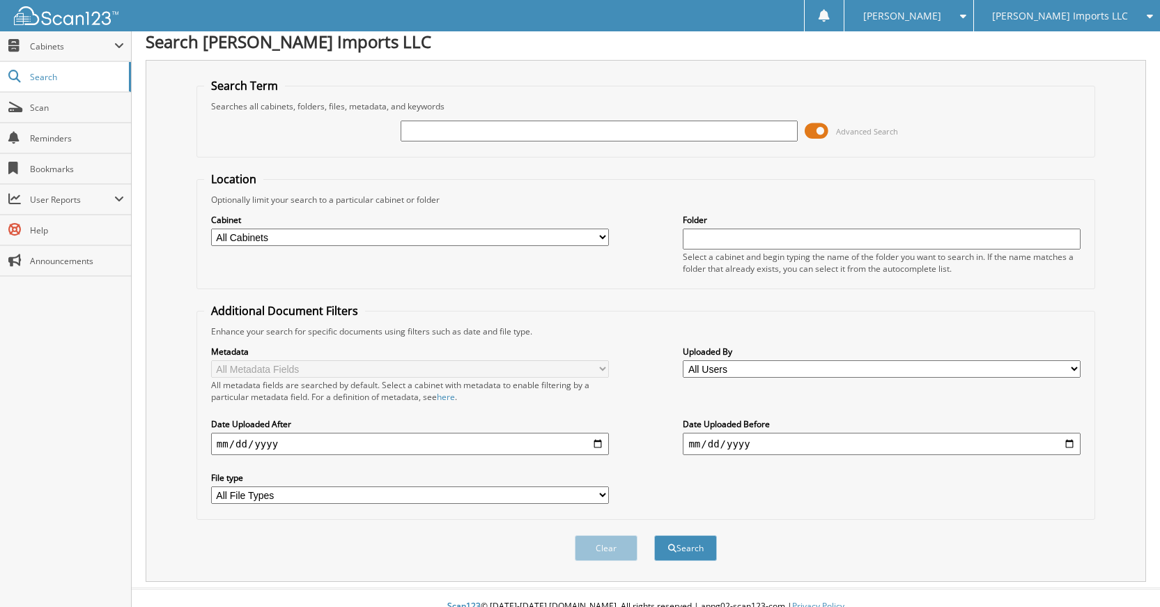
scroll to position [0, 0]
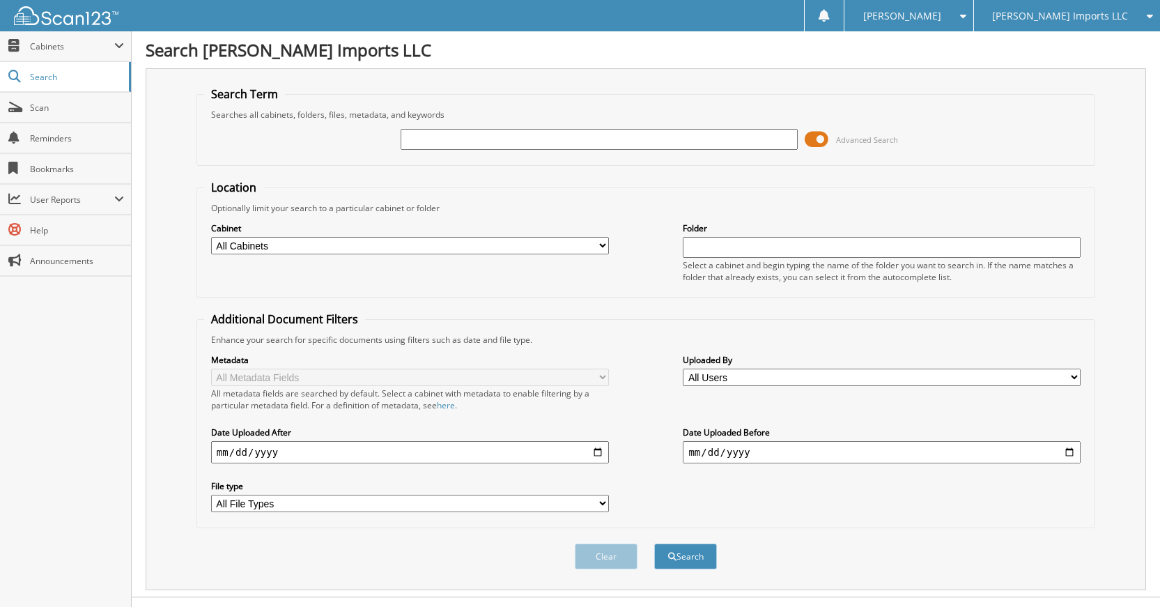
click at [667, 144] on input "text" at bounding box center [599, 139] width 398 height 21
click at [692, 142] on input "text" at bounding box center [599, 139] width 398 height 21
type input "j"
type input "[DATE] COOP"
click at [654, 543] on button "Search" at bounding box center [685, 556] width 63 height 26
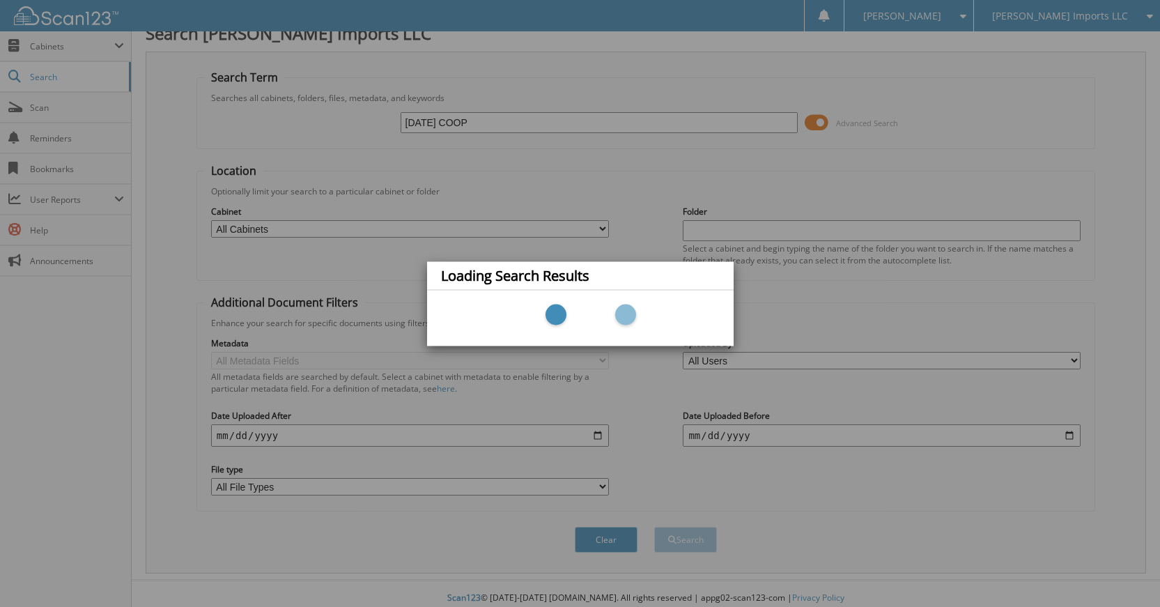
scroll to position [26, 0]
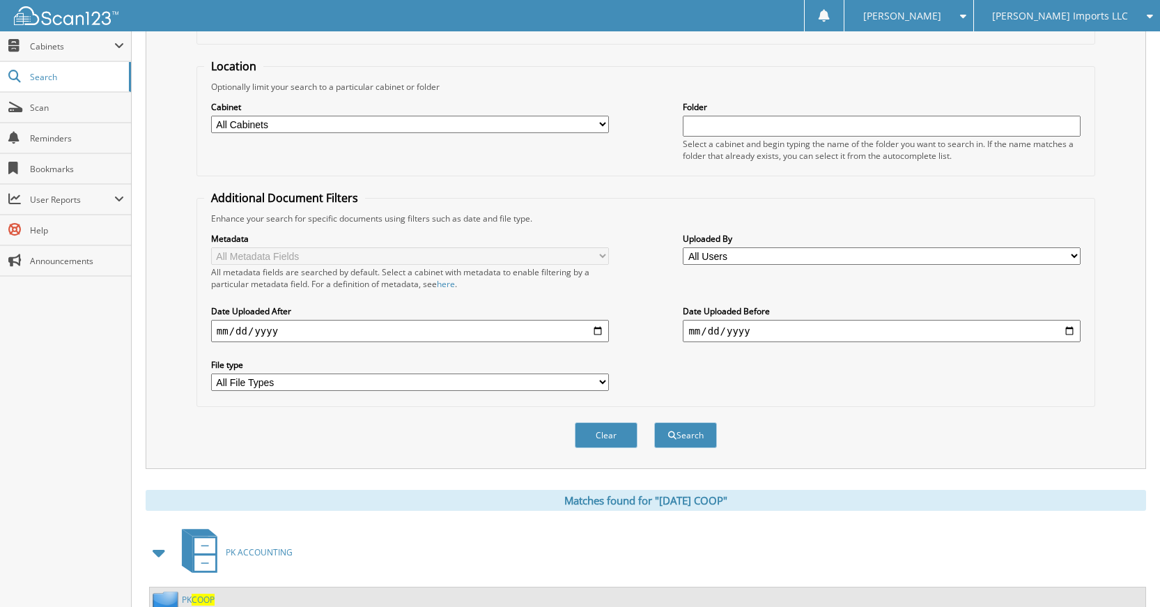
scroll to position [226, 0]
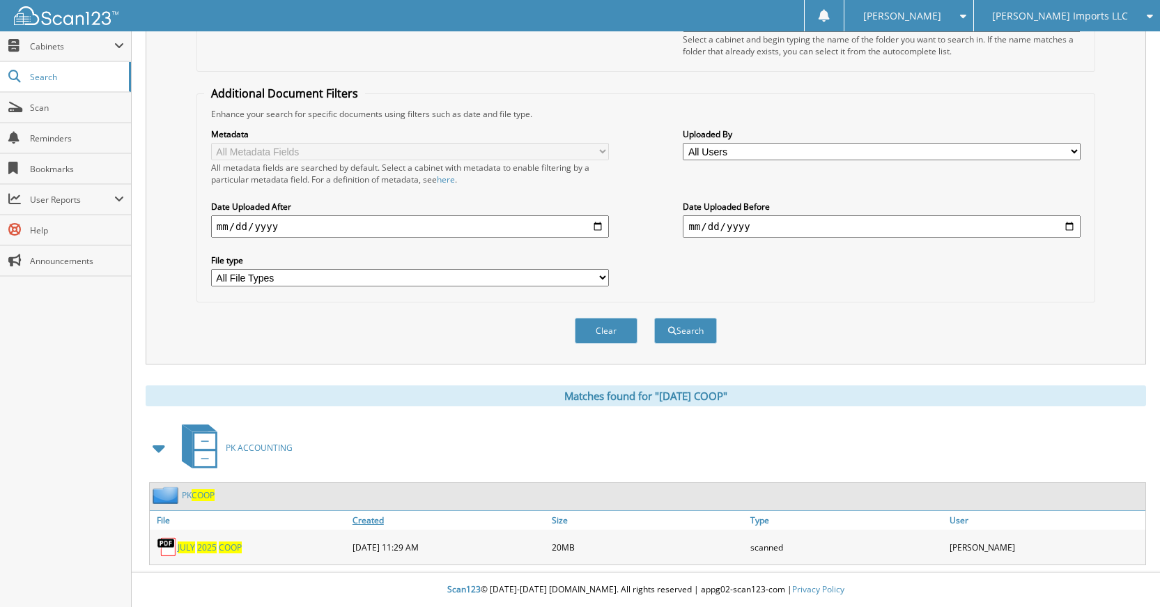
click at [430, 513] on link "Created" at bounding box center [448, 520] width 199 height 19
click at [495, 488] on div "PK COOP" at bounding box center [647, 496] width 995 height 27
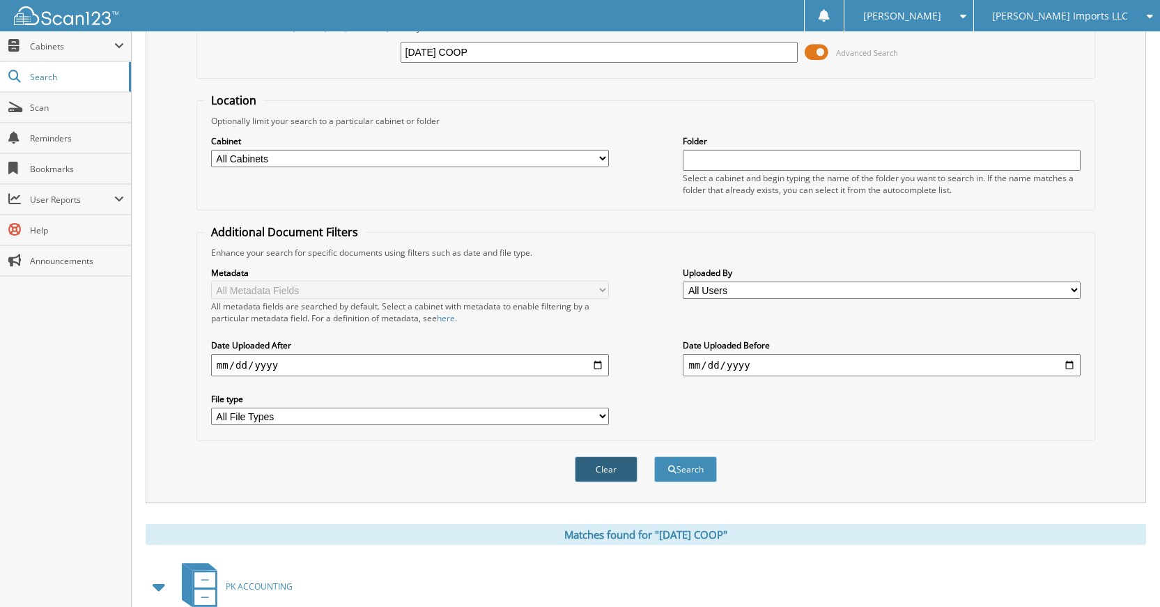
click at [603, 467] on button "Clear" at bounding box center [606, 469] width 63 height 26
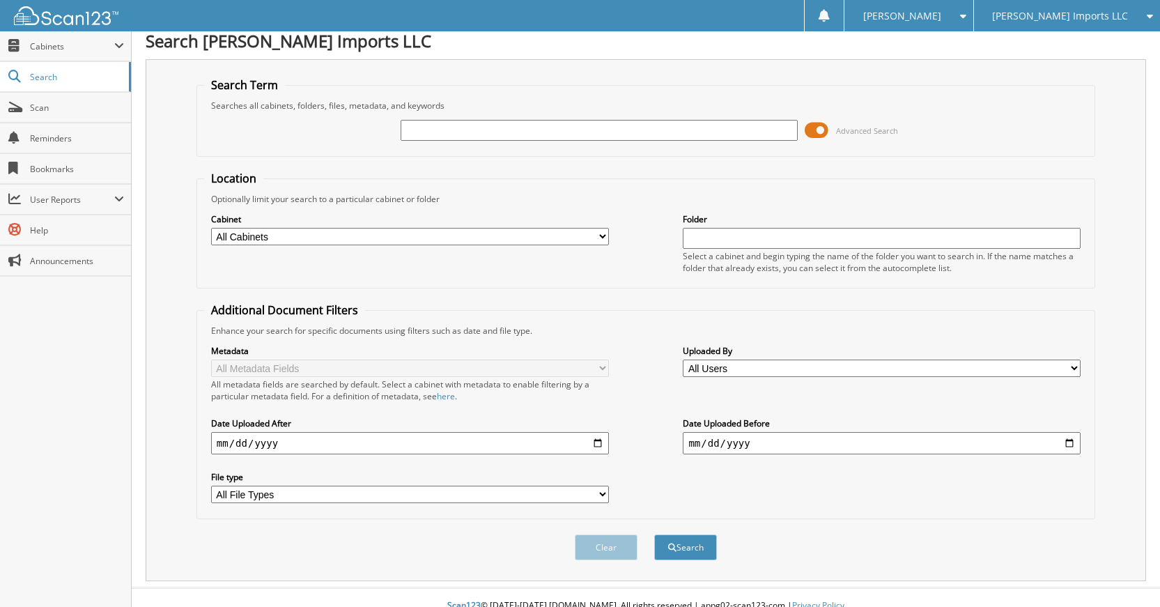
scroll to position [0, 0]
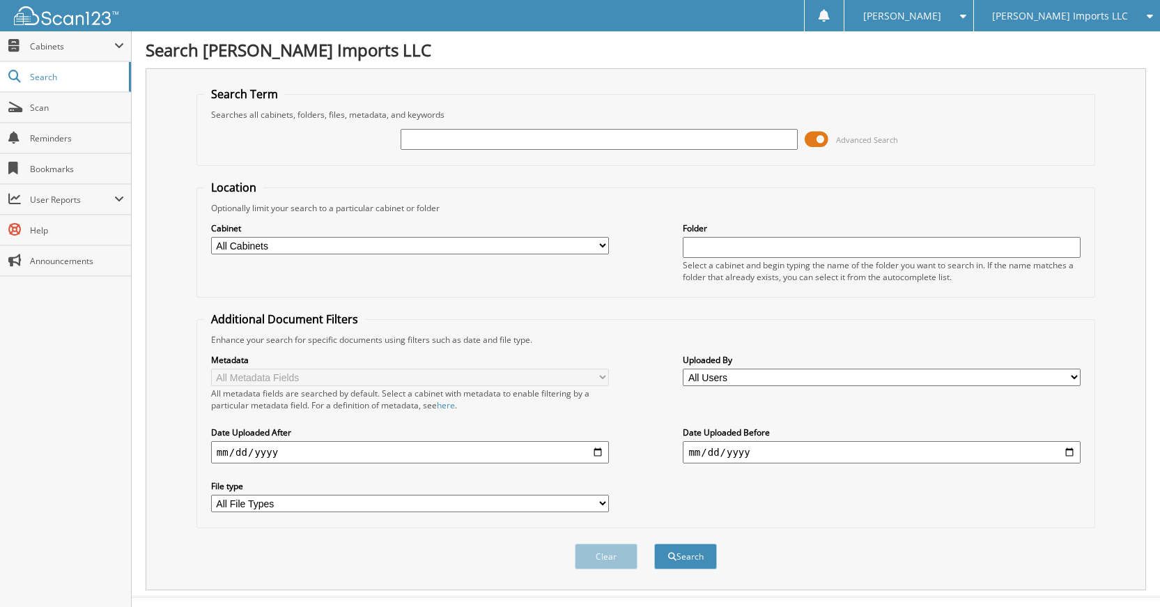
click at [621, 132] on input "text" at bounding box center [599, 139] width 398 height 21
type input "K79143A"
click at [654, 543] on button "Search" at bounding box center [685, 556] width 63 height 26
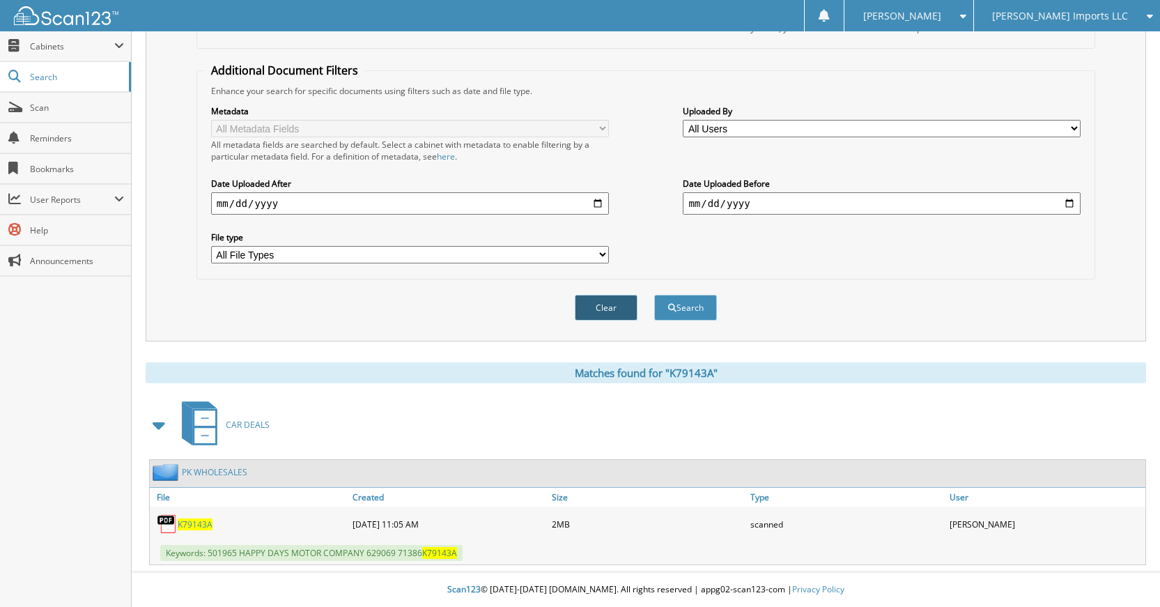
click at [612, 309] on button "Clear" at bounding box center [606, 308] width 63 height 26
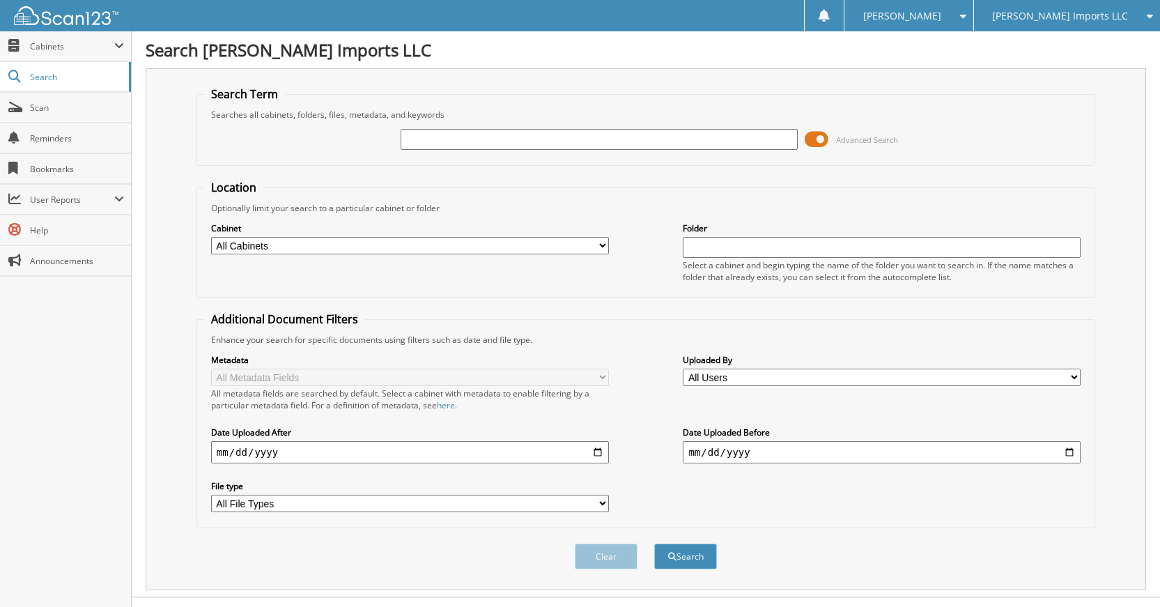
click at [635, 143] on input "text" at bounding box center [599, 139] width 398 height 21
type input "K61200A"
click at [654, 543] on button "Search" at bounding box center [685, 556] width 63 height 26
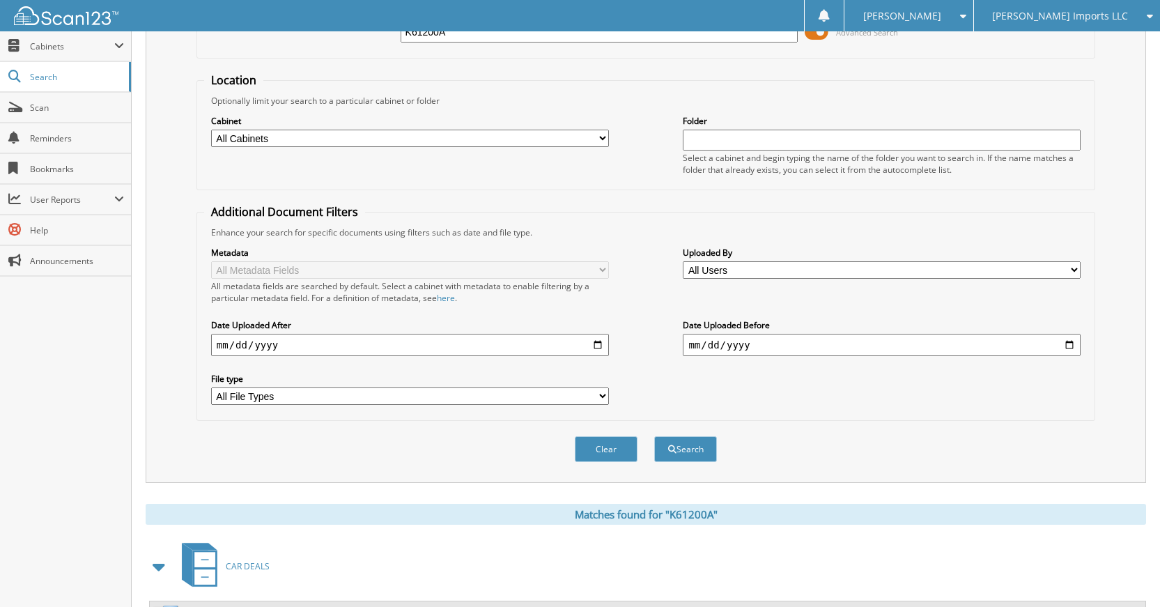
scroll to position [249, 0]
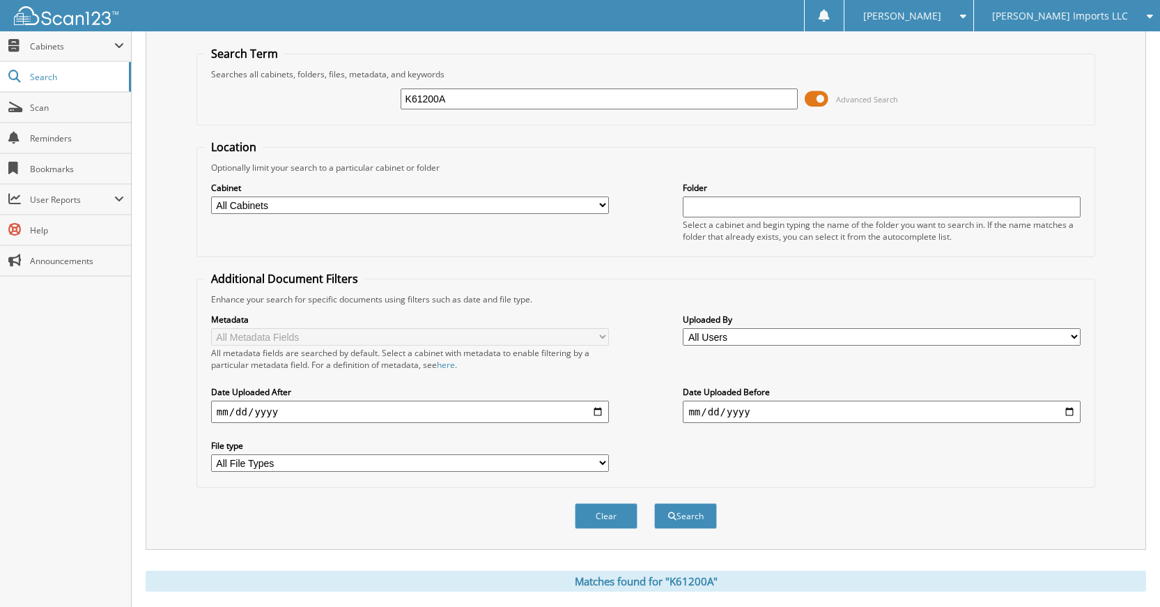
click at [611, 518] on button "Clear" at bounding box center [606, 516] width 63 height 26
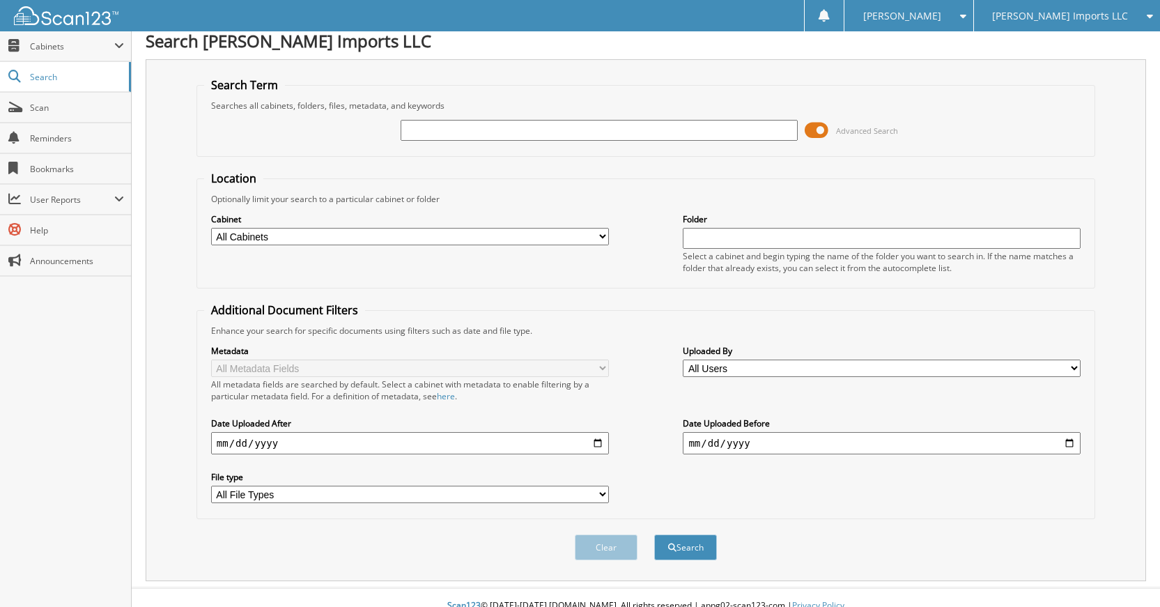
scroll to position [0, 0]
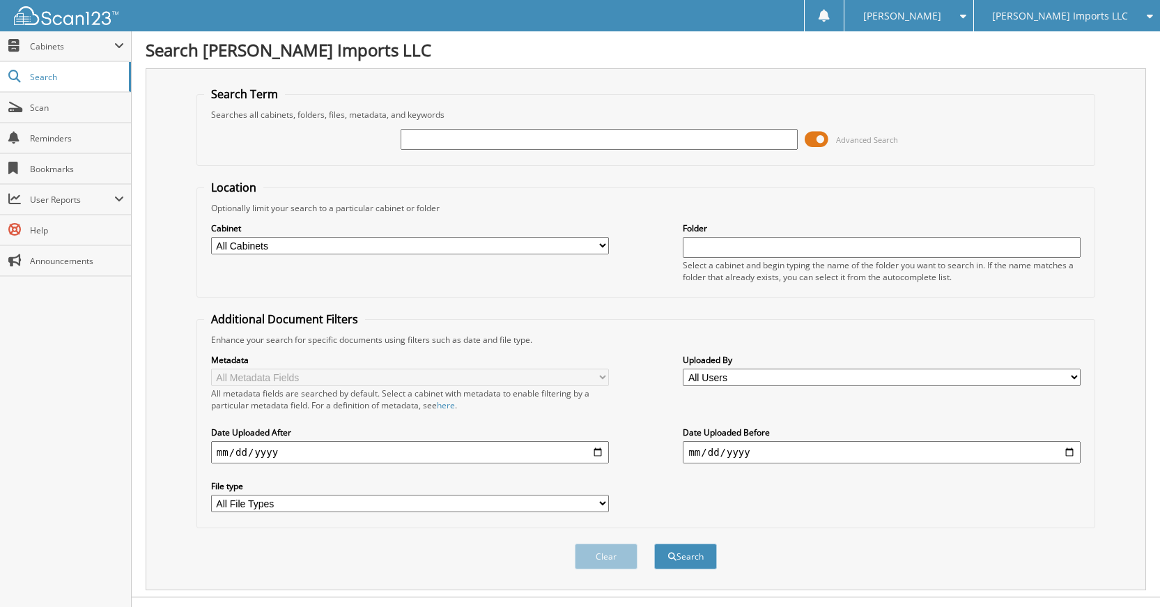
click at [632, 143] on input "text" at bounding box center [599, 139] width 398 height 21
type input "K30241A"
click at [654, 543] on button "Search" at bounding box center [685, 556] width 63 height 26
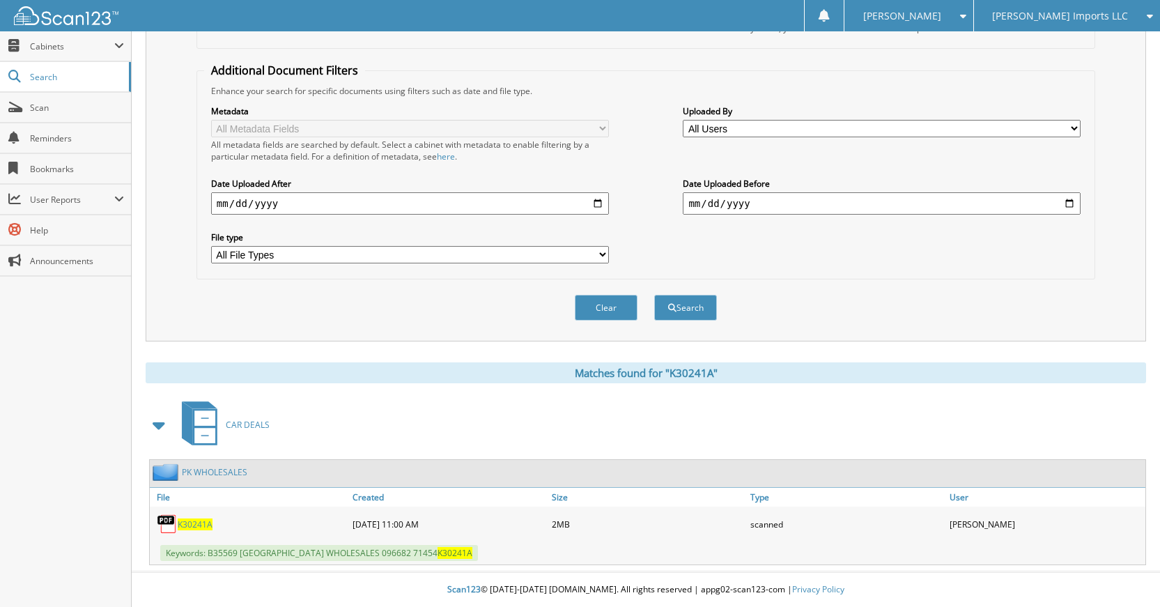
click at [224, 469] on link "PK WHOLESALES" at bounding box center [214, 472] width 65 height 12
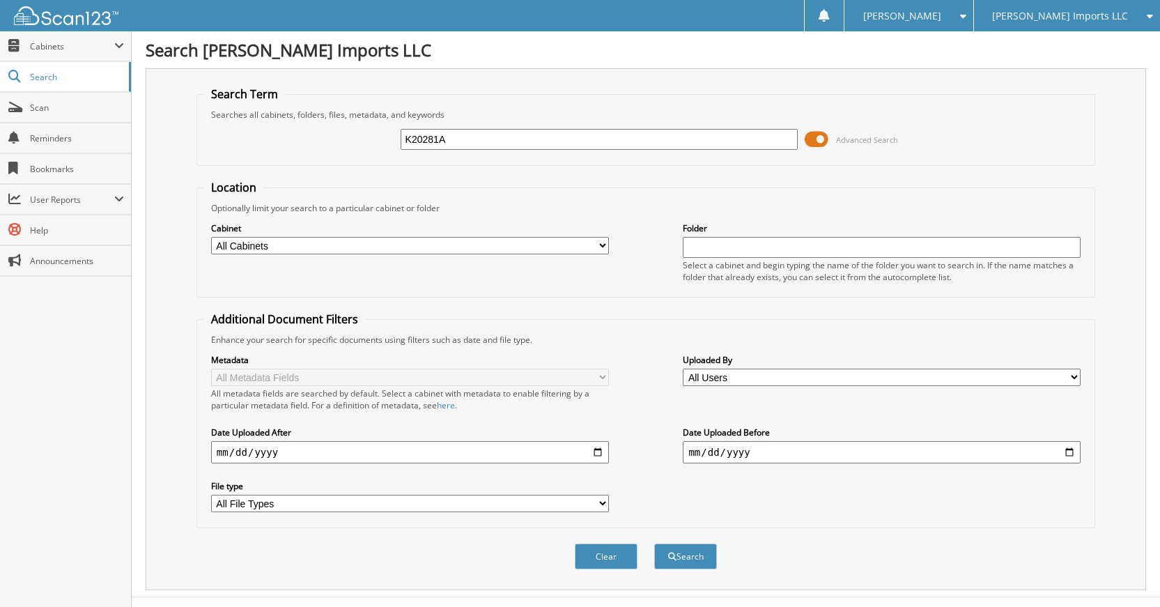
type input "K20281A"
click at [654, 543] on button "Search" at bounding box center [685, 556] width 63 height 26
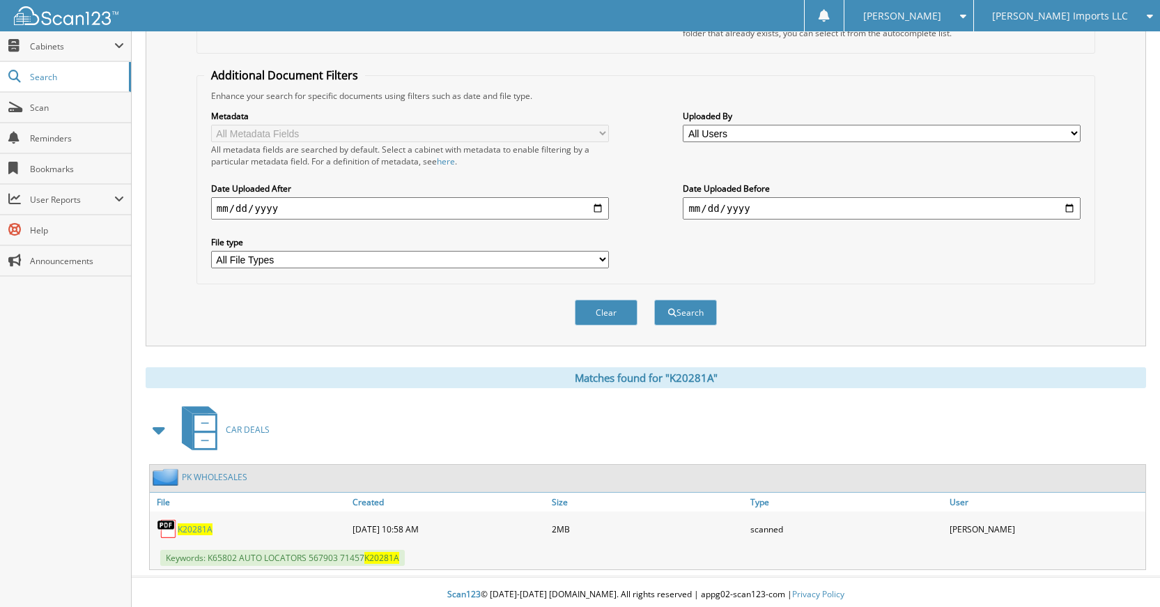
scroll to position [249, 0]
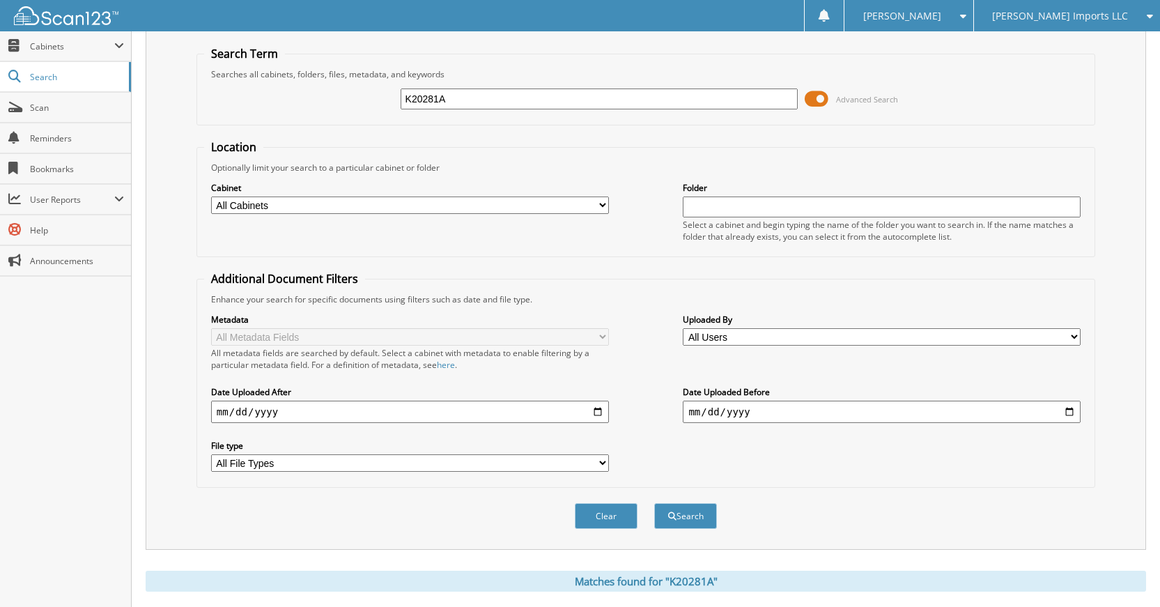
click at [609, 519] on button "Clear" at bounding box center [606, 516] width 63 height 26
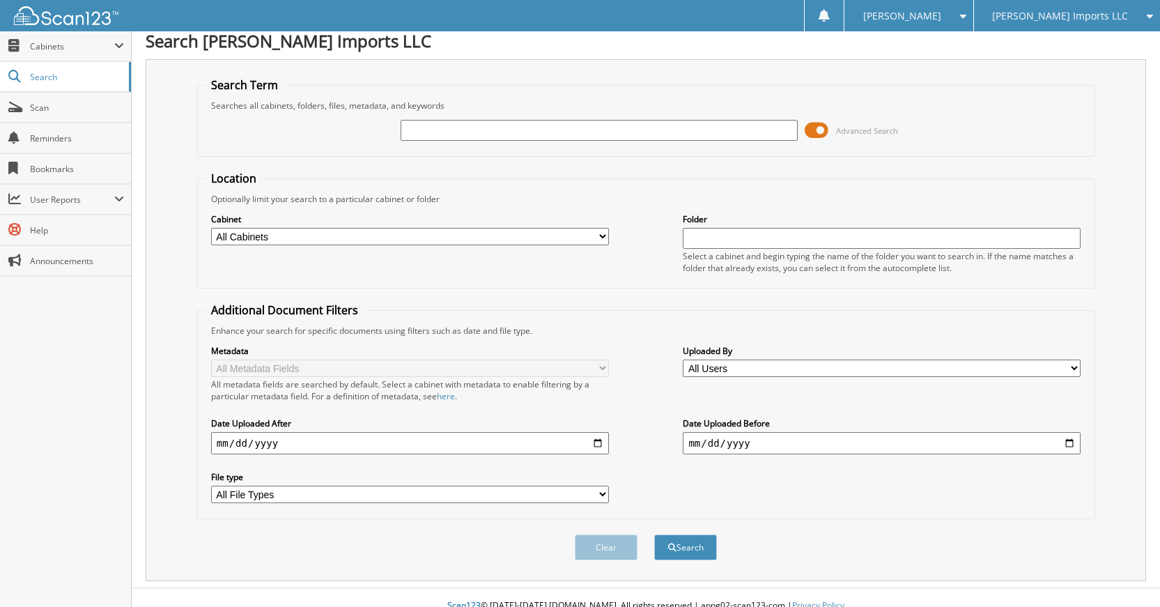
scroll to position [0, 0]
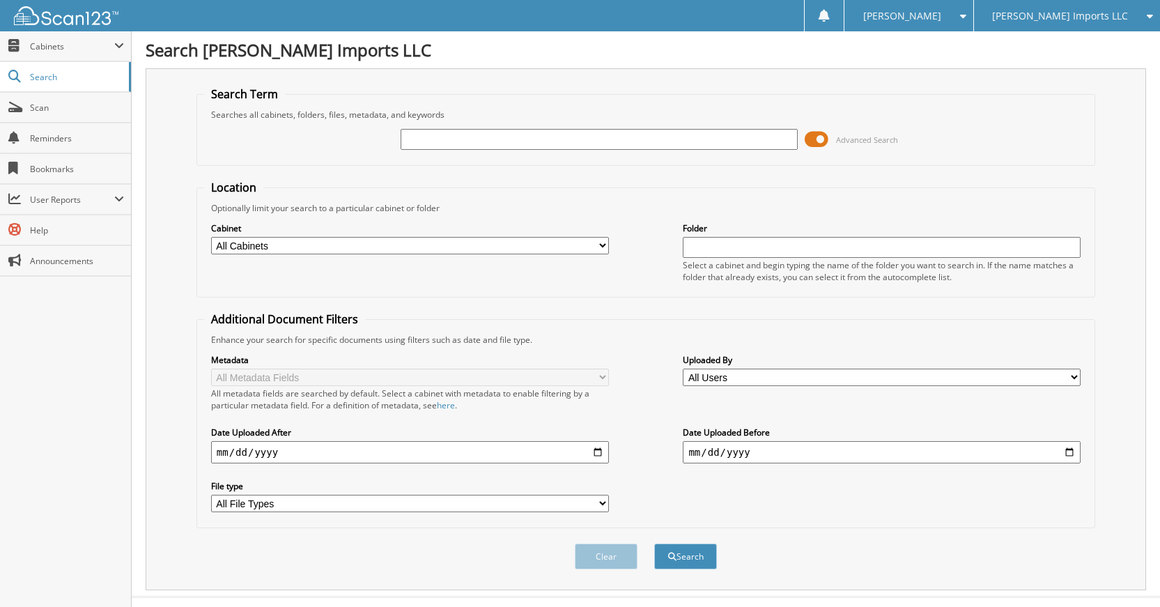
click at [623, 141] on input "text" at bounding box center [599, 139] width 398 height 21
type input "G90567B"
click at [654, 543] on button "Search" at bounding box center [685, 556] width 63 height 26
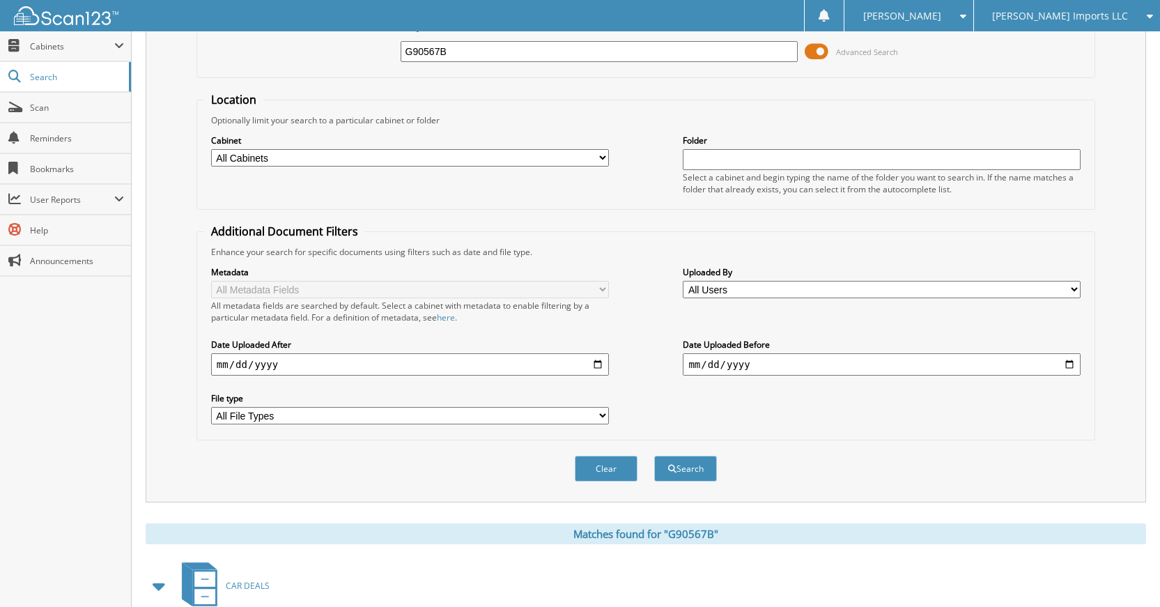
scroll to position [249, 0]
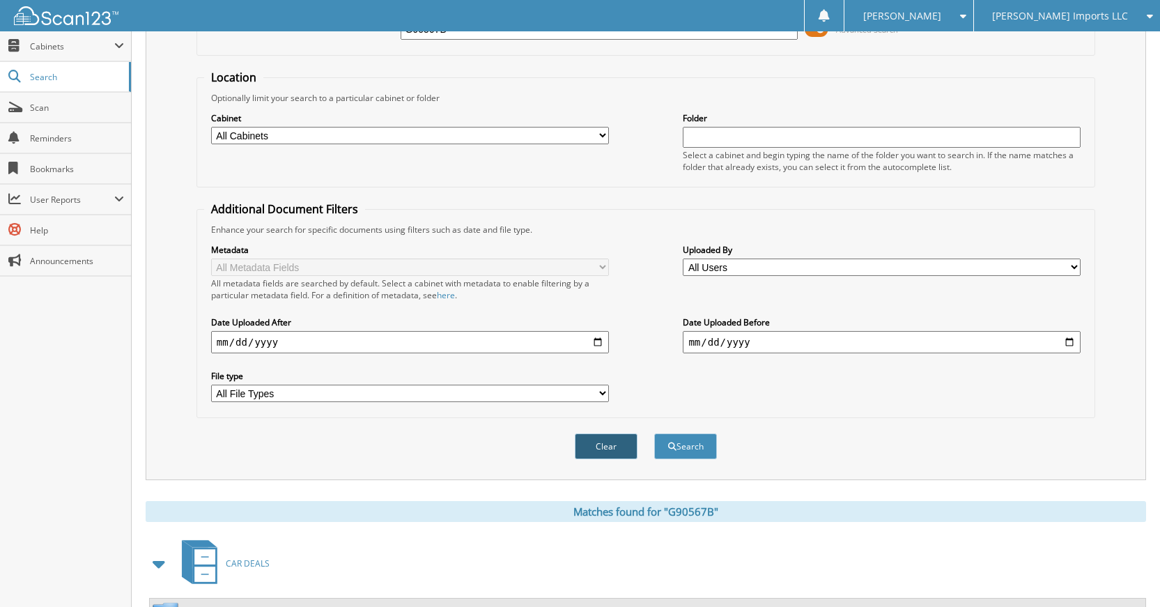
click at [602, 444] on button "Clear" at bounding box center [606, 446] width 63 height 26
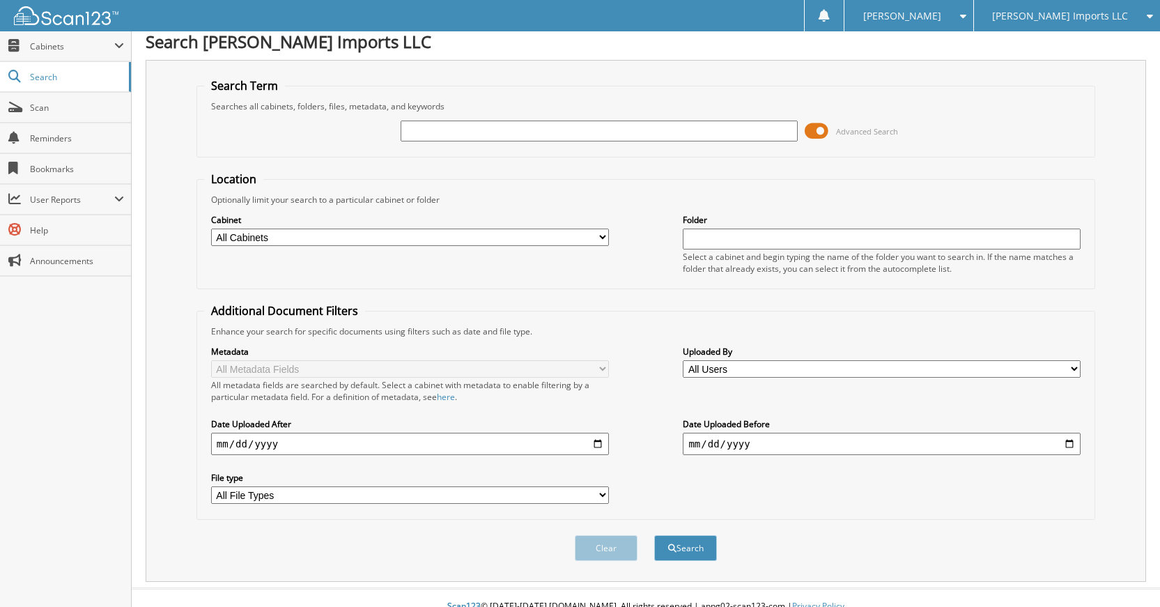
scroll to position [0, 0]
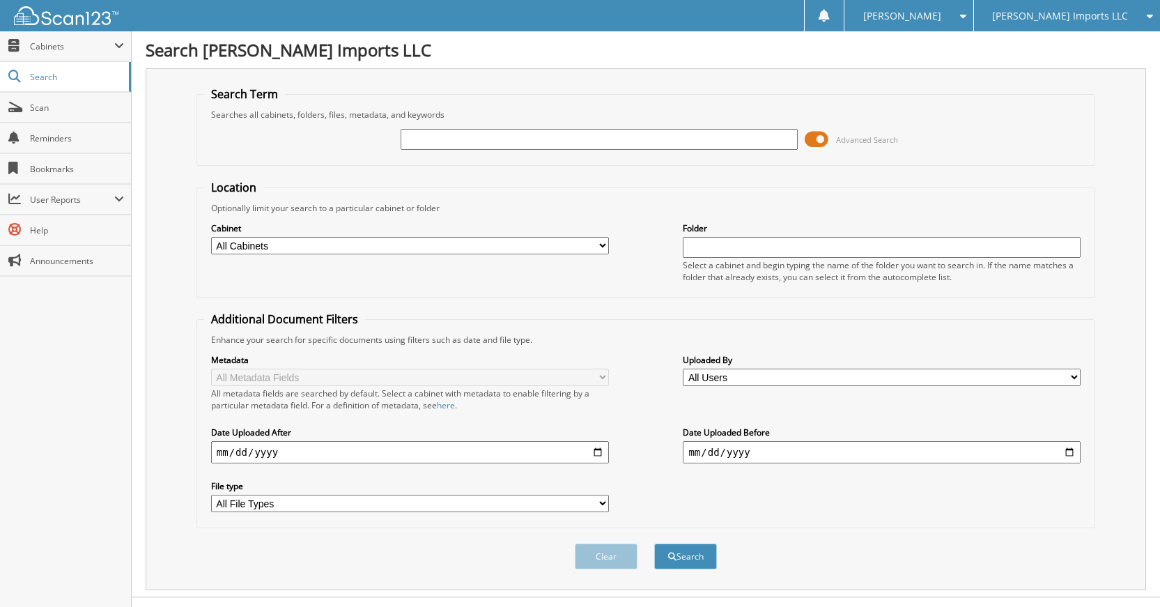
click at [646, 143] on input "text" at bounding box center [599, 139] width 398 height 21
type input "K5461A"
click at [654, 543] on button "Search" at bounding box center [685, 556] width 63 height 26
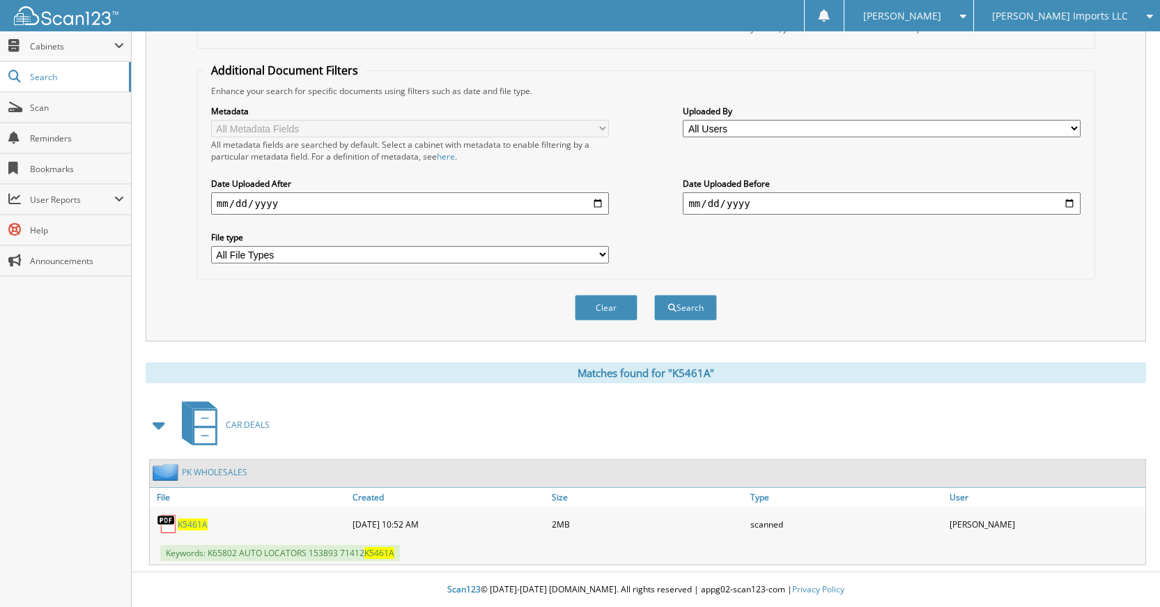
scroll to position [110, 0]
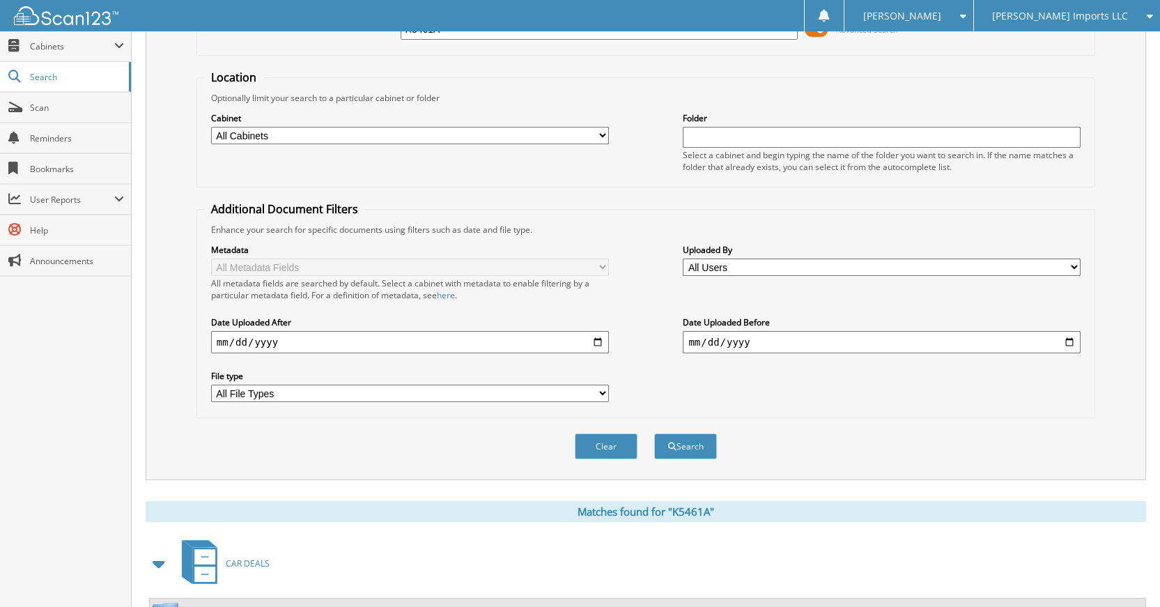
click at [597, 460] on div "Clear Search" at bounding box center [645, 446] width 899 height 56
click at [609, 451] on button "Clear" at bounding box center [606, 446] width 63 height 26
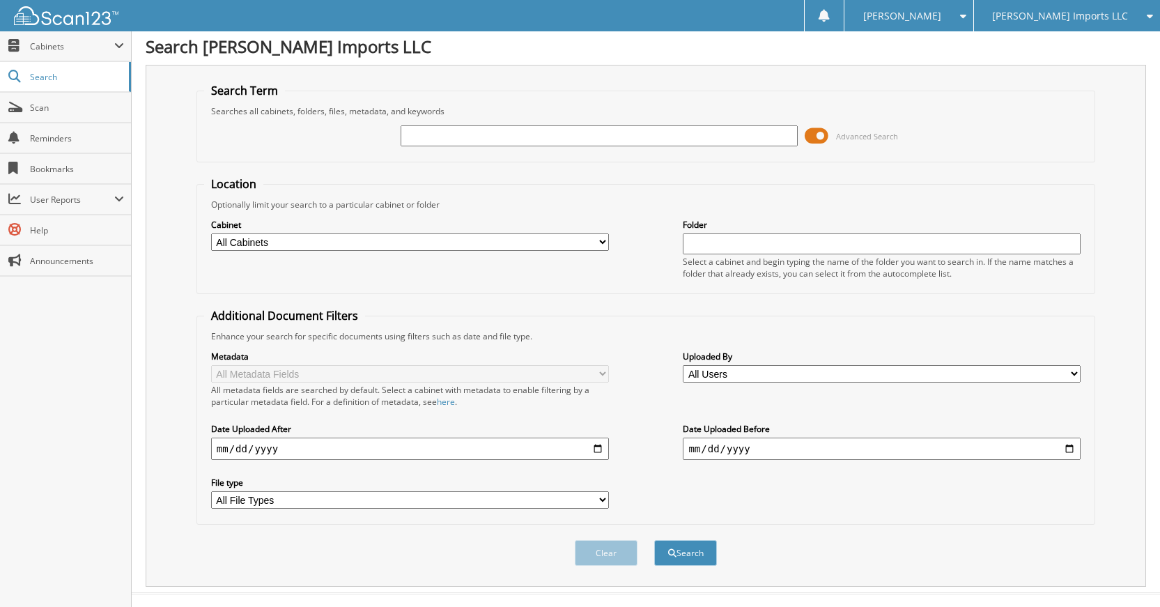
scroll to position [0, 0]
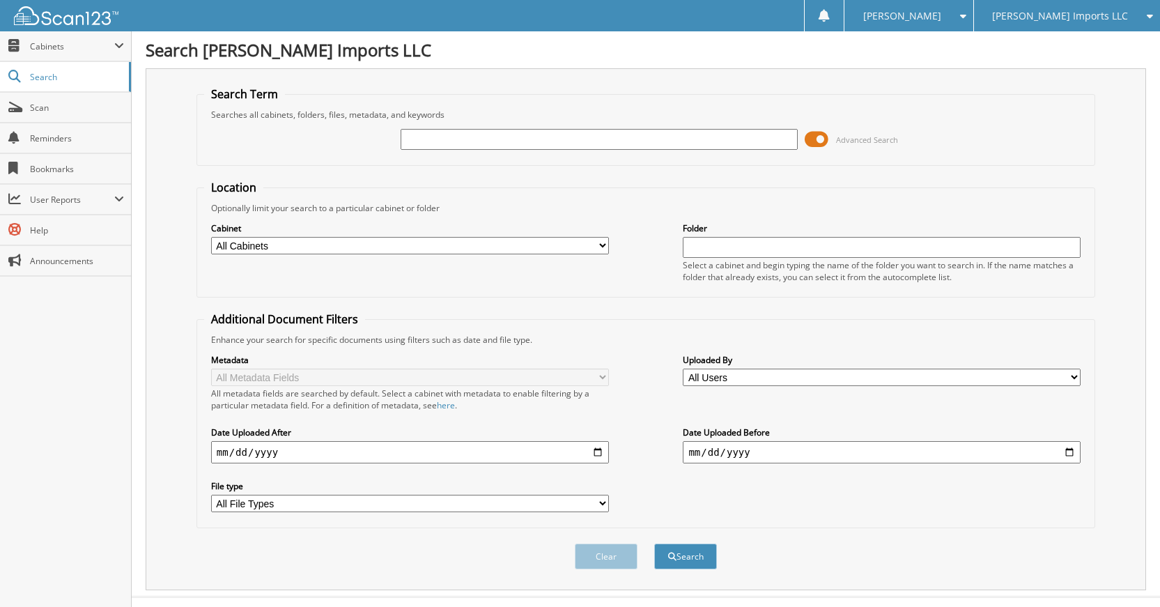
click at [665, 137] on input "text" at bounding box center [599, 139] width 398 height 21
type input "K50285A"
click at [654, 543] on button "Search" at bounding box center [685, 556] width 63 height 26
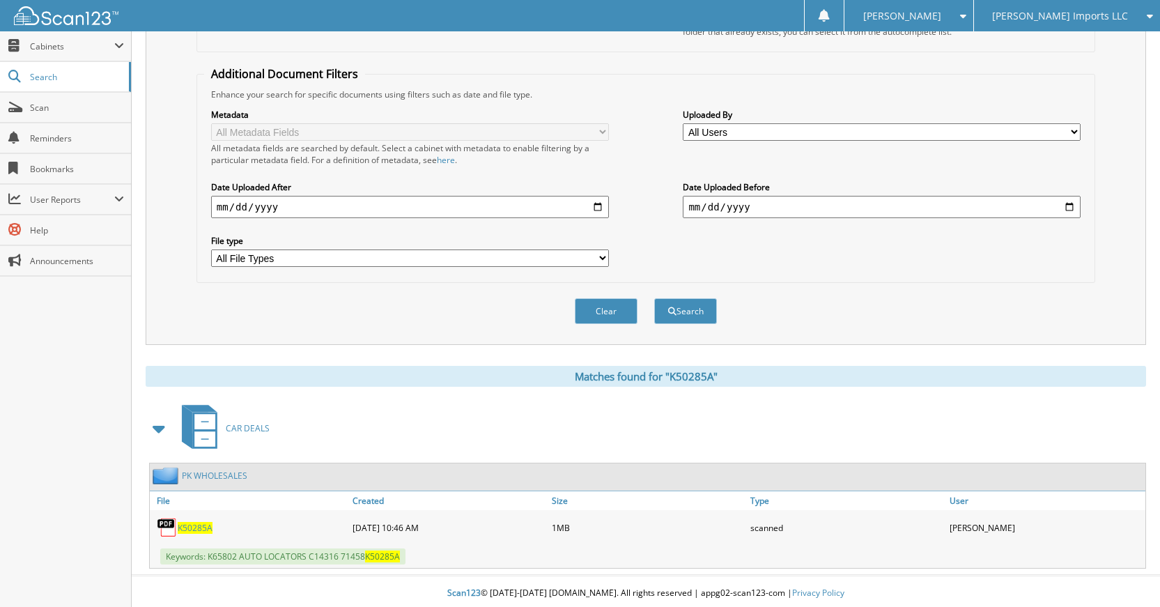
scroll to position [249, 0]
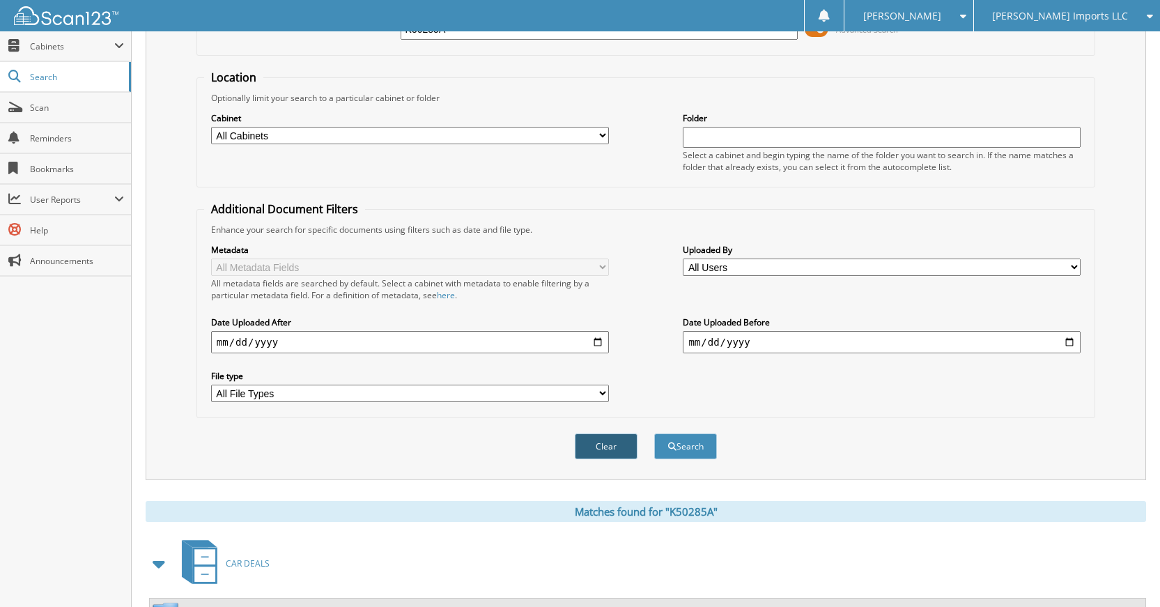
click at [618, 442] on button "Clear" at bounding box center [606, 446] width 63 height 26
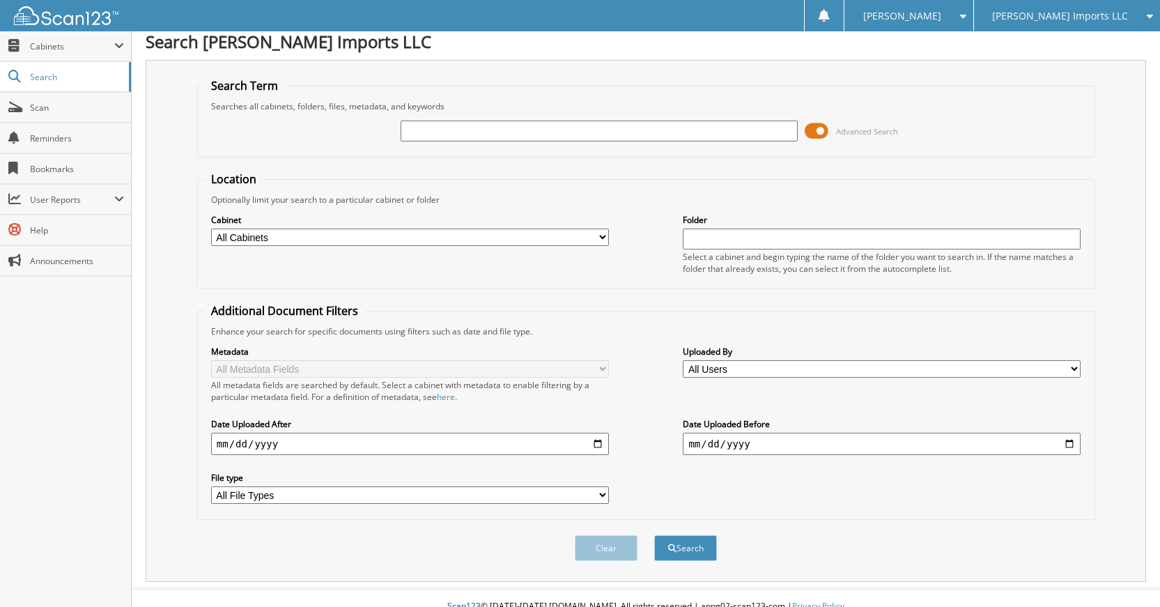
scroll to position [0, 0]
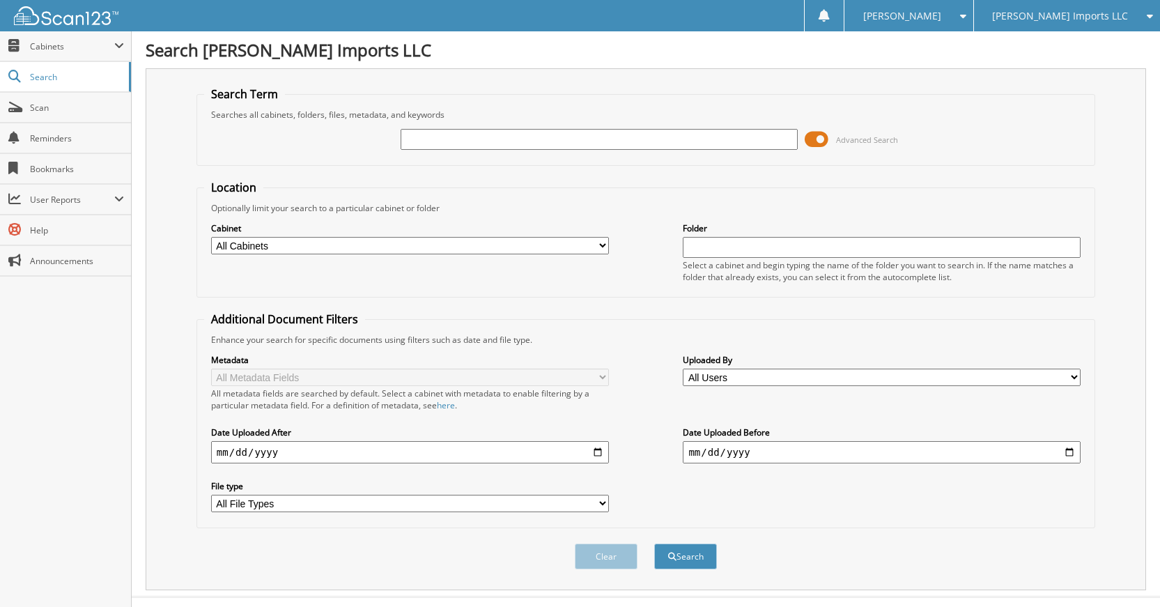
click at [621, 133] on input "text" at bounding box center [599, 139] width 398 height 21
type input "K20273A"
click at [654, 543] on button "Search" at bounding box center [685, 556] width 63 height 26
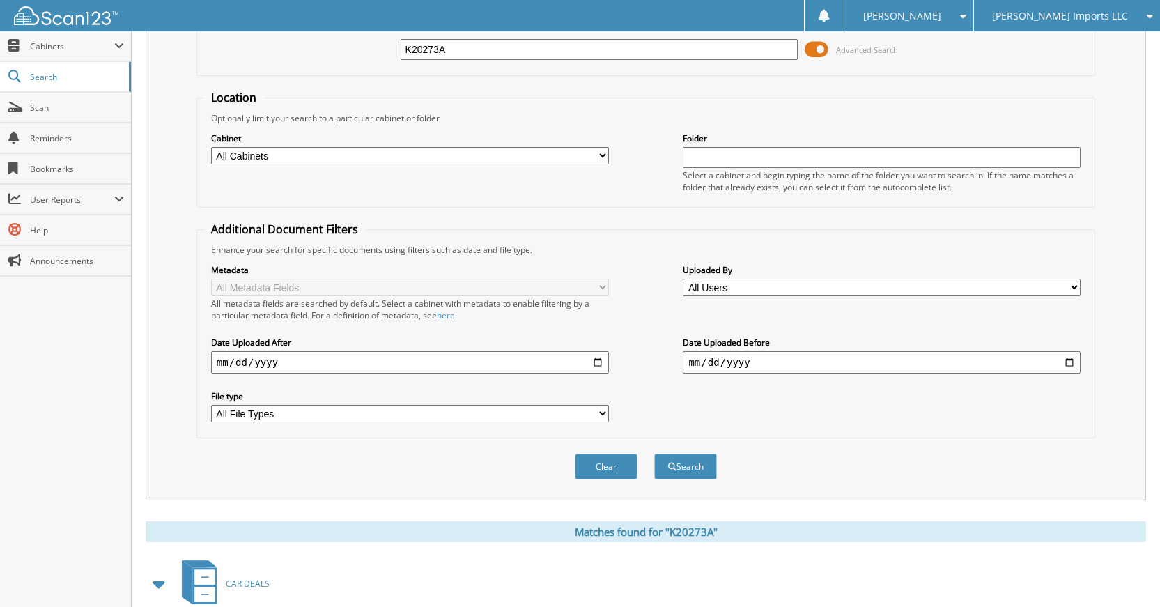
scroll to position [249, 0]
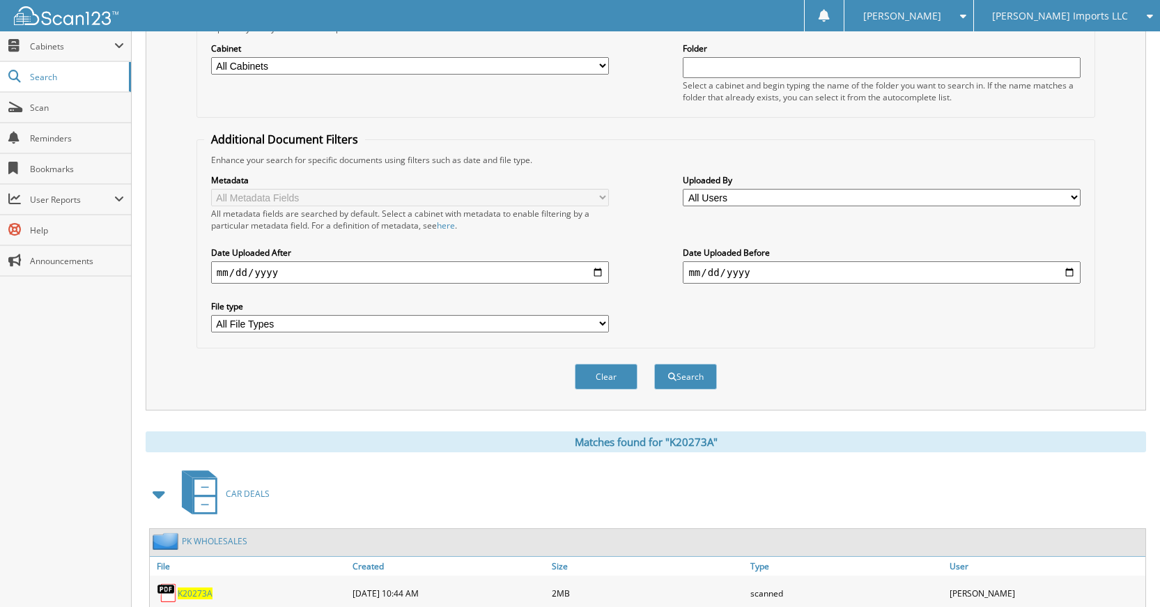
click at [593, 377] on button "Clear" at bounding box center [606, 377] width 63 height 26
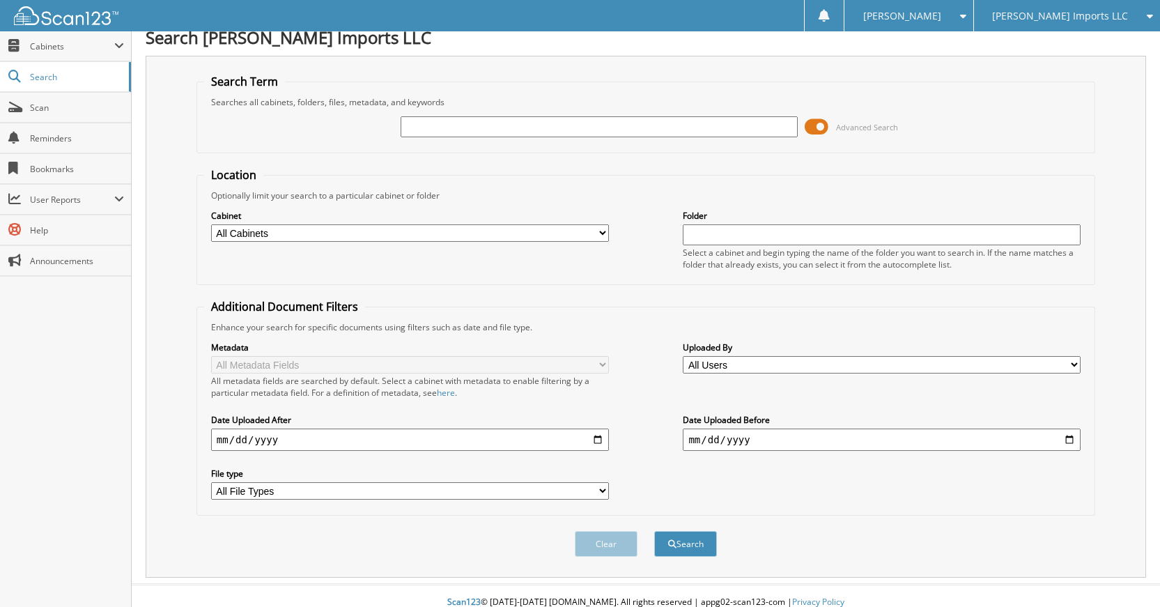
scroll to position [0, 0]
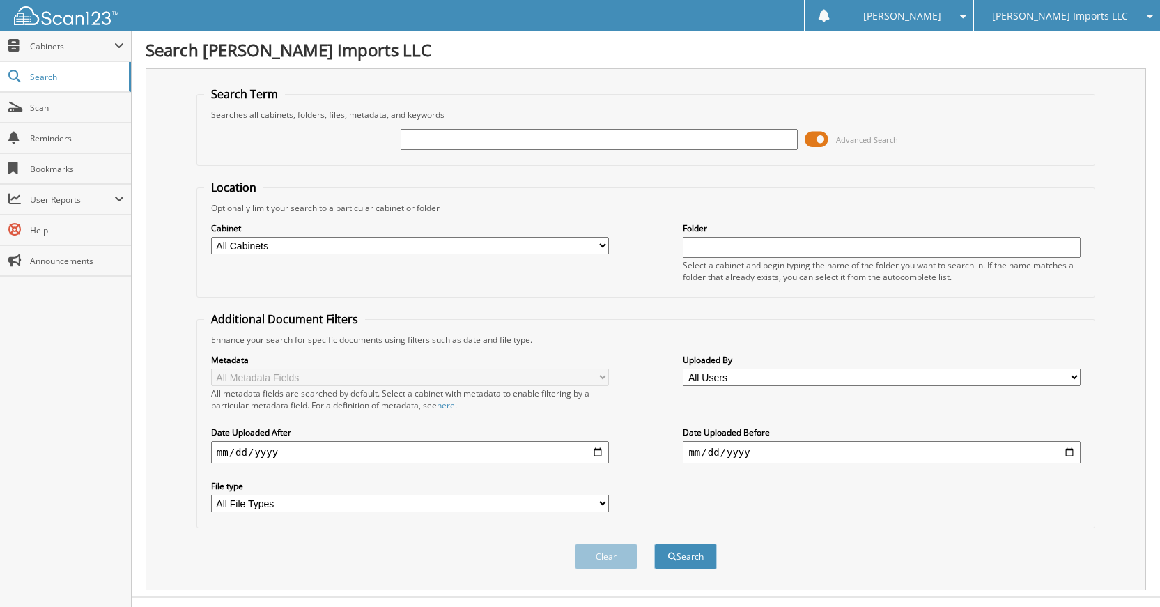
click at [611, 134] on input "text" at bounding box center [599, 139] width 398 height 21
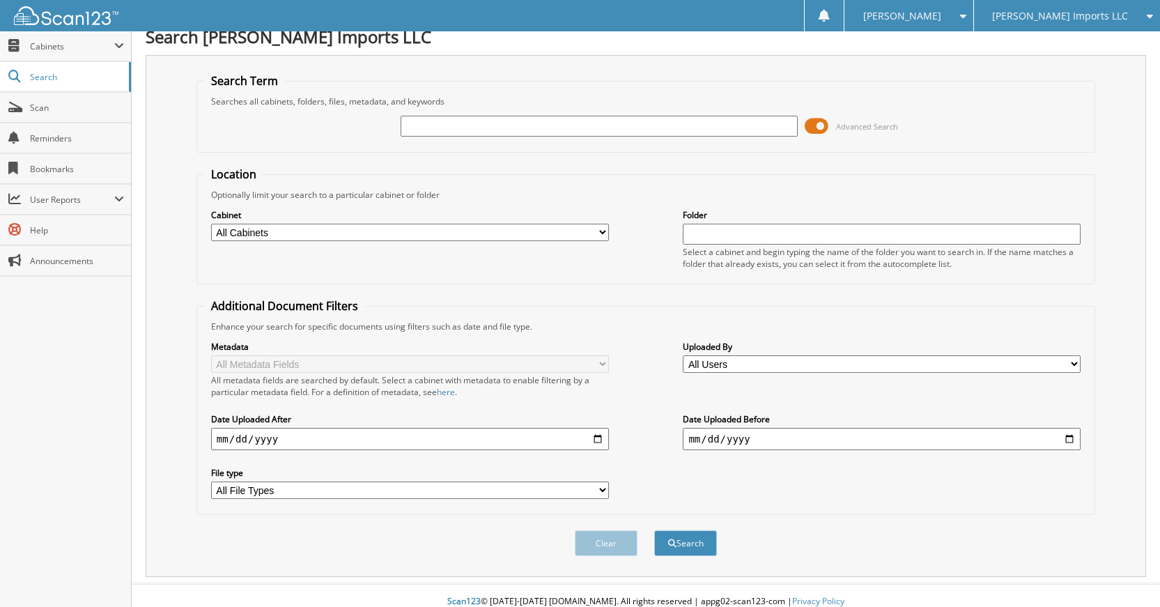
scroll to position [26, 0]
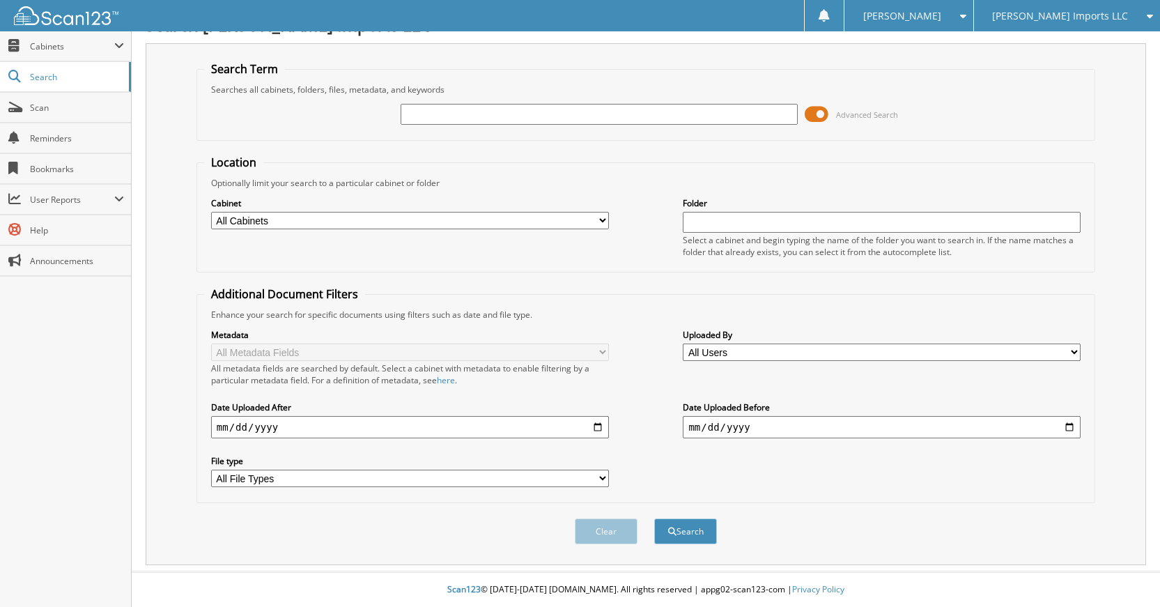
click at [619, 116] on input "text" at bounding box center [599, 114] width 398 height 21
type input "K90392B"
click at [654, 518] on button "Search" at bounding box center [685, 531] width 63 height 26
